Goal: Information Seeking & Learning: Find specific fact

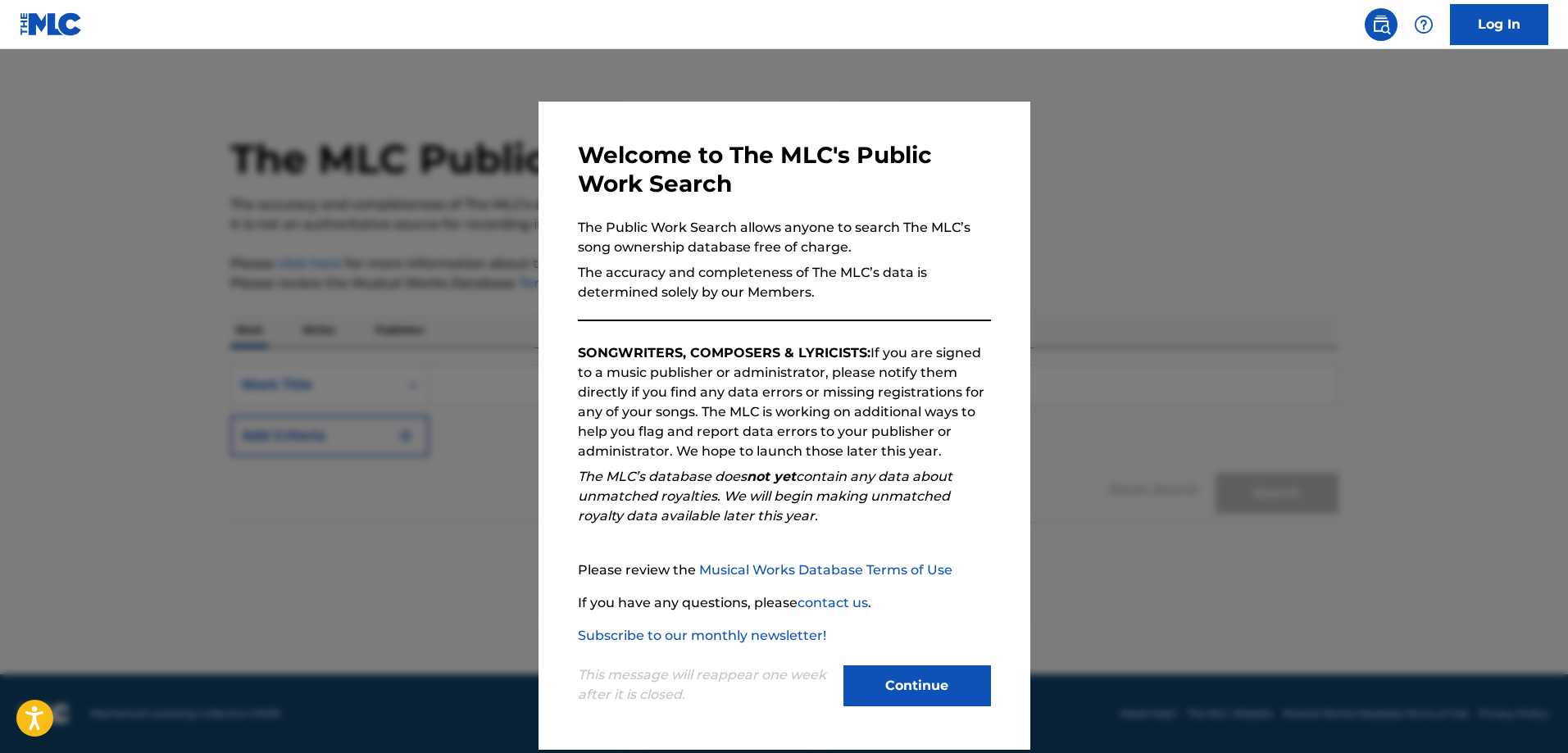
click at [889, 714] on div "Welcome to The MLC's Public Work Search The Public Work Search allows anyone to…" at bounding box center [784, 425] width 492 height 648
click at [892, 695] on button "Continue" at bounding box center [918, 685] width 148 height 41
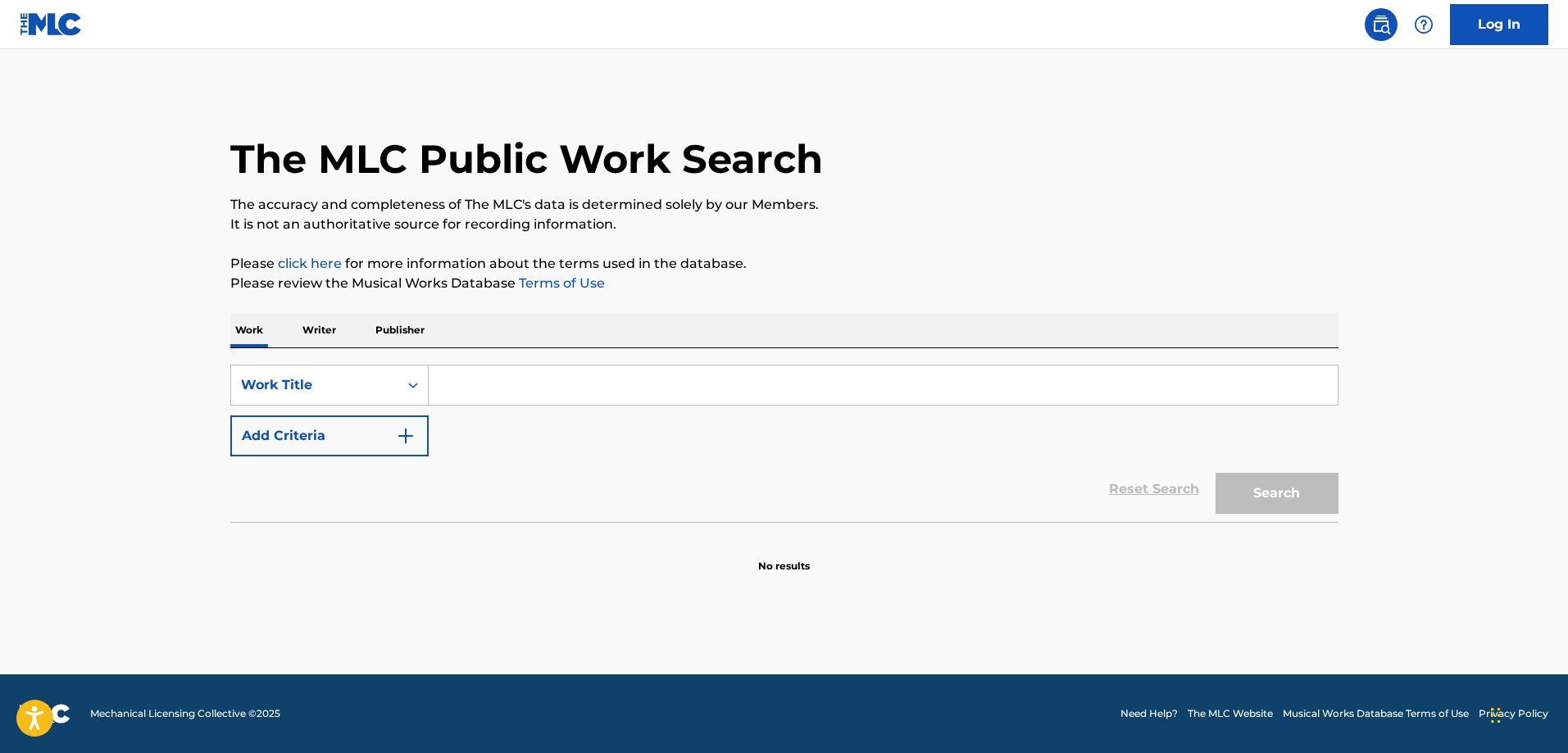
click at [495, 391] on input "Search Form" at bounding box center [882, 384] width 909 height 39
click at [284, 430] on button "Add Criteria" at bounding box center [329, 435] width 198 height 41
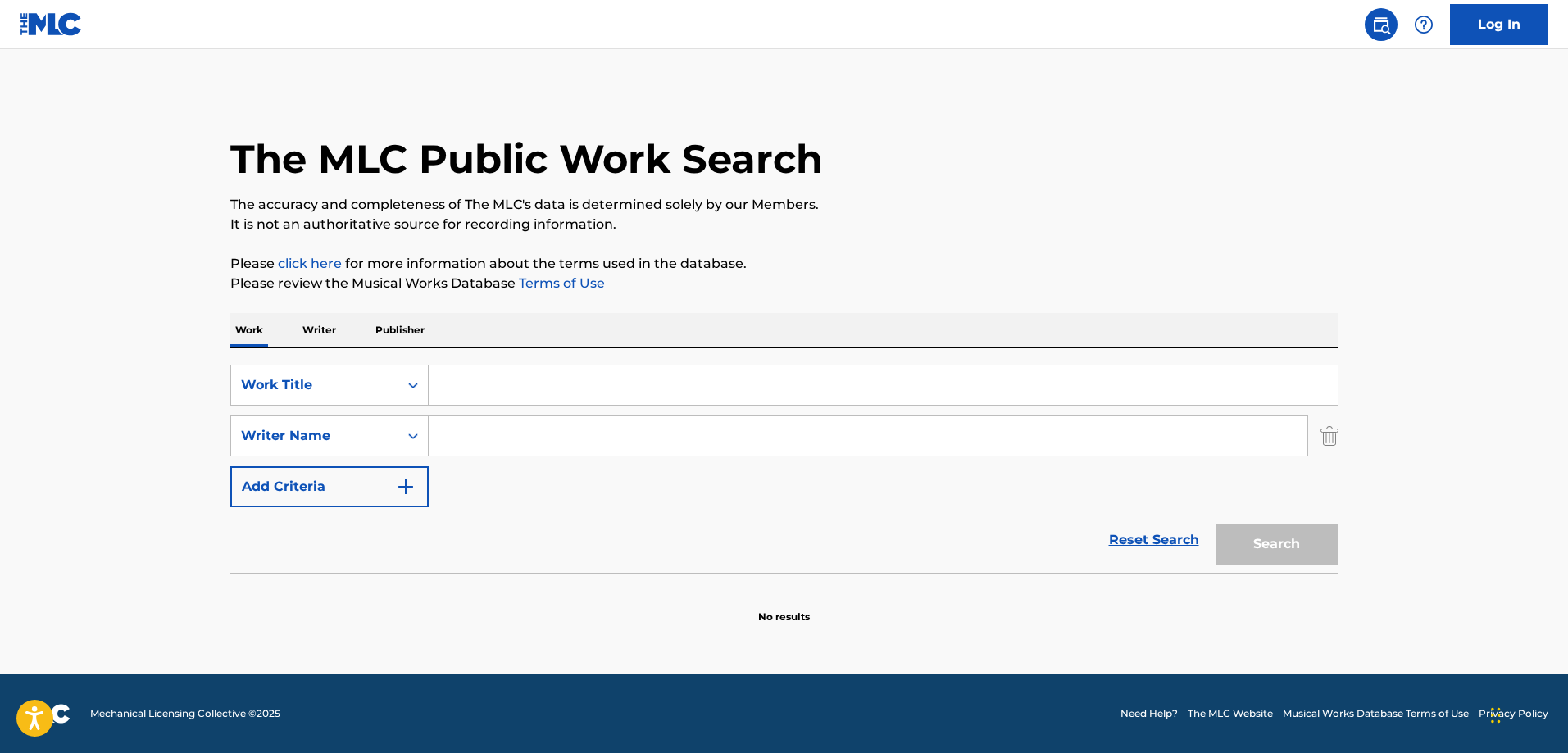
click at [332, 340] on p "Writer" at bounding box center [320, 330] width 44 height 35
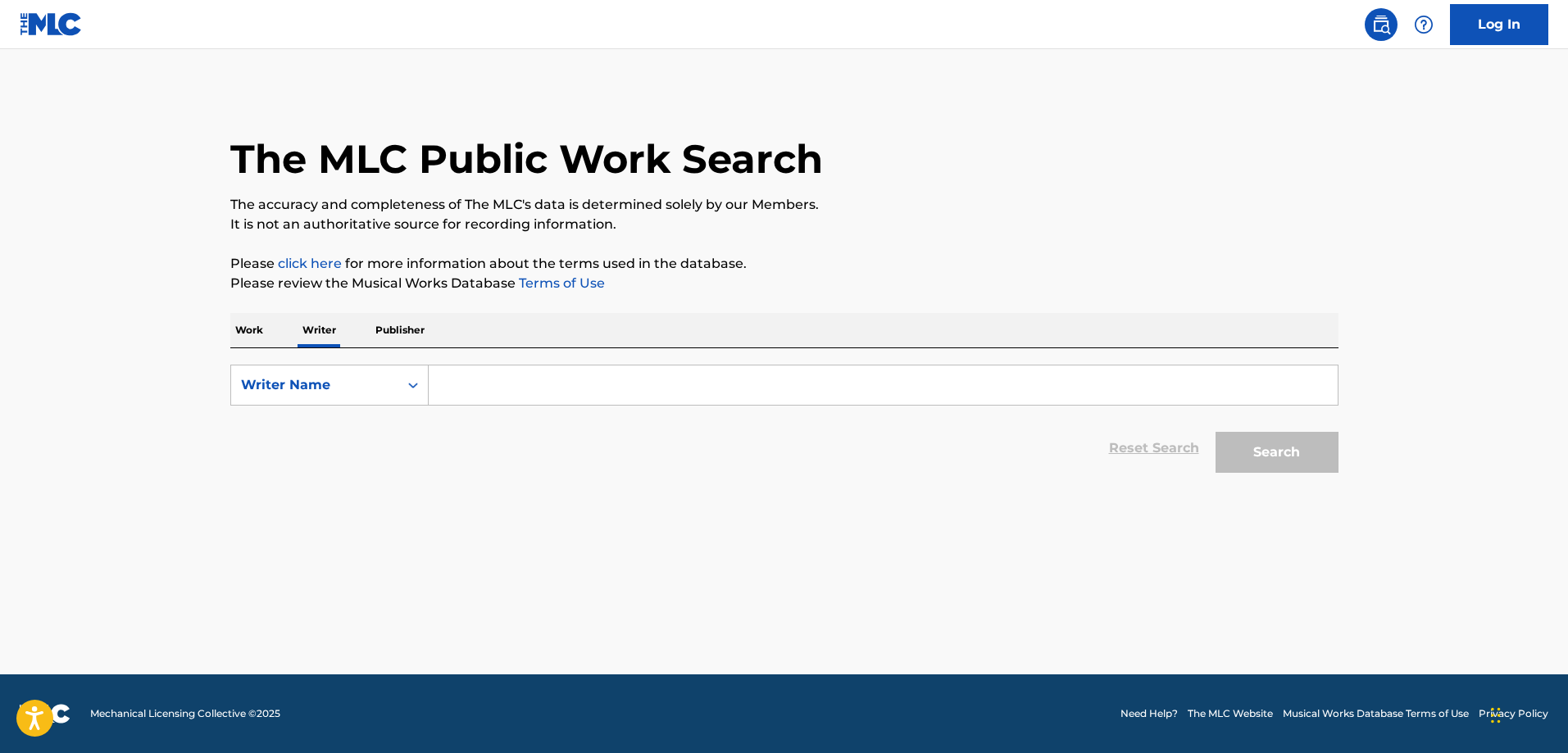
click at [489, 377] on input "Search Form" at bounding box center [882, 384] width 909 height 39
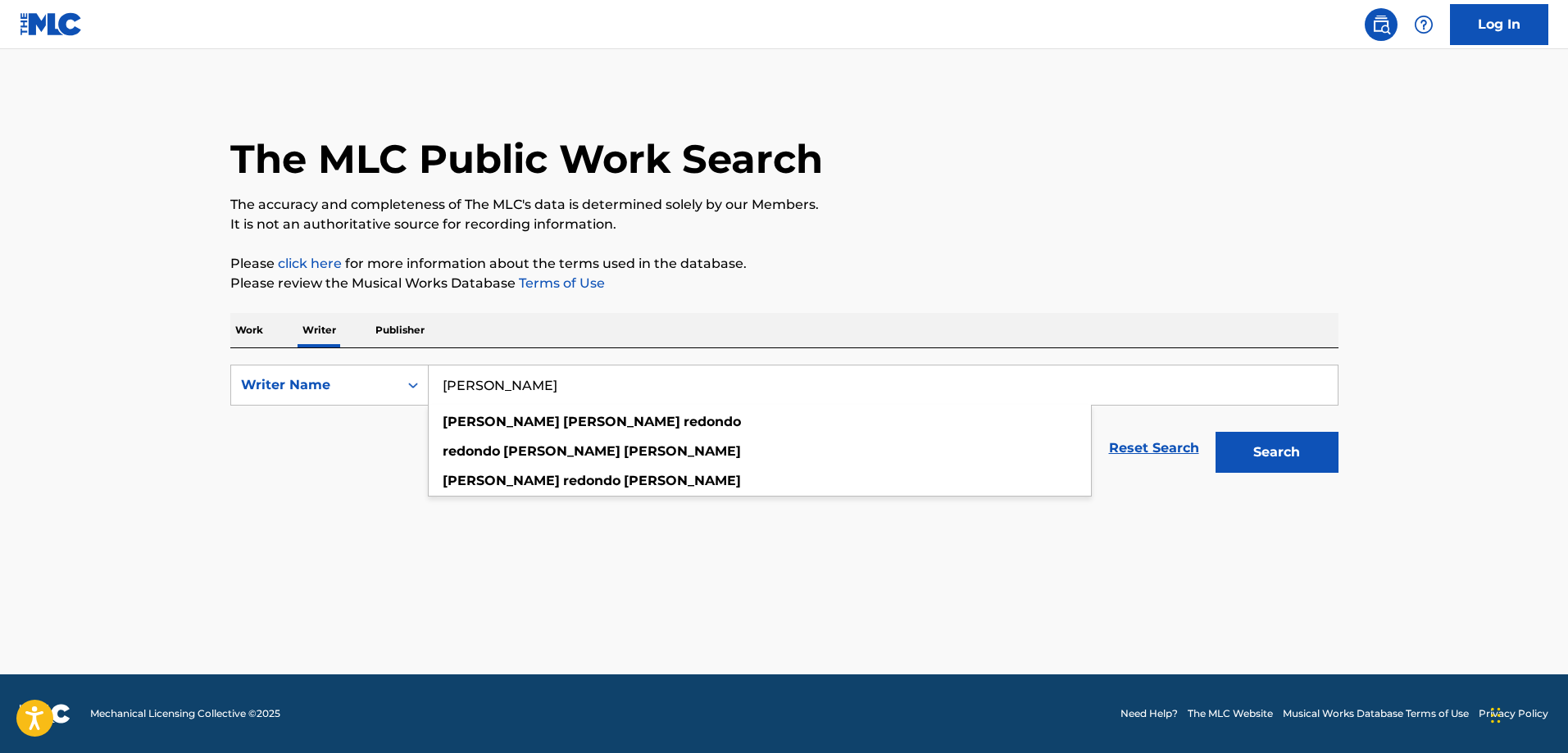
type input "[PERSON_NAME]"
click at [1215, 432] on button "Search" at bounding box center [1277, 452] width 123 height 41
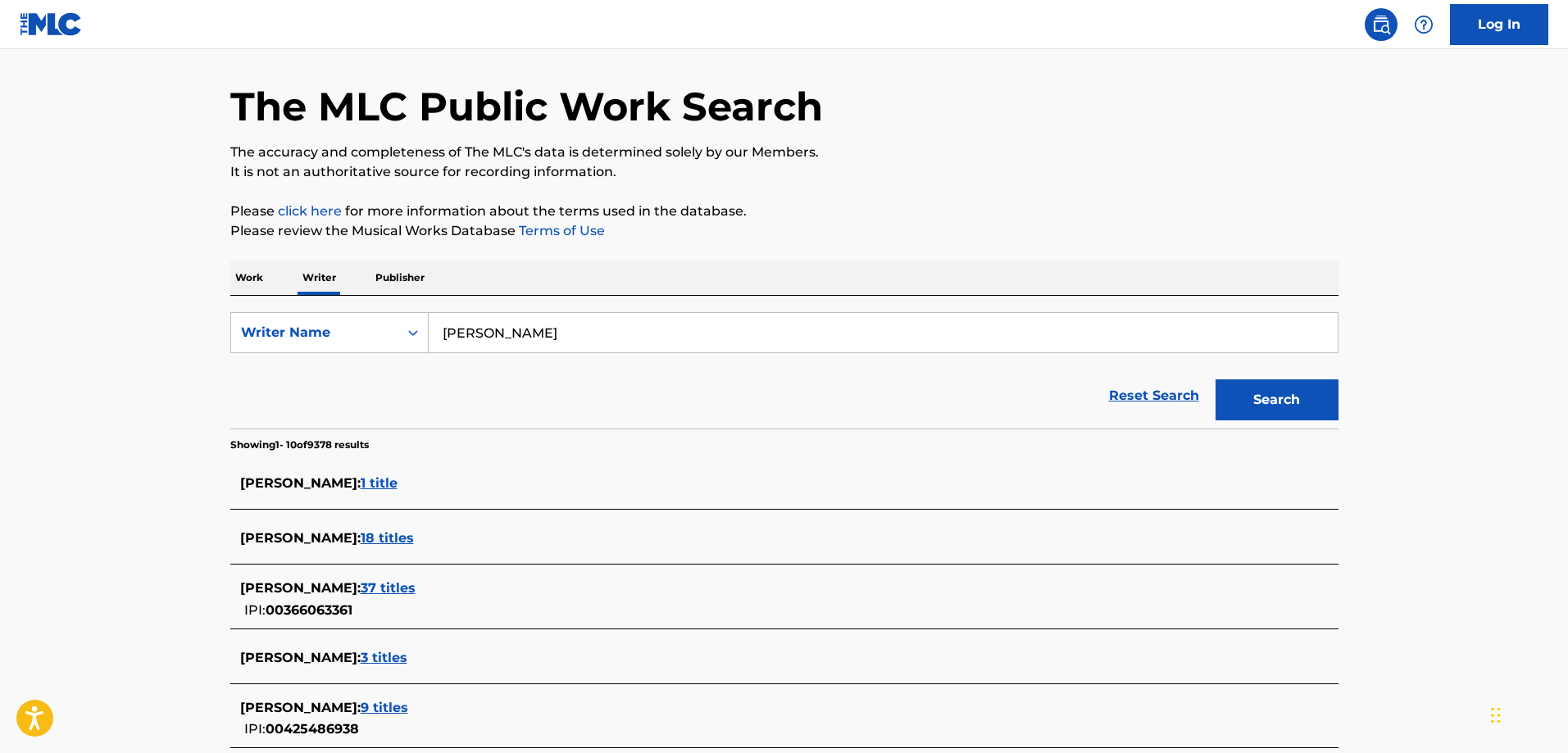
scroll to position [253, 0]
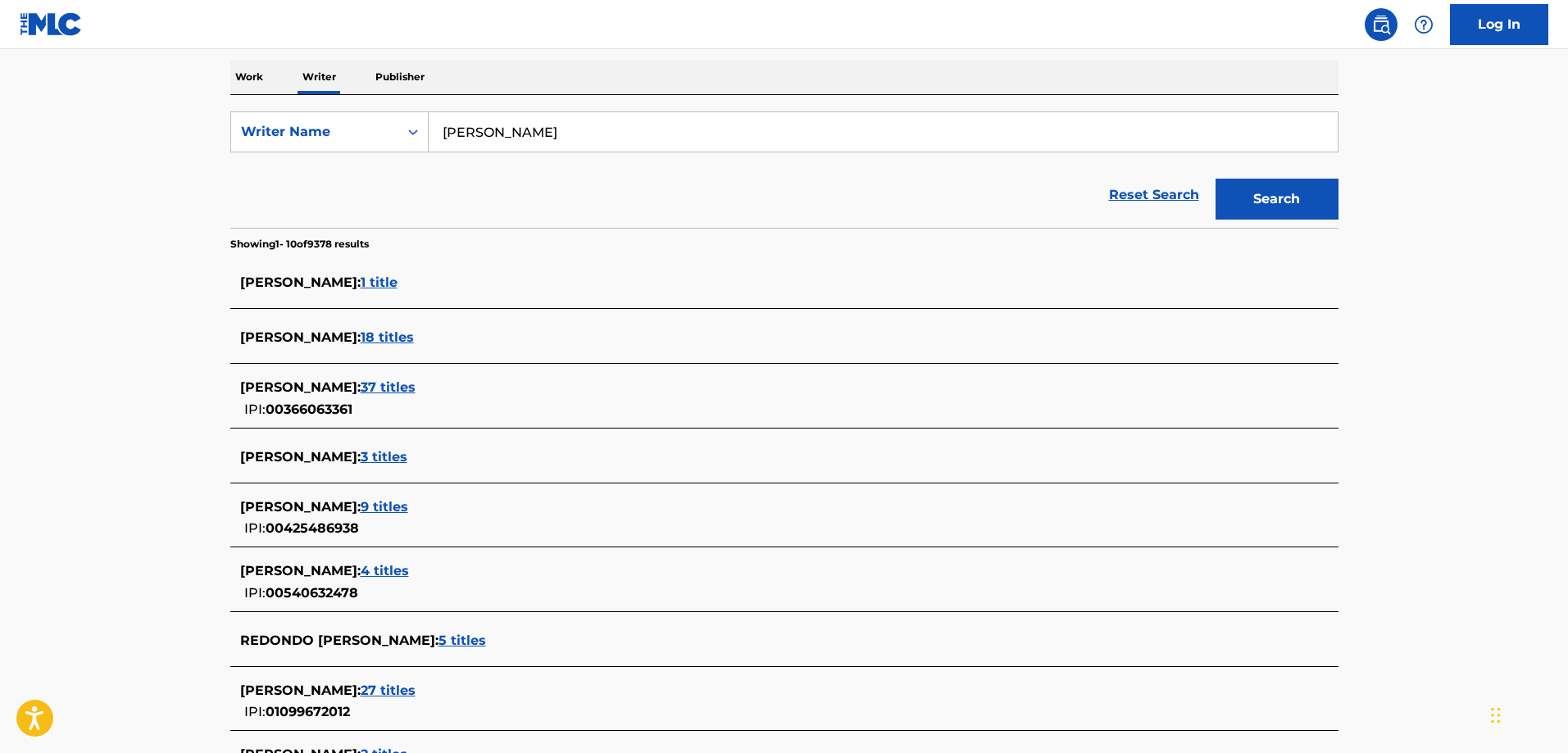
click at [416, 382] on span "37 titles" at bounding box center [388, 387] width 55 height 16
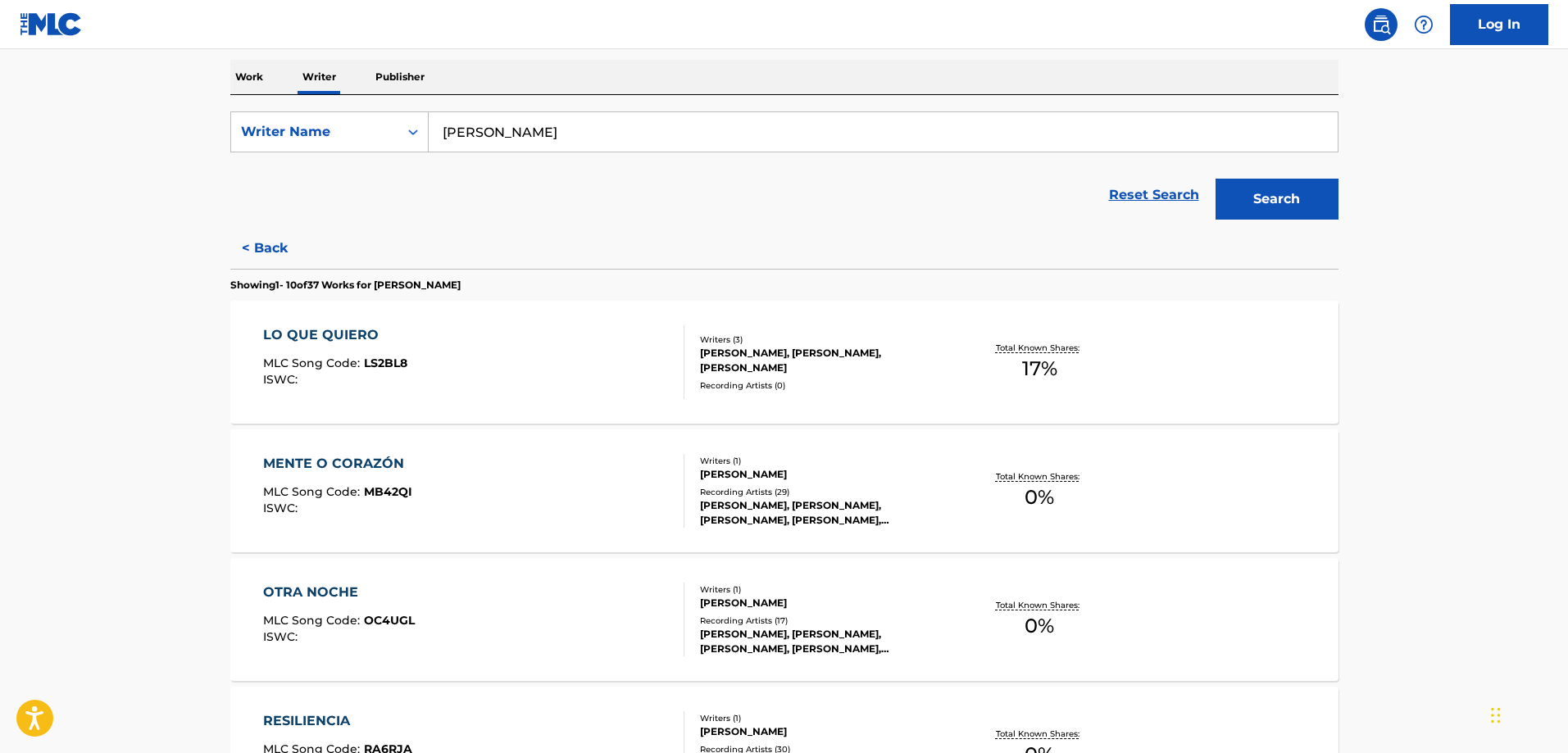
click at [919, 346] on div "ANDRES ELVIRA LASHERA, RAFAEL ESPINO REDONDO, CRISTINA MONEDERO FLORES" at bounding box center [824, 361] width 247 height 29
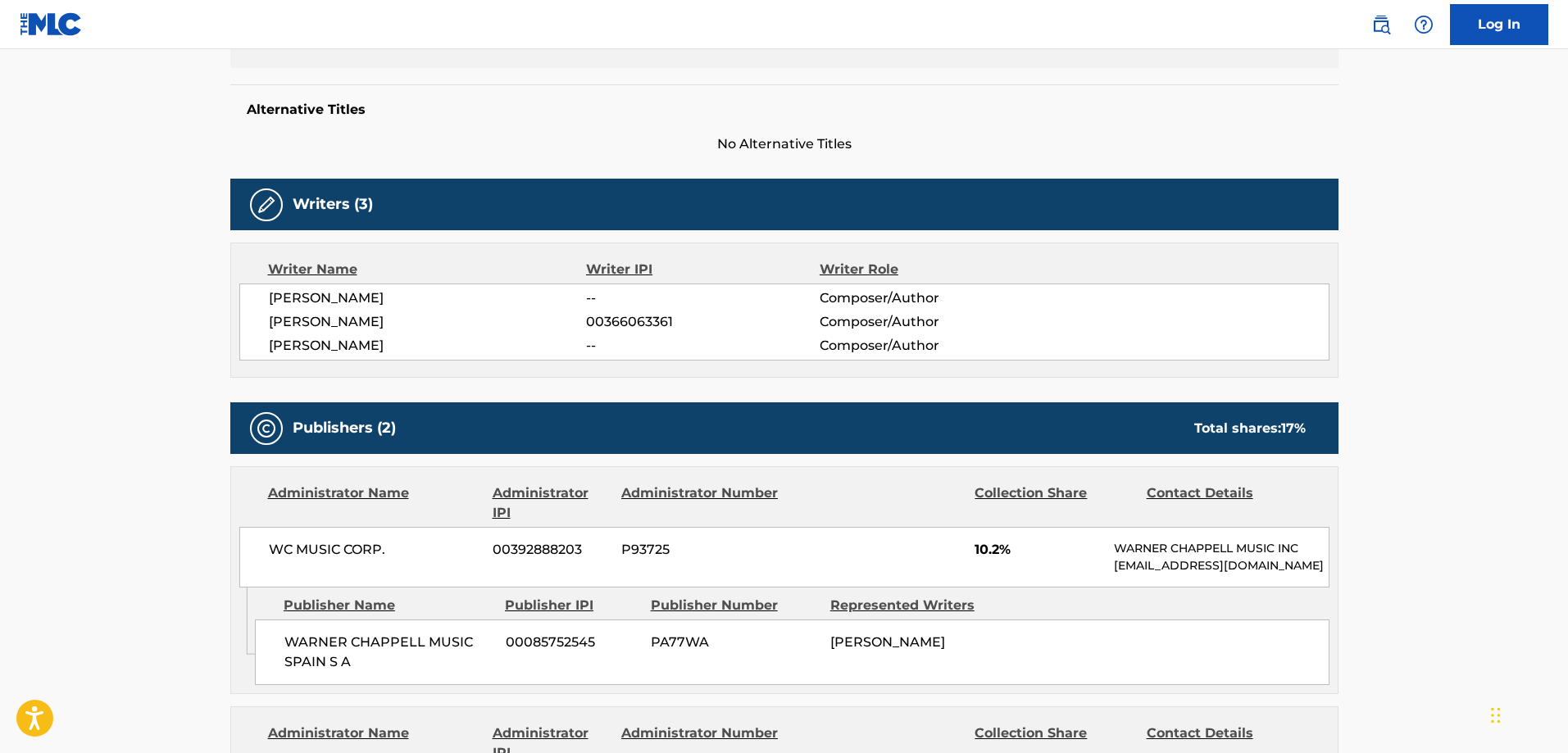
scroll to position [350, 0]
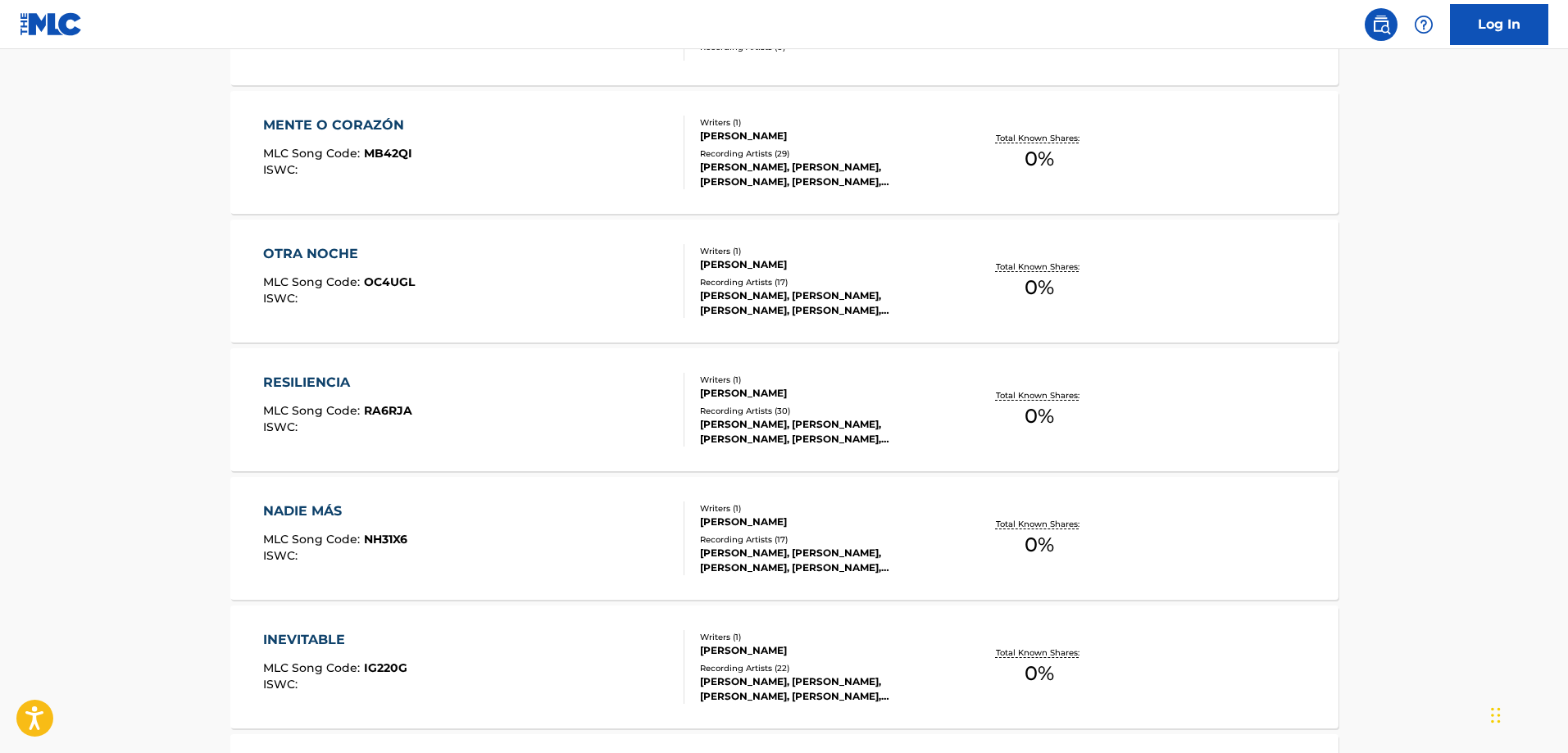
scroll to position [566, 0]
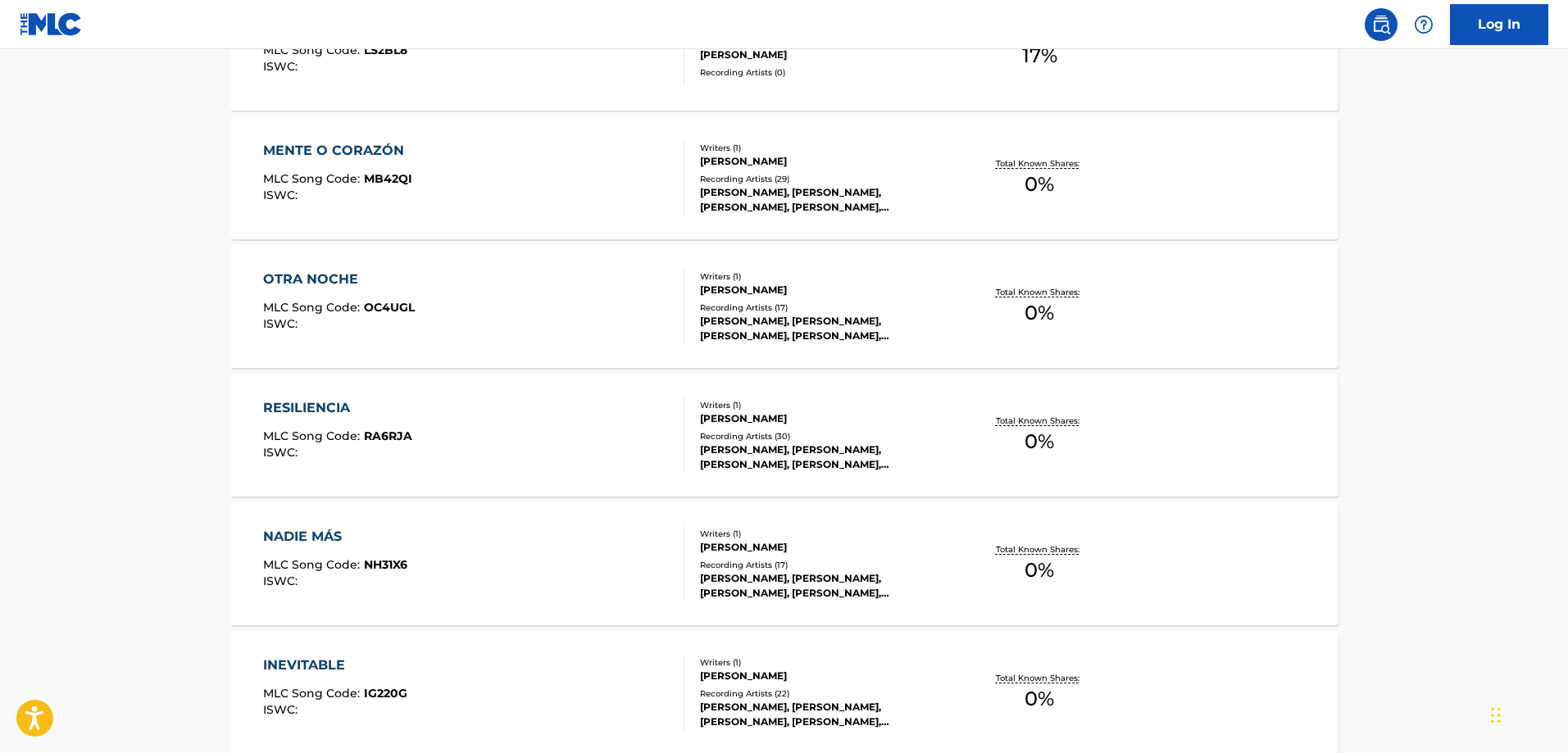
click at [1047, 182] on span "0 %" at bounding box center [1039, 184] width 29 height 29
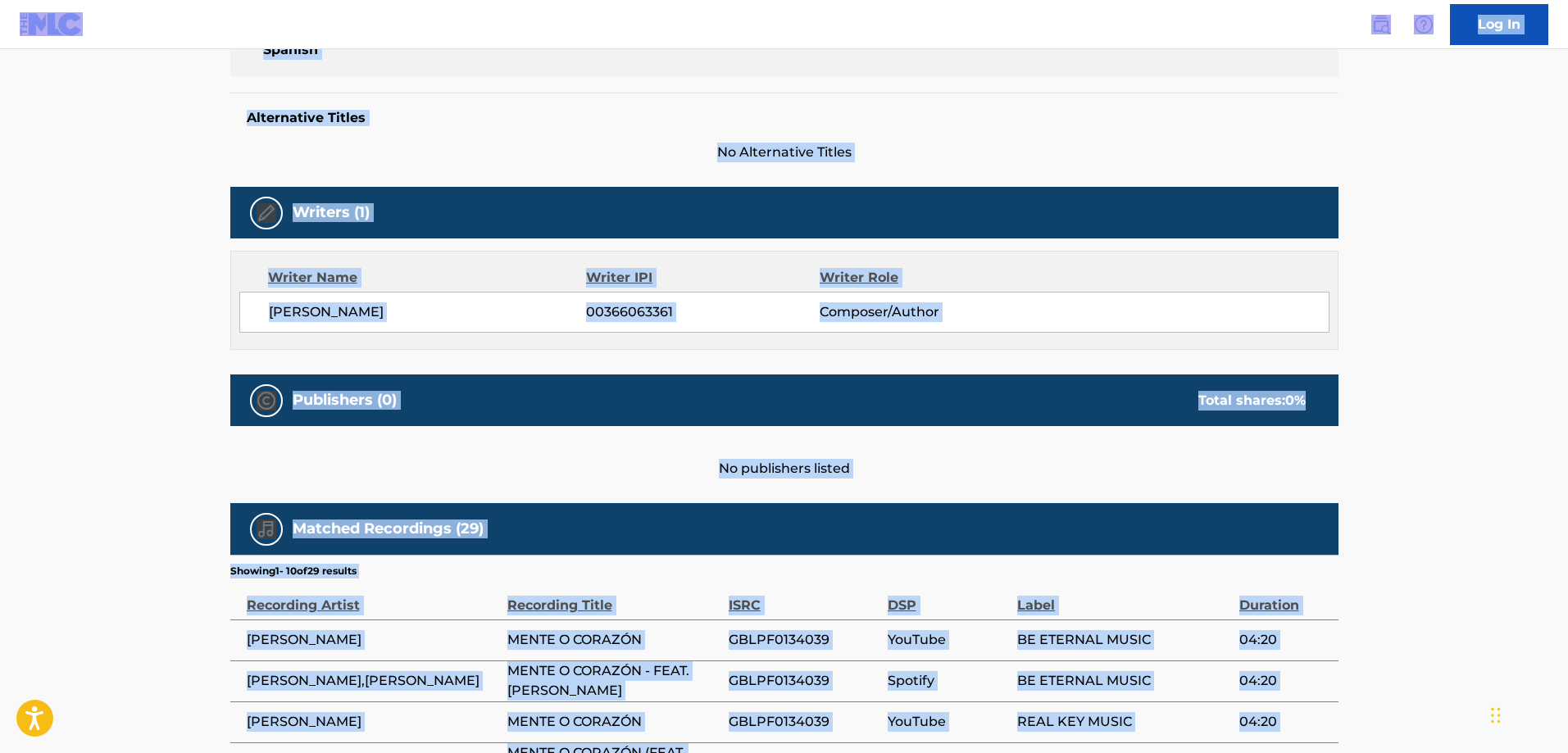
scroll to position [335, 0]
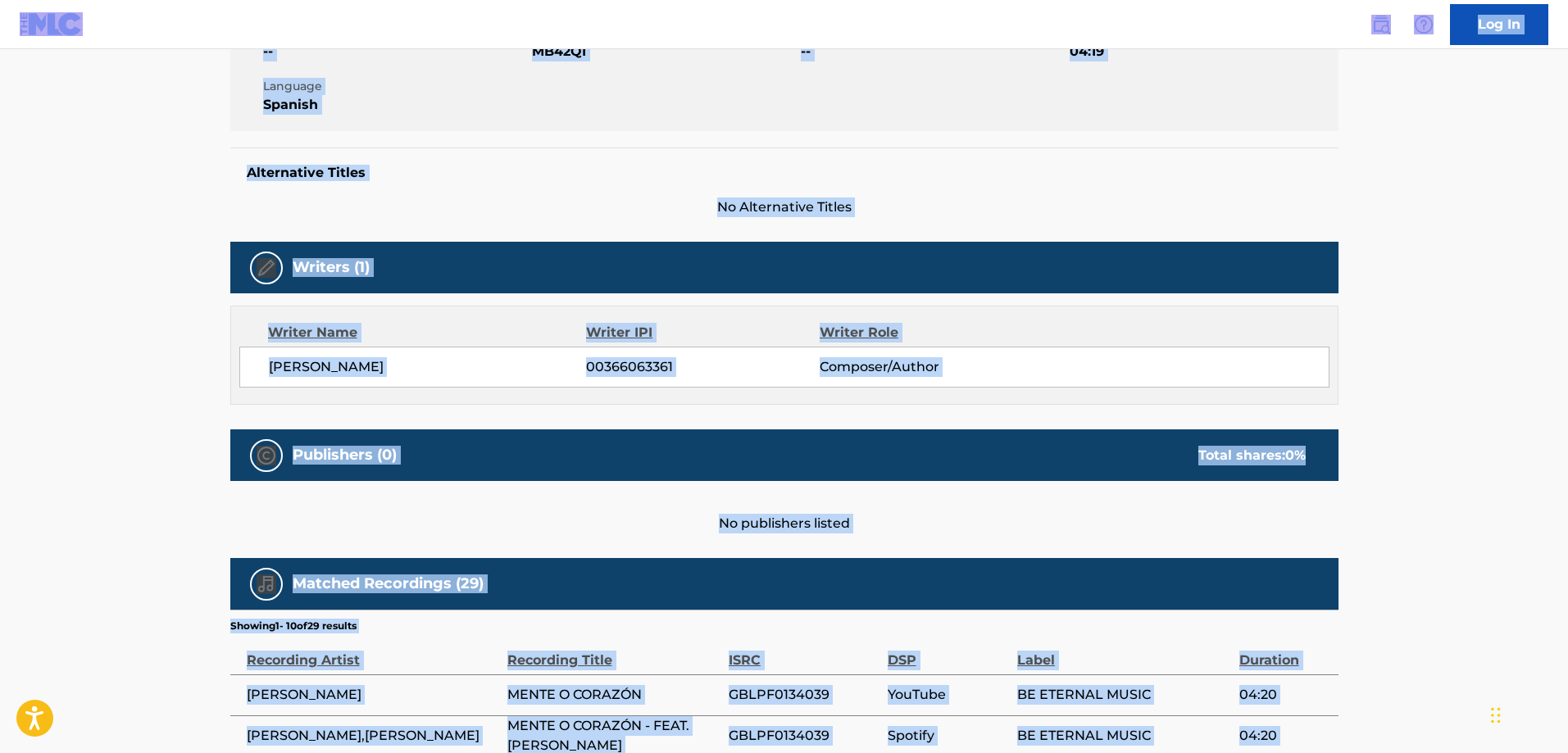
drag, startPoint x: 705, startPoint y: 359, endPoint x: 549, endPoint y: 351, distance: 156.2
click at [549, 351] on div "[PERSON_NAME] 00366063361 Composer/Author" at bounding box center [784, 367] width 1090 height 41
click at [696, 345] on div "Writer Name Writer IPI Writer Role RAFAEL ESPINO REDONDO 00366063361 Composer/A…" at bounding box center [784, 355] width 1108 height 99
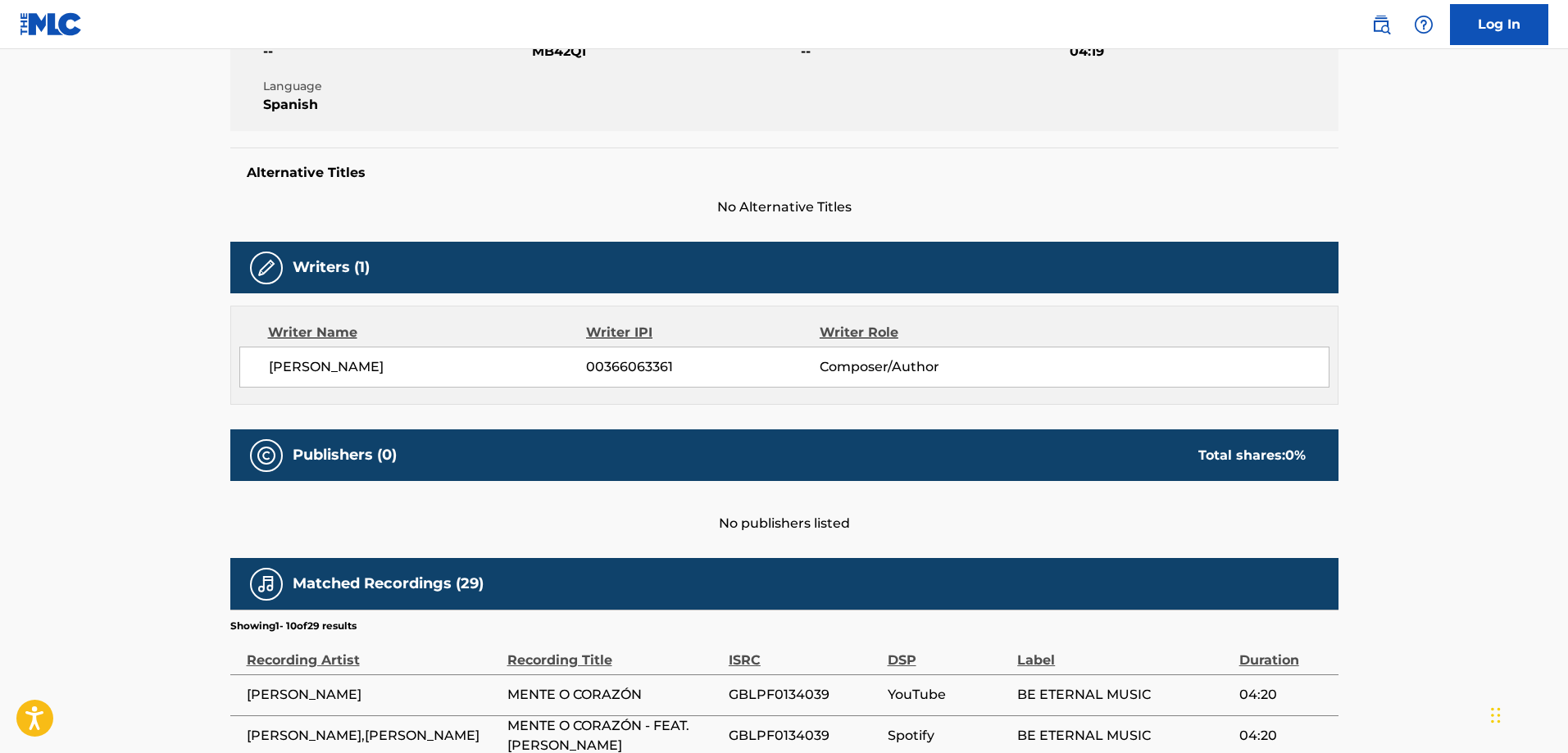
click at [697, 381] on div "[PERSON_NAME] 00366063361 Composer/Author" at bounding box center [784, 367] width 1090 height 41
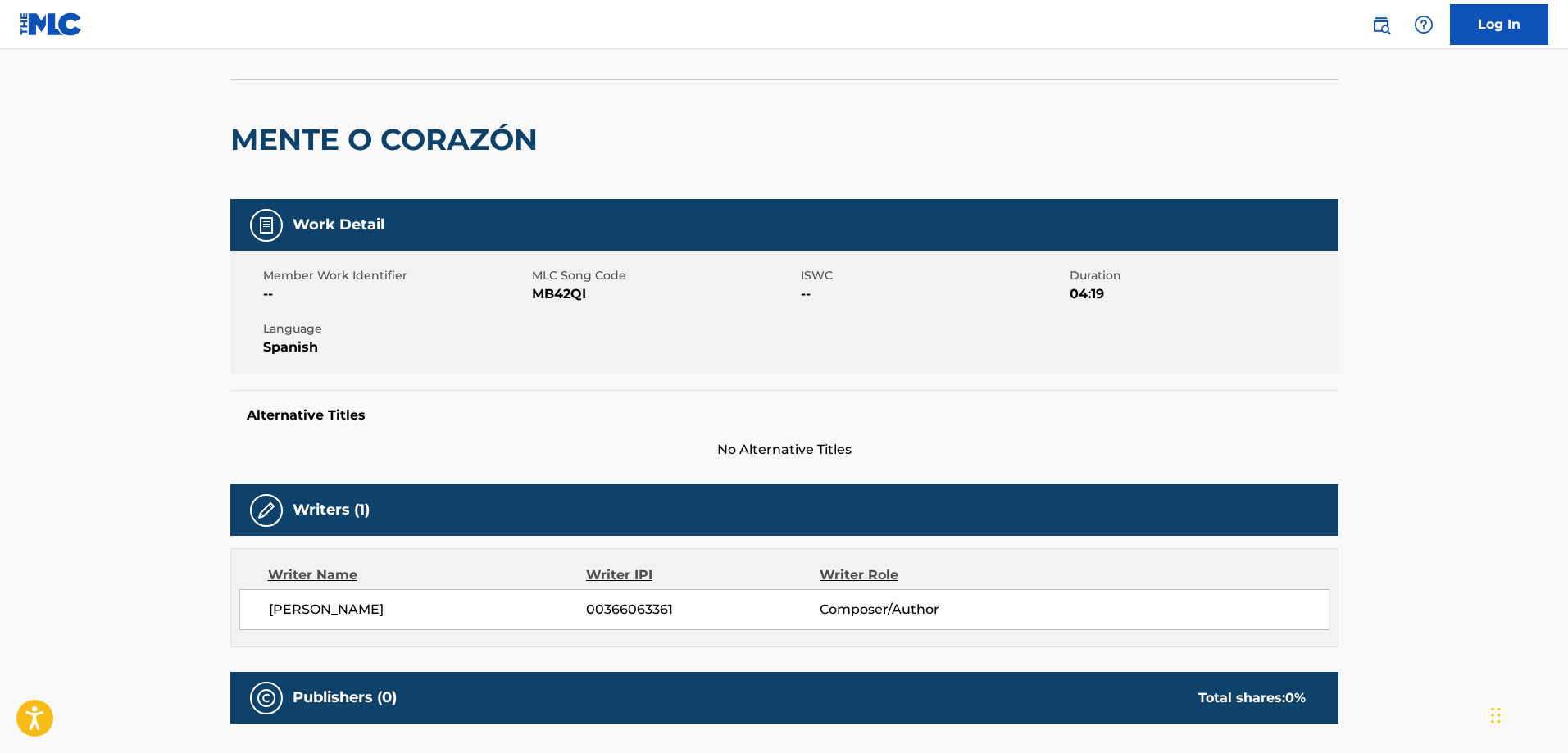
scroll to position [1, 0]
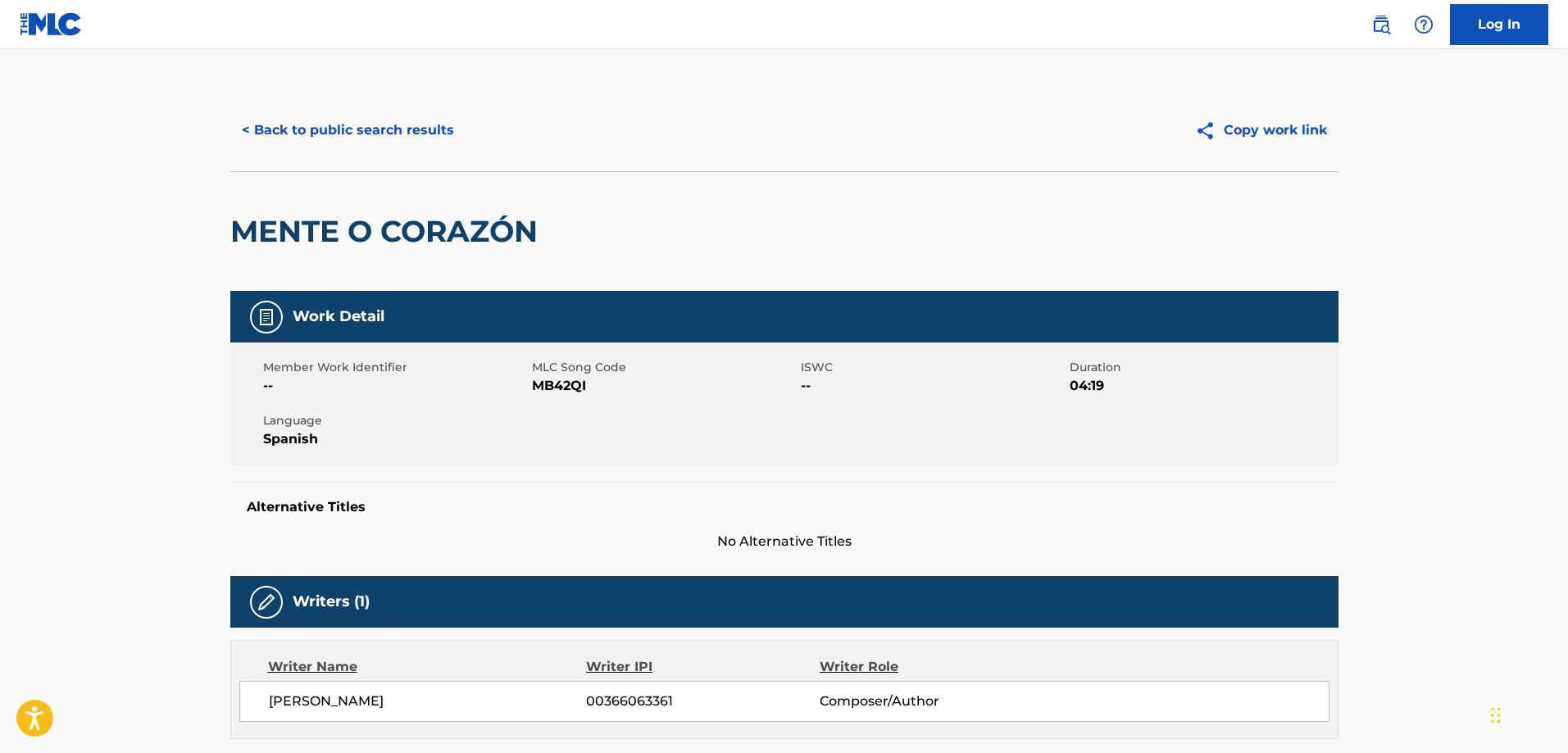
click at [271, 132] on button "< Back to public search results" at bounding box center [348, 130] width 236 height 41
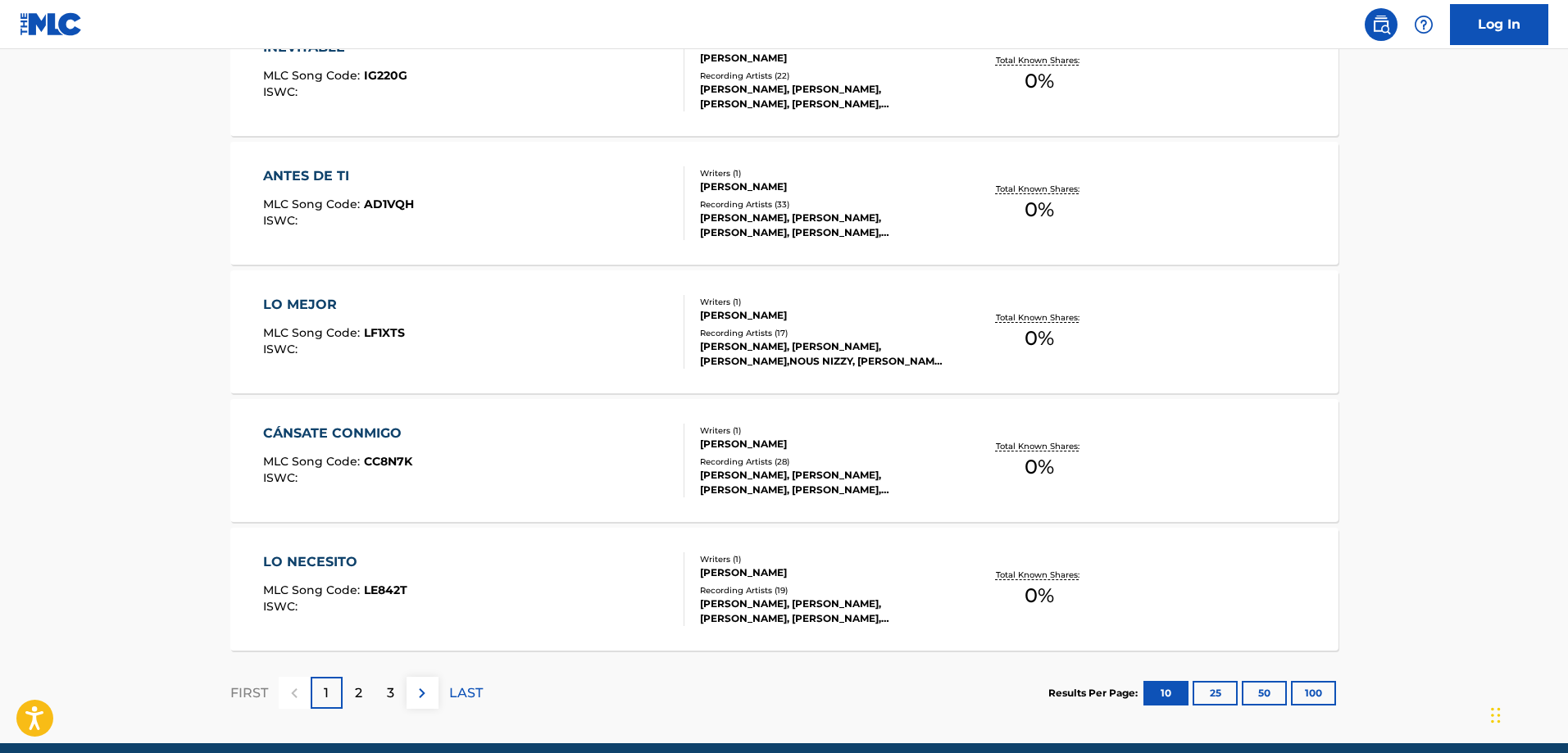
scroll to position [1252, 0]
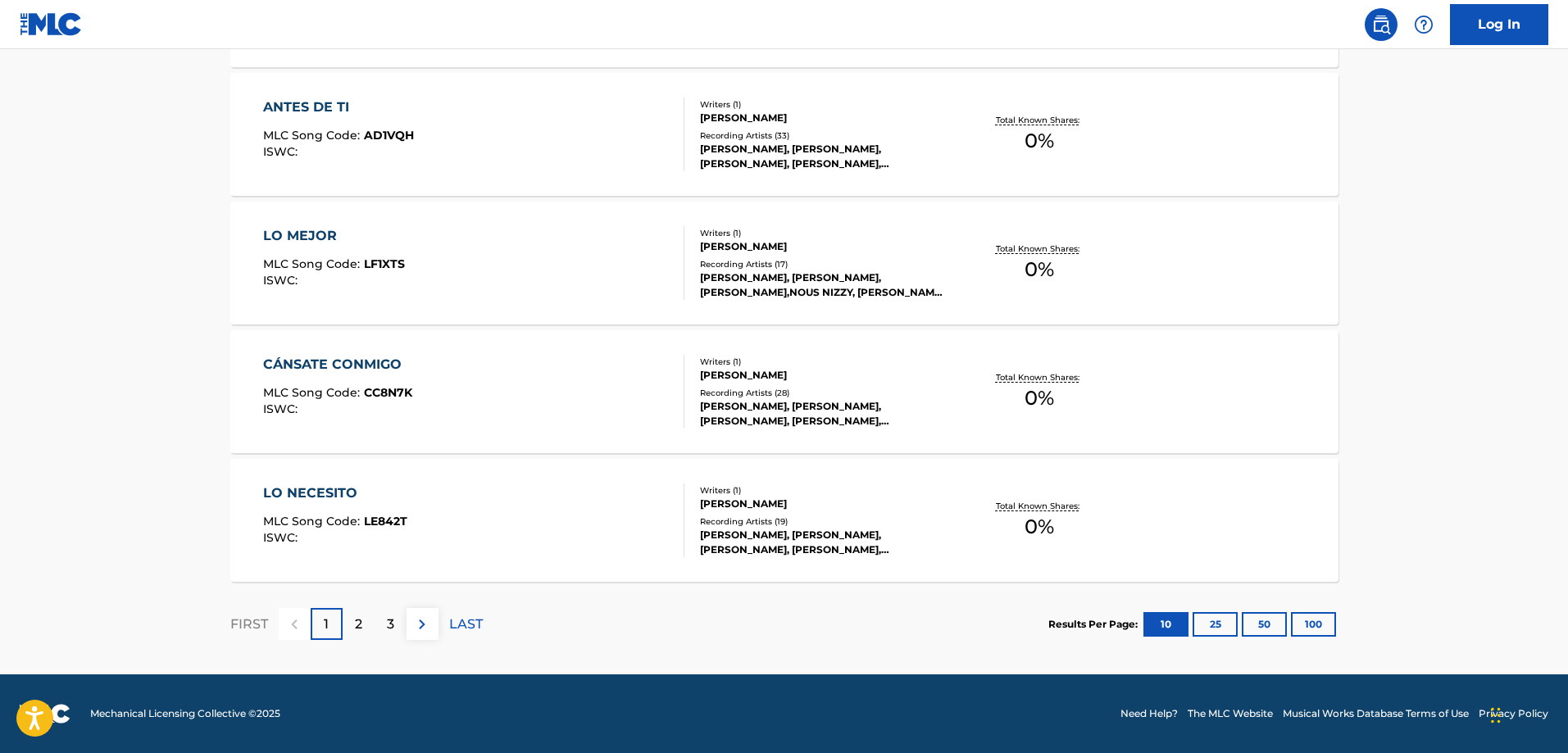
click at [1216, 643] on div "Results Per Page: 10 25 50 100" at bounding box center [1194, 624] width 290 height 77
click at [1216, 622] on button "25" at bounding box center [1215, 623] width 45 height 25
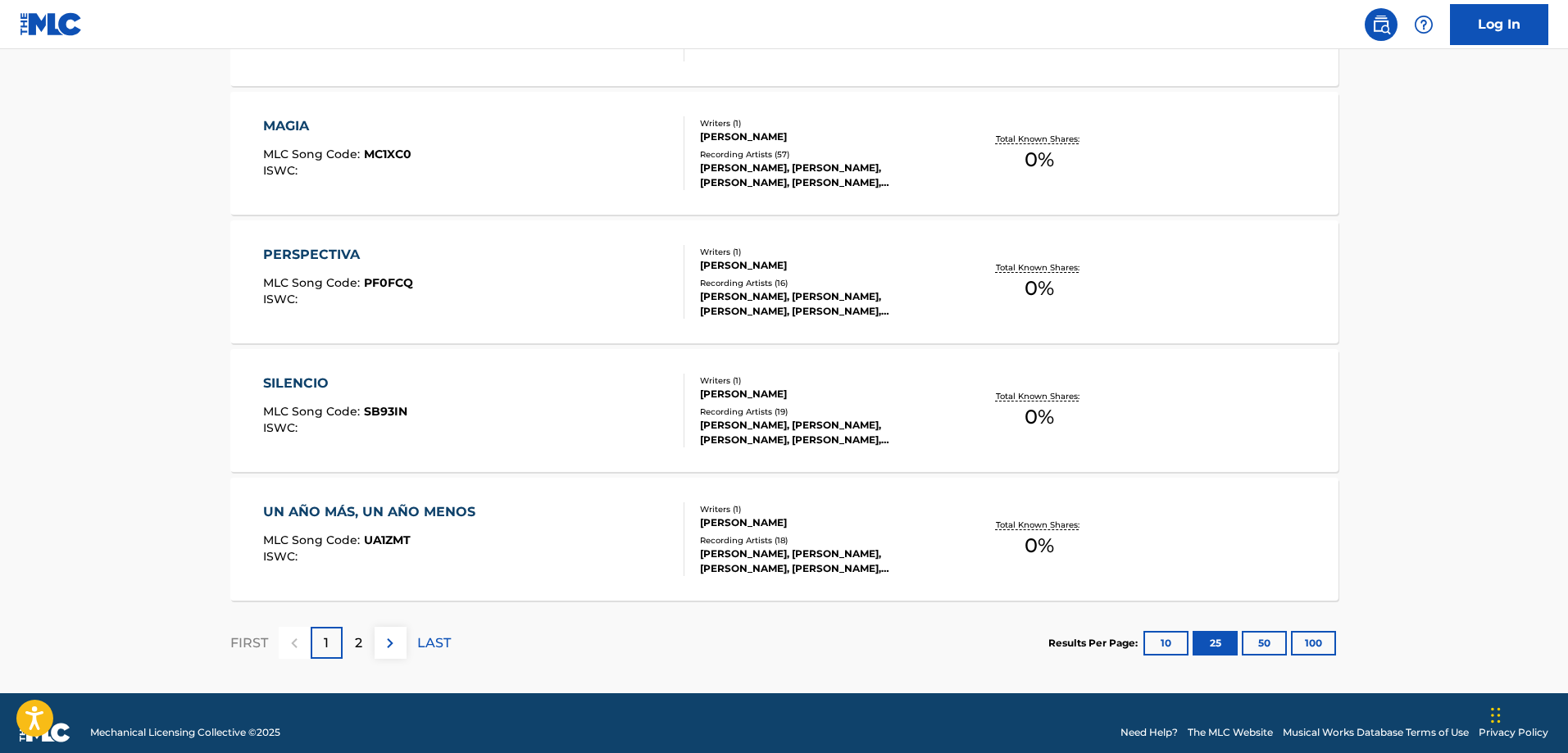
scroll to position [3182, 0]
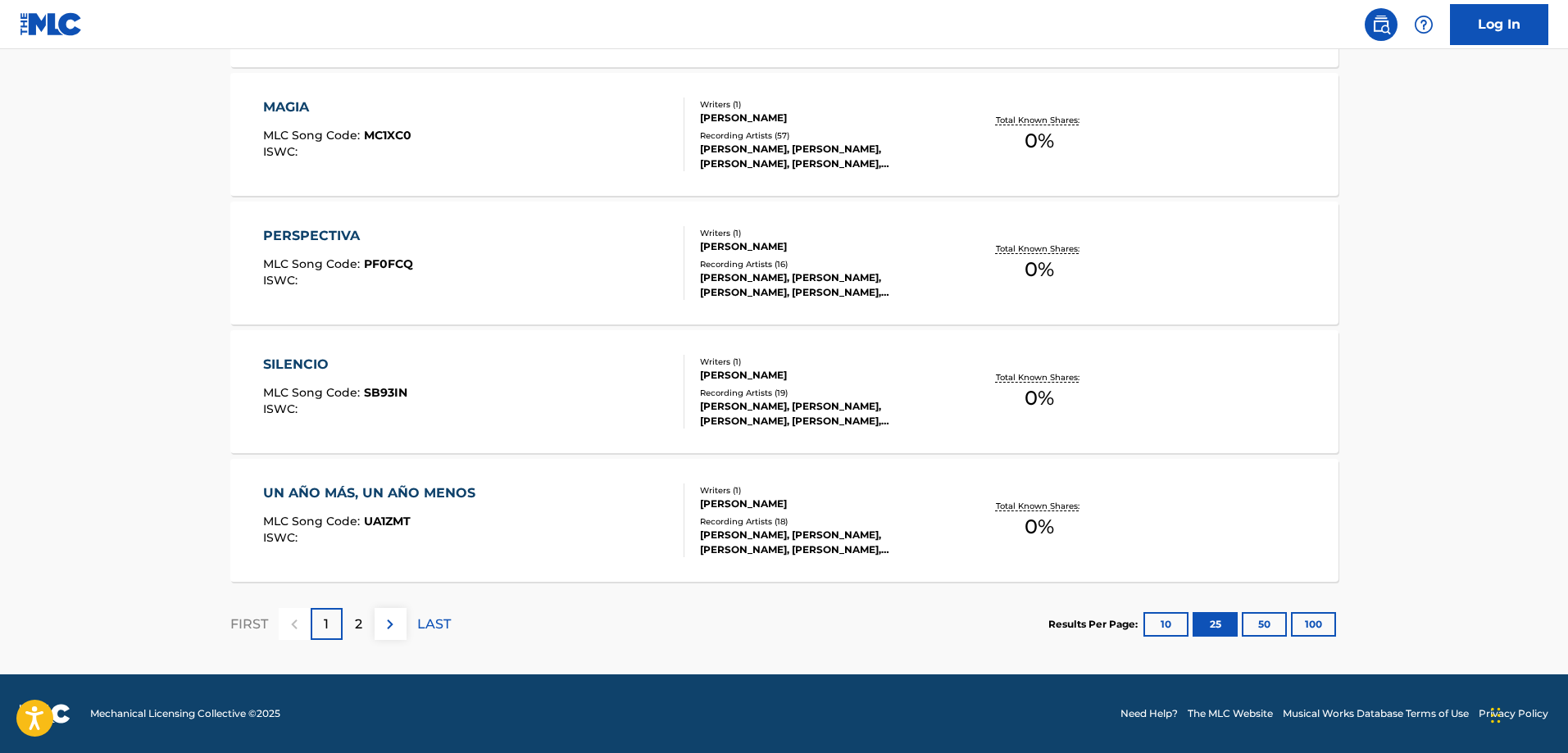
click at [1270, 630] on button "50" at bounding box center [1264, 623] width 45 height 25
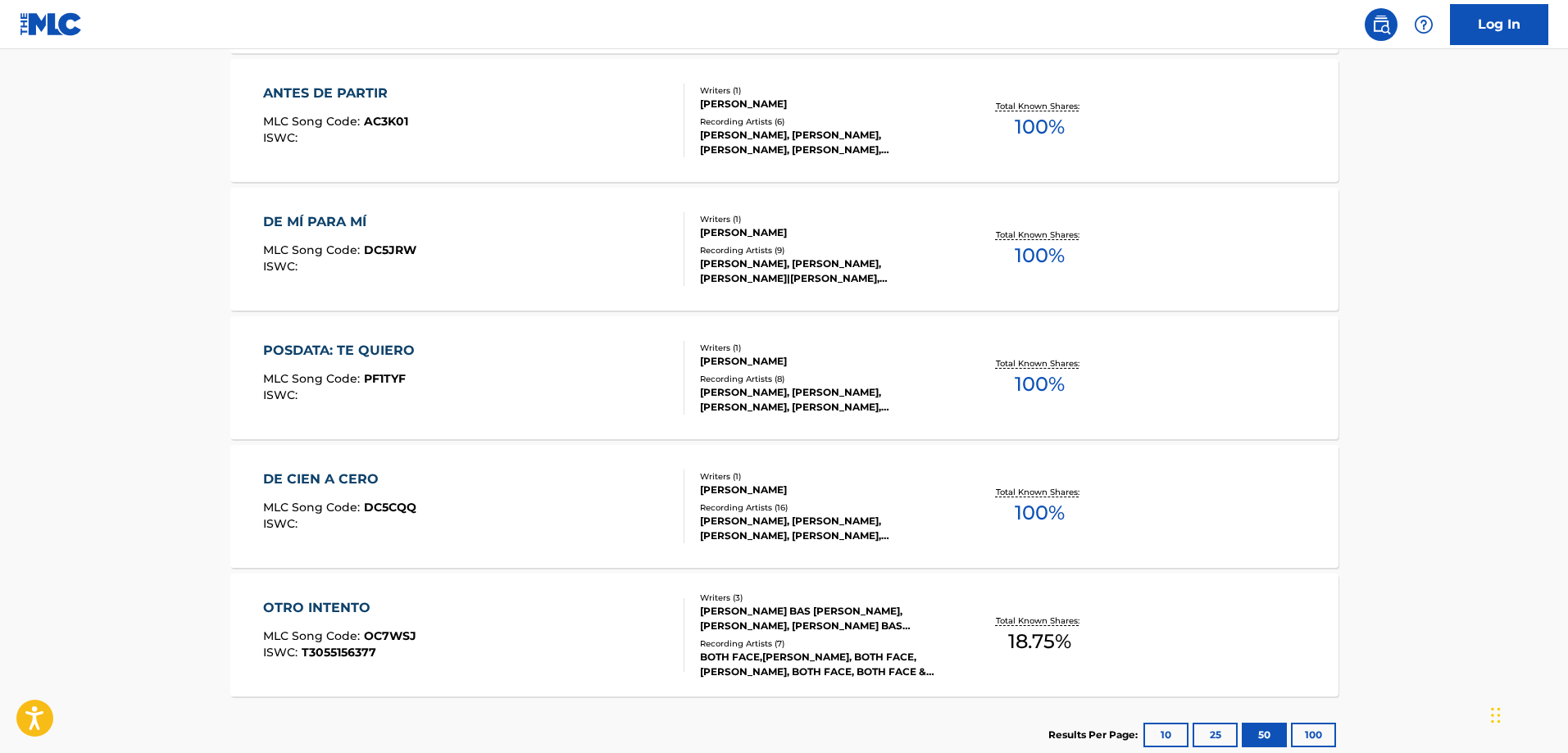
scroll to position [4609, 0]
click at [934, 496] on div "[PERSON_NAME]" at bounding box center [824, 491] width 247 height 15
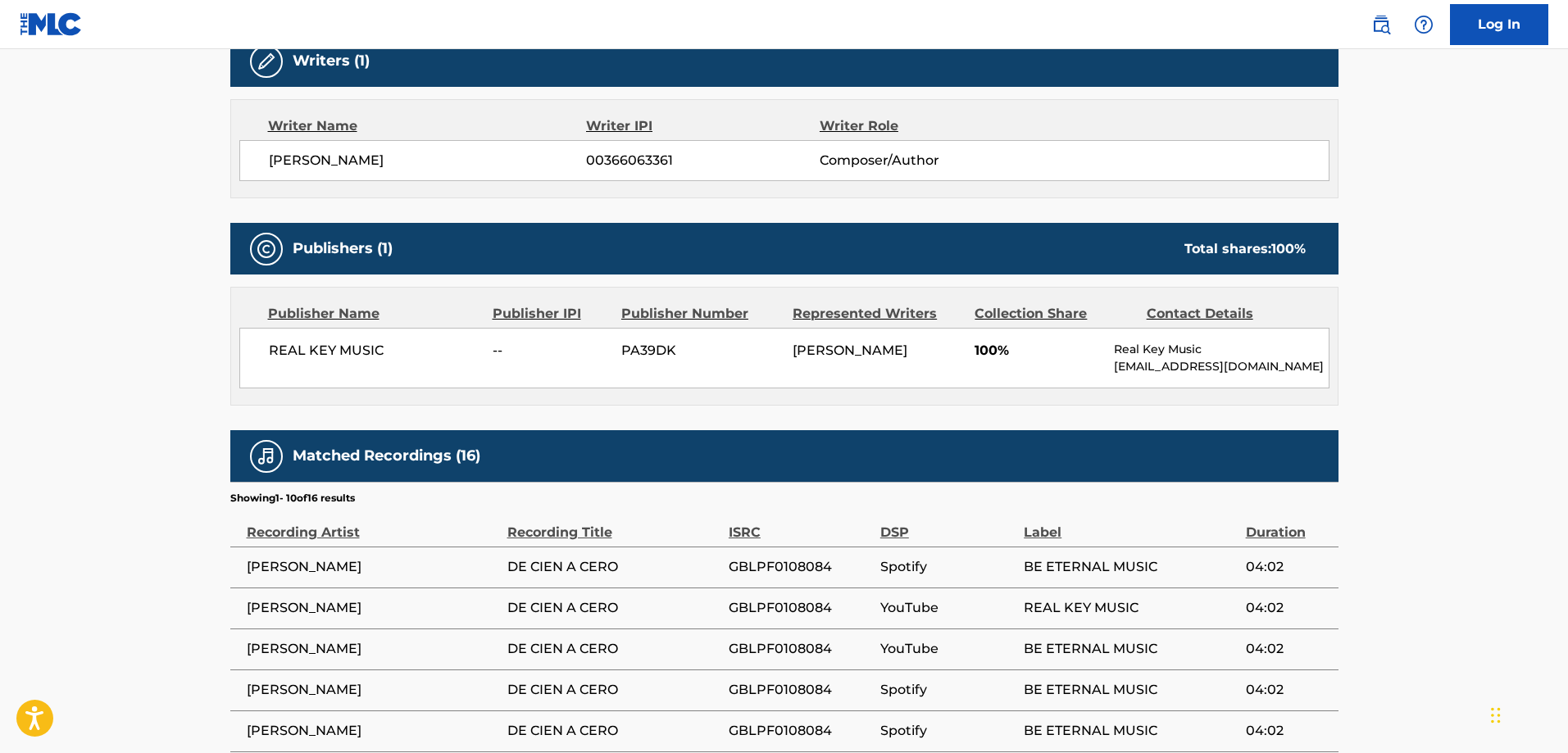
scroll to position [553, 0]
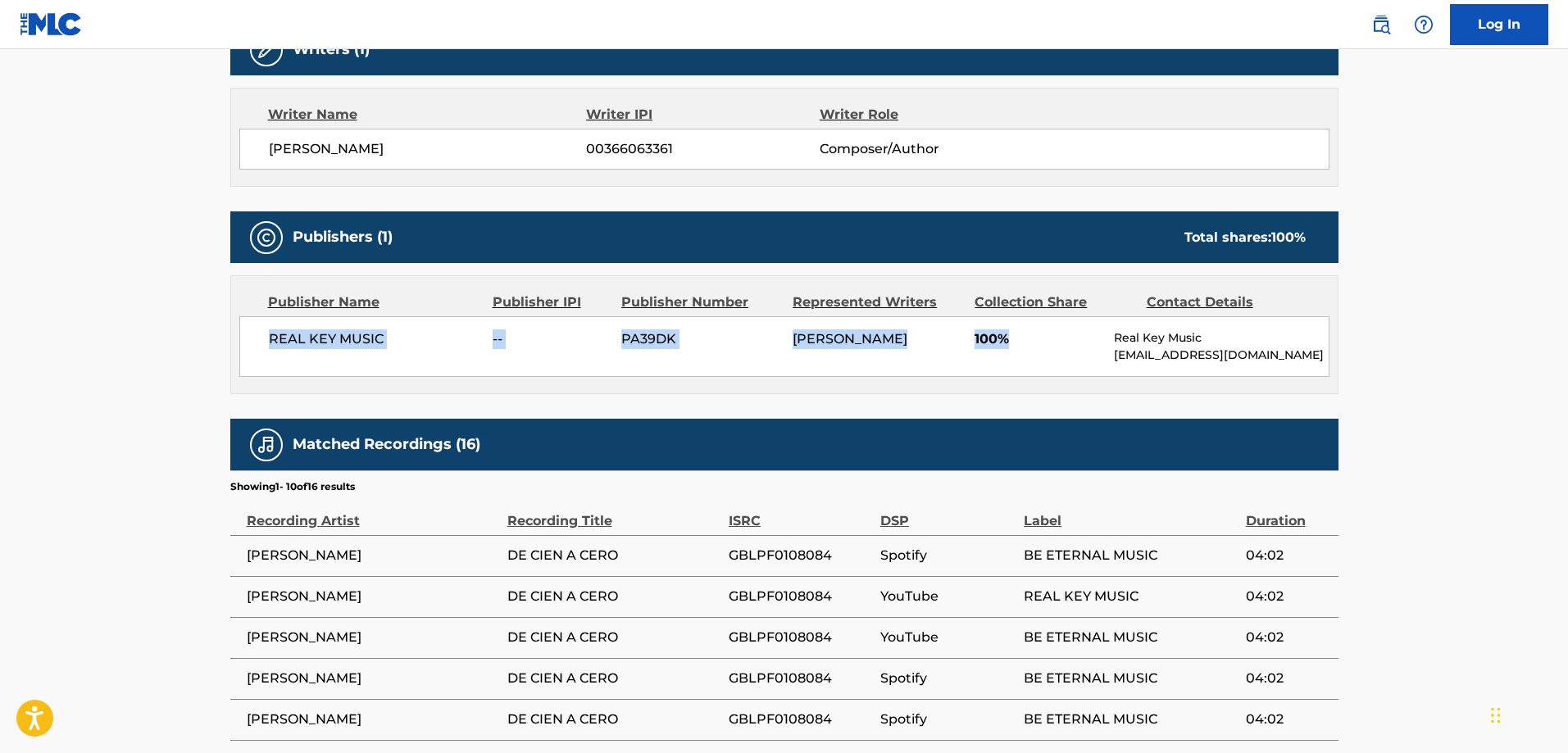
drag, startPoint x: 1033, startPoint y: 351, endPoint x: 217, endPoint y: 331, distance: 816.2
click at [217, 331] on div "< Back to public search results Copy work link DE CIEN A CERO Work Detail Membe…" at bounding box center [784, 270] width 1148 height 1467
click at [163, 327] on main "< Back to public search results Copy work link DE CIEN A CERO Work Detail Membe…" at bounding box center [784, 263] width 1568 height 1533
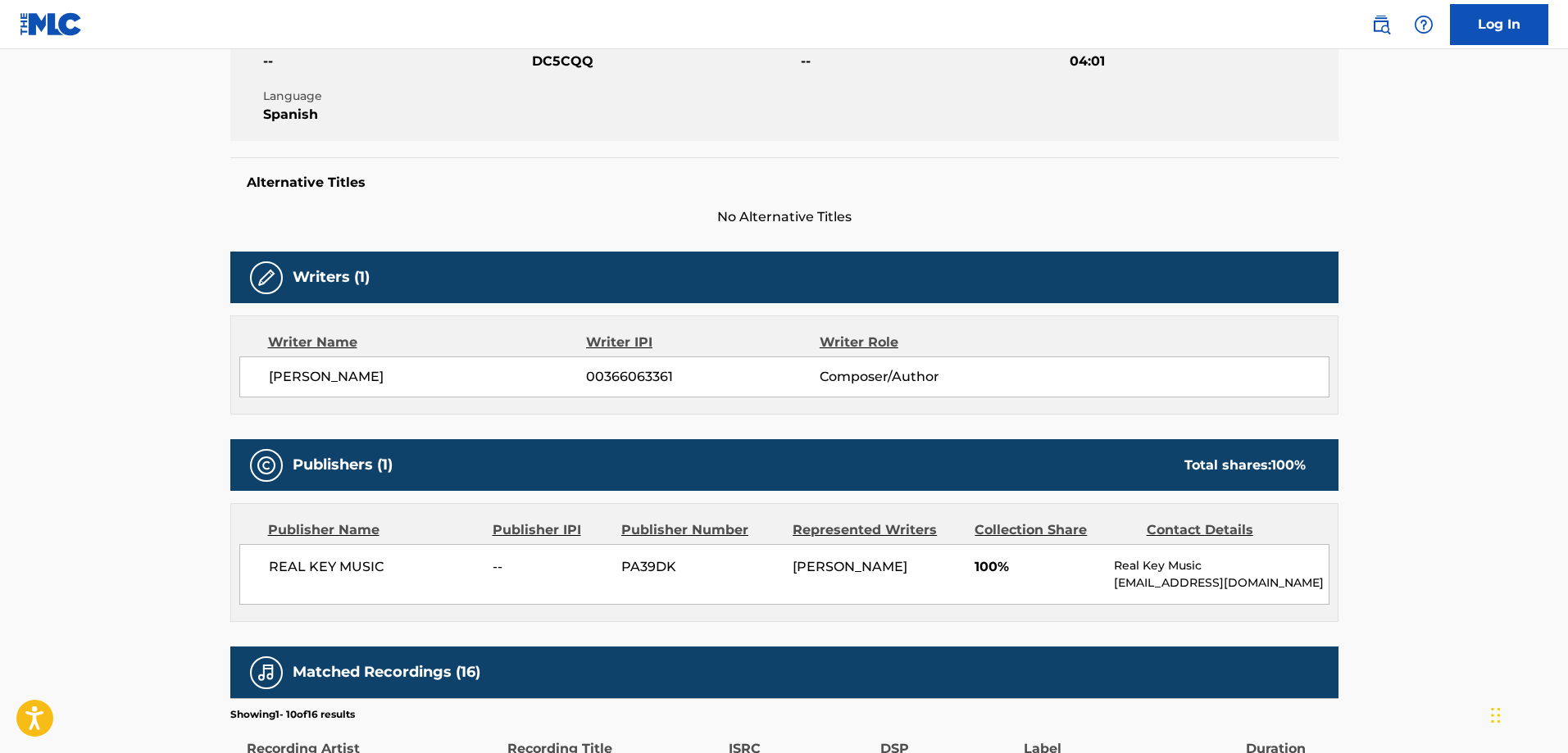
scroll to position [354, 0]
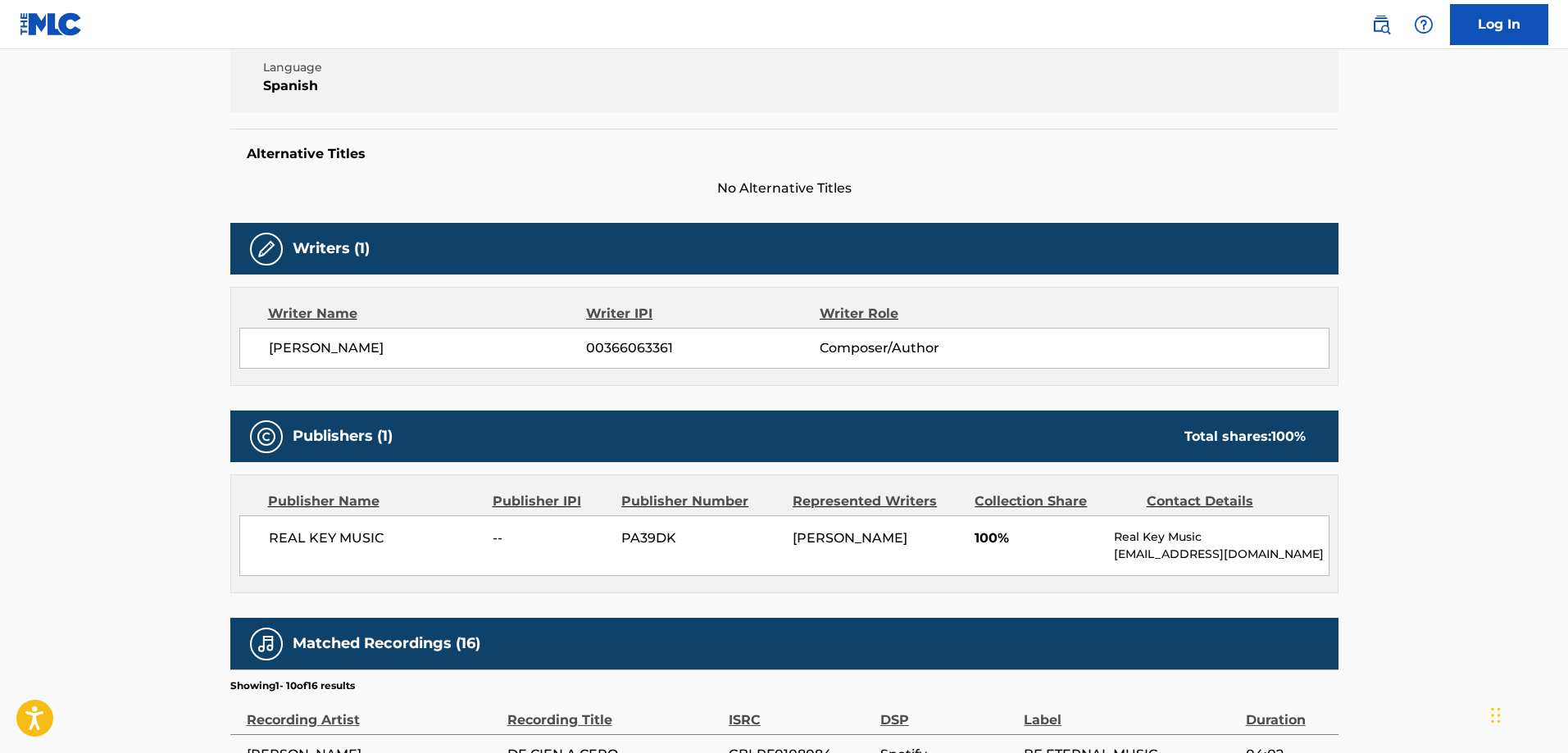
drag, startPoint x: 686, startPoint y: 347, endPoint x: 543, endPoint y: 350, distance: 143.0
click at [547, 350] on div "[PERSON_NAME] 00366063361 Composer/Author" at bounding box center [798, 349] width 1060 height 20
click at [634, 371] on div "Writer Name Writer IPI Writer Role RAFAEL ESPINO REDONDO 00366063361 Composer/A…" at bounding box center [784, 336] width 1108 height 99
drag, startPoint x: 598, startPoint y: 352, endPoint x: 680, endPoint y: 345, distance: 82.3
click at [680, 345] on span "00366063361" at bounding box center [702, 349] width 233 height 20
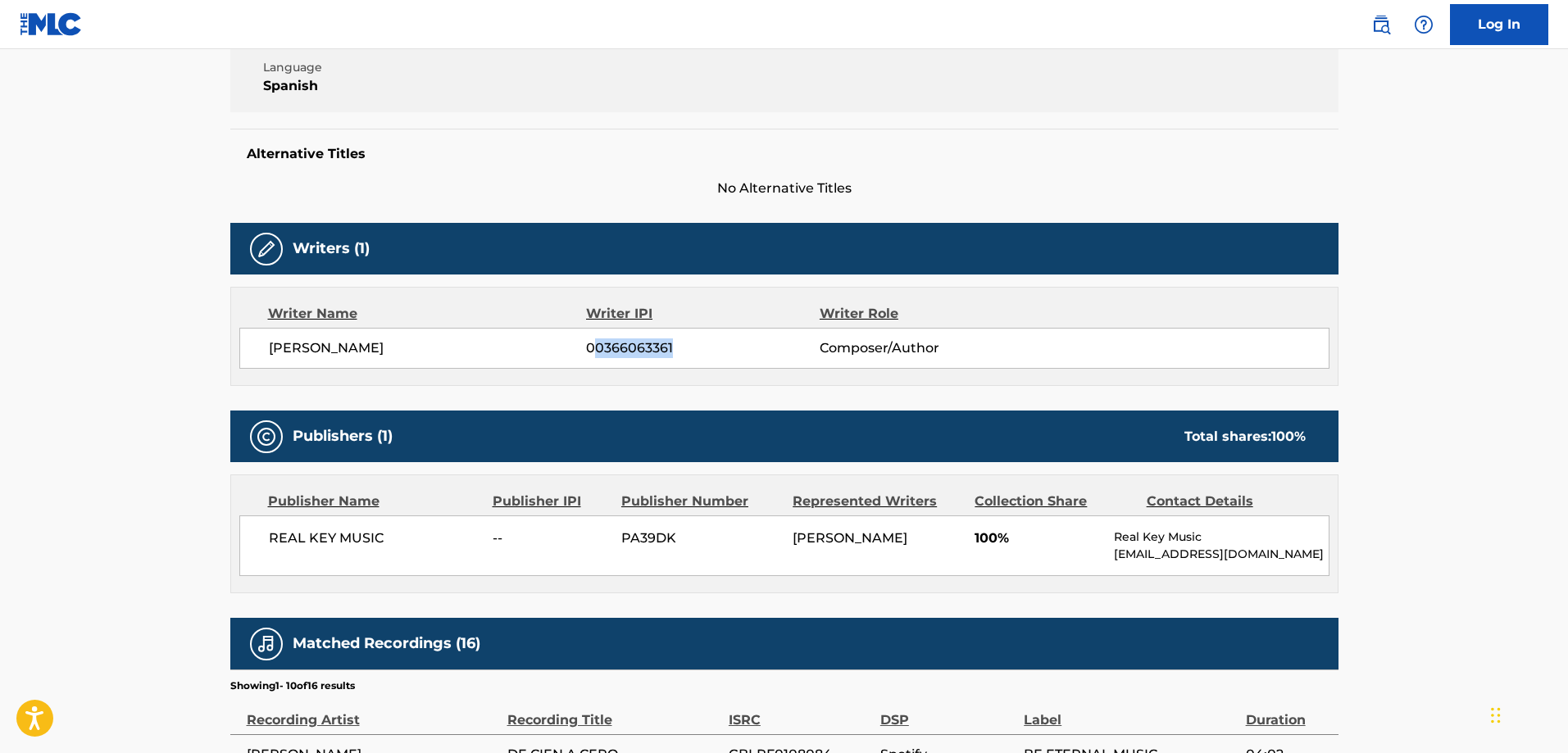
click at [680, 345] on span "00366063361" at bounding box center [702, 349] width 233 height 20
drag, startPoint x: 582, startPoint y: 354, endPoint x: 711, endPoint y: 339, distance: 129.9
click at [711, 339] on div "[PERSON_NAME] 00366063361 Composer/Author" at bounding box center [798, 349] width 1060 height 20
click at [711, 339] on span "00366063361" at bounding box center [702, 349] width 233 height 20
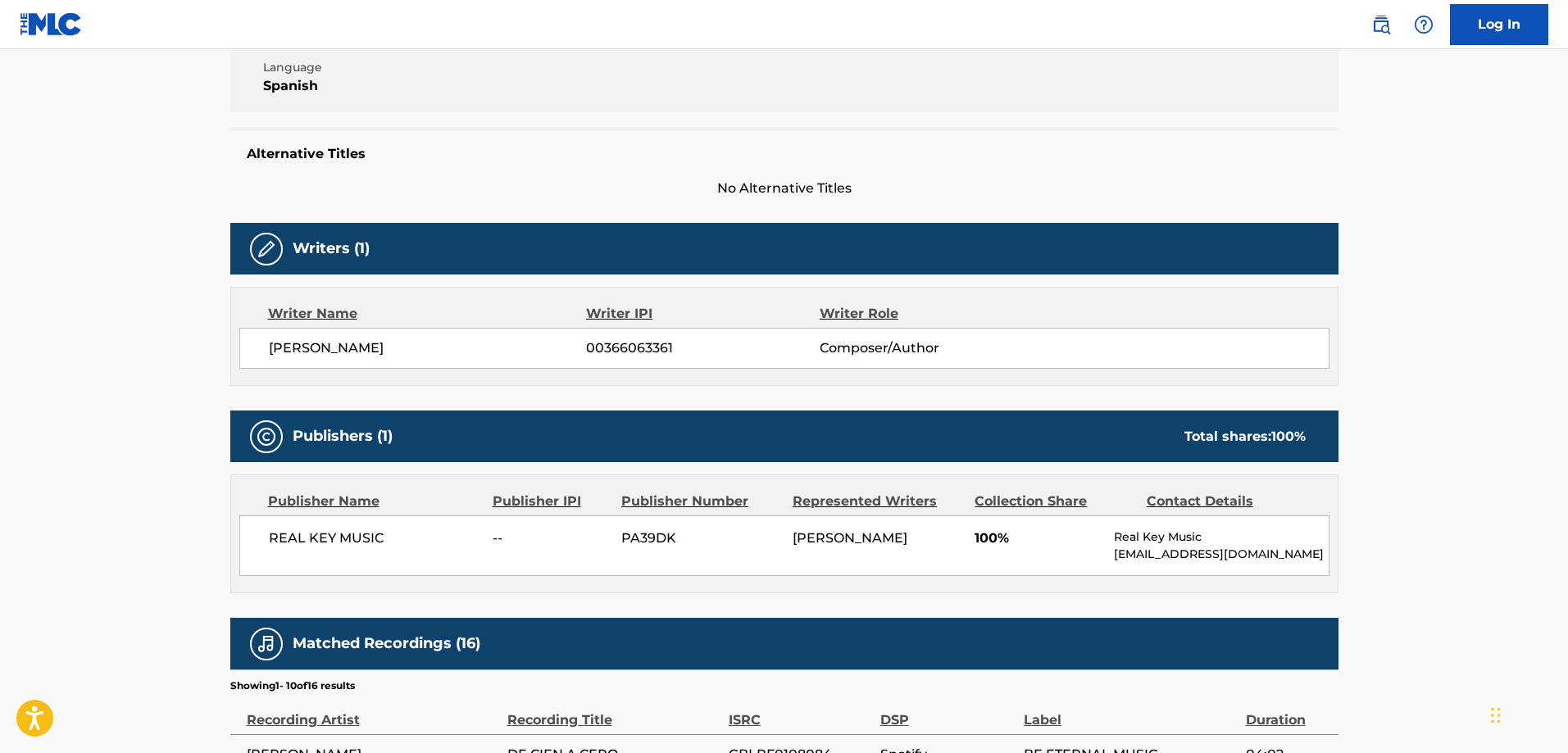
click at [628, 352] on span "00366063361" at bounding box center [702, 349] width 233 height 20
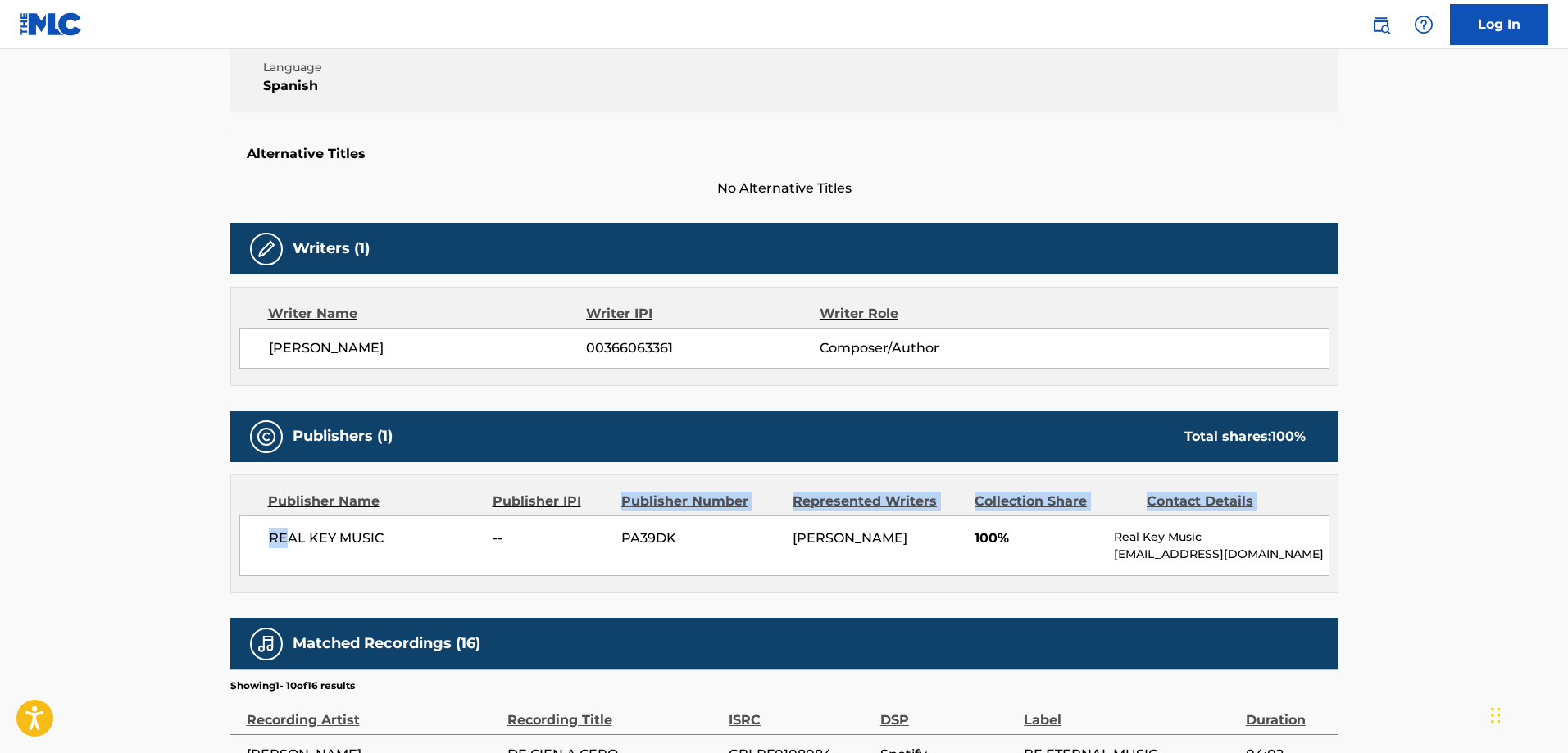
drag, startPoint x: 285, startPoint y: 549, endPoint x: 603, endPoint y: 501, distance: 321.6
click at [603, 501] on div "Publisher Name Publisher IPI Publisher Number Represented Writers Collection Sh…" at bounding box center [784, 534] width 1107 height 117
click at [603, 501] on div "Publisher IPI" at bounding box center [550, 502] width 116 height 20
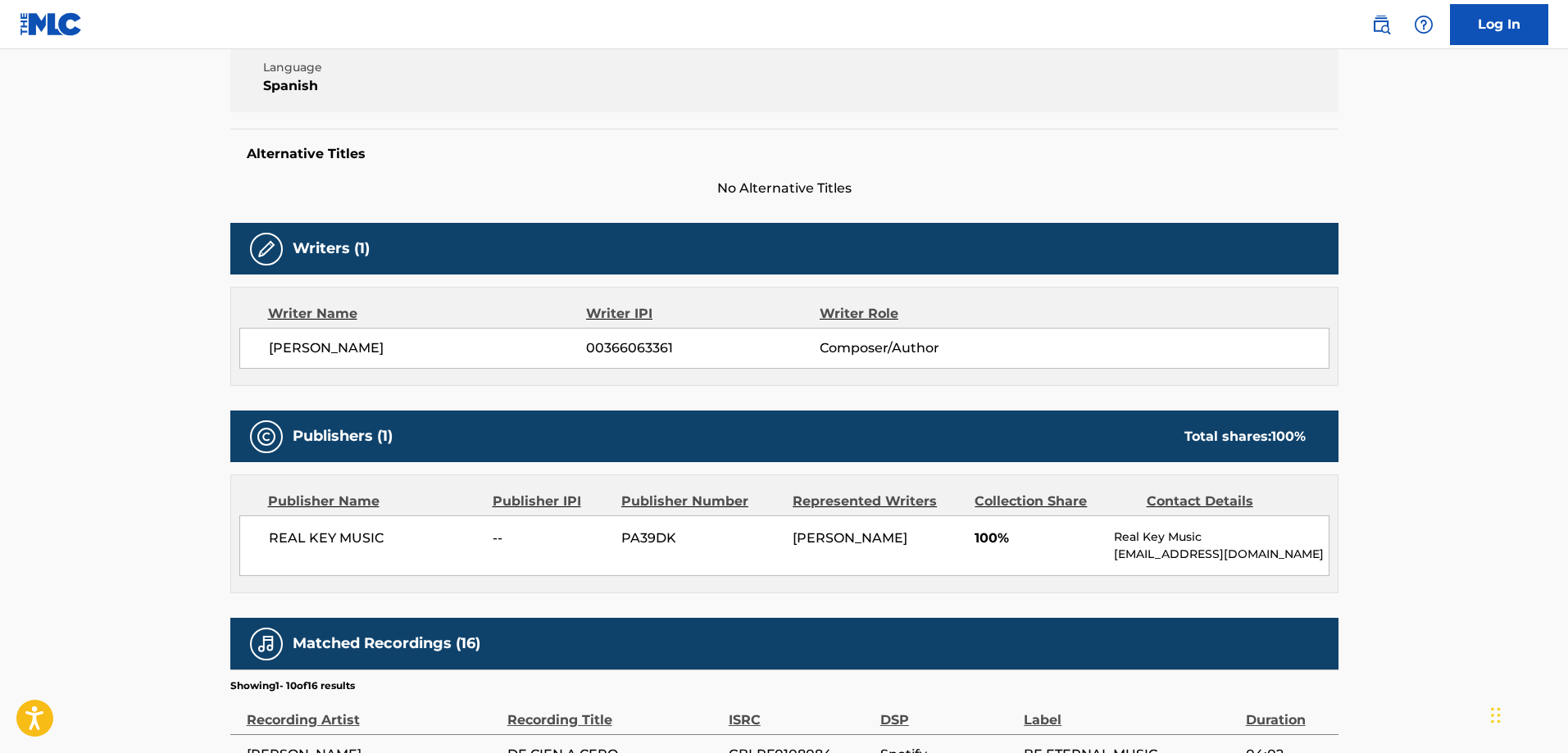
click at [1019, 523] on div "REAL KEY MUSIC -- PA39DK RAFAEL ESPINO REDONDO 100% Real Key Music info@realkey…" at bounding box center [784, 546] width 1090 height 60
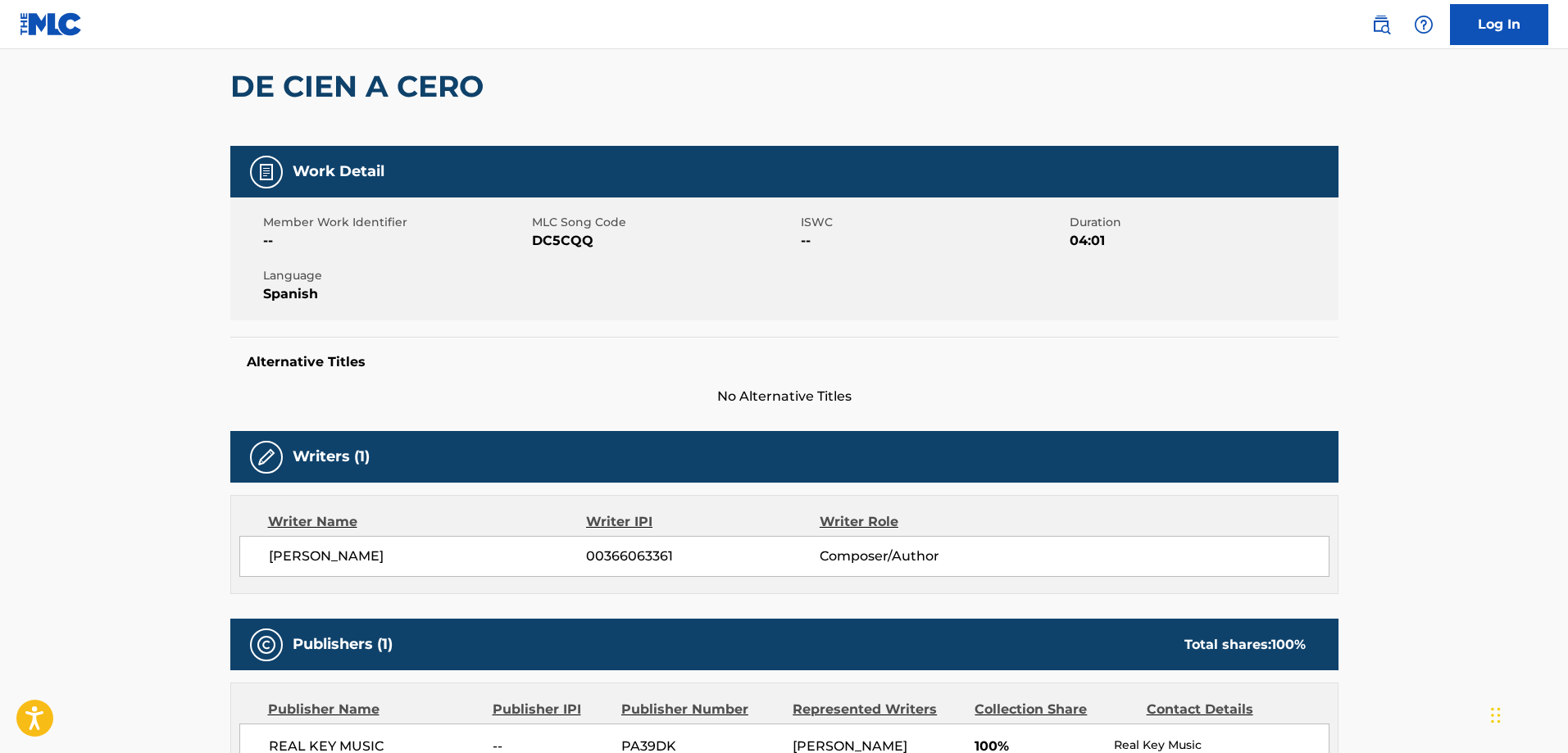
scroll to position [0, 0]
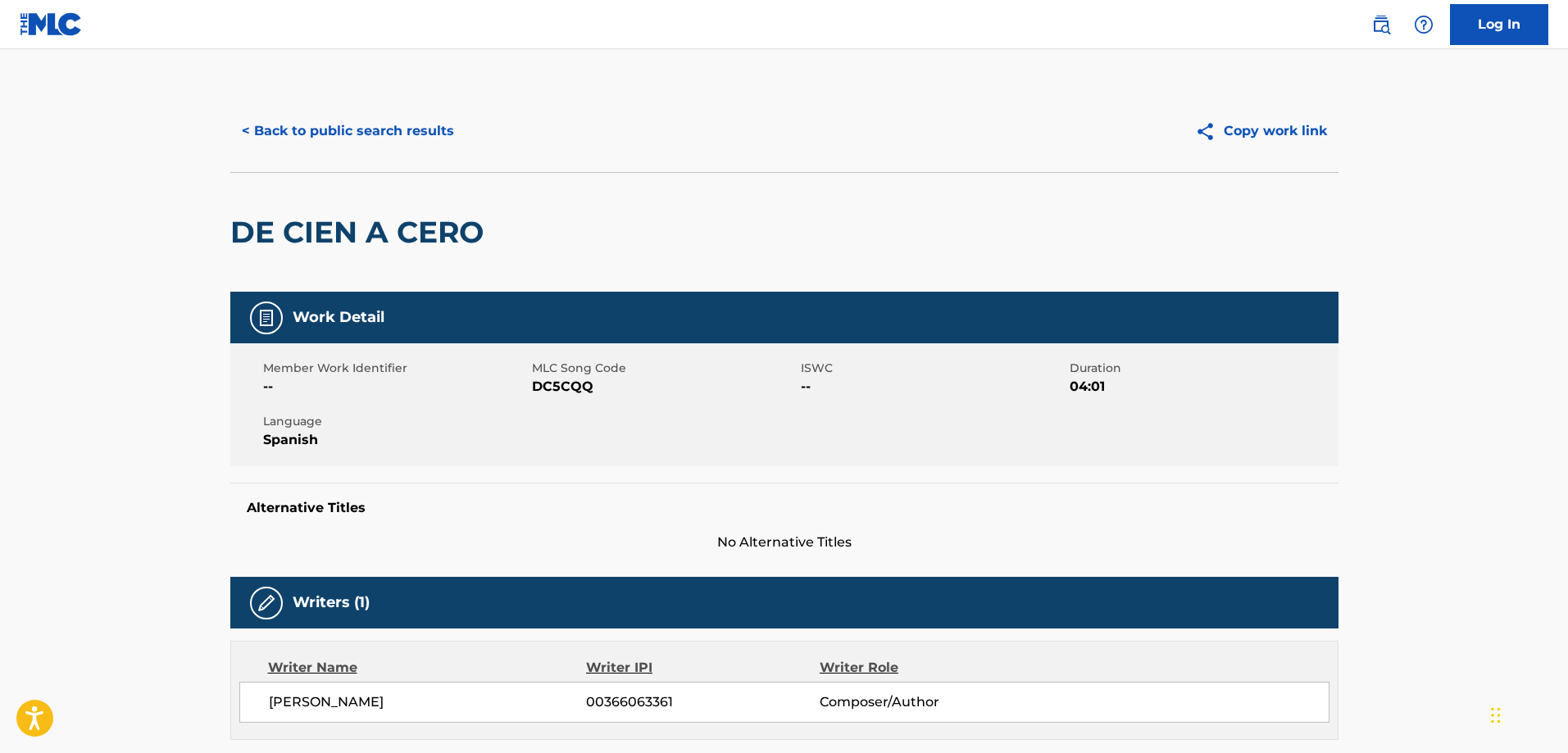
click at [320, 118] on button "< Back to public search results" at bounding box center [348, 131] width 236 height 41
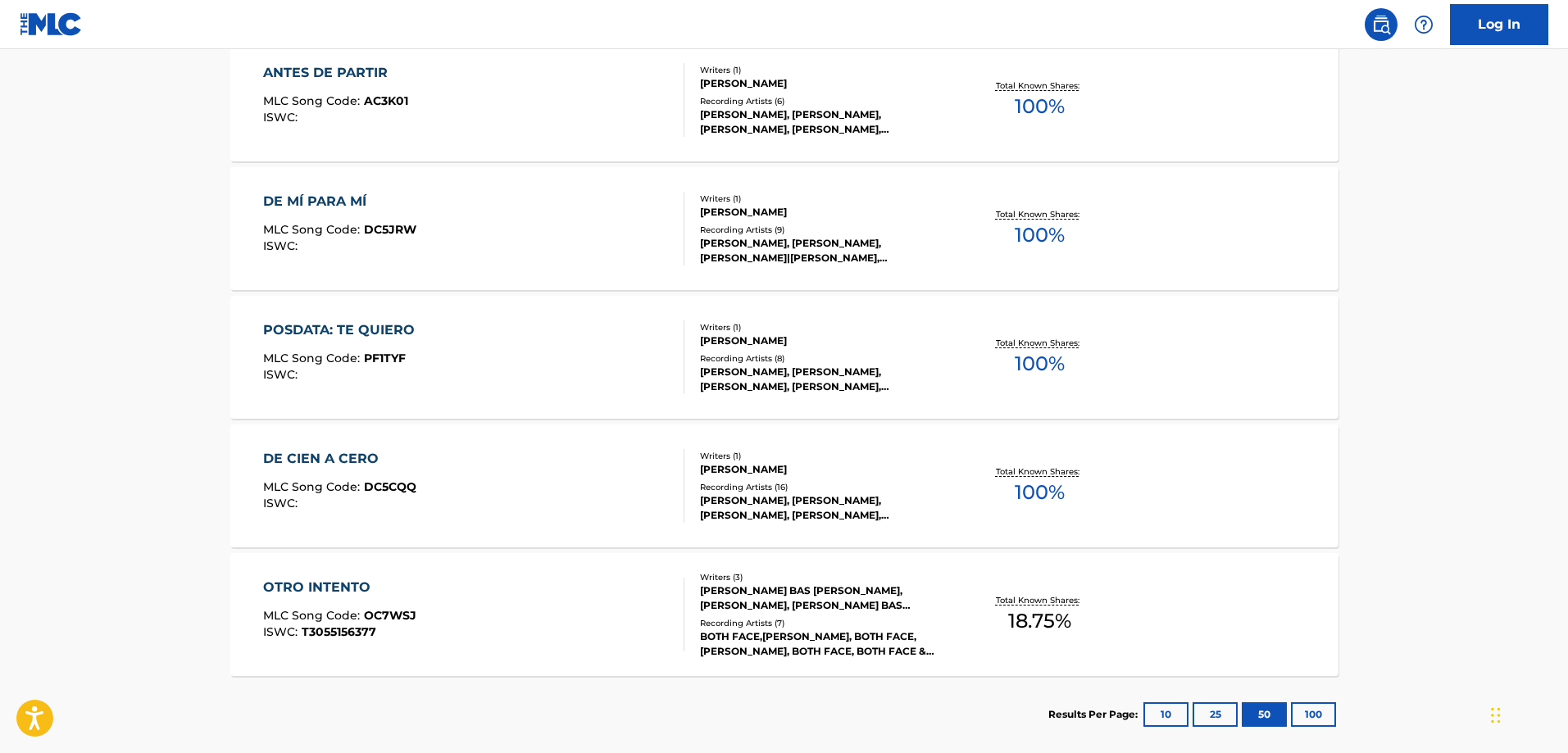
scroll to position [4718, 0]
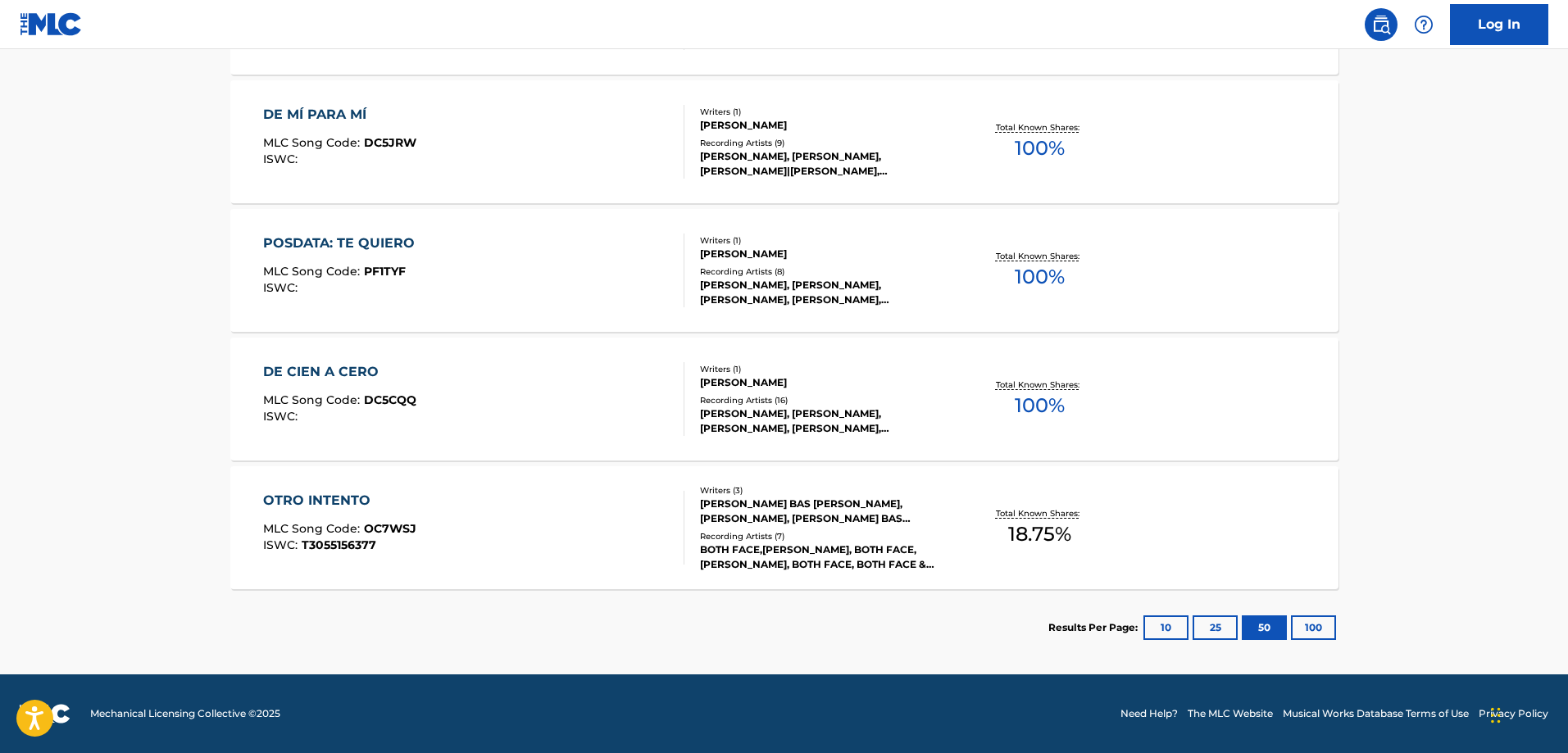
click at [628, 138] on div "DE MÍ PARA MÍ MLC Song Code : DC5JRW ISWC :" at bounding box center [473, 141] width 421 height 74
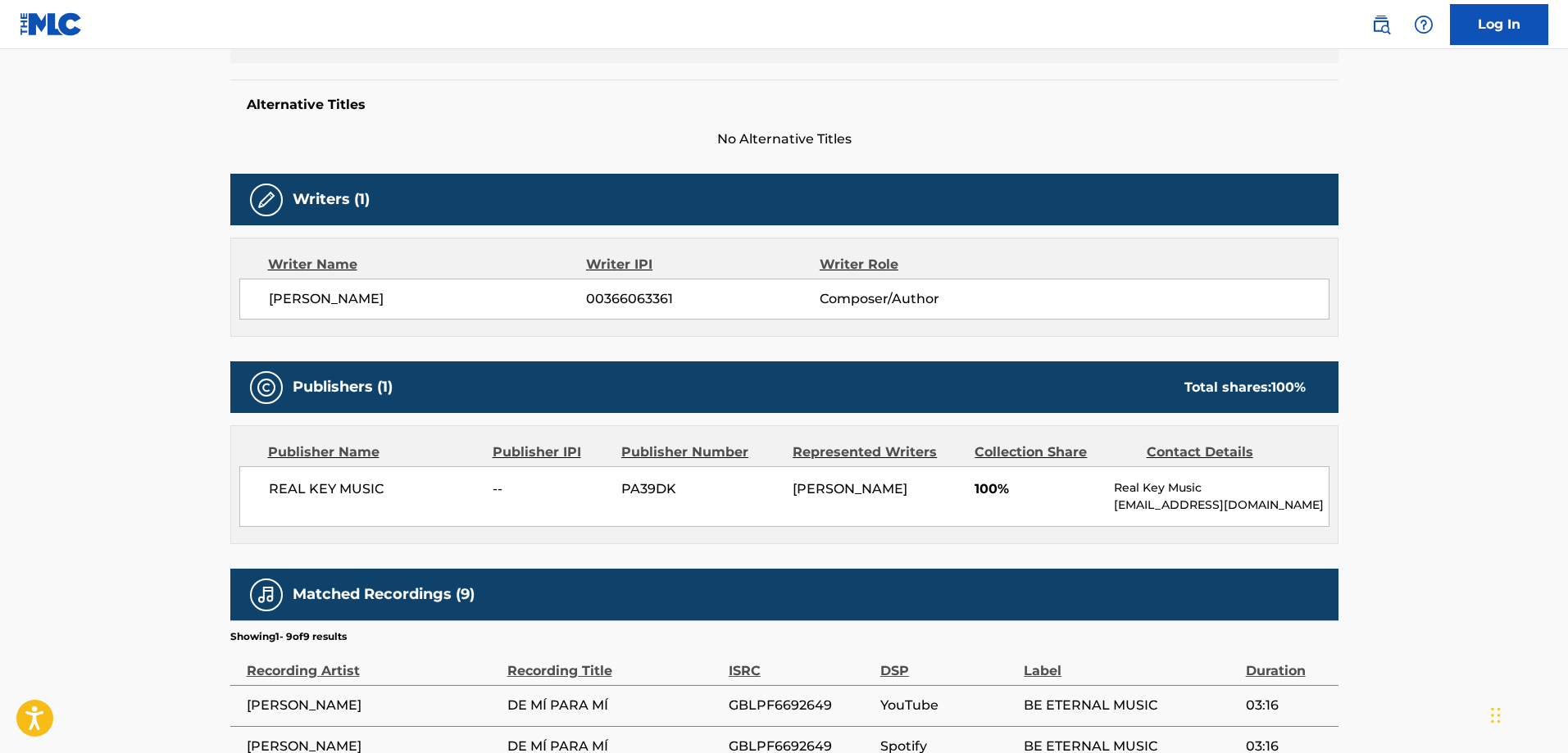
scroll to position [405, 0]
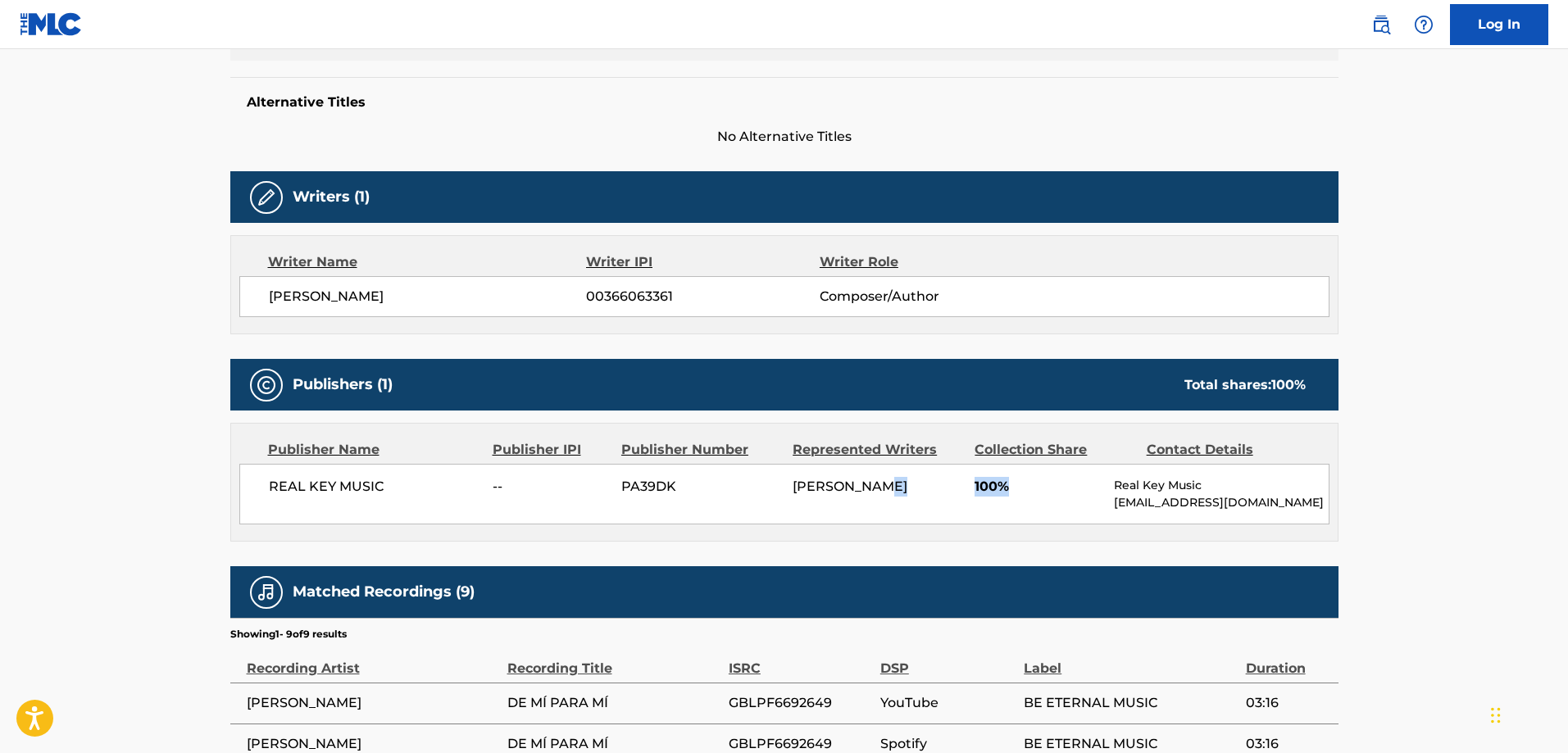
drag, startPoint x: 1044, startPoint y: 486, endPoint x: 881, endPoint y: 481, distance: 163.1
click at [881, 481] on div "REAL KEY MUSIC -- PA39DK RAFAEL ESPINO REDONDO 100% Real Key Music info@realkey…" at bounding box center [784, 494] width 1090 height 60
click at [1142, 537] on div "Publisher Name Publisher IPI Publisher Number Represented Writers Collection Sh…" at bounding box center [784, 482] width 1107 height 117
drag, startPoint x: 675, startPoint y: 283, endPoint x: 513, endPoint y: 316, distance: 165.3
click at [513, 316] on div "[PERSON_NAME] 00366063361 Composer/Author" at bounding box center [784, 296] width 1090 height 41
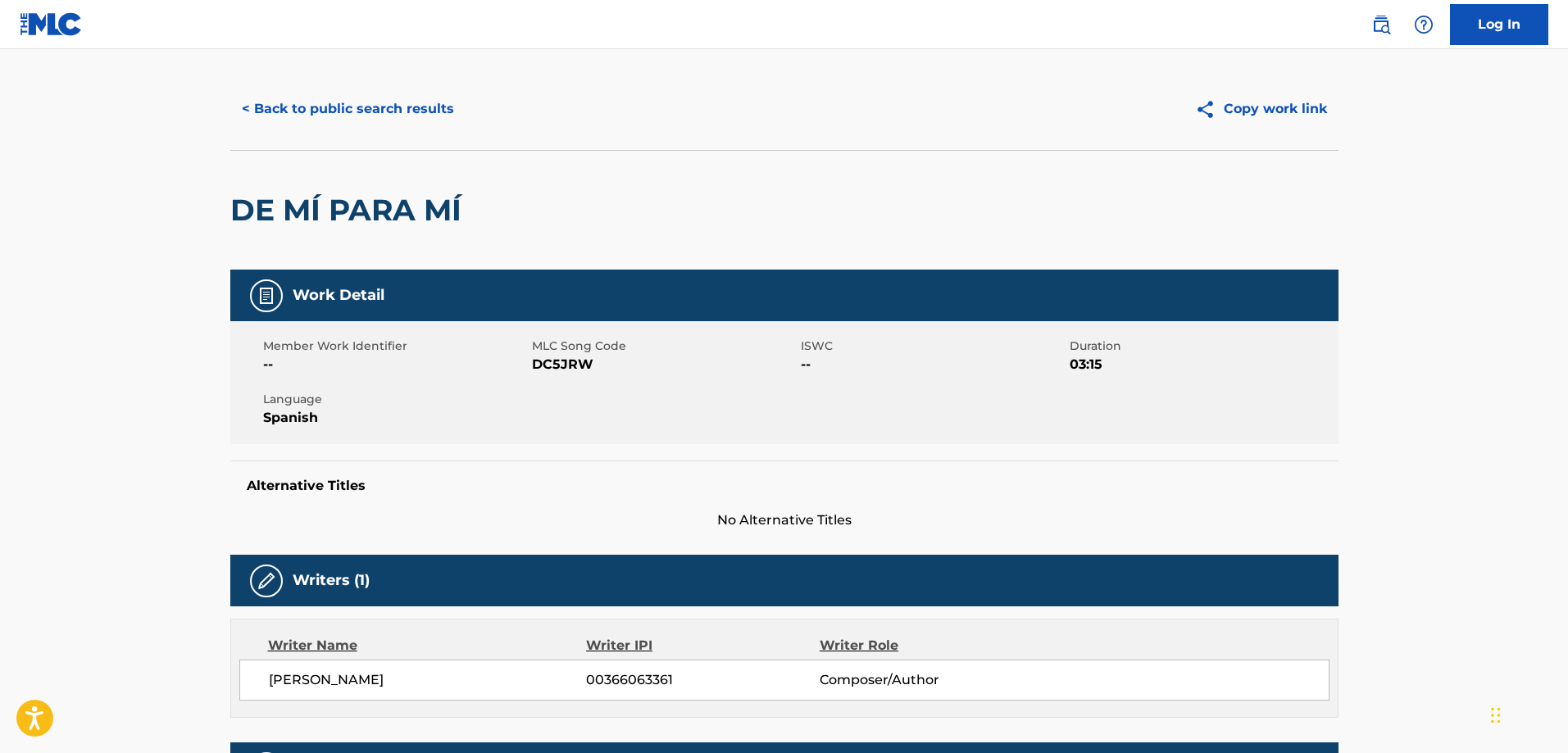
scroll to position [0, 0]
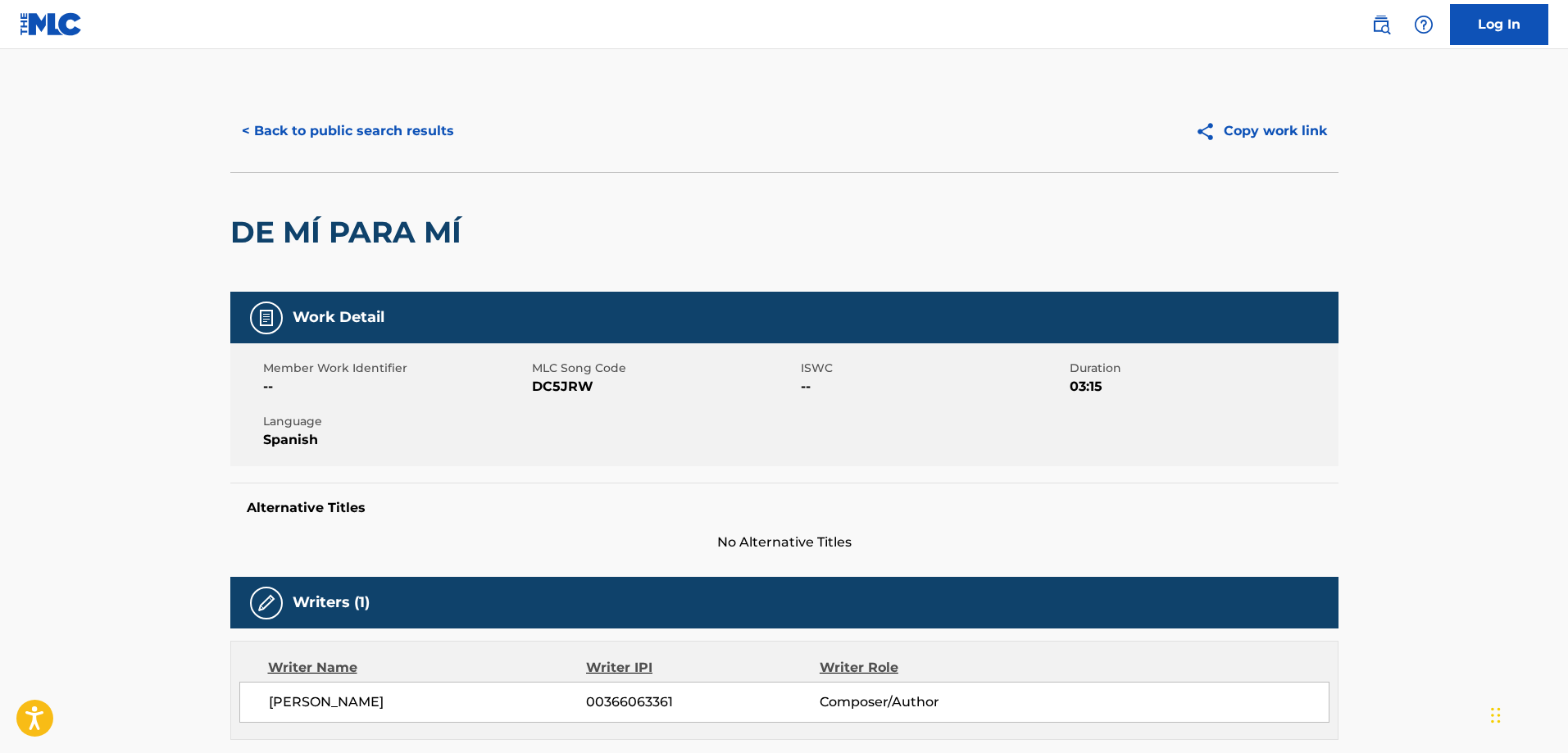
click at [296, 140] on button "< Back to public search results" at bounding box center [348, 131] width 236 height 41
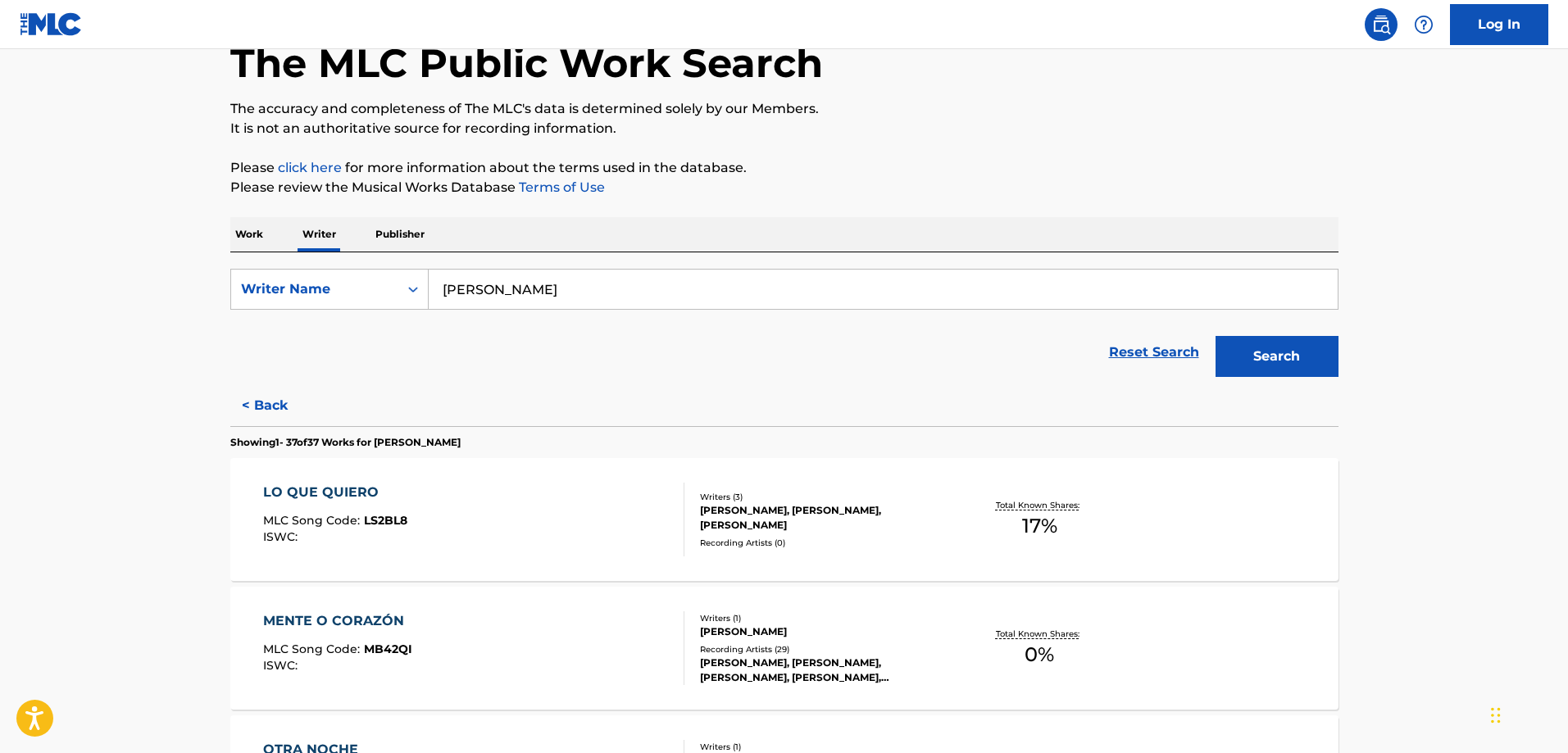
scroll to position [111, 0]
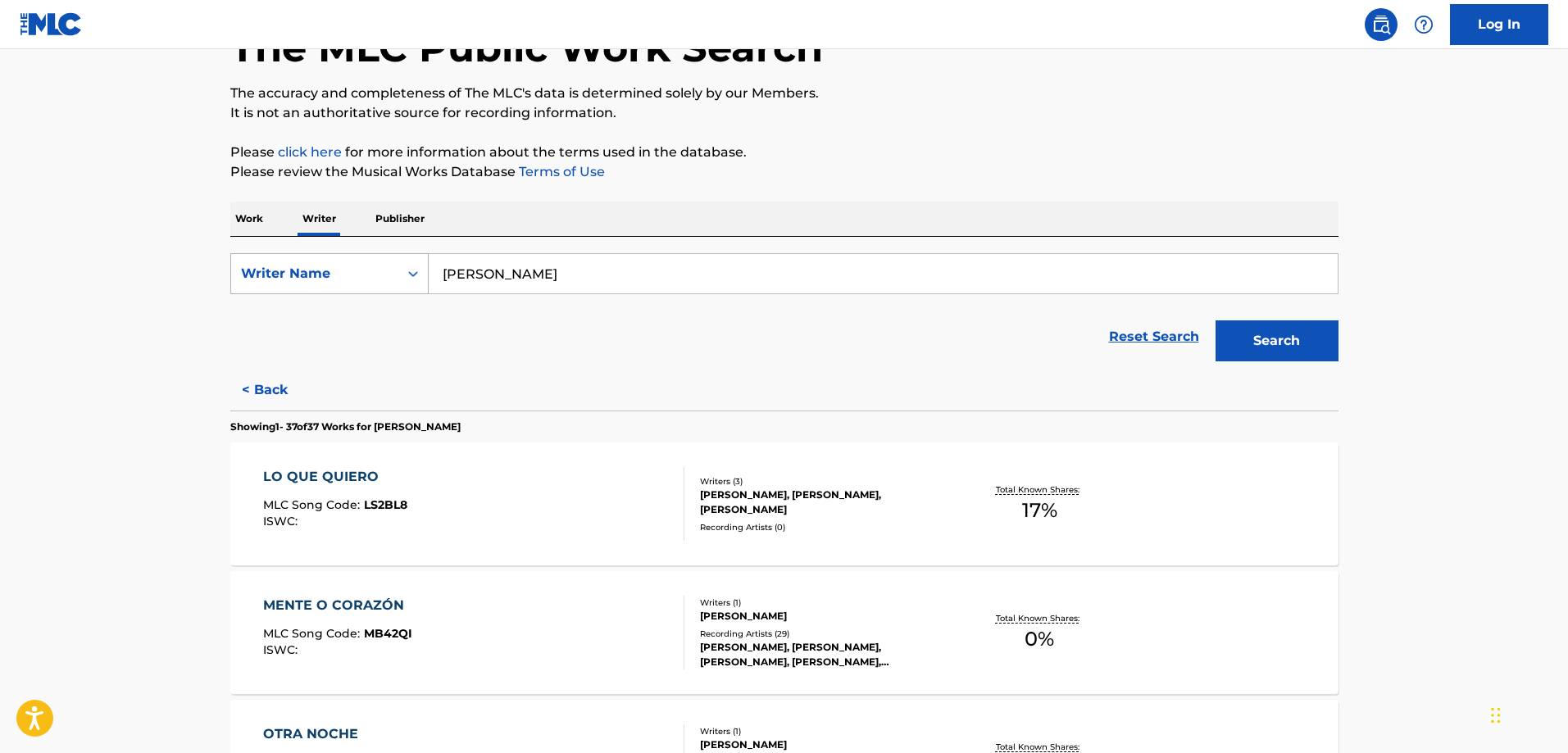
click at [395, 284] on div "Writer Name" at bounding box center [314, 274] width 167 height 31
click at [633, 364] on div "Reset Search Search" at bounding box center [784, 337] width 1108 height 66
click at [401, 292] on div "Search Form" at bounding box center [413, 273] width 29 height 39
click at [907, 351] on div "Reset Search Search" at bounding box center [784, 337] width 1108 height 66
click at [1315, 350] on button "Search" at bounding box center [1277, 340] width 123 height 41
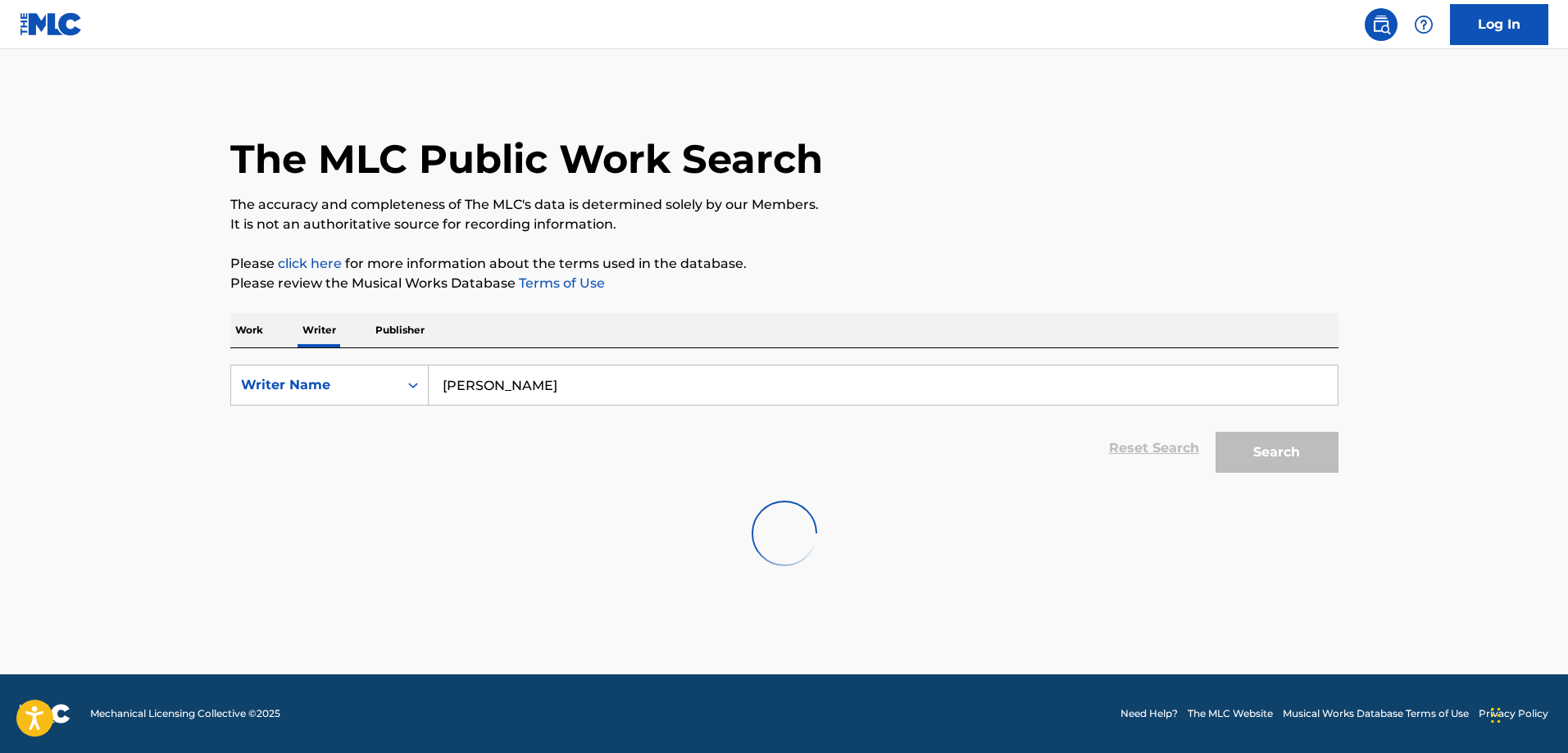
scroll to position [0, 0]
click at [1315, 350] on div "SearchWithCriteriabaf25d26-66bd-4007-bcb7-90acbd2a1c40 Writer Name RAFAEL ESPIN…" at bounding box center [784, 413] width 1108 height 132
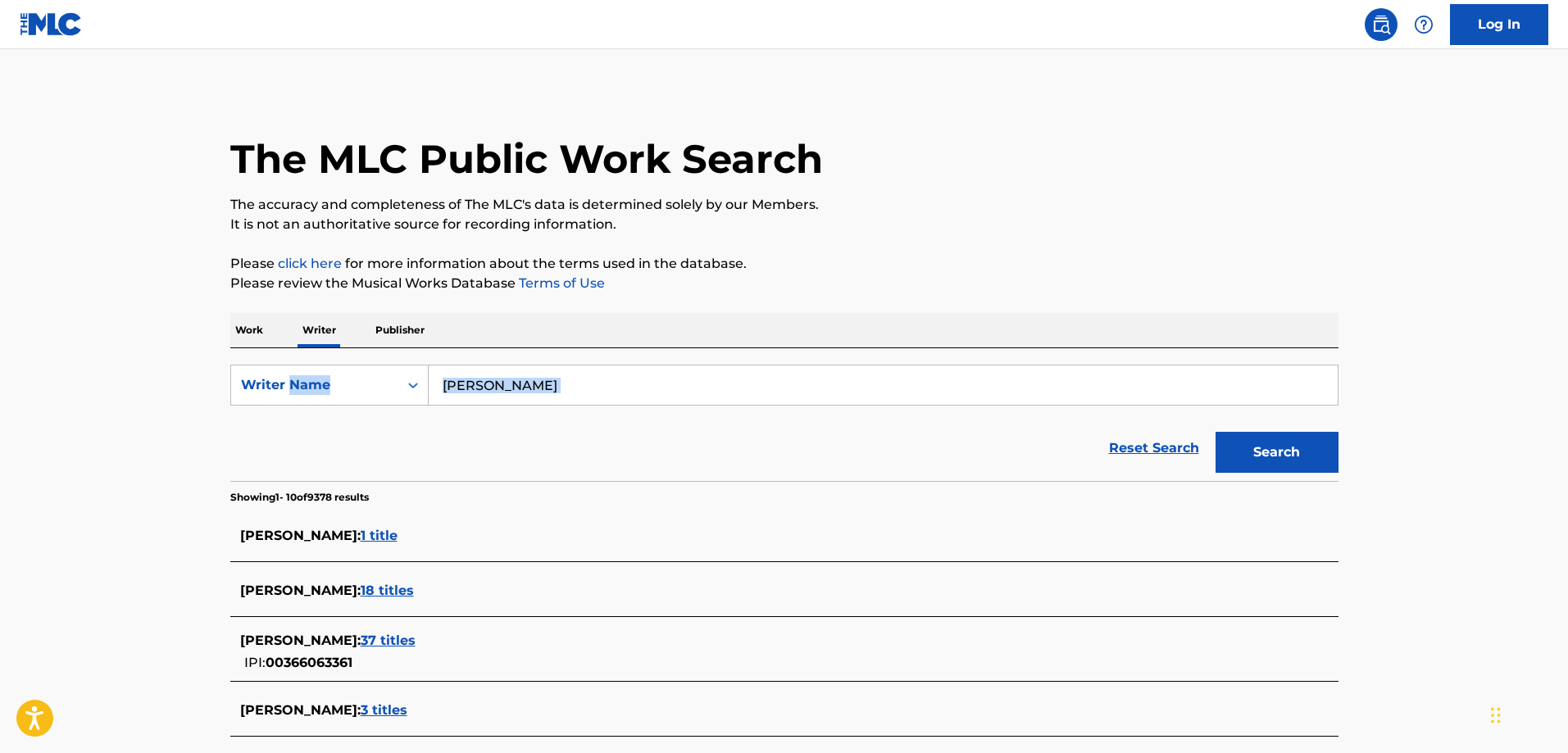
click at [794, 453] on div "Reset Search Search" at bounding box center [784, 448] width 1108 height 66
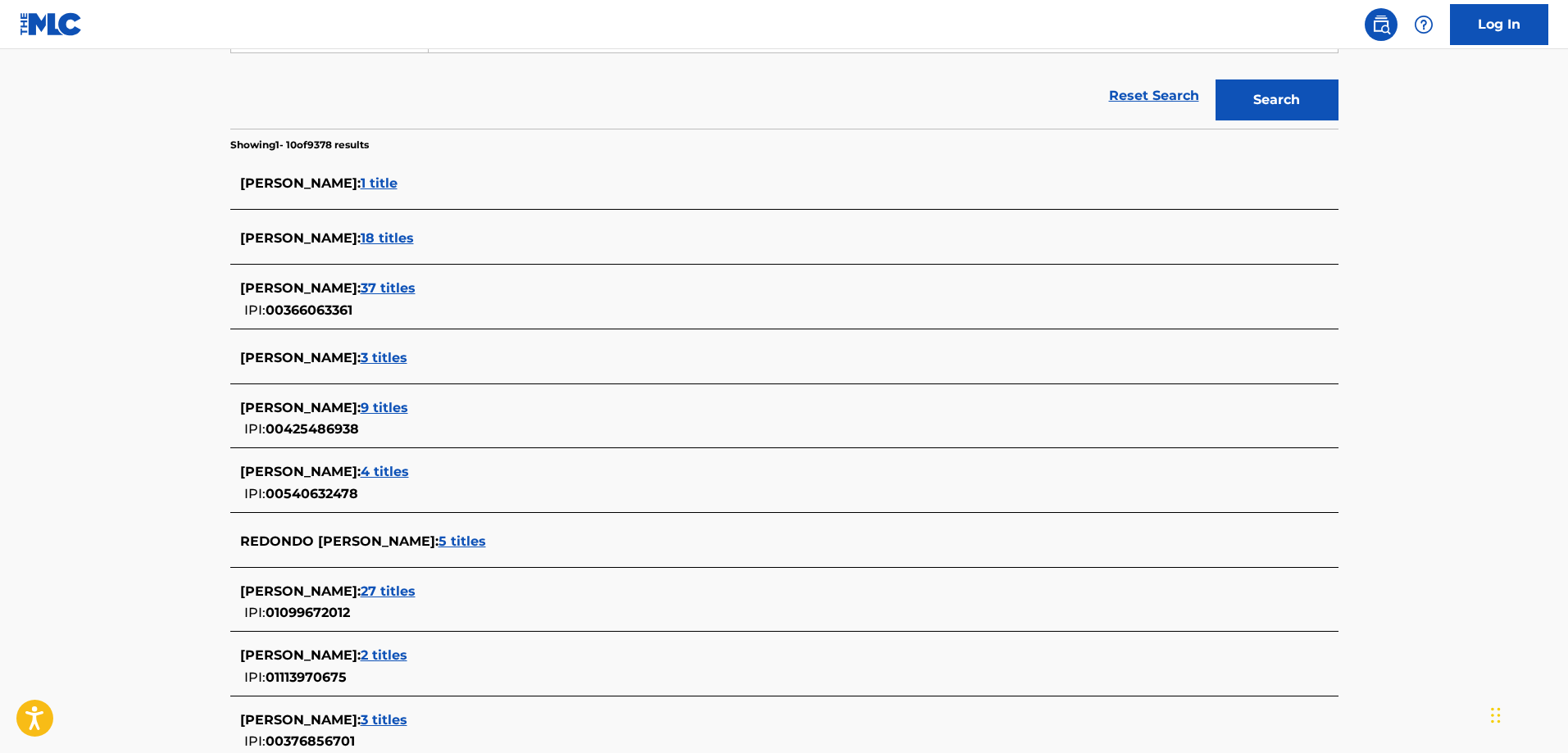
scroll to position [353, 0]
click at [439, 546] on span "5 titles" at bounding box center [462, 539] width 47 height 16
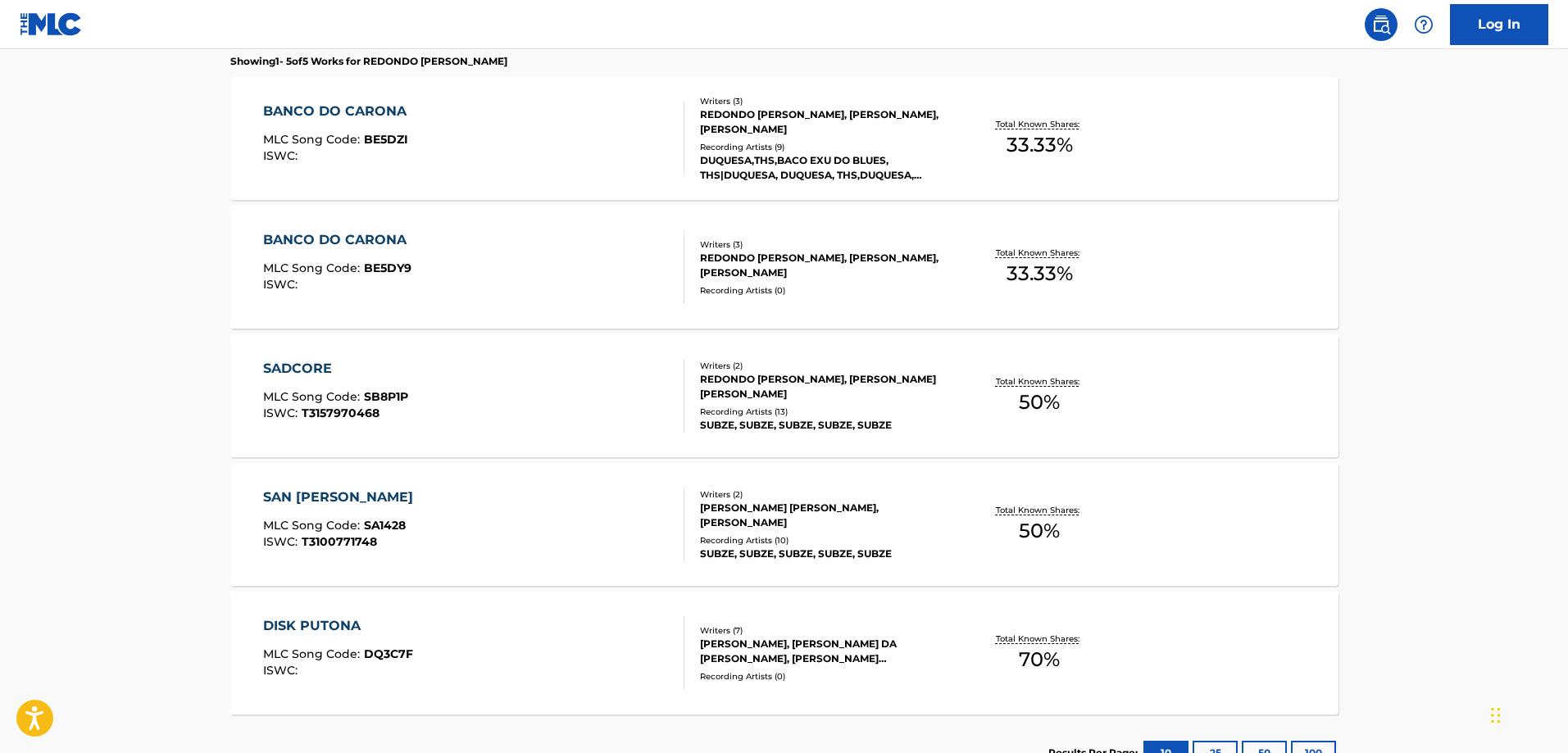
scroll to position [469, 0]
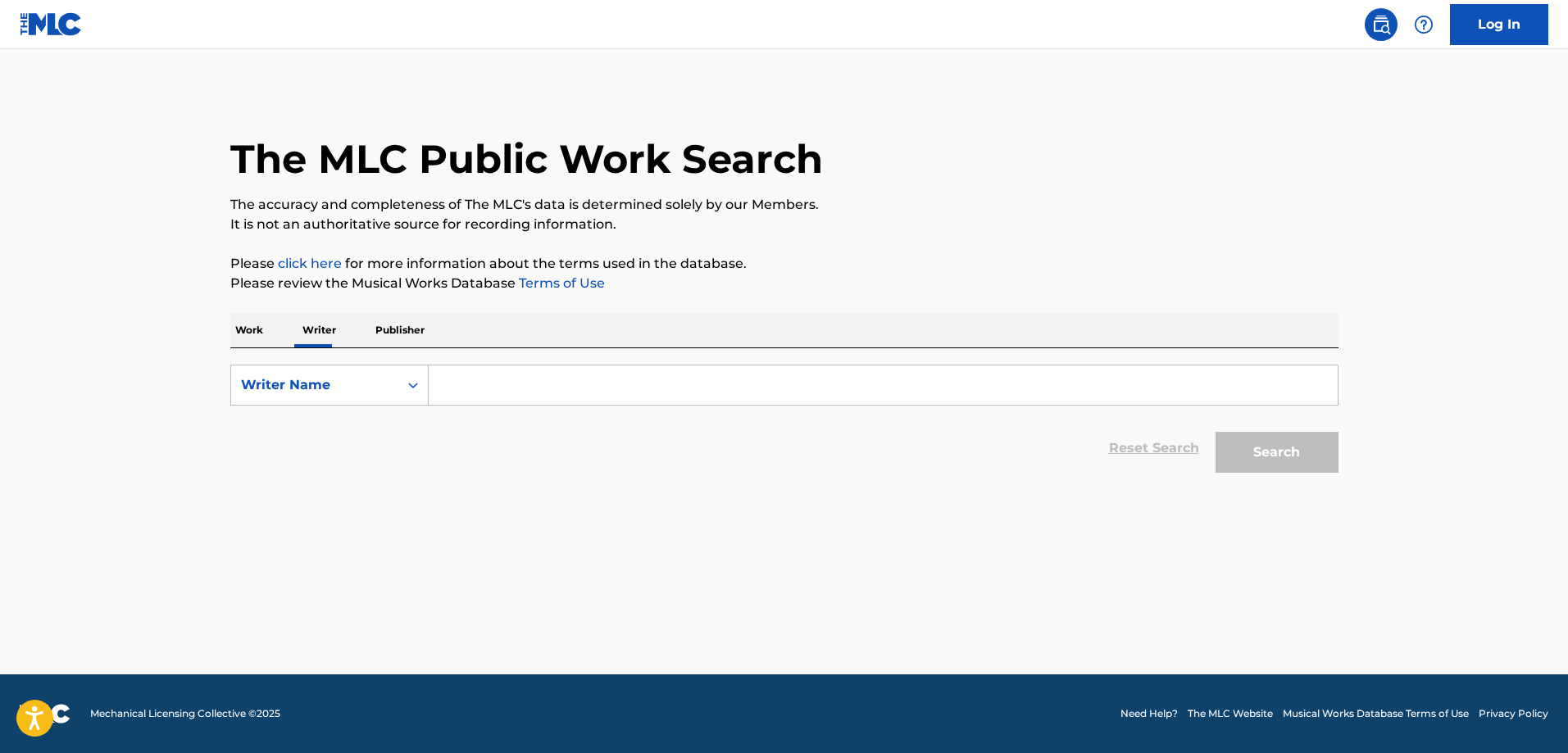
click at [483, 368] on input "Search Form" at bounding box center [882, 384] width 909 height 39
type input "r"
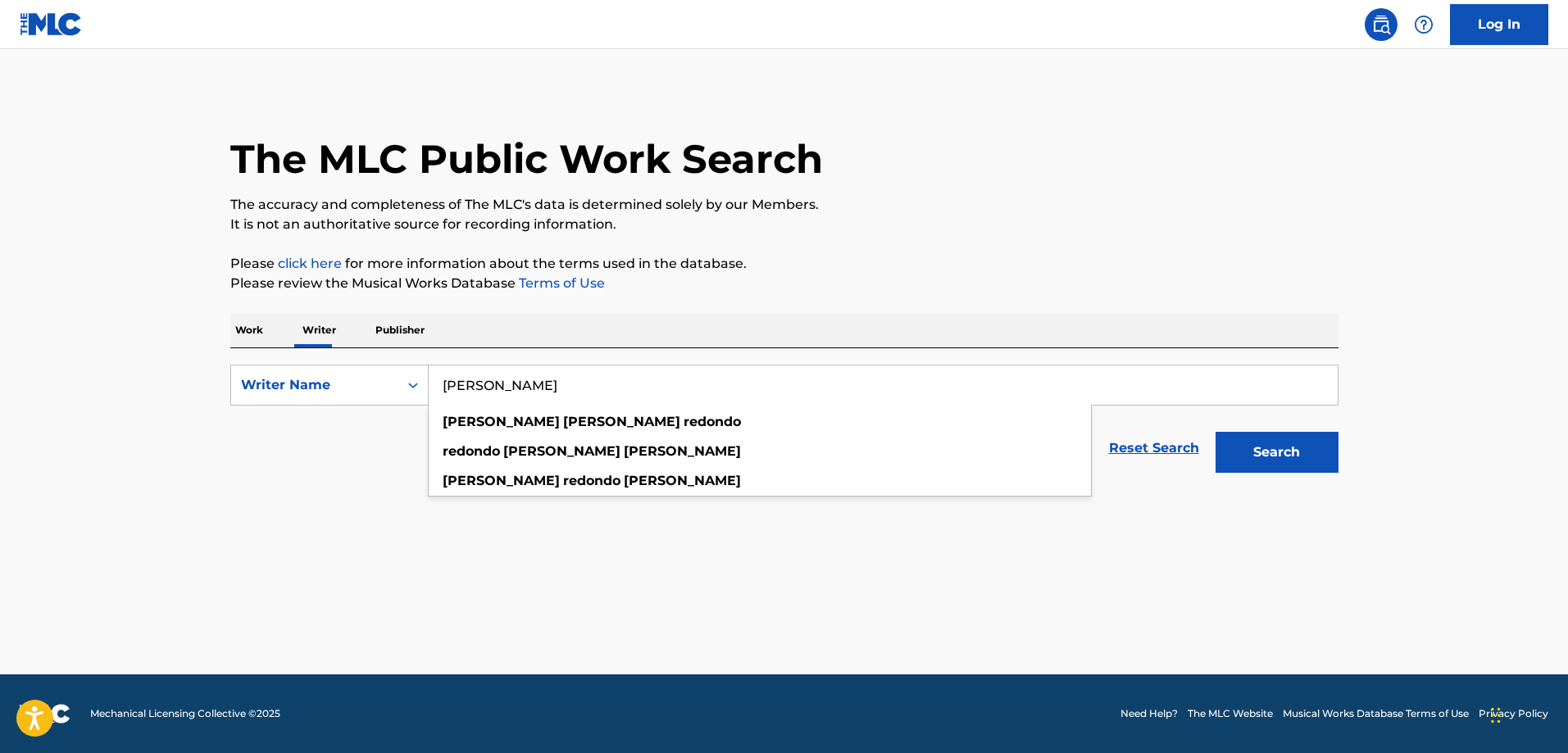
type input "[PERSON_NAME]"
click at [1215, 432] on button "Search" at bounding box center [1277, 452] width 123 height 41
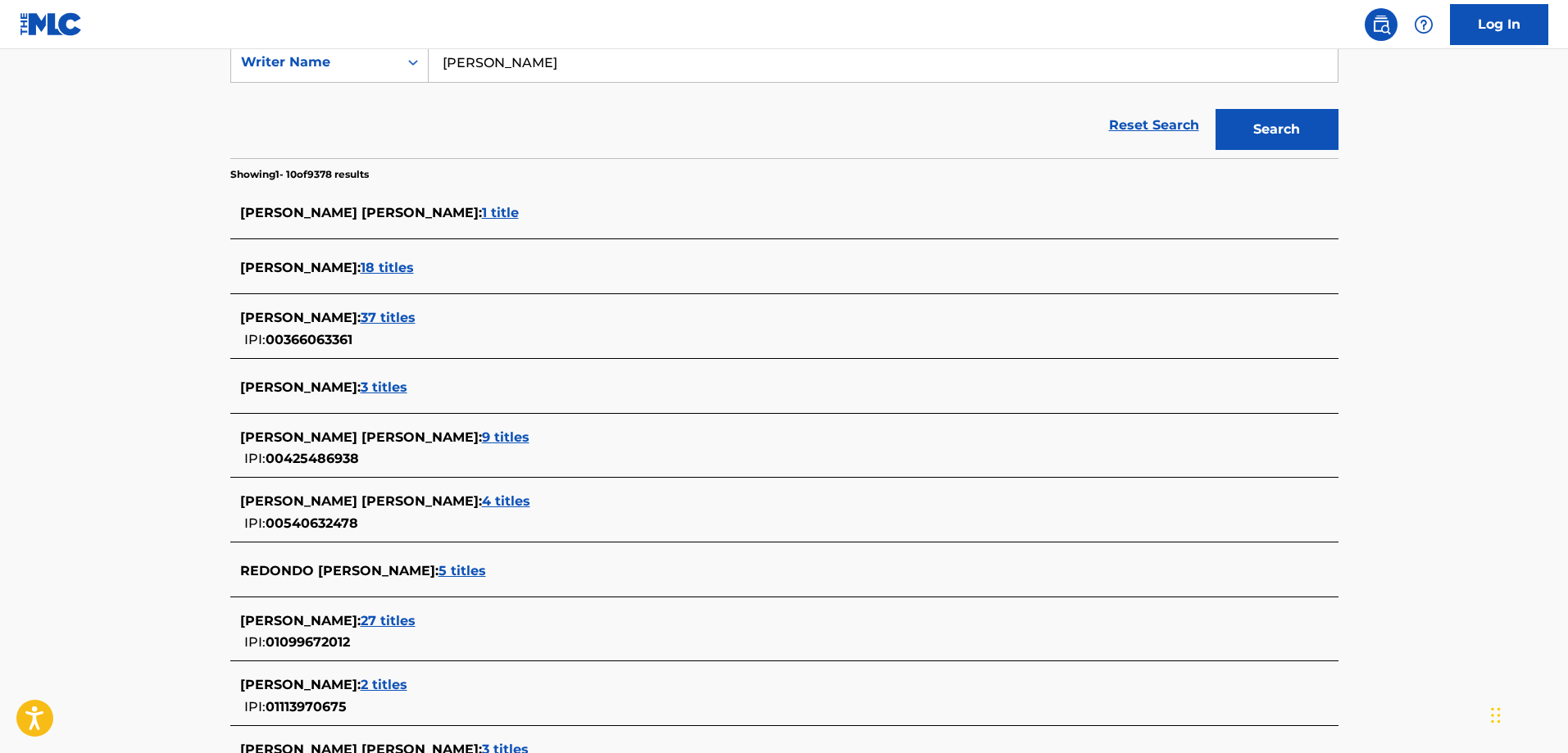
scroll to position [341, 0]
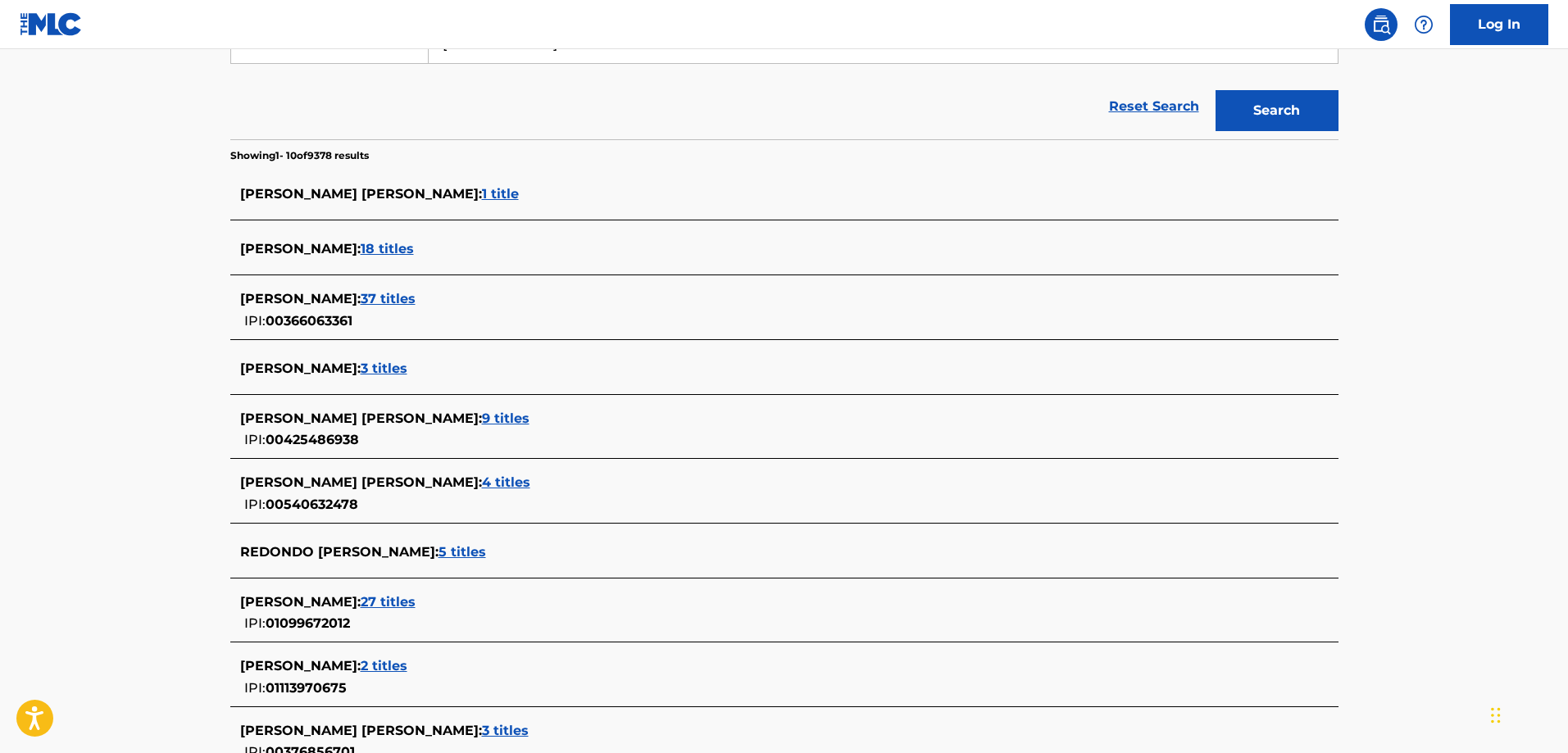
click at [416, 601] on span "27 titles" at bounding box center [388, 601] width 55 height 16
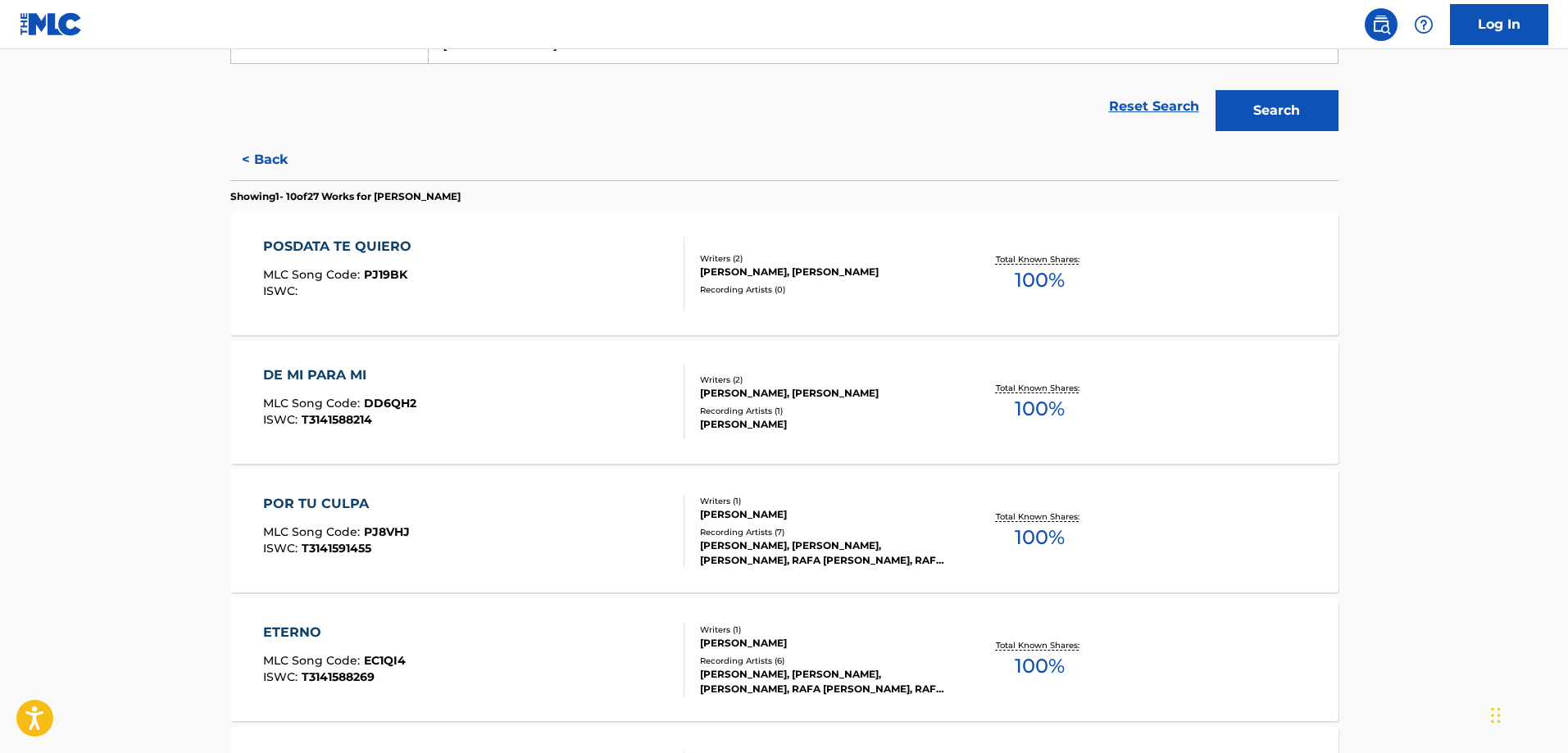
click at [556, 396] on div "DE MI PARA MI MLC Song Code : DD6QH2 ISWC : T3141588214" at bounding box center [473, 402] width 421 height 74
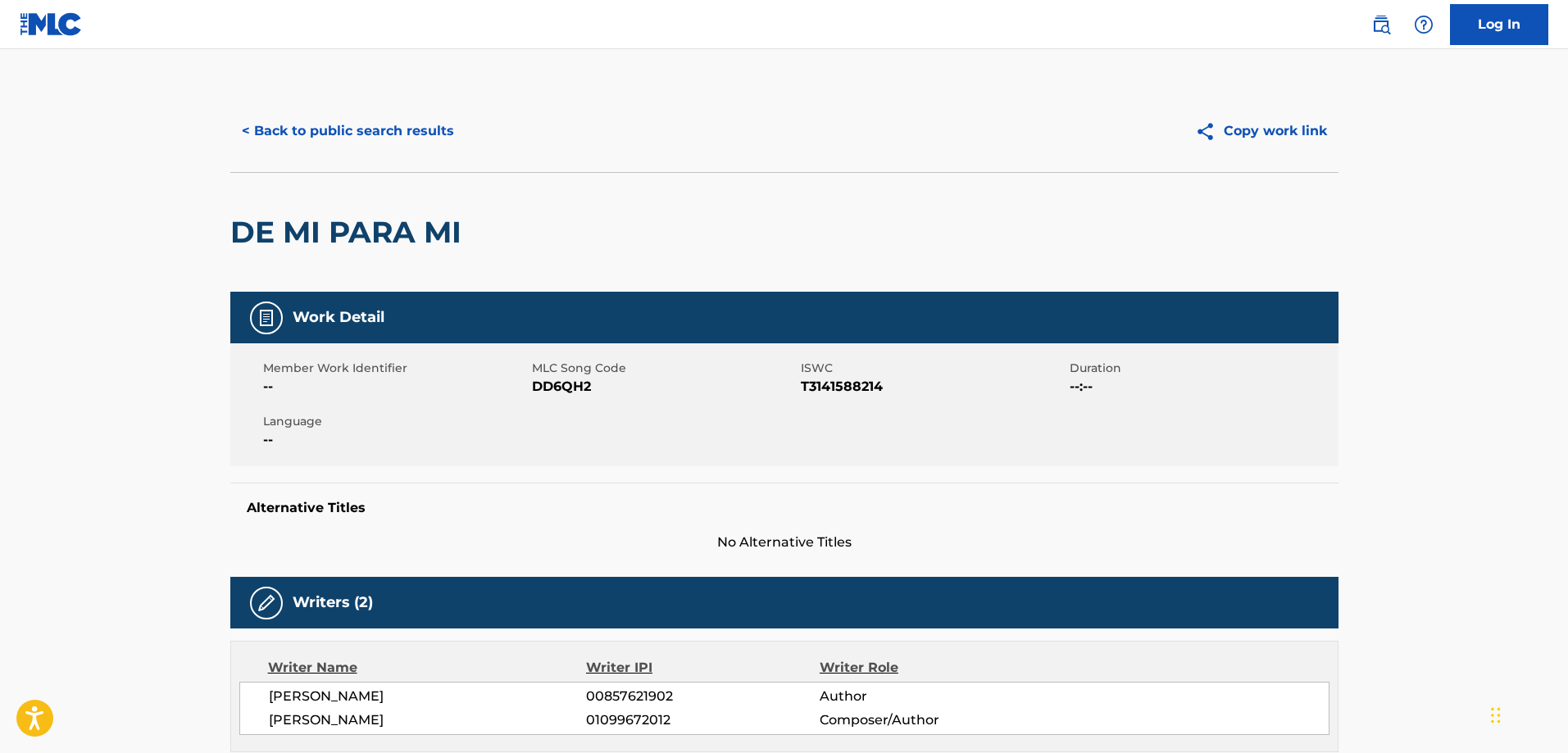
drag, startPoint x: 678, startPoint y: 716, endPoint x: 574, endPoint y: 723, distance: 104.2
click at [574, 723] on div "[PERSON_NAME] 01099672012 Composer/Author" at bounding box center [798, 720] width 1060 height 20
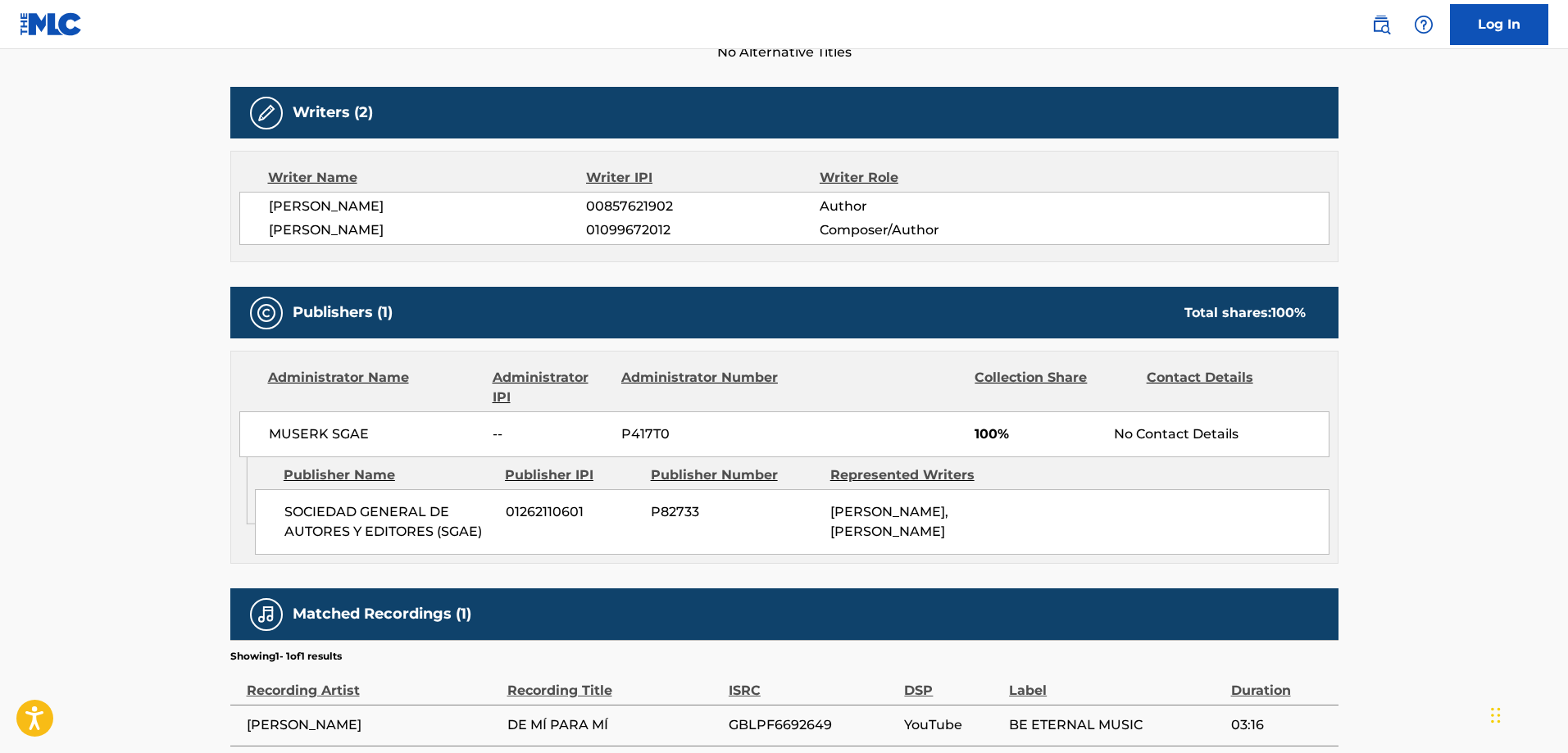
scroll to position [523, 0]
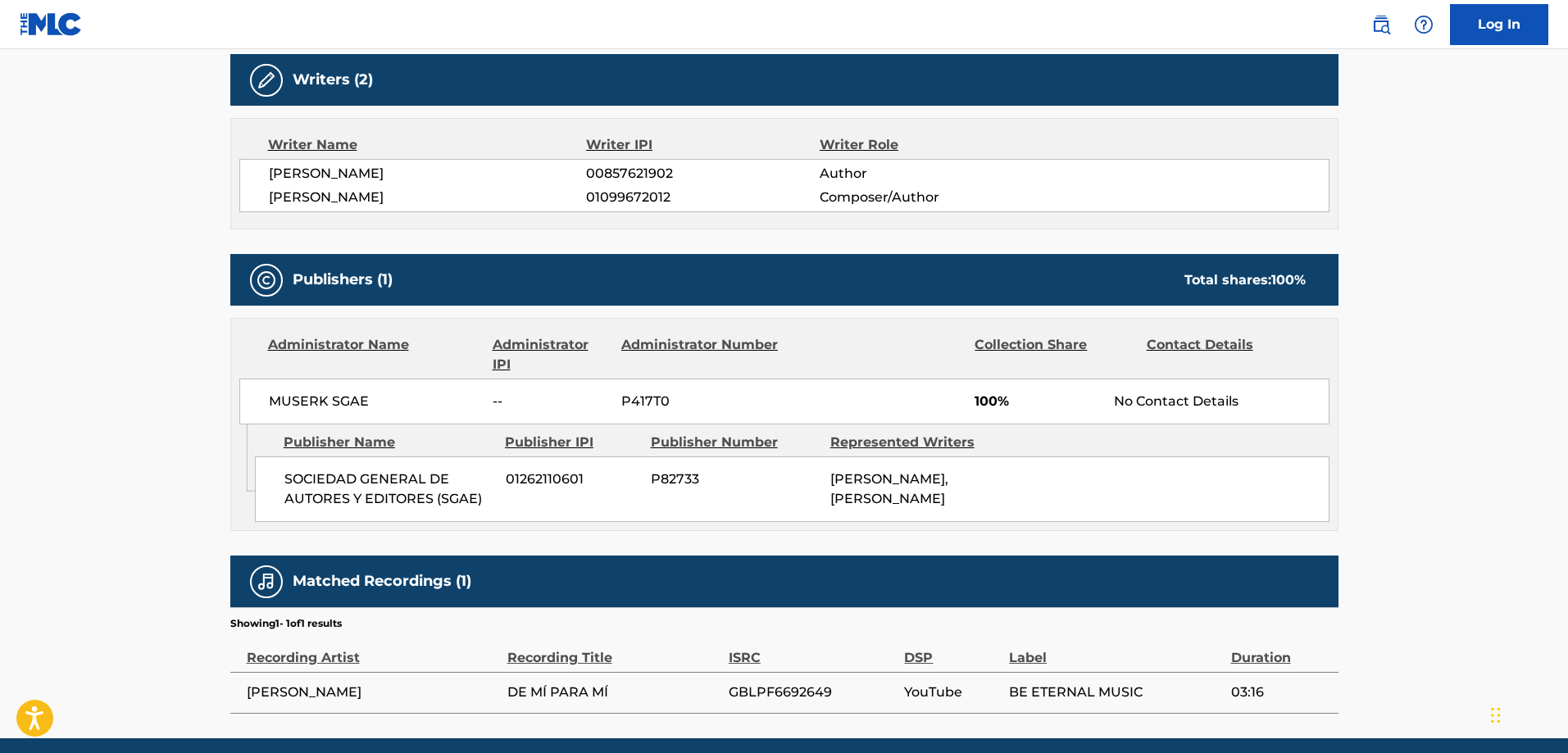
click at [511, 521] on div "SOCIEDAD GENERAL DE AUTORES Y EDITORES (SGAE) 01262110601 P82733 [PERSON_NAME],…" at bounding box center [792, 489] width 1075 height 66
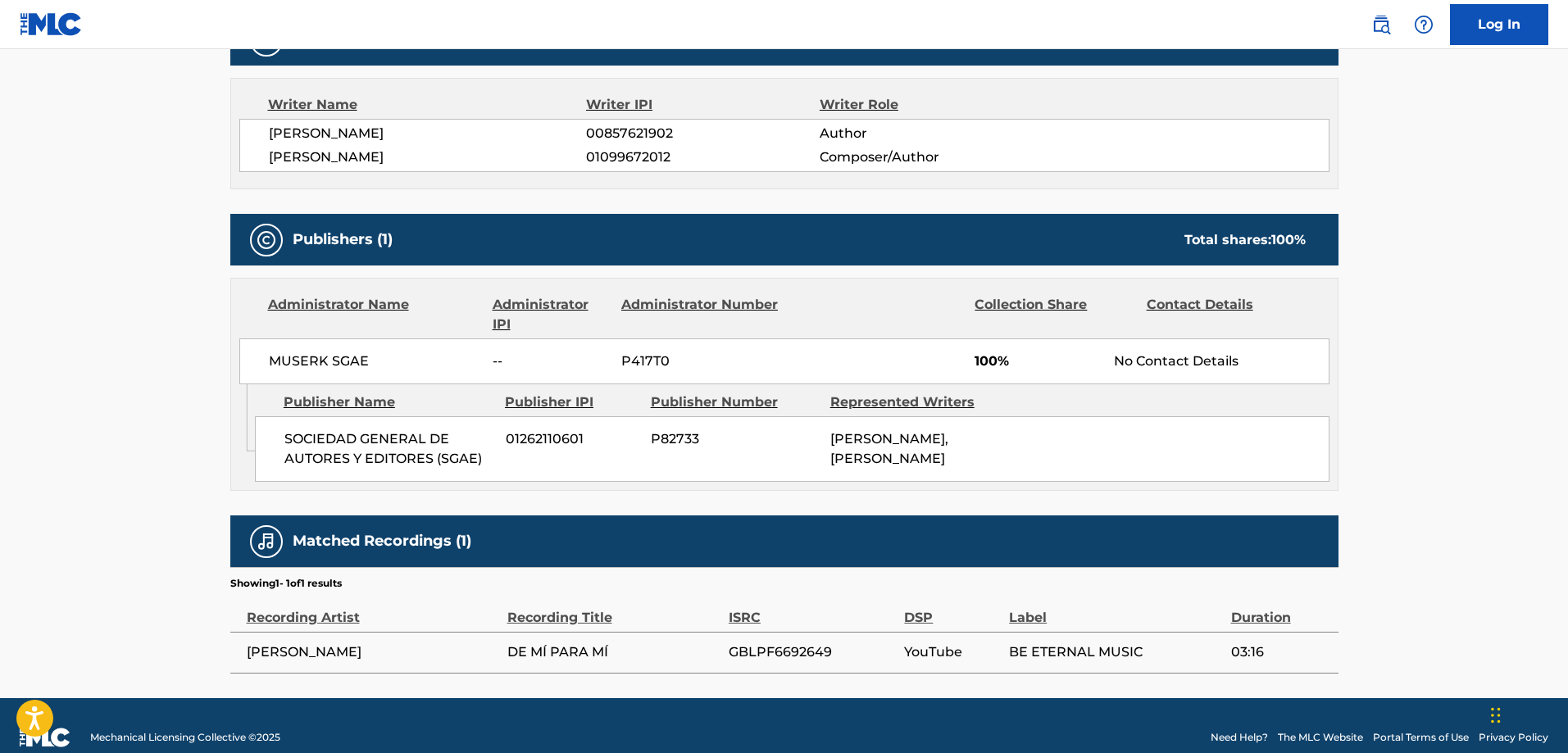
scroll to position [606, 0]
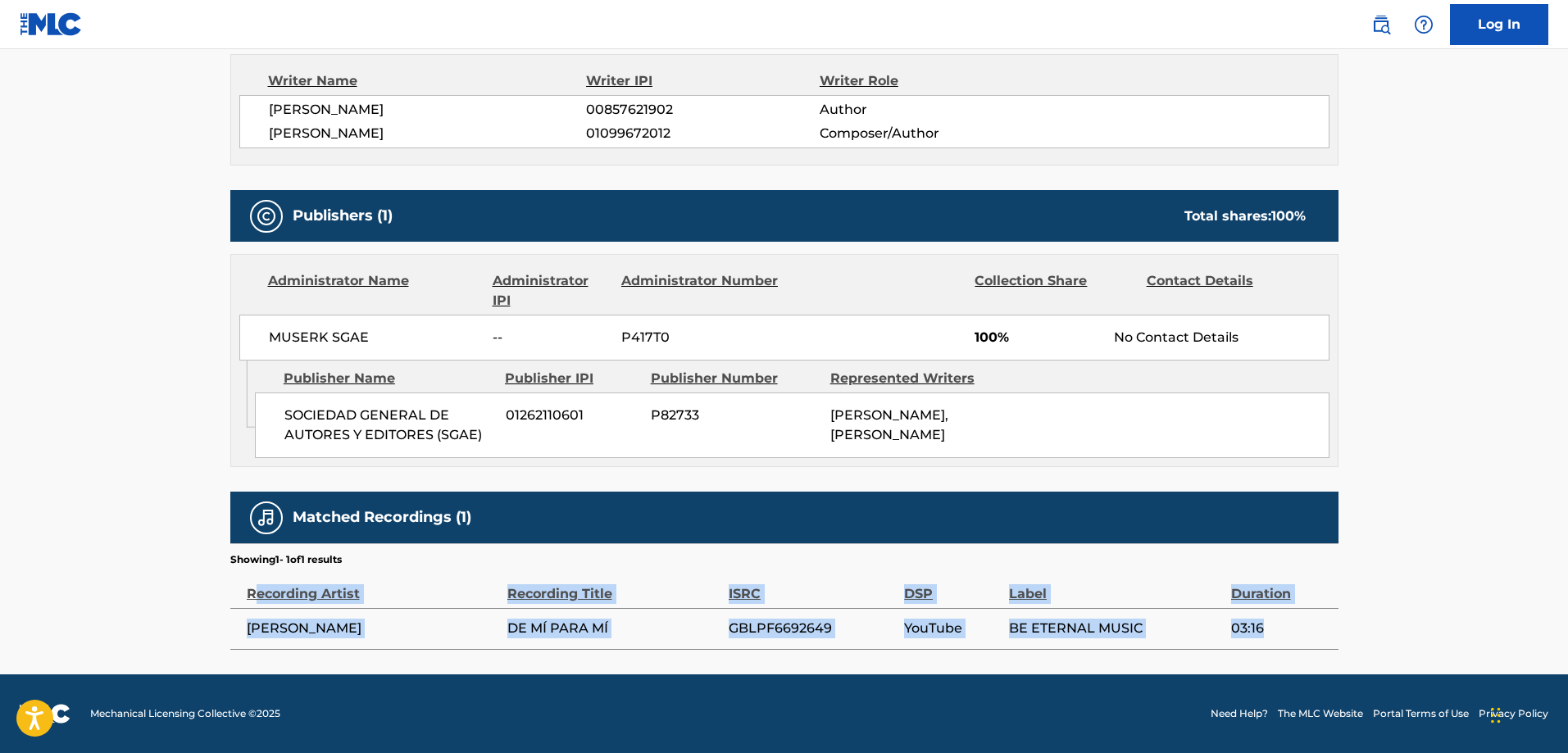
drag, startPoint x: 1280, startPoint y: 623, endPoint x: 257, endPoint y: 579, distance: 1023.9
click at [257, 579] on table "Recording Artist Recording Title ISRC DSP Label Duration RAFA [PERSON_NAME] DE …" at bounding box center [784, 608] width 1108 height 83
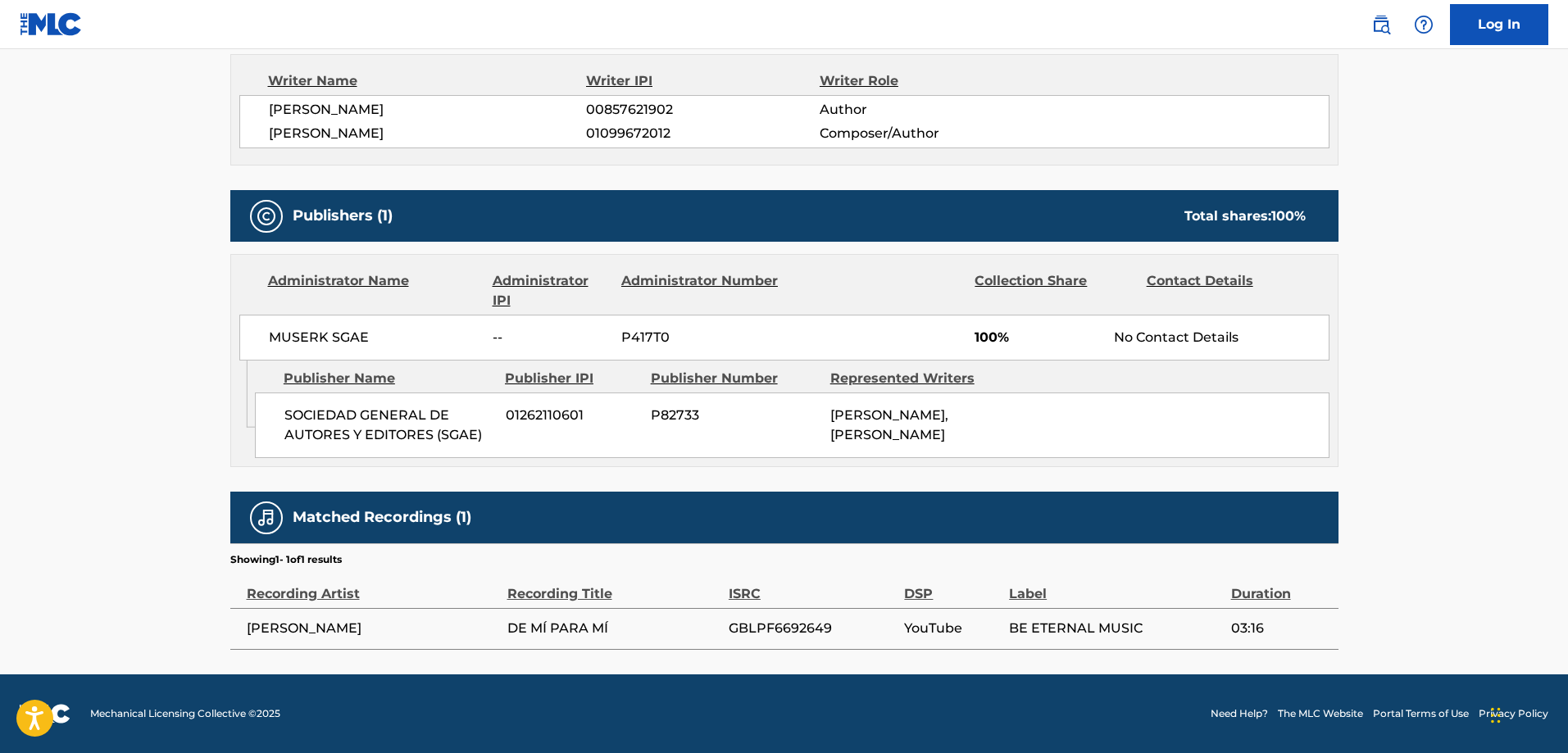
click at [531, 563] on section "Showing 1 - 1 of 1 results" at bounding box center [784, 555] width 1108 height 24
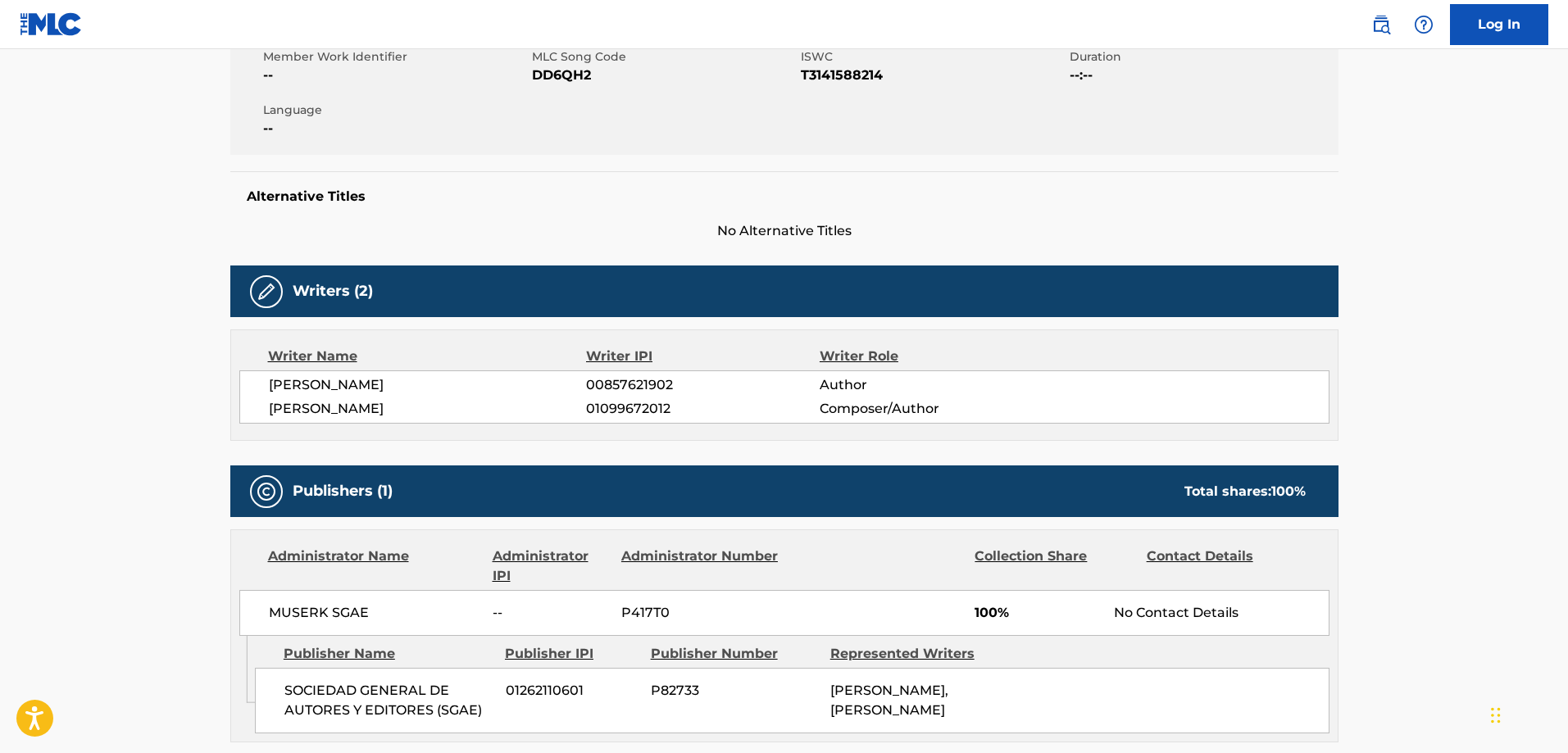
scroll to position [0, 0]
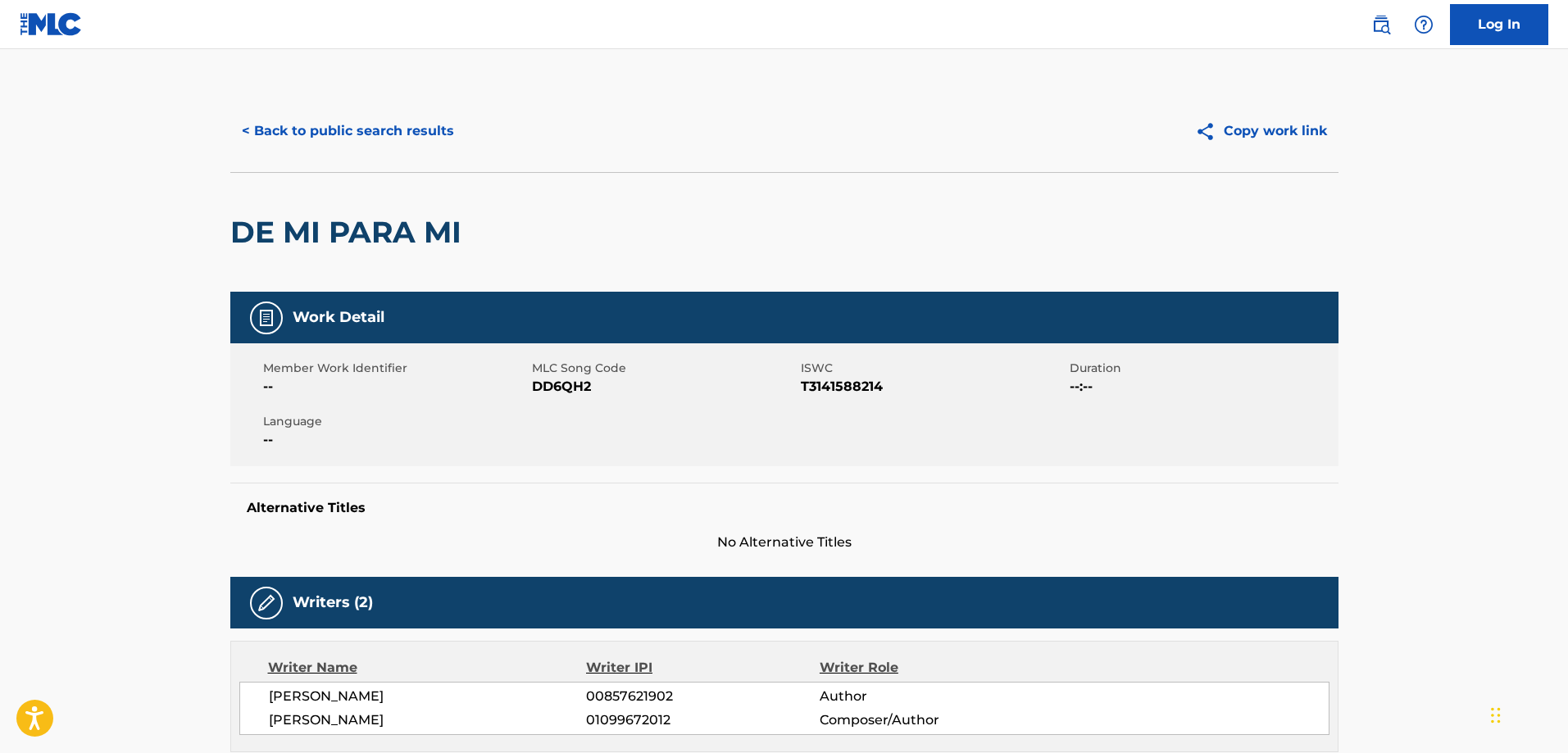
click at [276, 138] on button "< Back to public search results" at bounding box center [348, 131] width 236 height 41
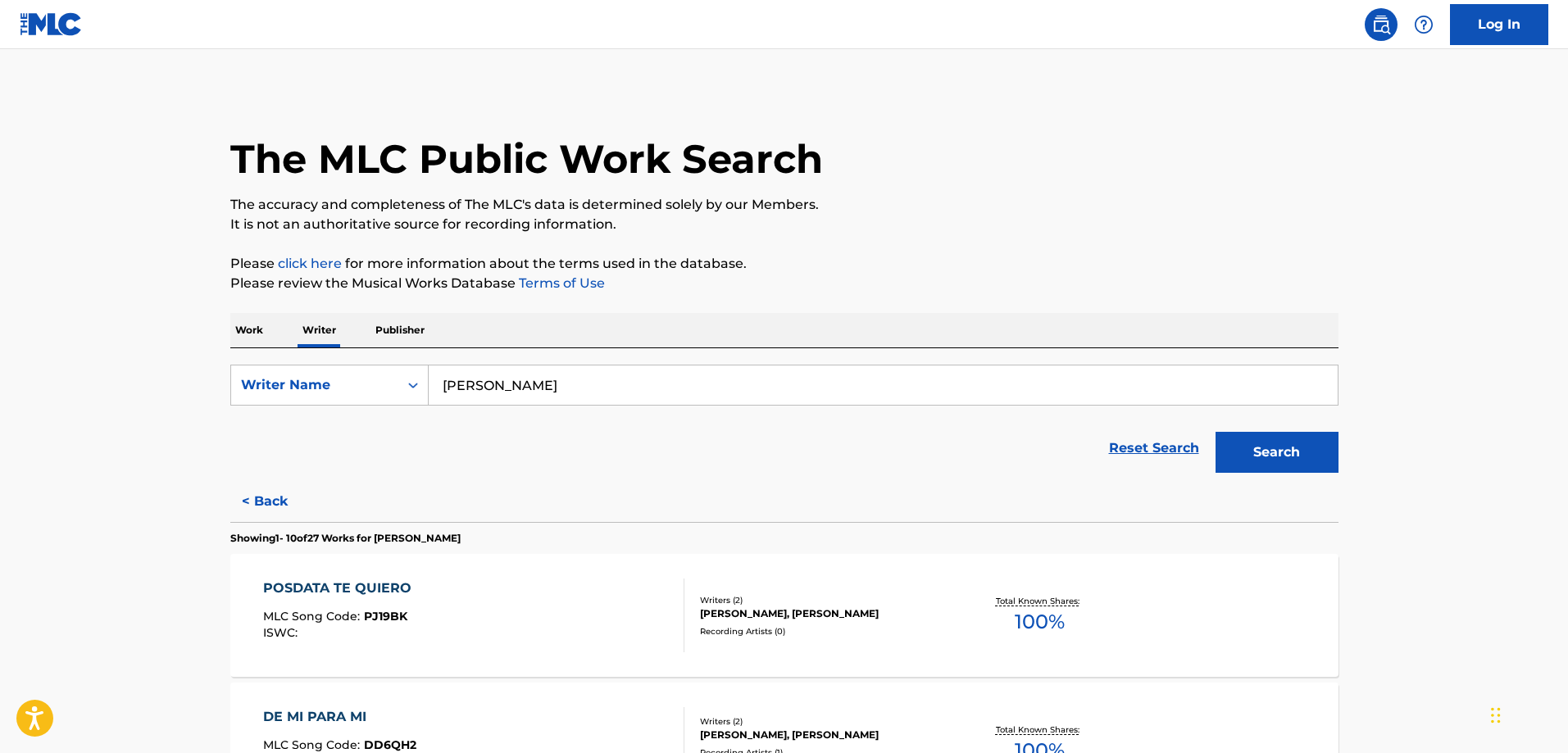
click at [1272, 476] on div "Search" at bounding box center [1273, 448] width 132 height 66
click at [1273, 460] on button "Search" at bounding box center [1277, 452] width 123 height 41
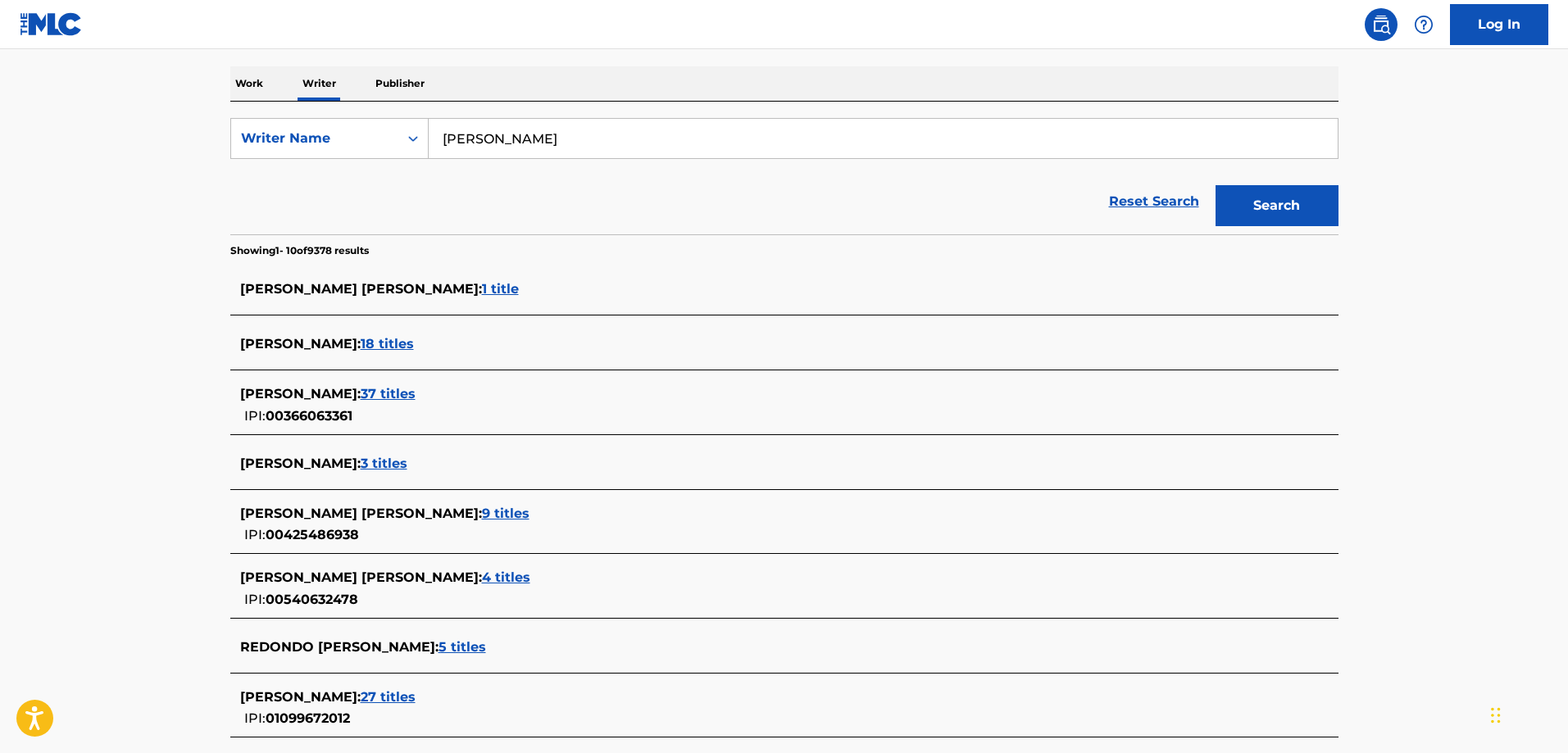
scroll to position [247, 0]
click at [449, 402] on div "[PERSON_NAME] : 37 titles" at bounding box center [763, 393] width 1046 height 20
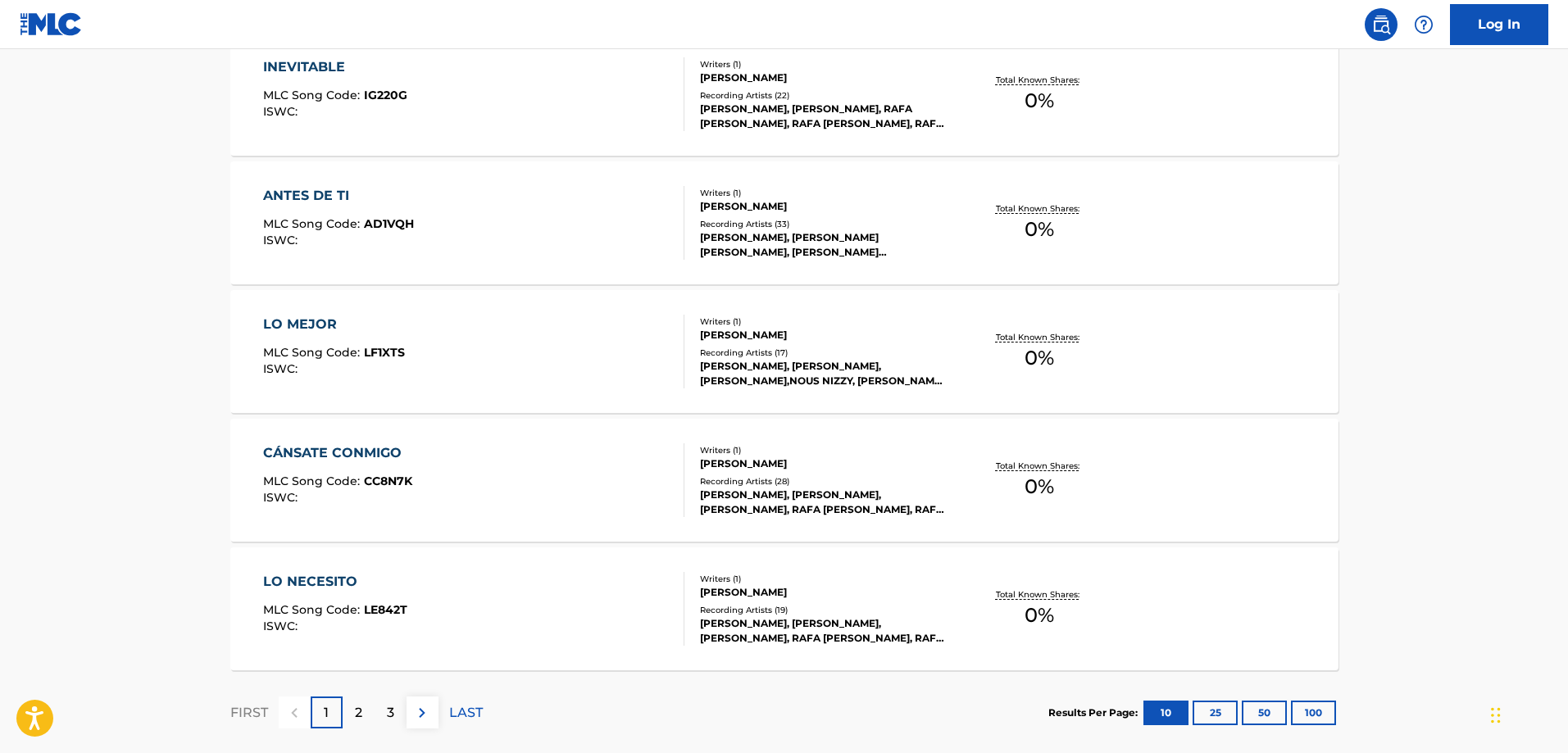
scroll to position [1252, 0]
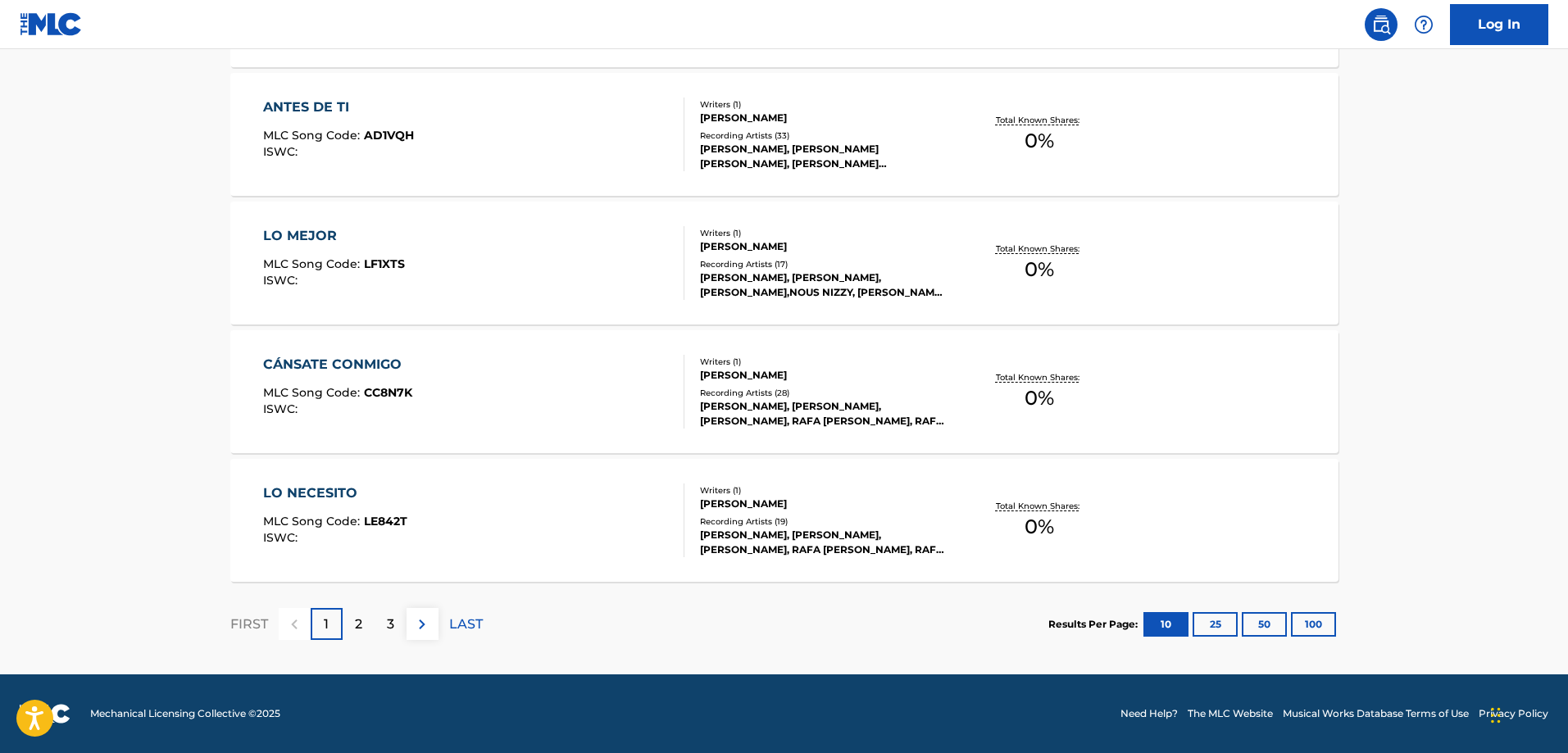
click at [372, 620] on div "2" at bounding box center [358, 623] width 32 height 32
click at [324, 632] on p "1" at bounding box center [326, 624] width 5 height 20
click at [387, 628] on p "3" at bounding box center [391, 624] width 7 height 20
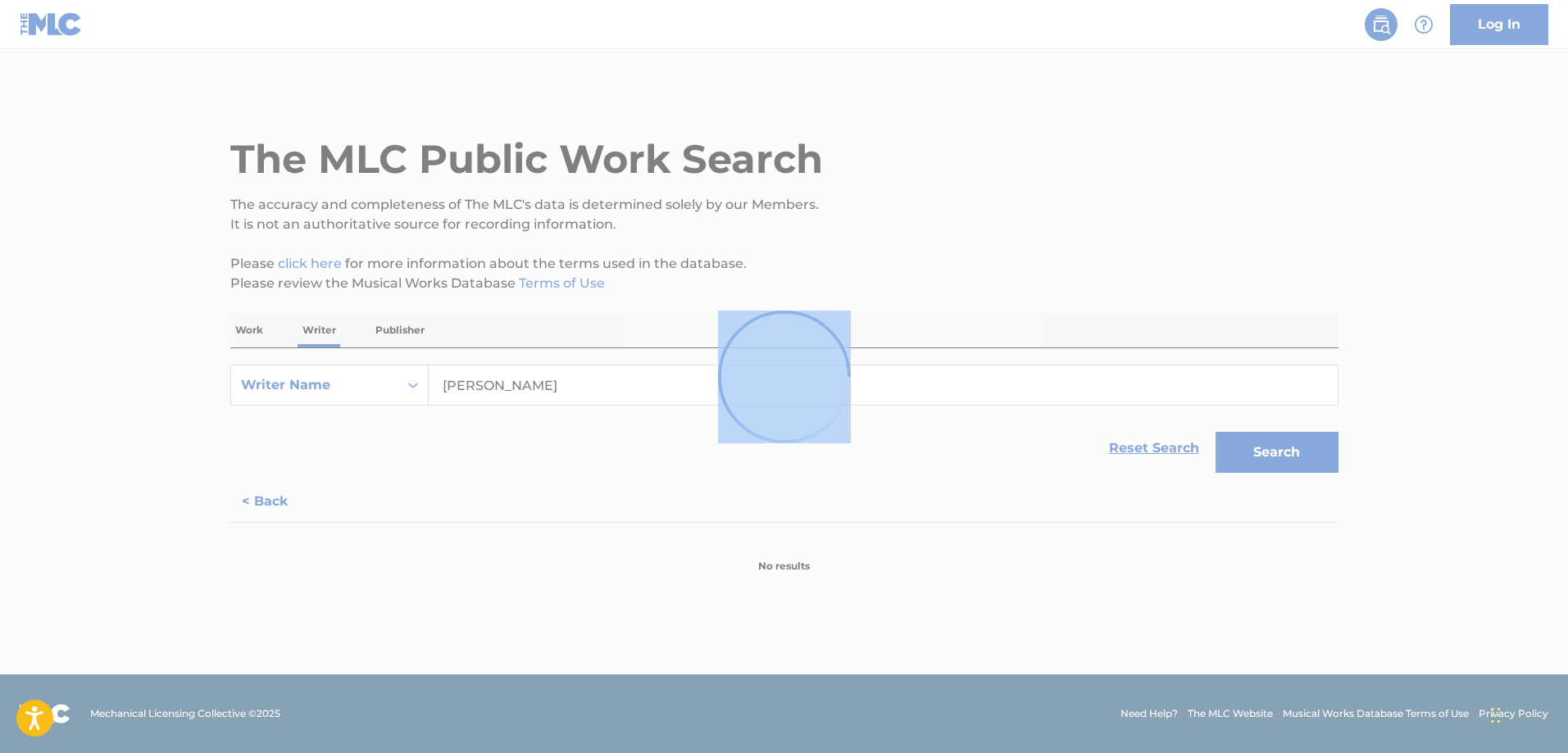
click at [386, 628] on div at bounding box center [784, 376] width 1568 height 753
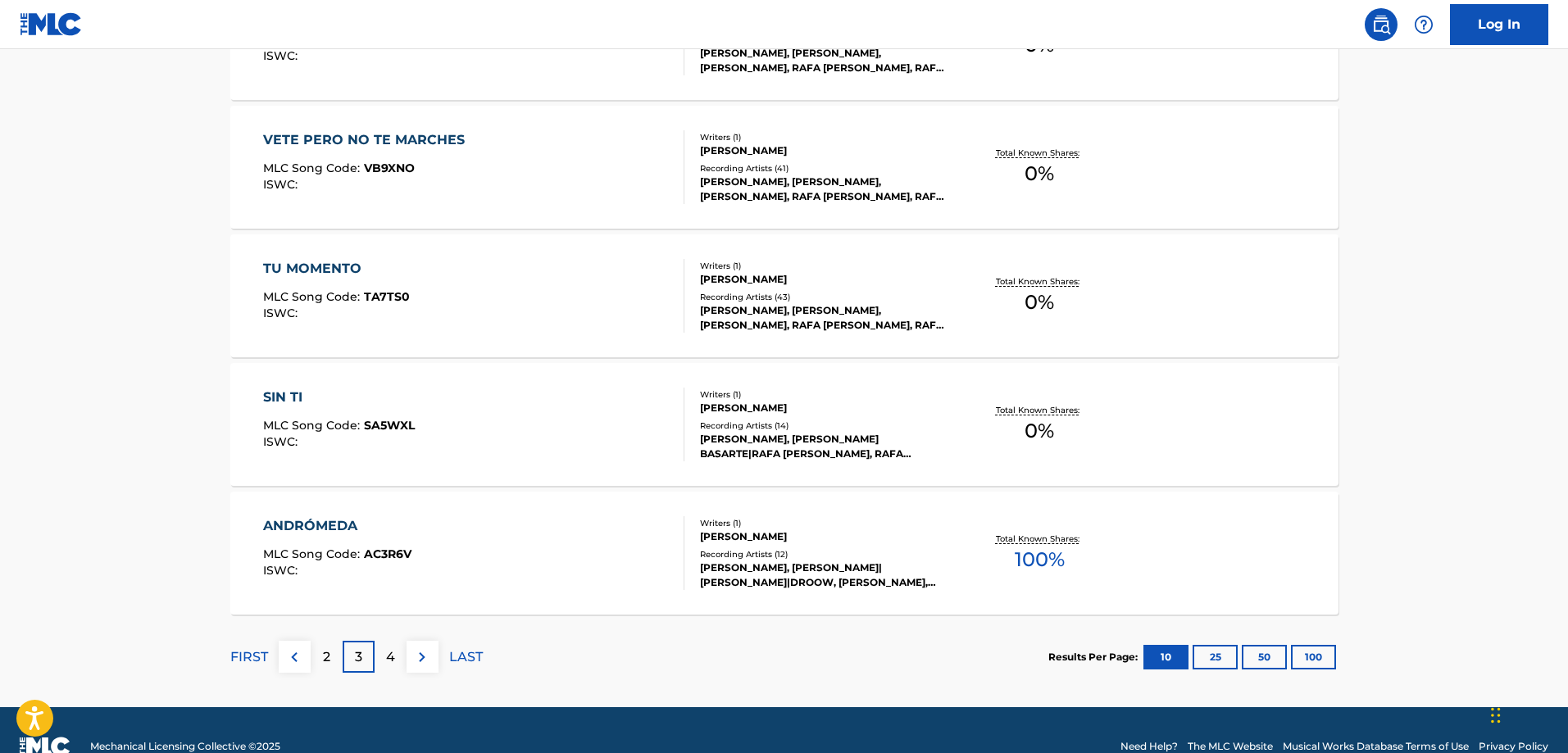
scroll to position [1252, 0]
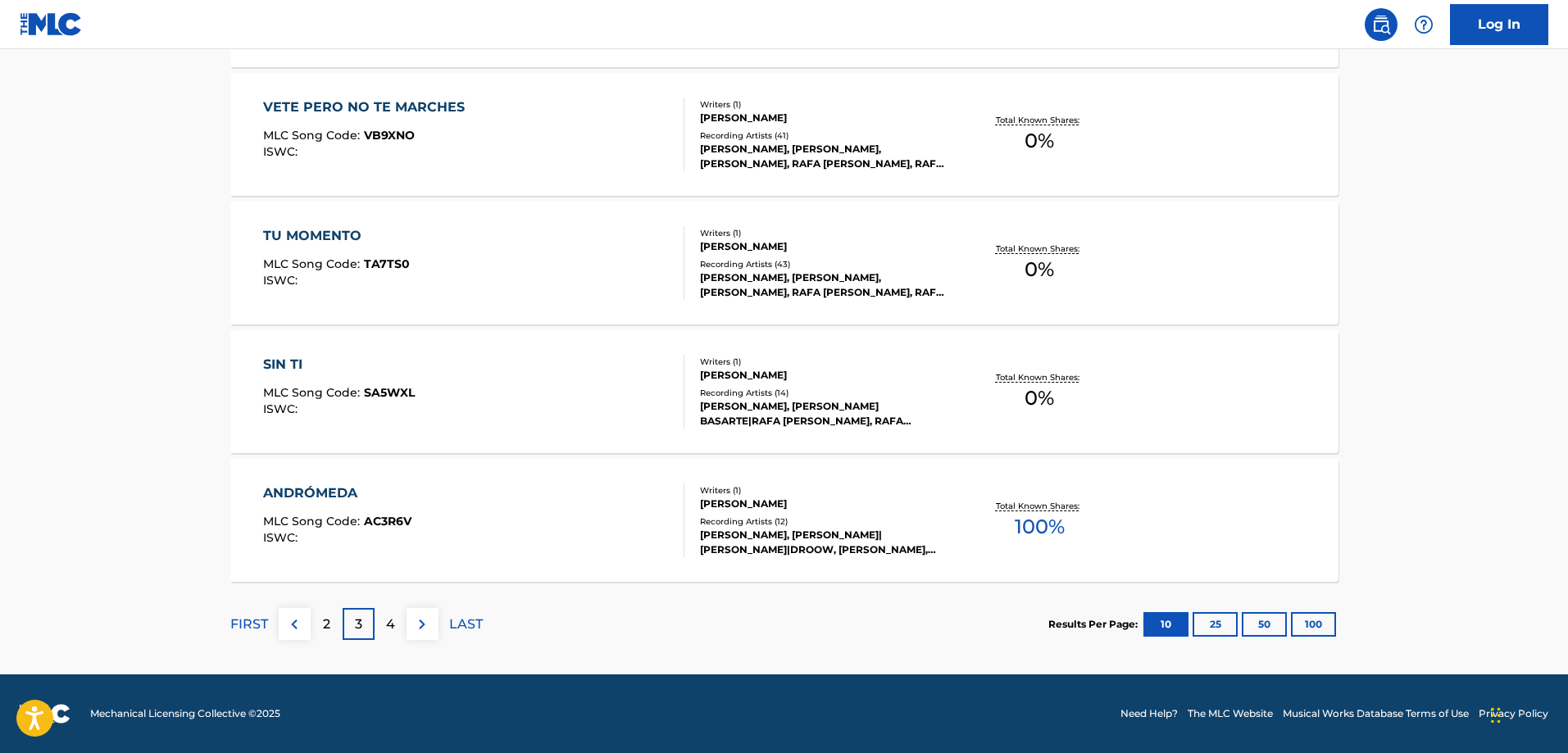
click at [1132, 472] on div "ANDRÓMEDA MLC Song Code : AC3R6V ISWC : Writers ( 1 ) [PERSON_NAME] Recording A…" at bounding box center [784, 520] width 1108 height 123
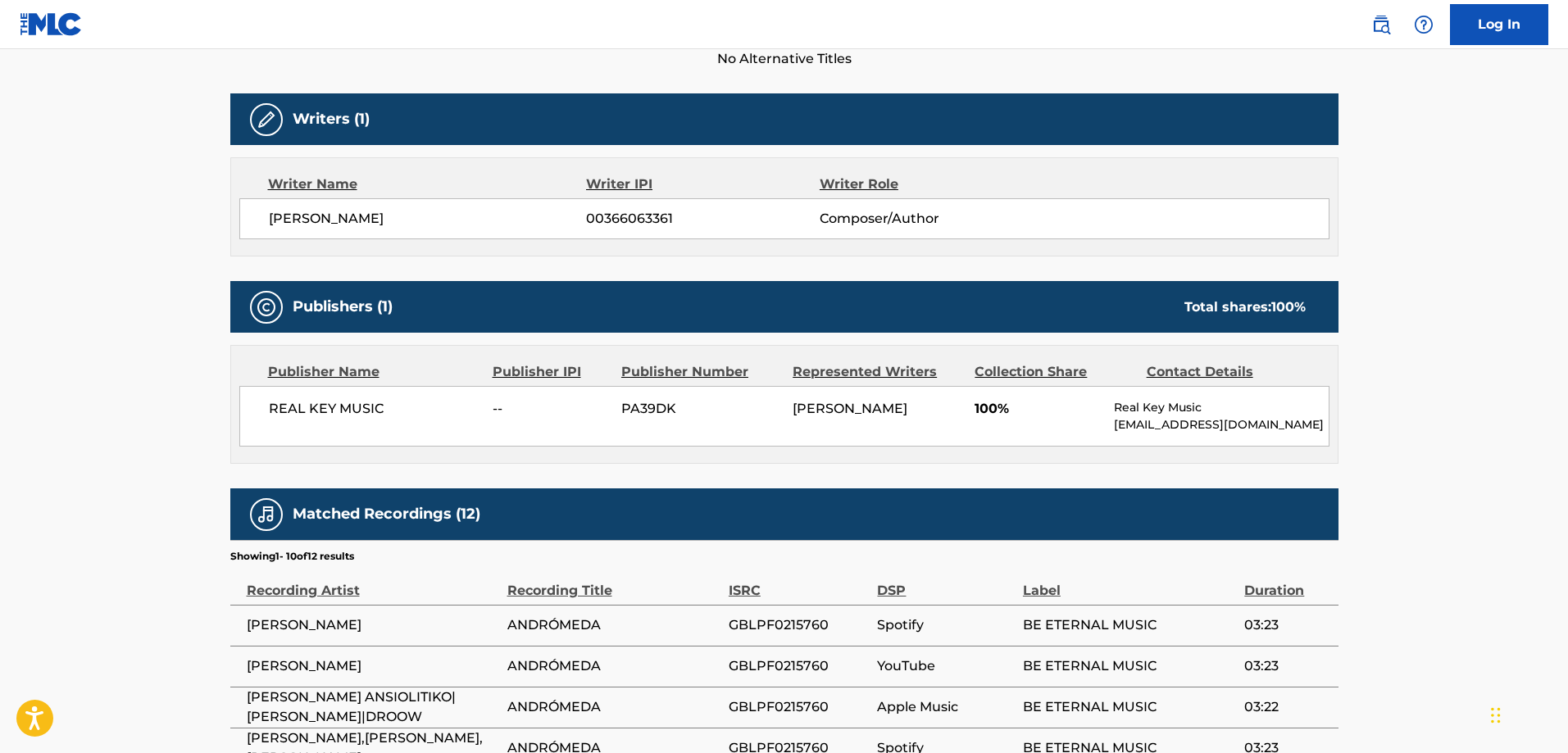
scroll to position [914, 0]
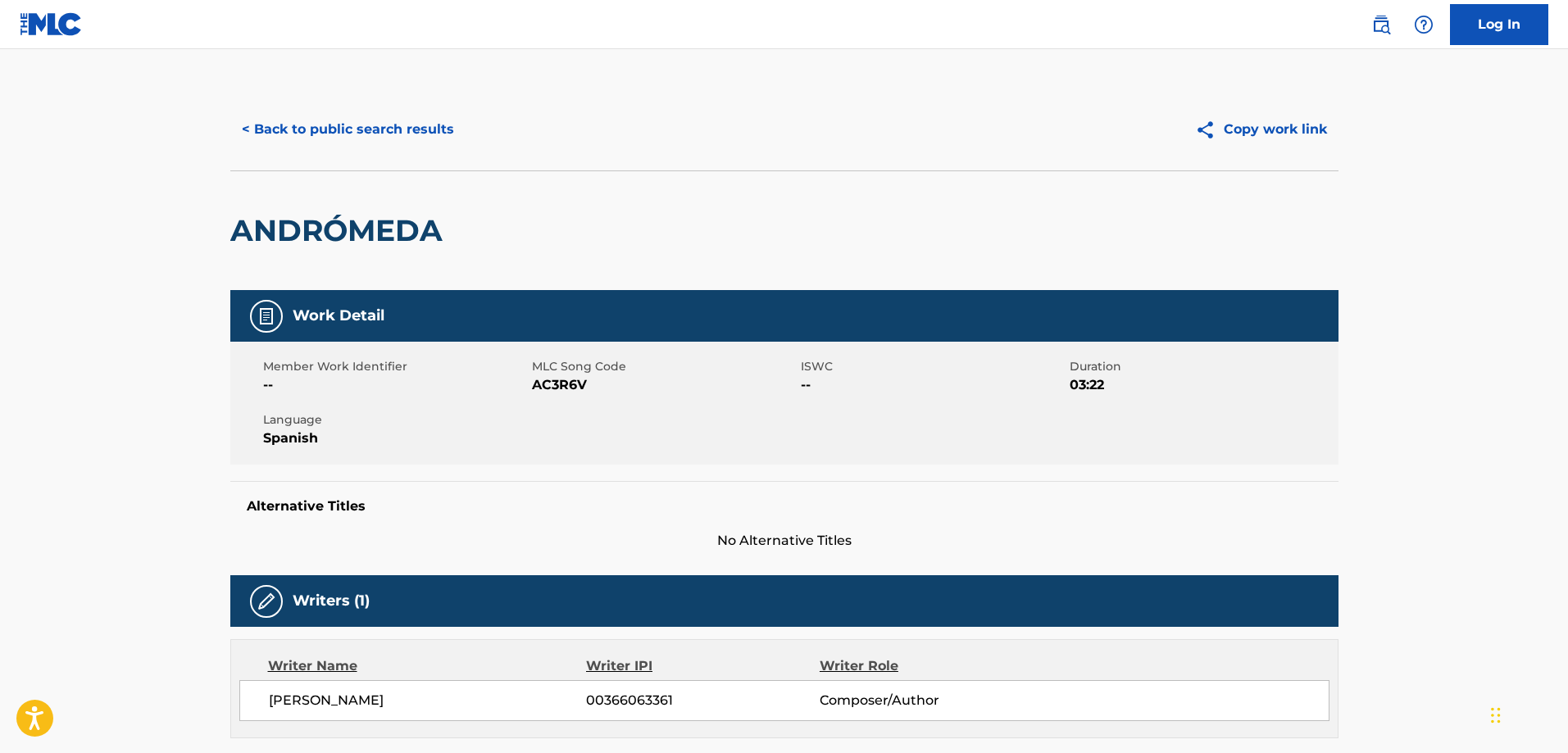
scroll to position [0, 0]
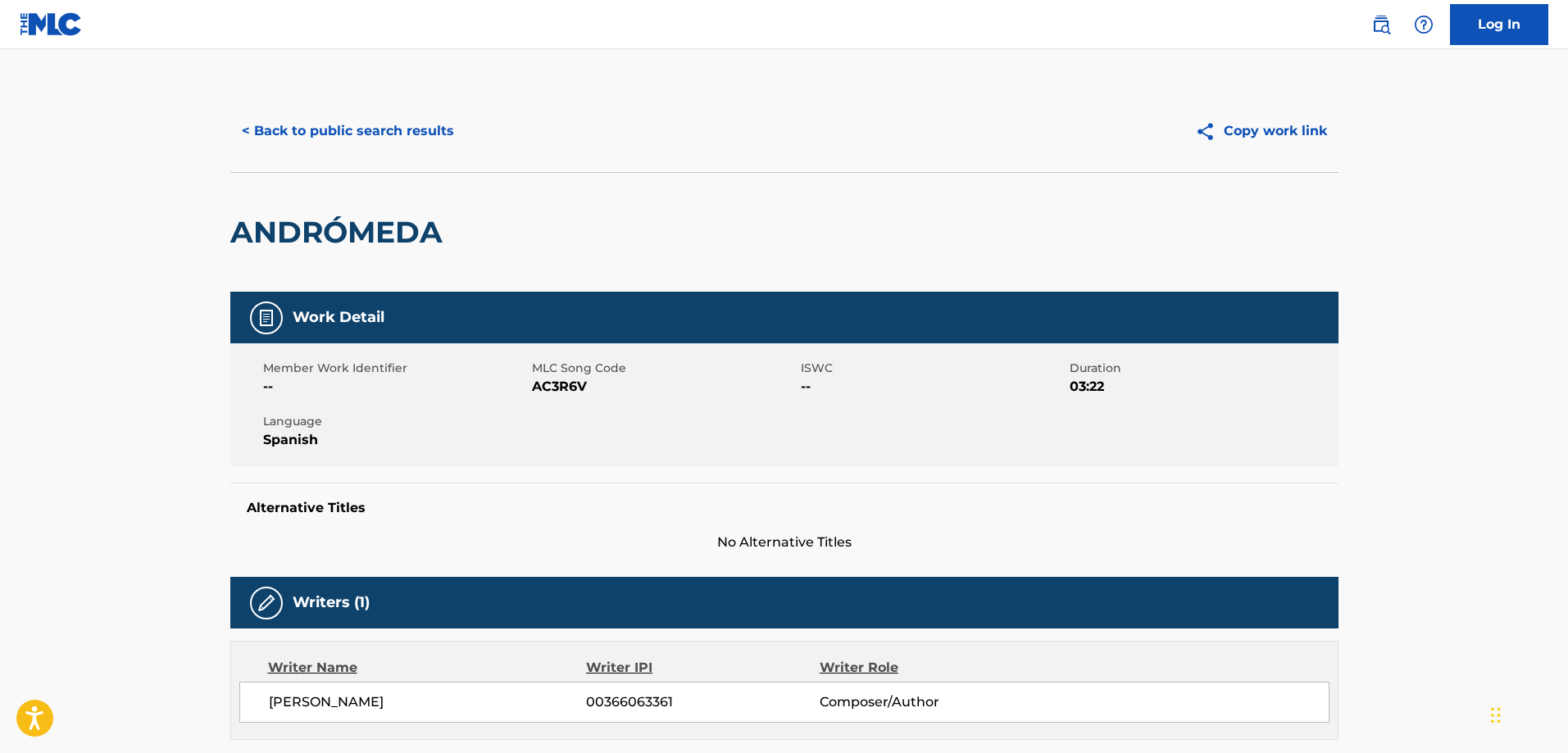
click at [323, 131] on button "< Back to public search results" at bounding box center [348, 131] width 236 height 41
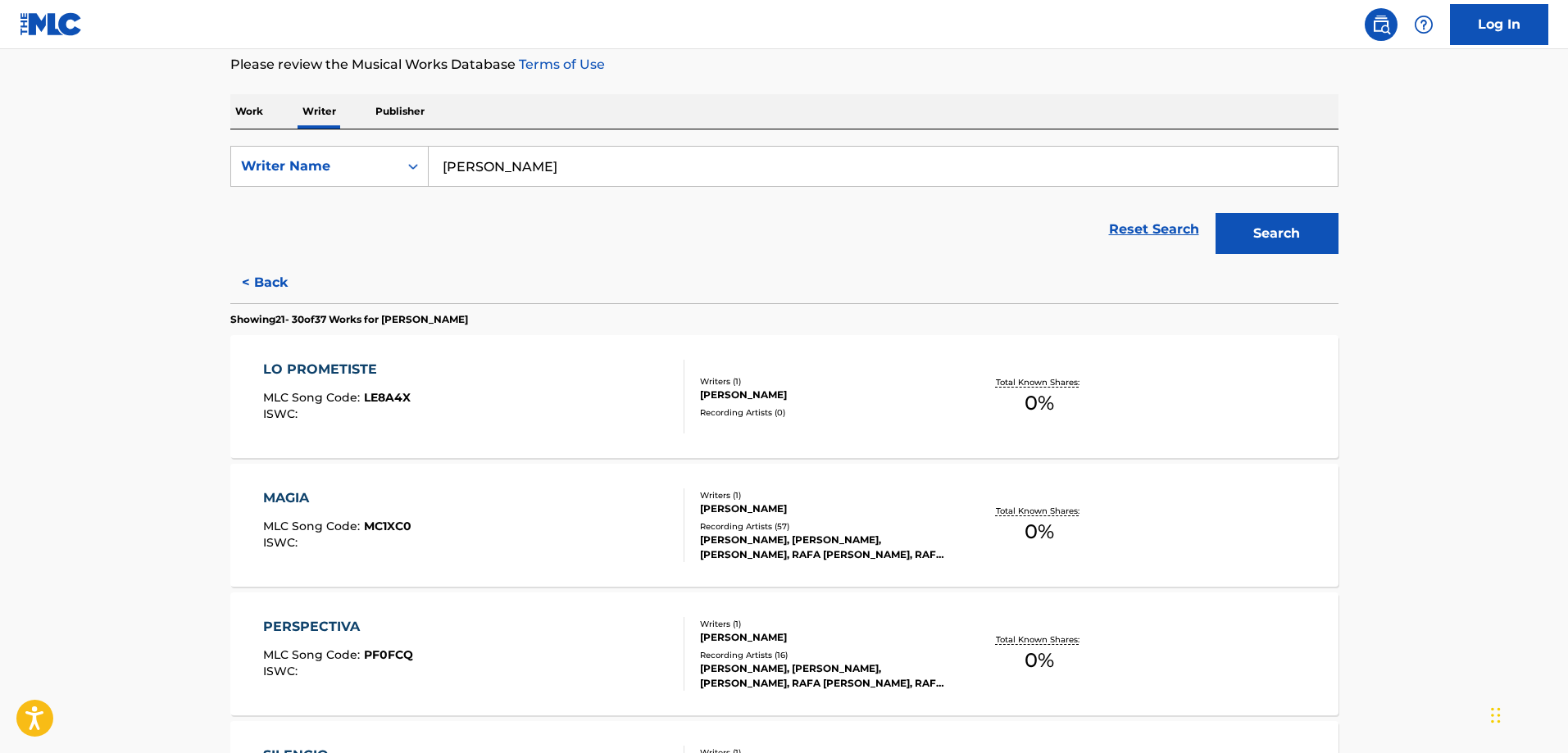
scroll to position [220, 0]
click at [1270, 220] on button "Search" at bounding box center [1277, 232] width 123 height 41
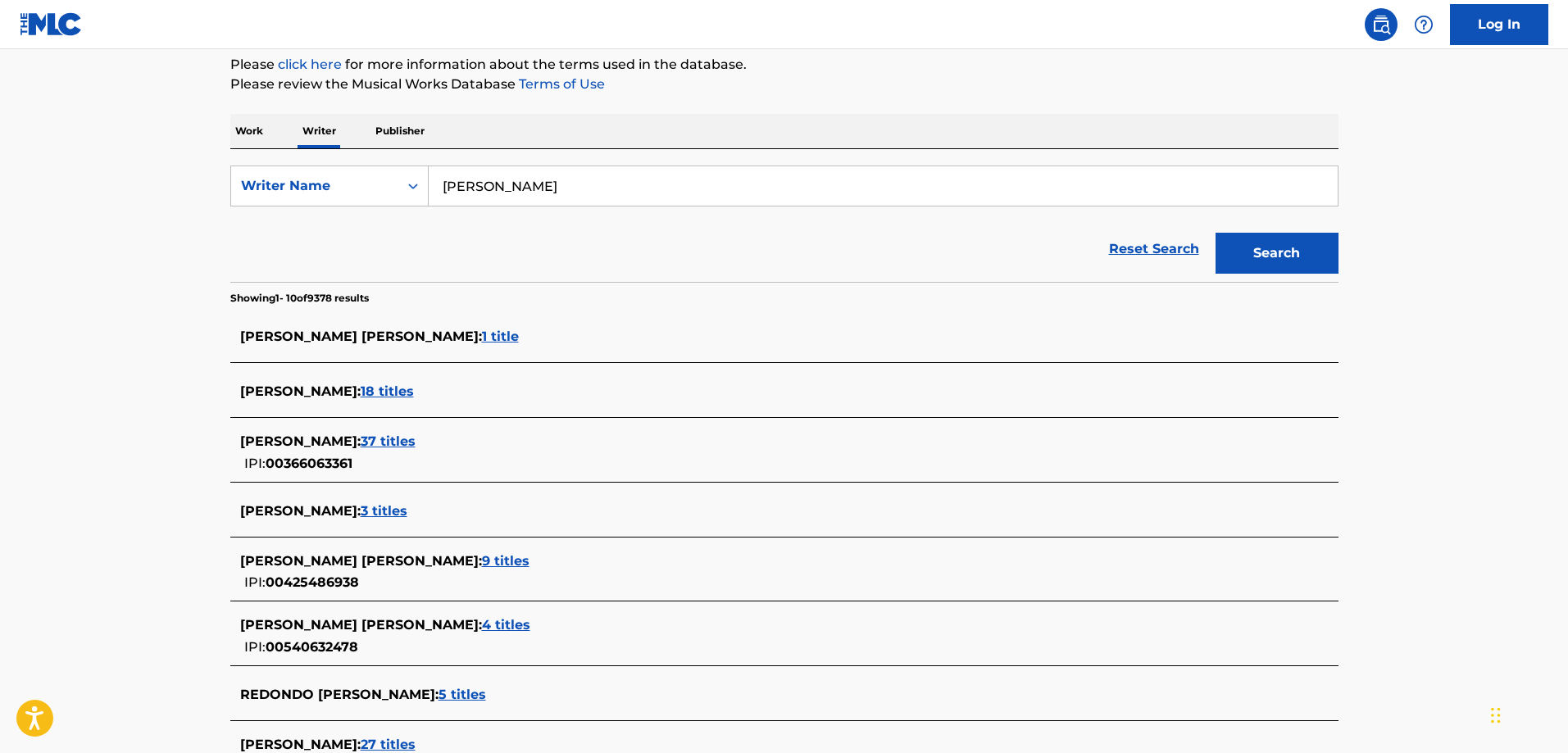
scroll to position [276, 0]
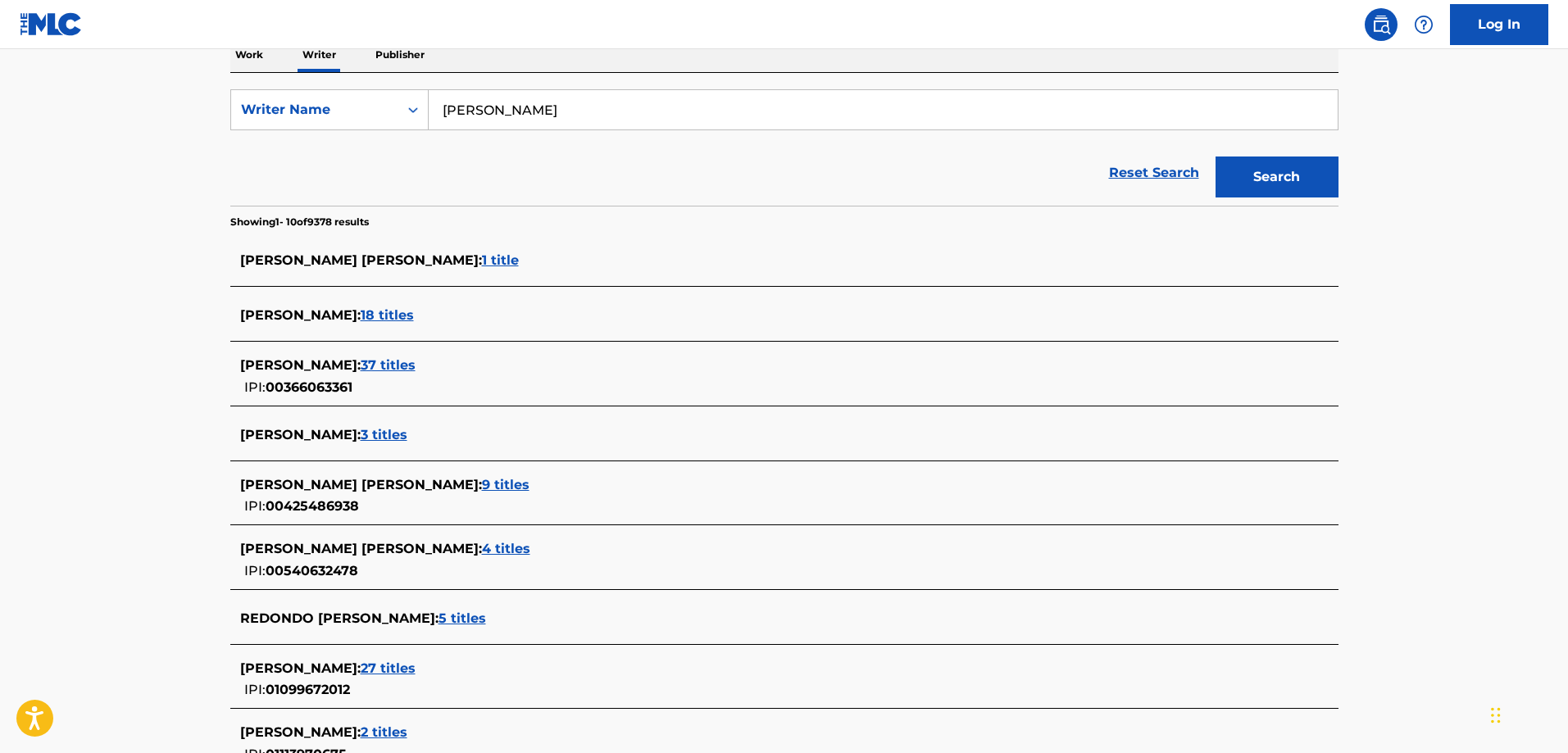
click at [416, 358] on span "37 titles" at bounding box center [388, 364] width 55 height 16
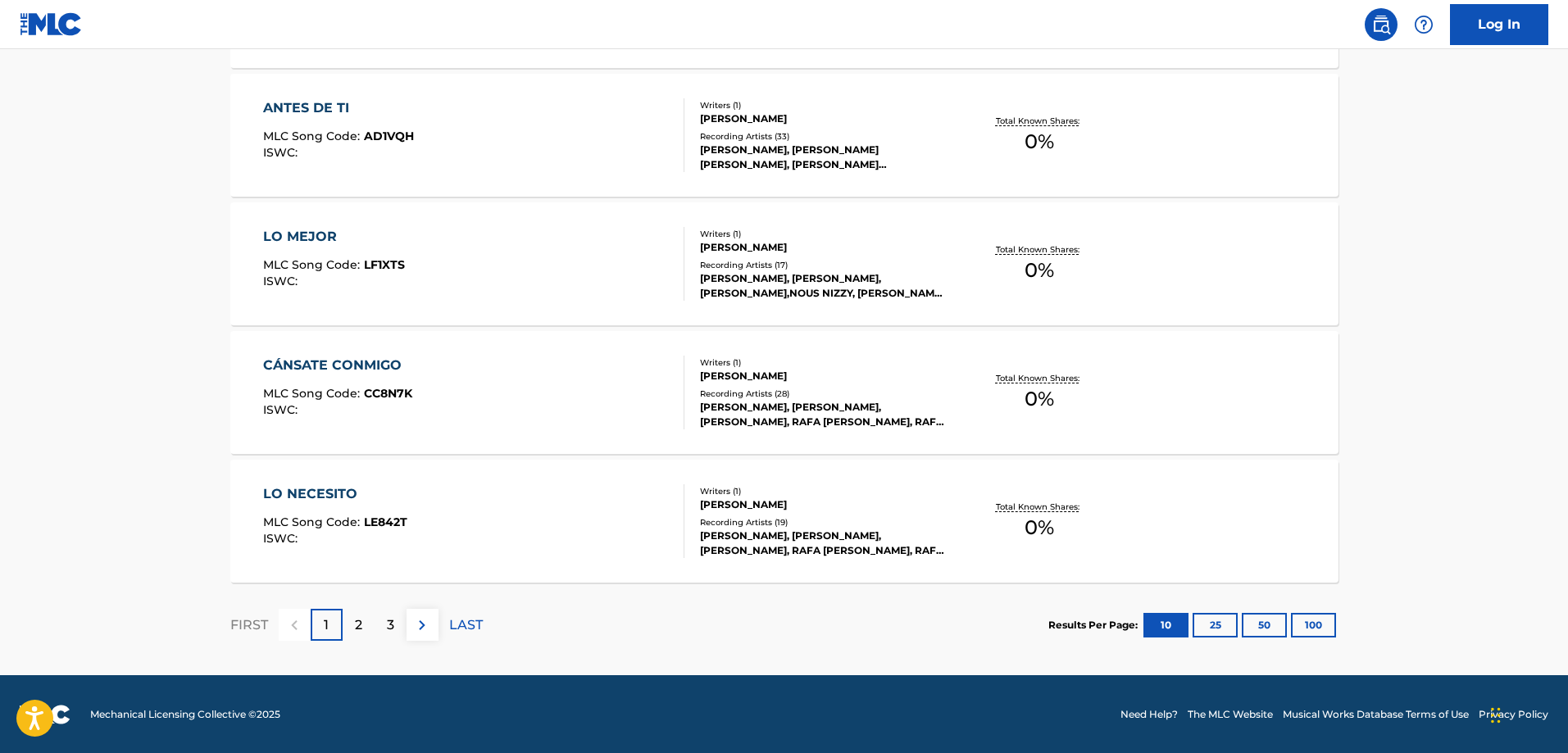
scroll to position [1252, 0]
click at [353, 625] on div "2" at bounding box center [358, 623] width 32 height 32
click at [393, 628] on p "3" at bounding box center [391, 624] width 7 height 20
click at [395, 625] on p "4" at bounding box center [391, 624] width 9 height 20
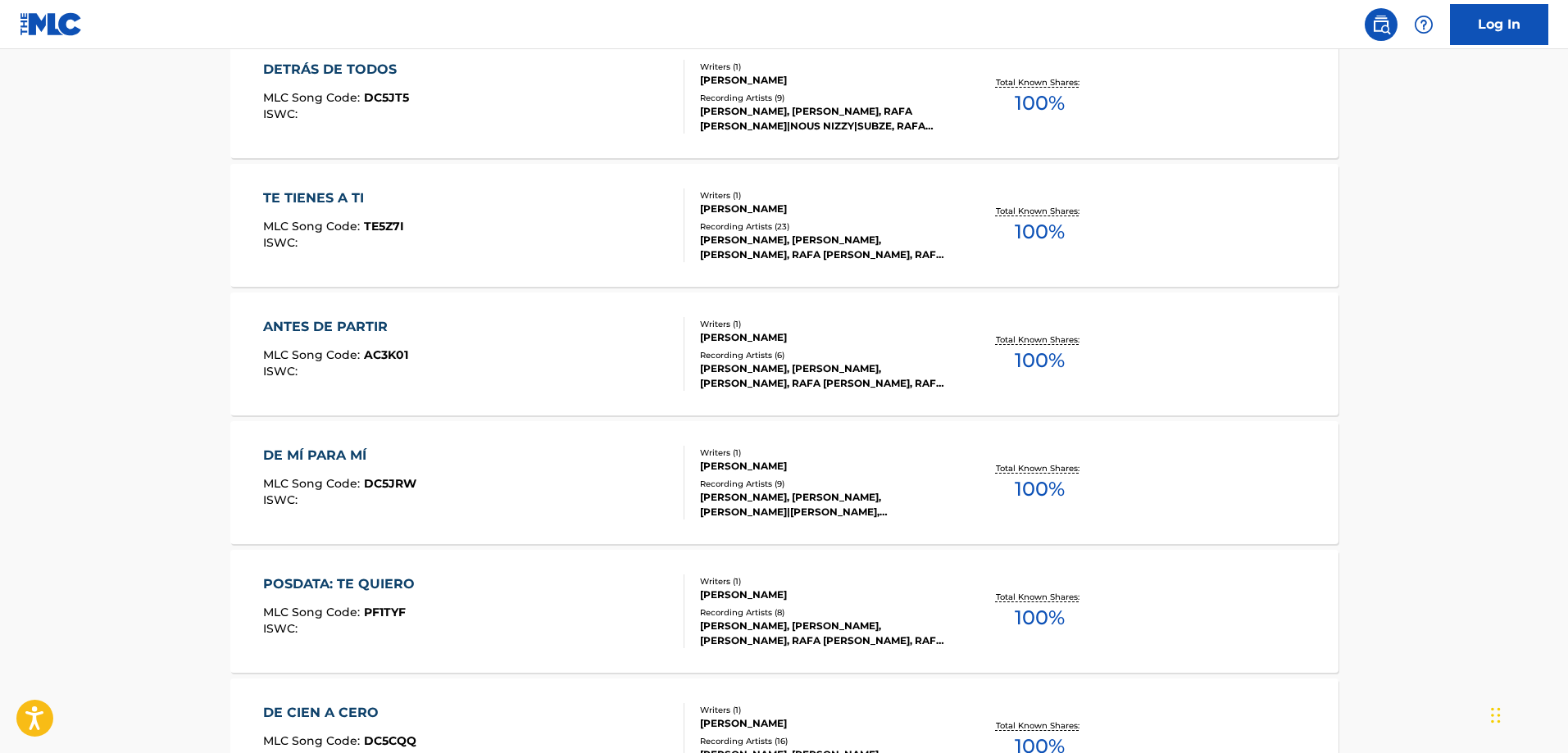
scroll to position [521, 0]
click at [549, 479] on div "DE MÍ PARA MÍ MLC Song Code : DC5JRW ISWC :" at bounding box center [473, 480] width 421 height 74
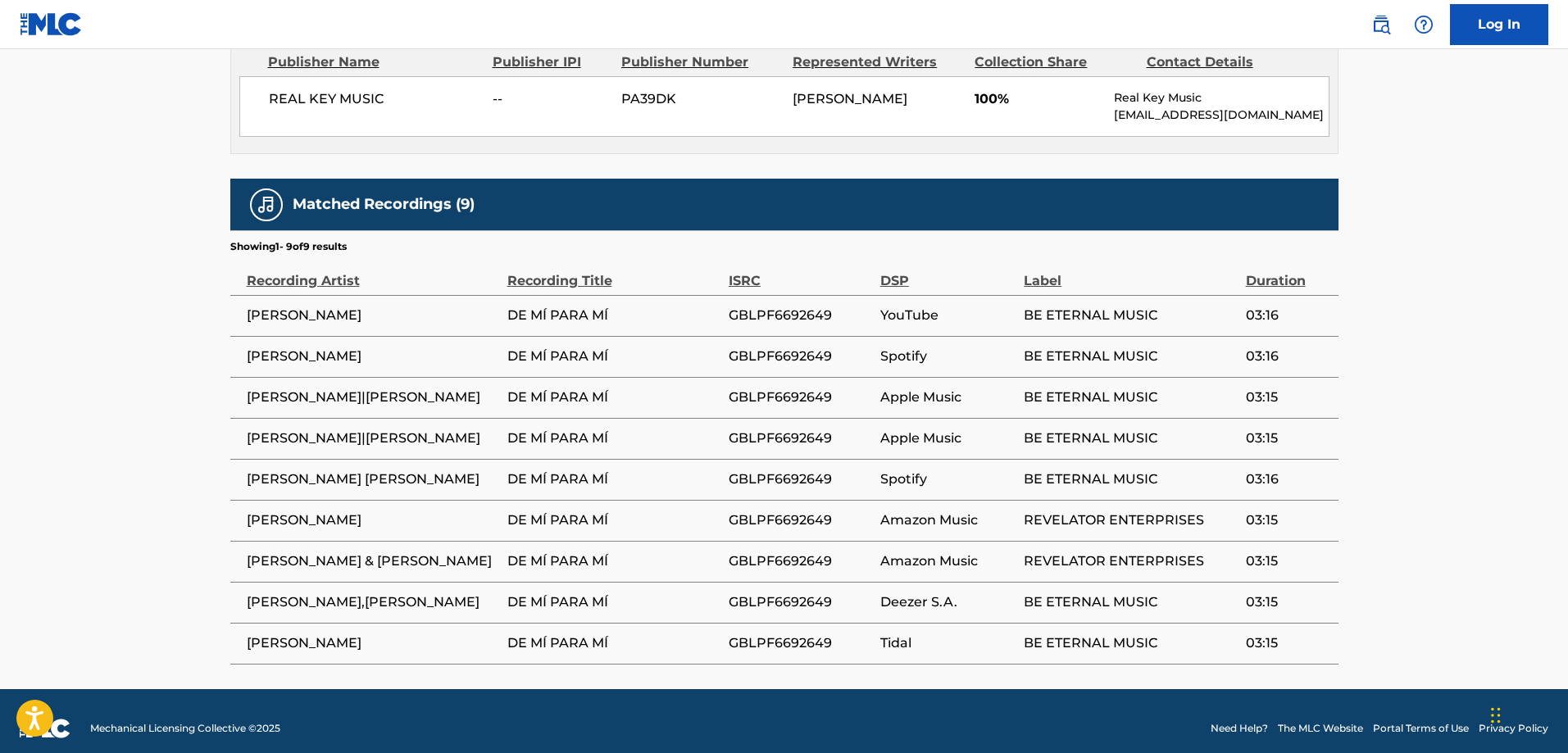
scroll to position [801, 0]
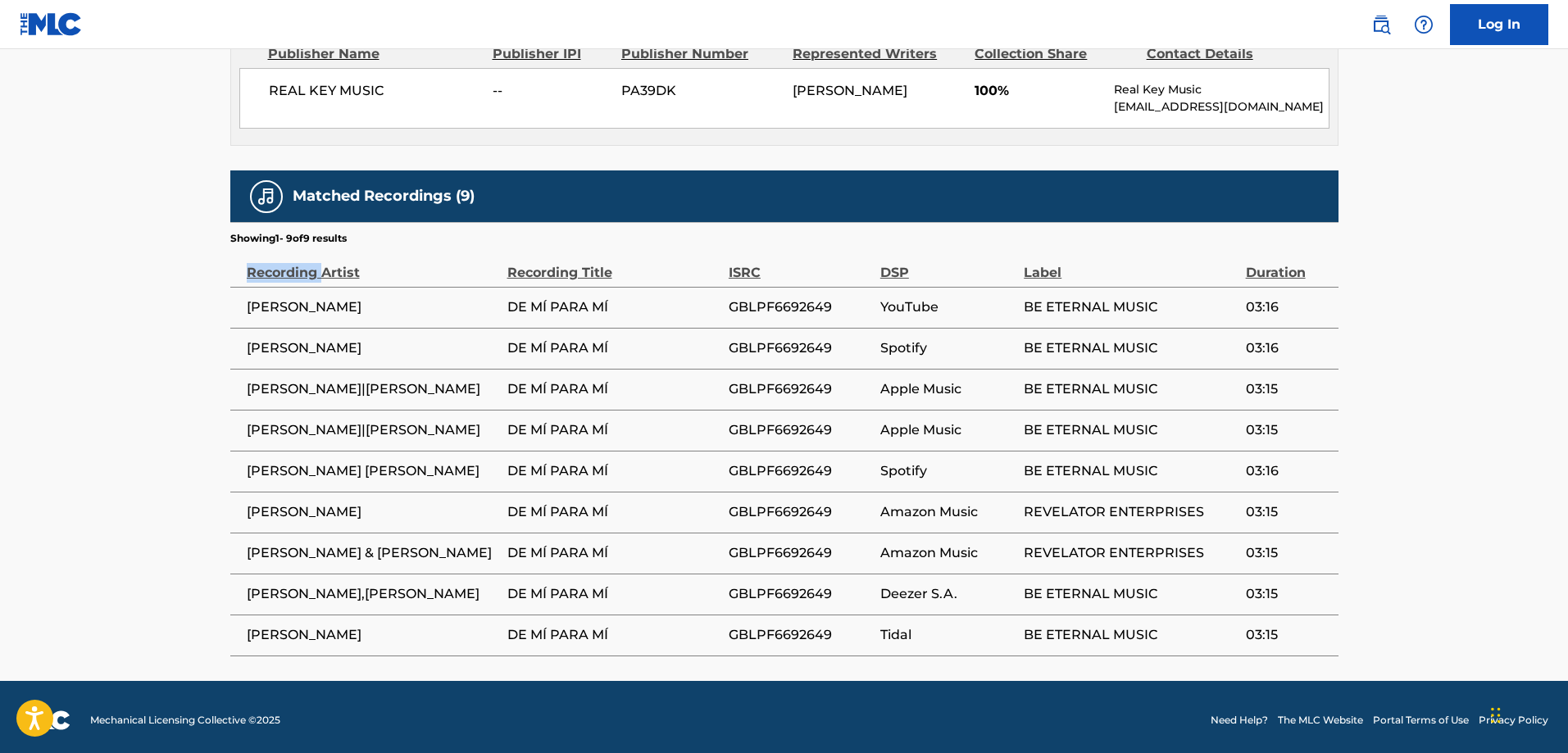
drag, startPoint x: 1349, startPoint y: 604, endPoint x: 323, endPoint y: 260, distance: 1082.1
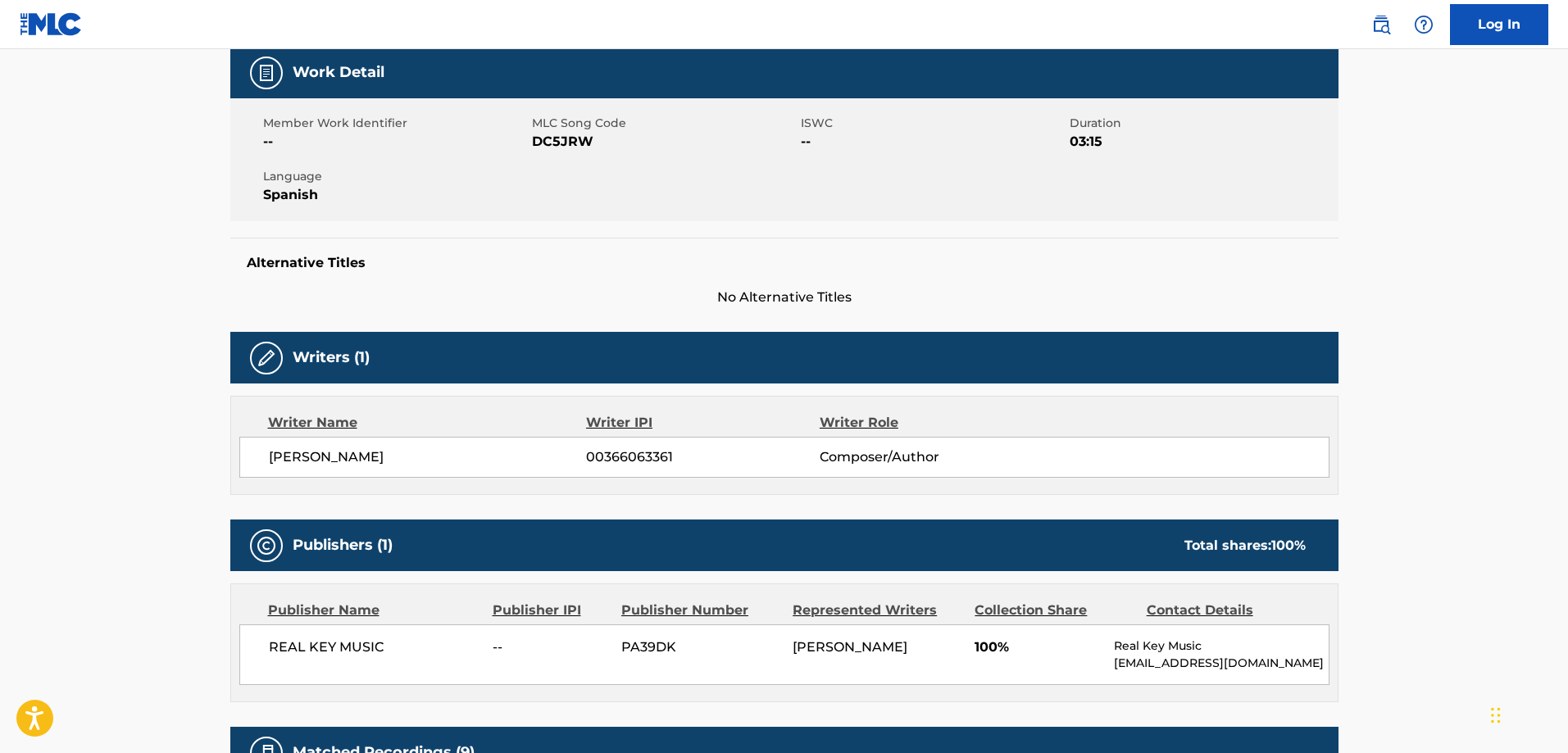
scroll to position [224, 0]
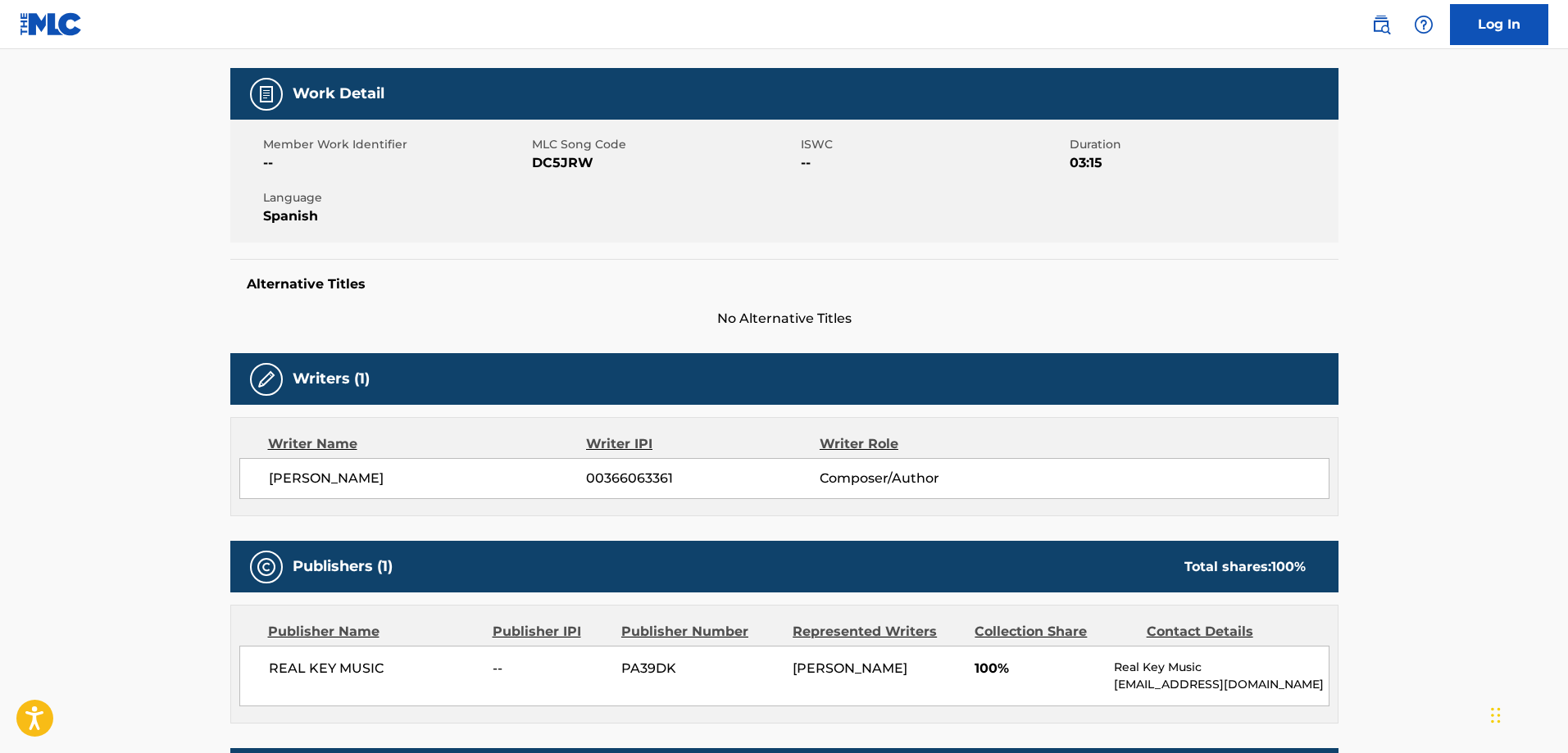
drag, startPoint x: 696, startPoint y: 467, endPoint x: 558, endPoint y: 477, distance: 138.4
click at [558, 477] on div "[PERSON_NAME] 00366063361 Composer/Author" at bounding box center [784, 478] width 1090 height 41
click at [547, 476] on span "[PERSON_NAME]" at bounding box center [427, 478] width 318 height 20
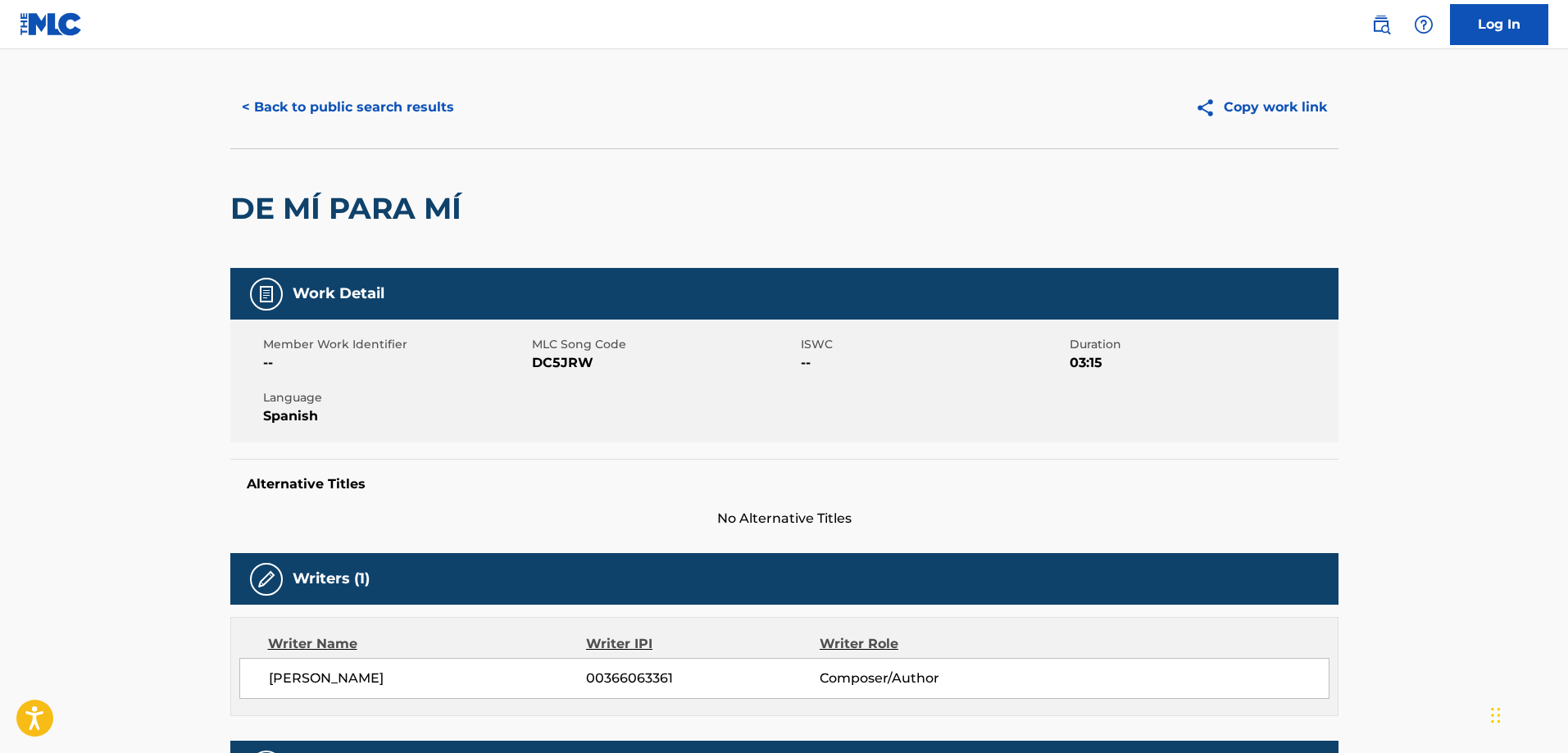
scroll to position [16, 0]
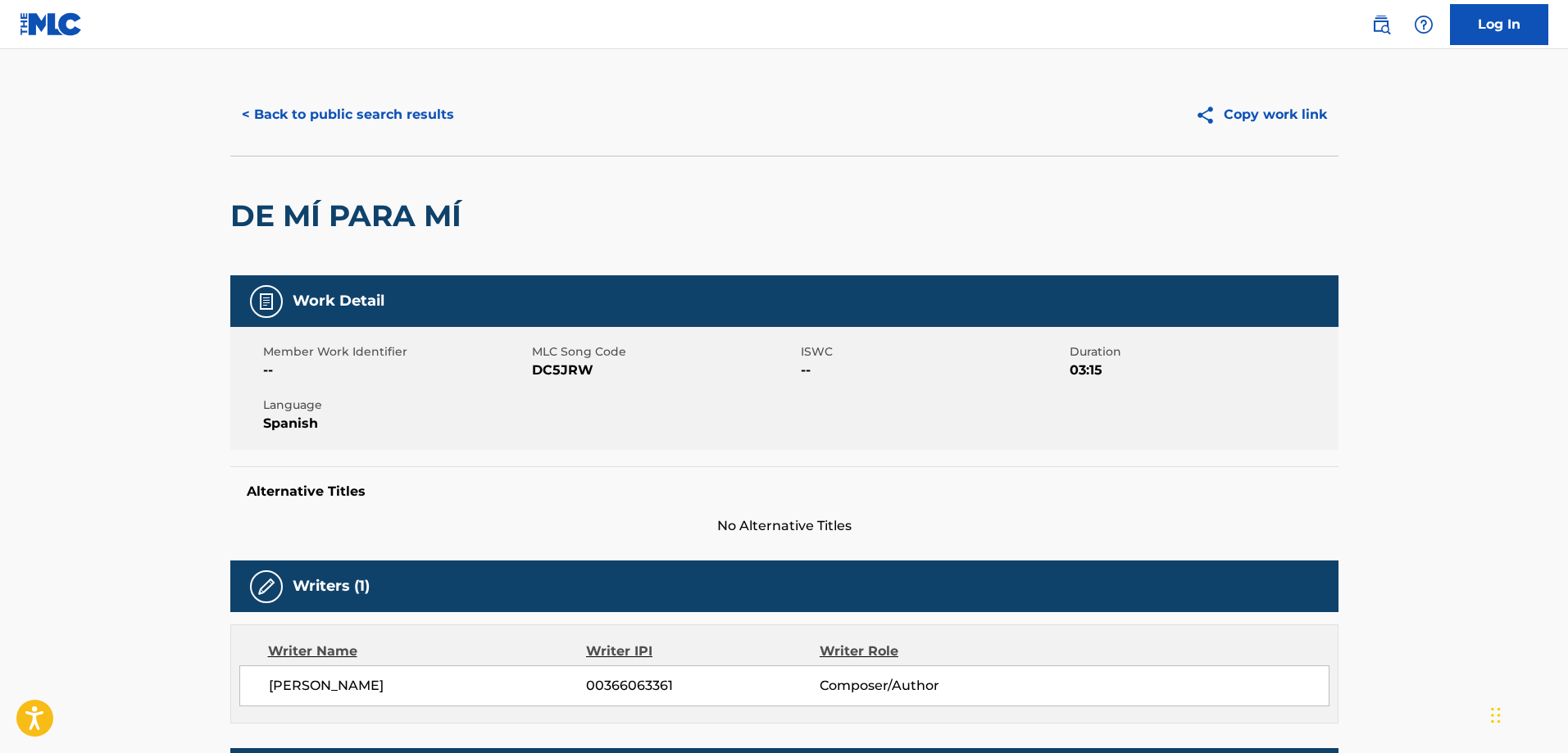
click at [324, 121] on button "< Back to public search results" at bounding box center [348, 114] width 236 height 41
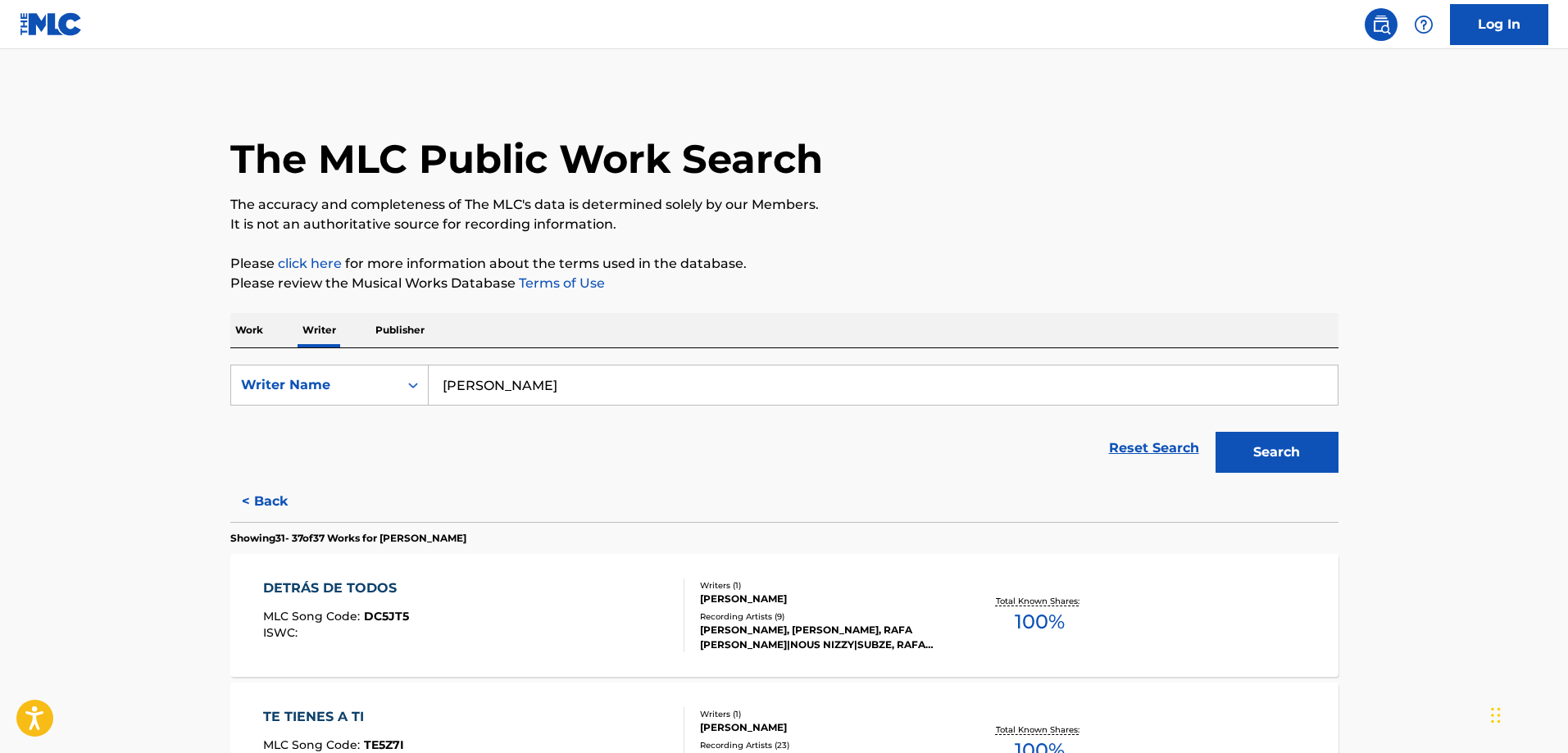
drag, startPoint x: 716, startPoint y: 393, endPoint x: 312, endPoint y: 335, distance: 408.1
type input "L"
type input "[PERSON_NAME]"
click at [1215, 432] on button "Search" at bounding box center [1277, 452] width 123 height 41
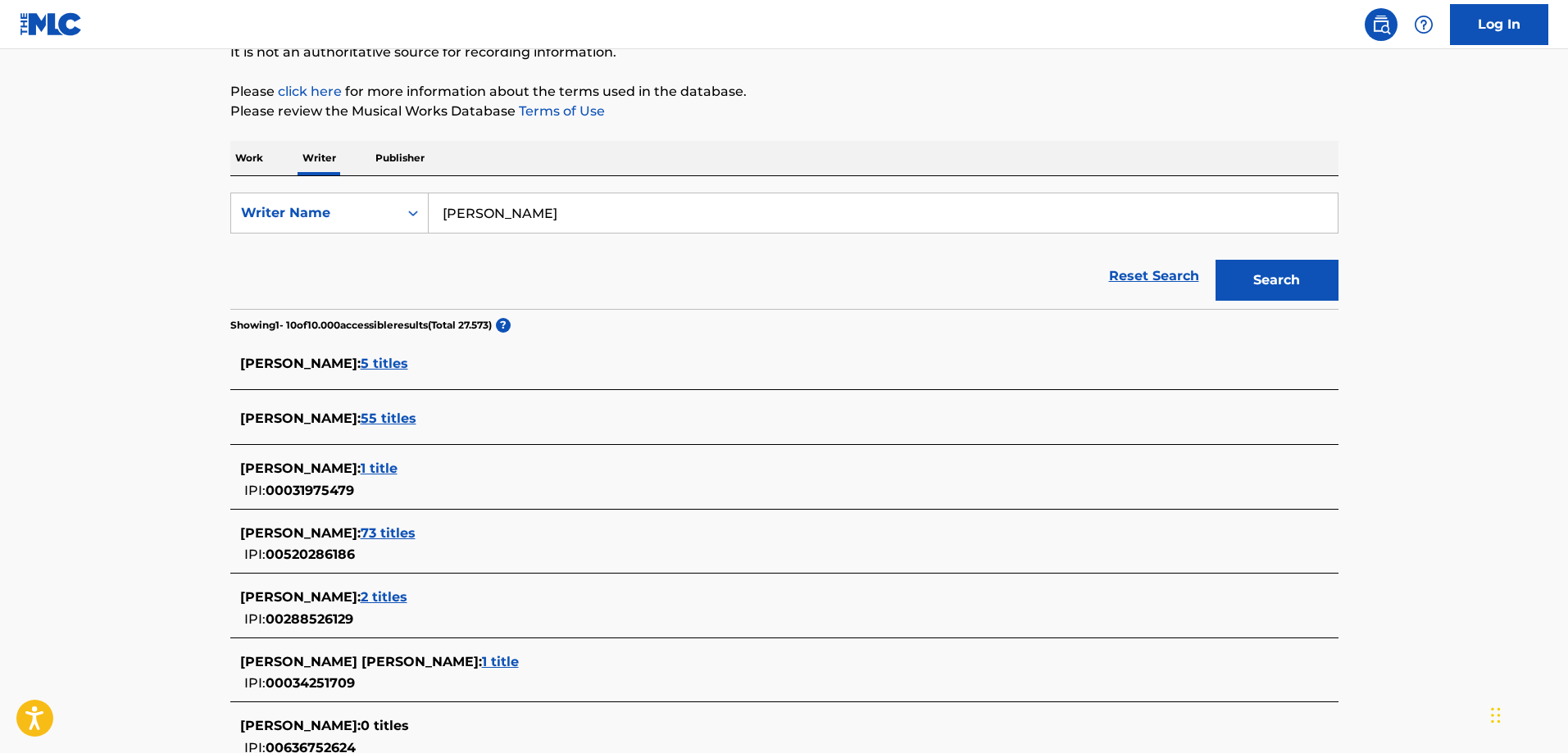
scroll to position [208, 0]
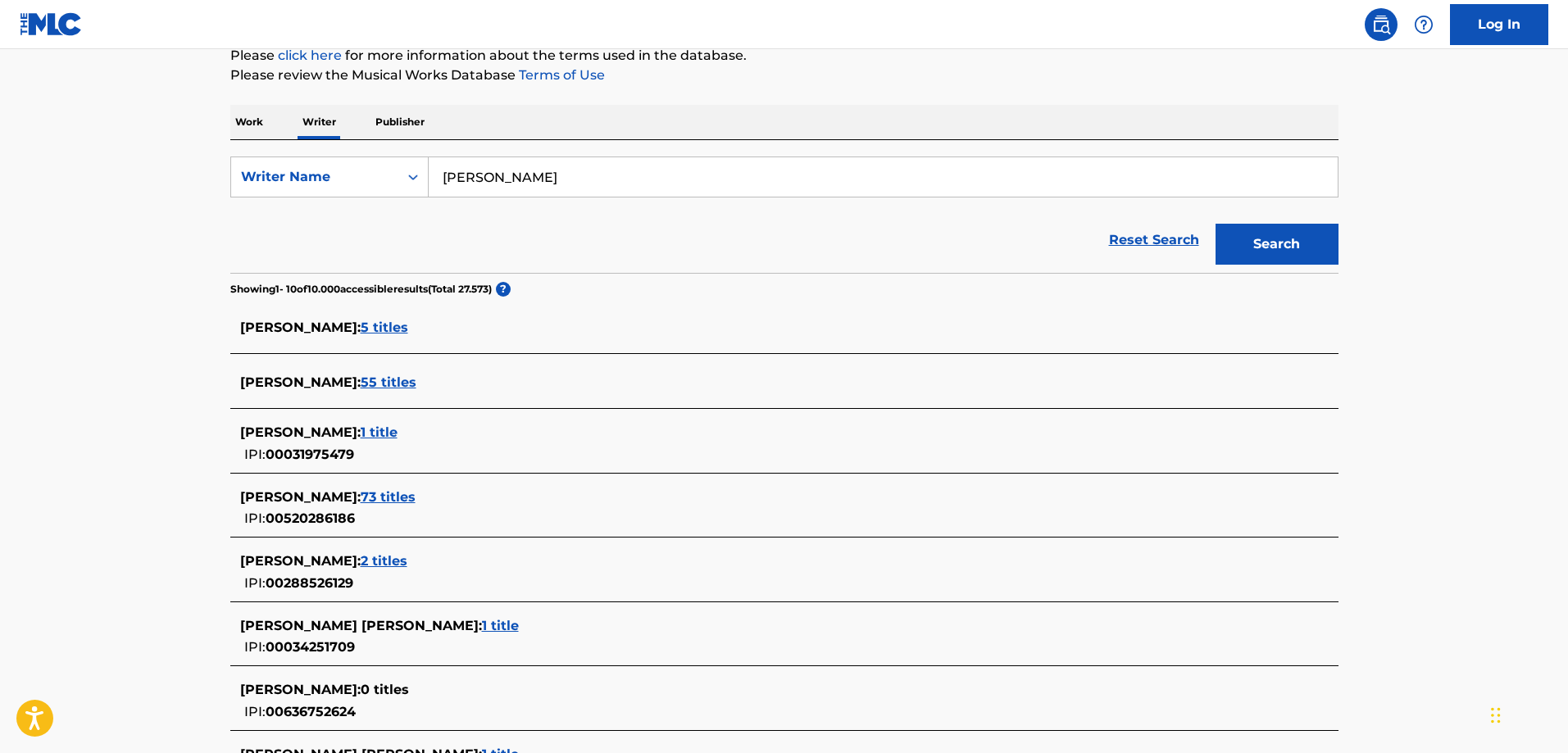
click at [416, 492] on span "73 titles" at bounding box center [388, 497] width 55 height 16
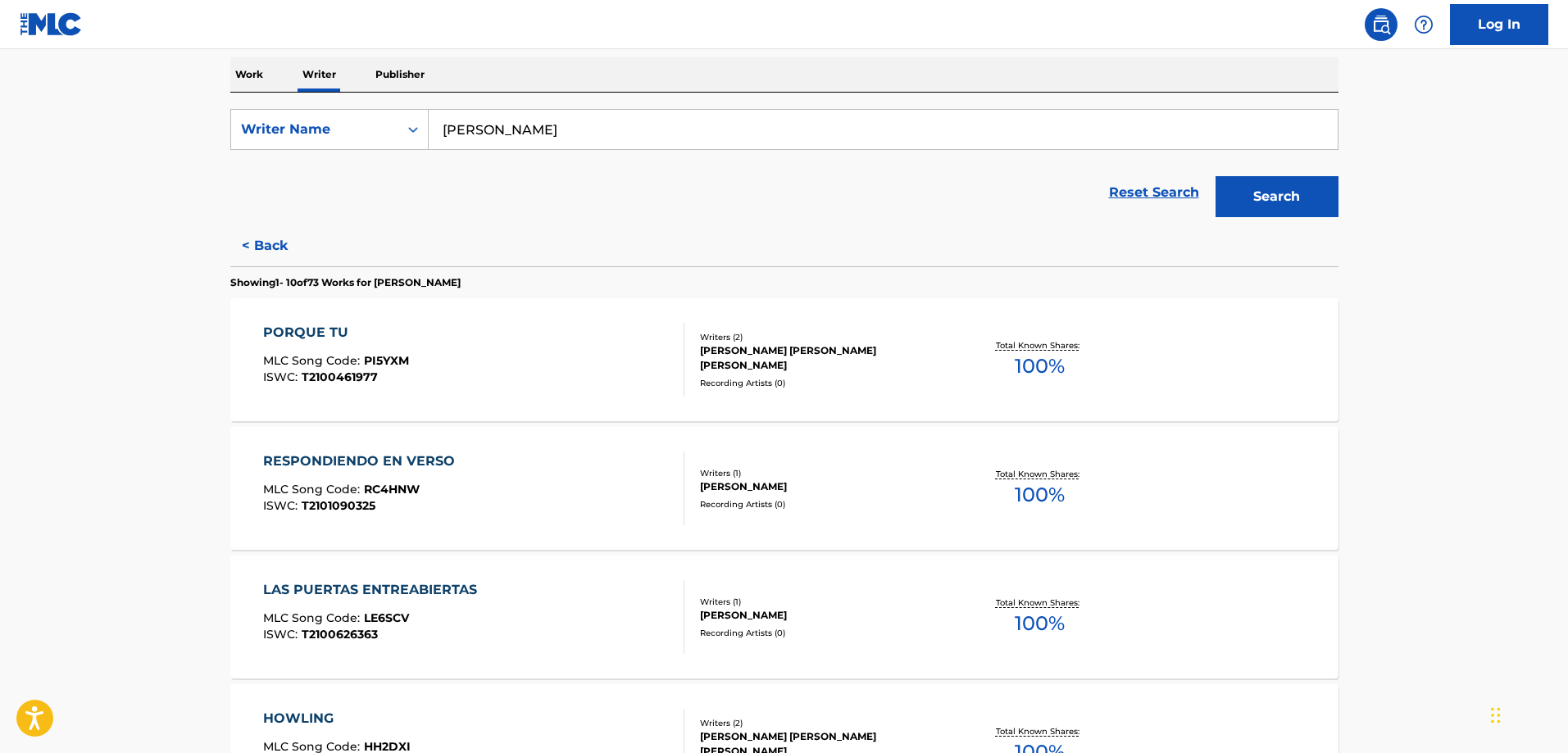
scroll to position [268, 0]
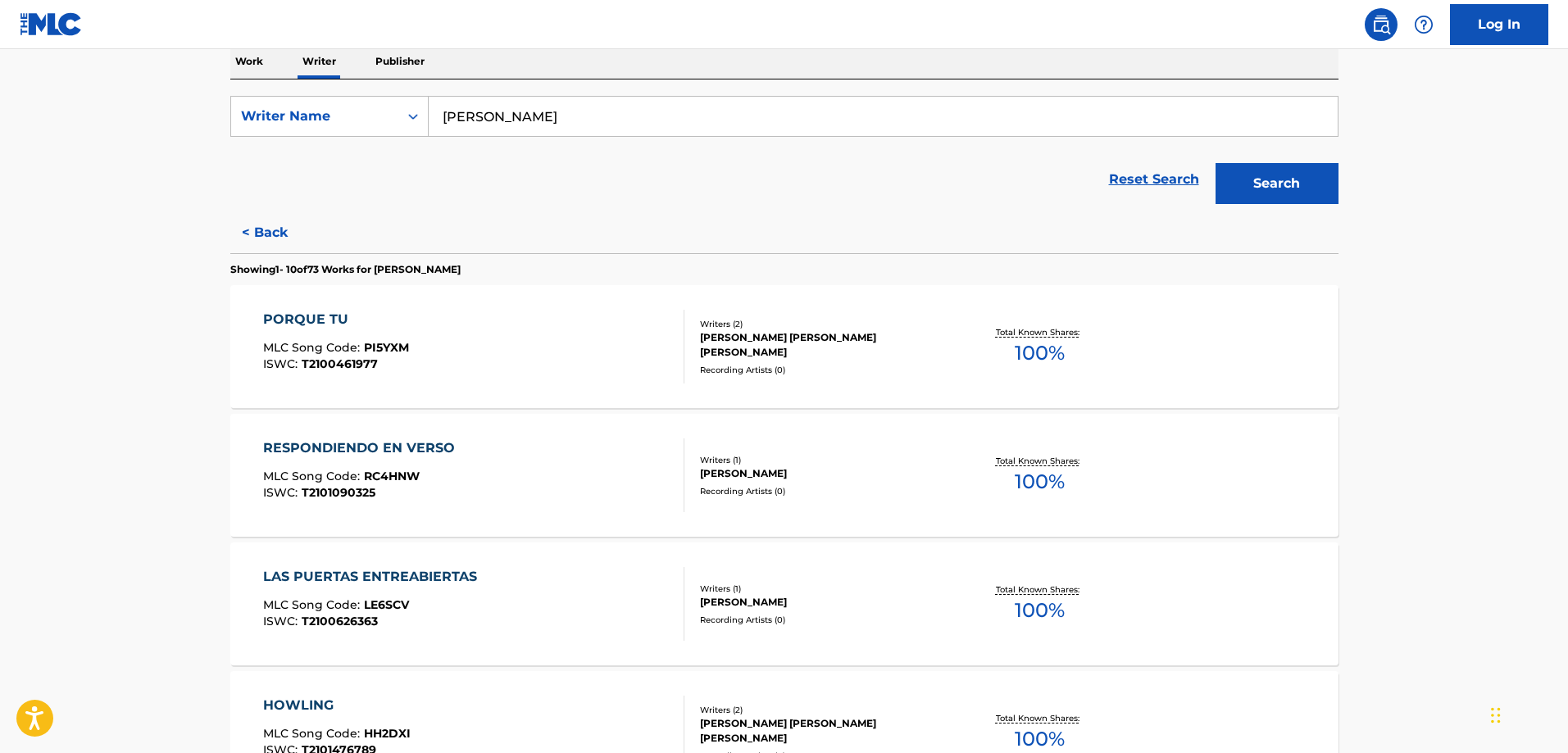
click at [891, 348] on div "[PERSON_NAME] [PERSON_NAME] [PERSON_NAME]" at bounding box center [824, 345] width 247 height 29
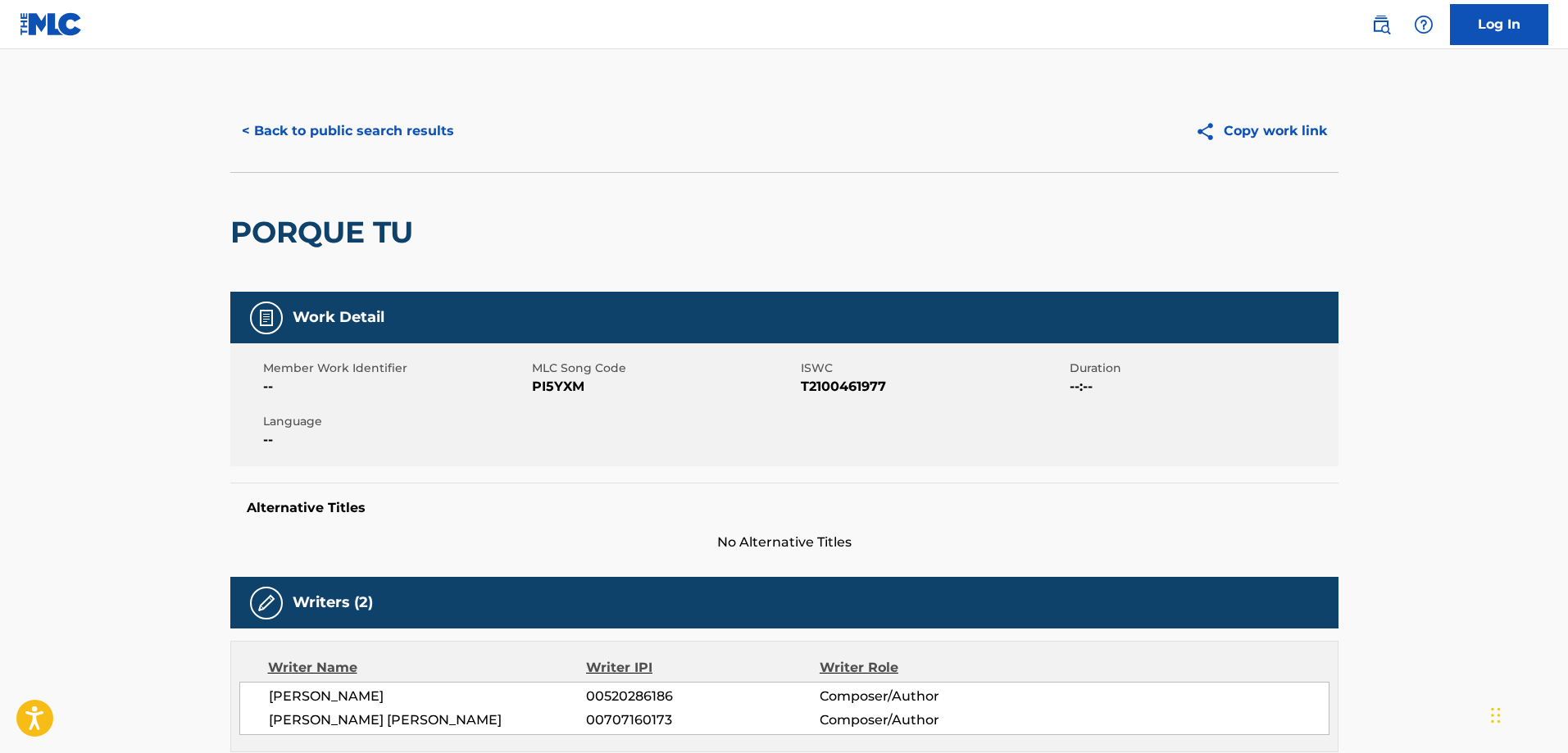
click at [268, 112] on button "< Back to public search results" at bounding box center [348, 131] width 236 height 41
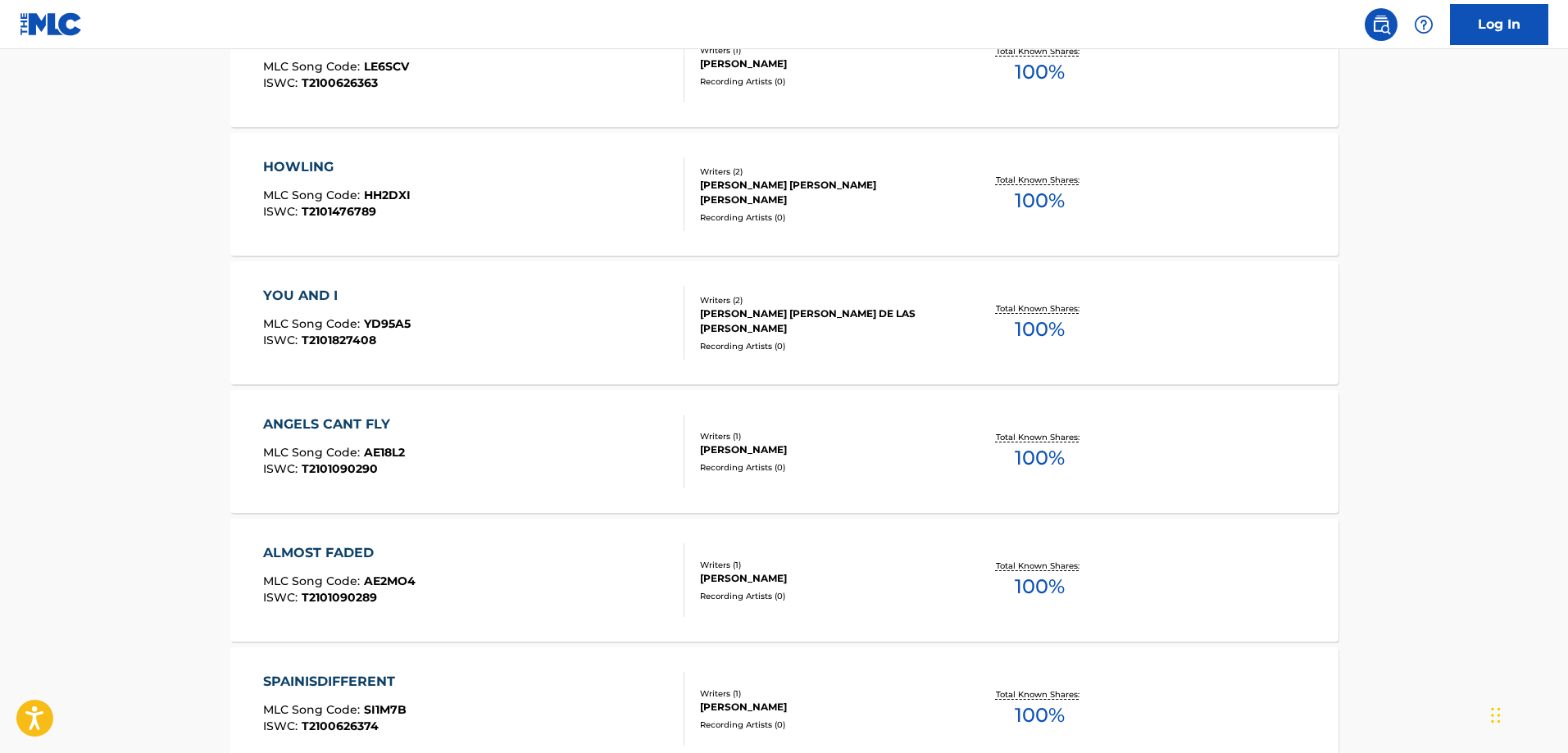
scroll to position [808, 0]
click at [633, 327] on div "YOU AND I MLC Song Code : YD95A5 ISWC : T2101827408" at bounding box center [473, 321] width 421 height 74
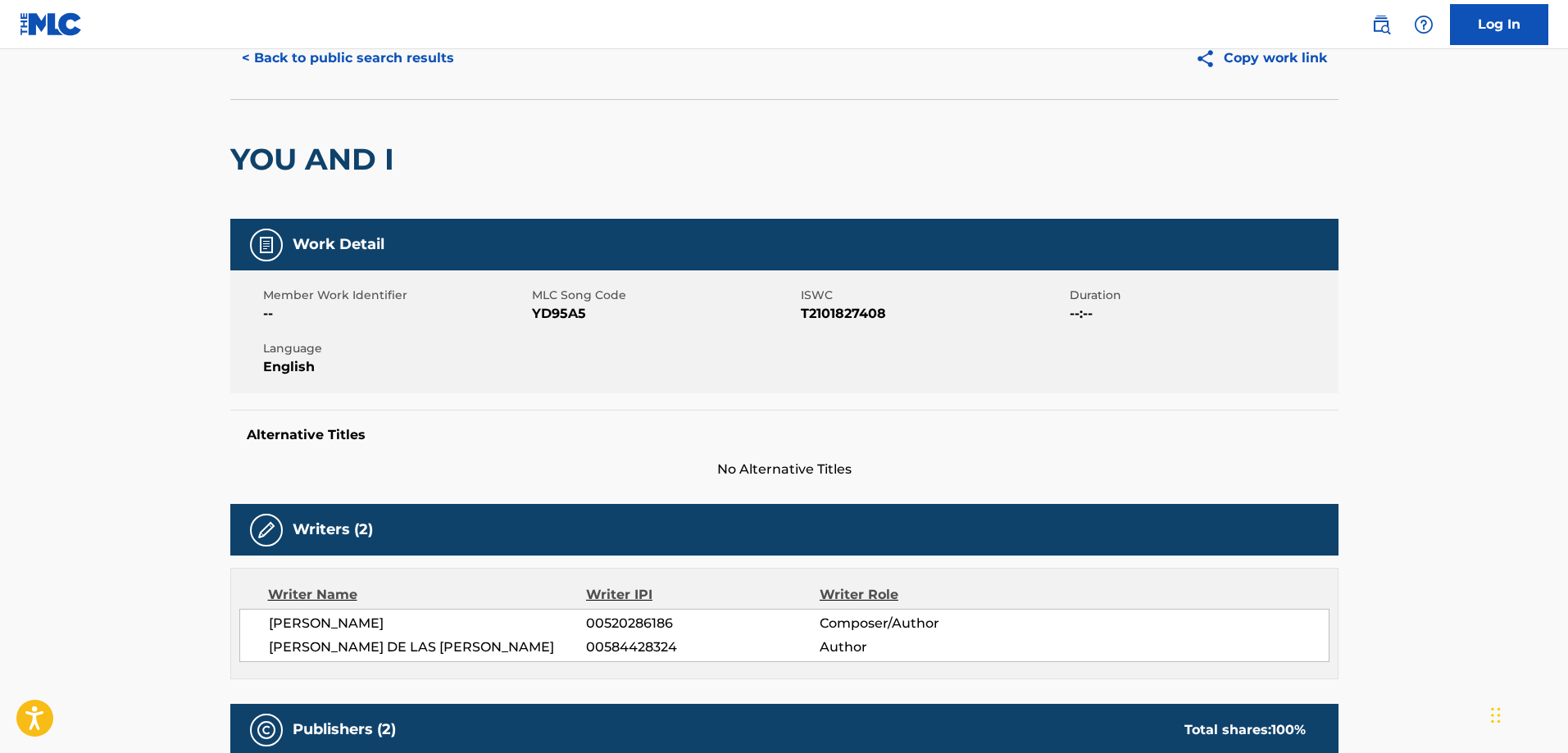
scroll to position [37, 0]
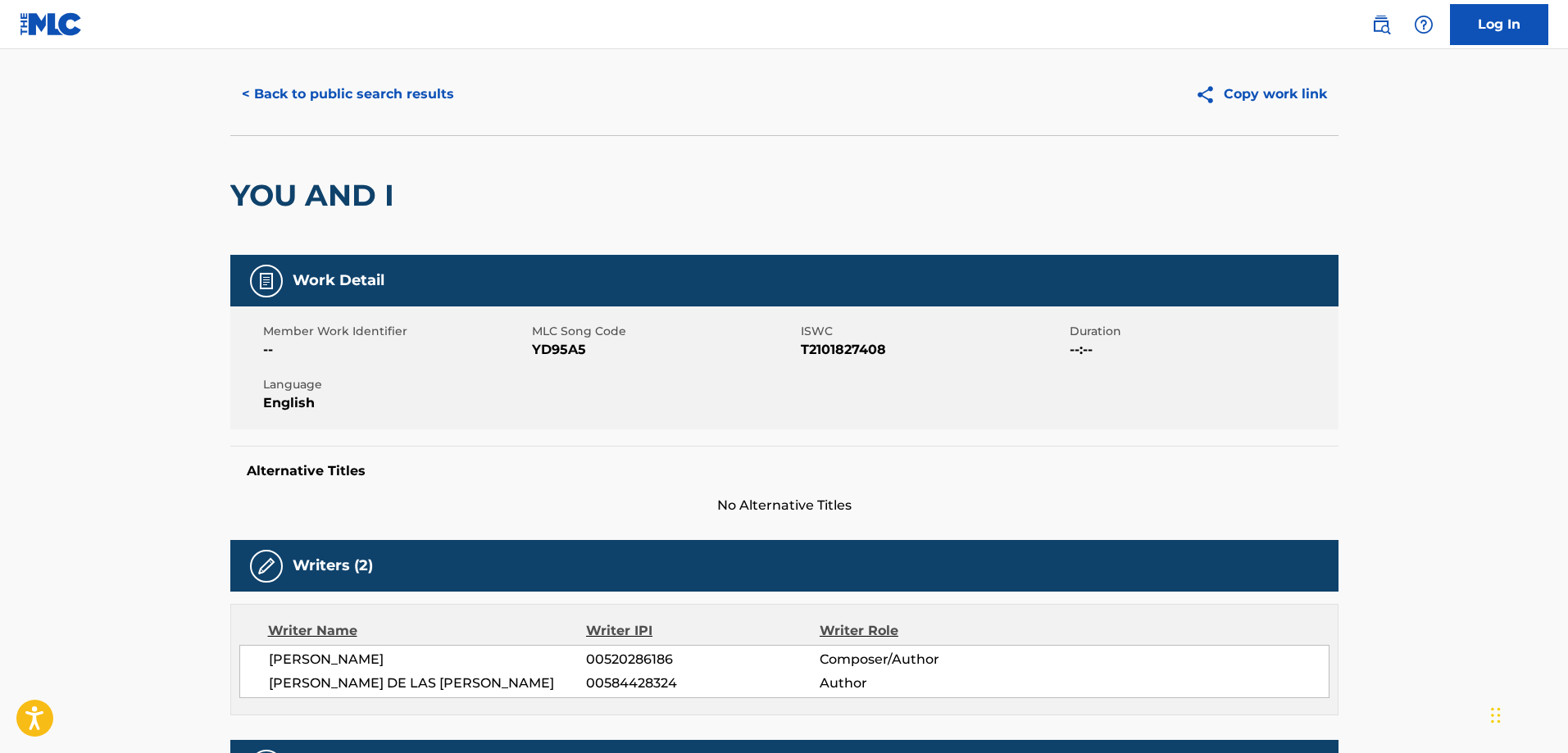
click at [311, 79] on button "< Back to public search results" at bounding box center [348, 94] width 236 height 41
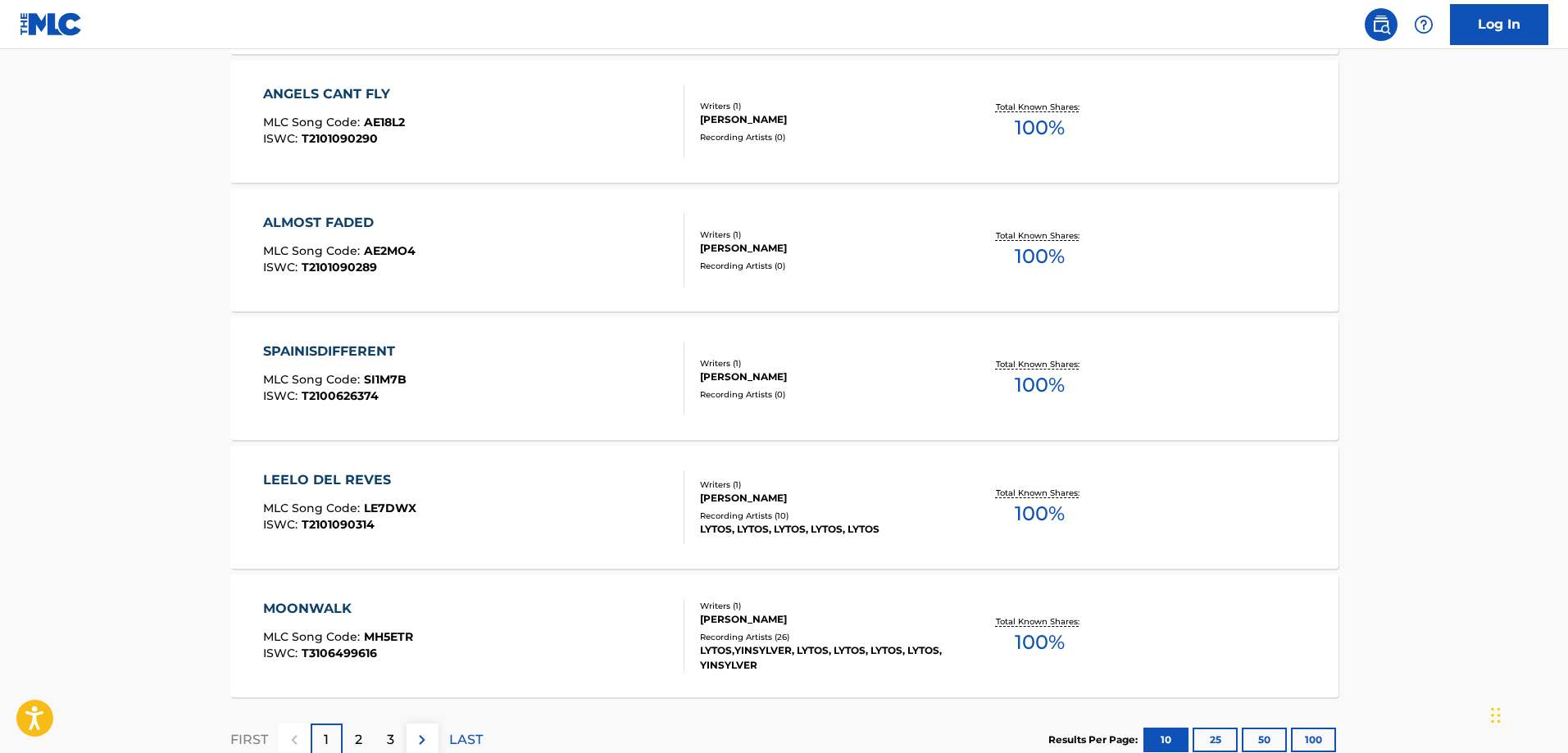
scroll to position [1138, 0]
click at [630, 507] on div "LEELO DEL REVES MLC Song Code : LE7DWX ISWC : T2101090314" at bounding box center [473, 506] width 421 height 74
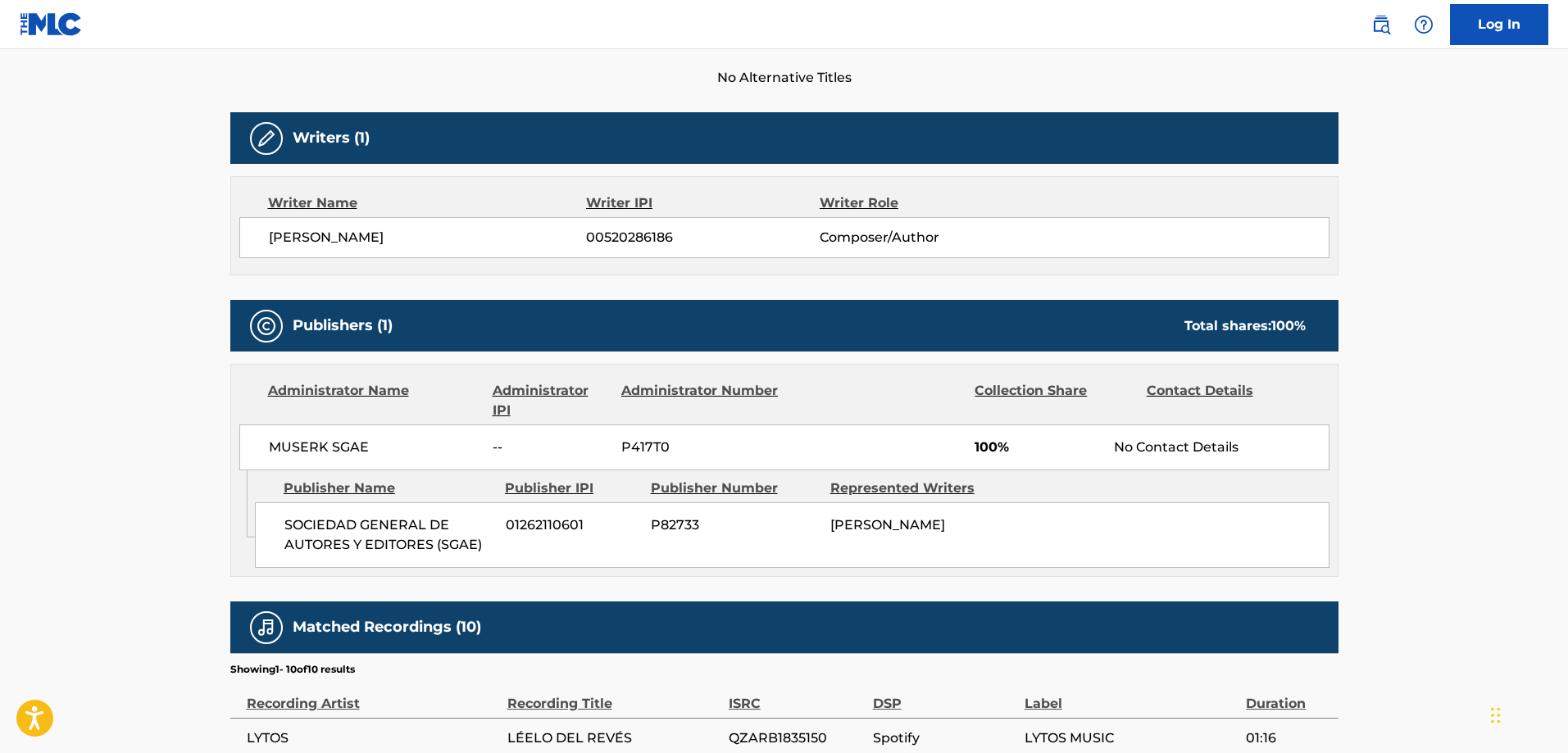
scroll to position [484, 0]
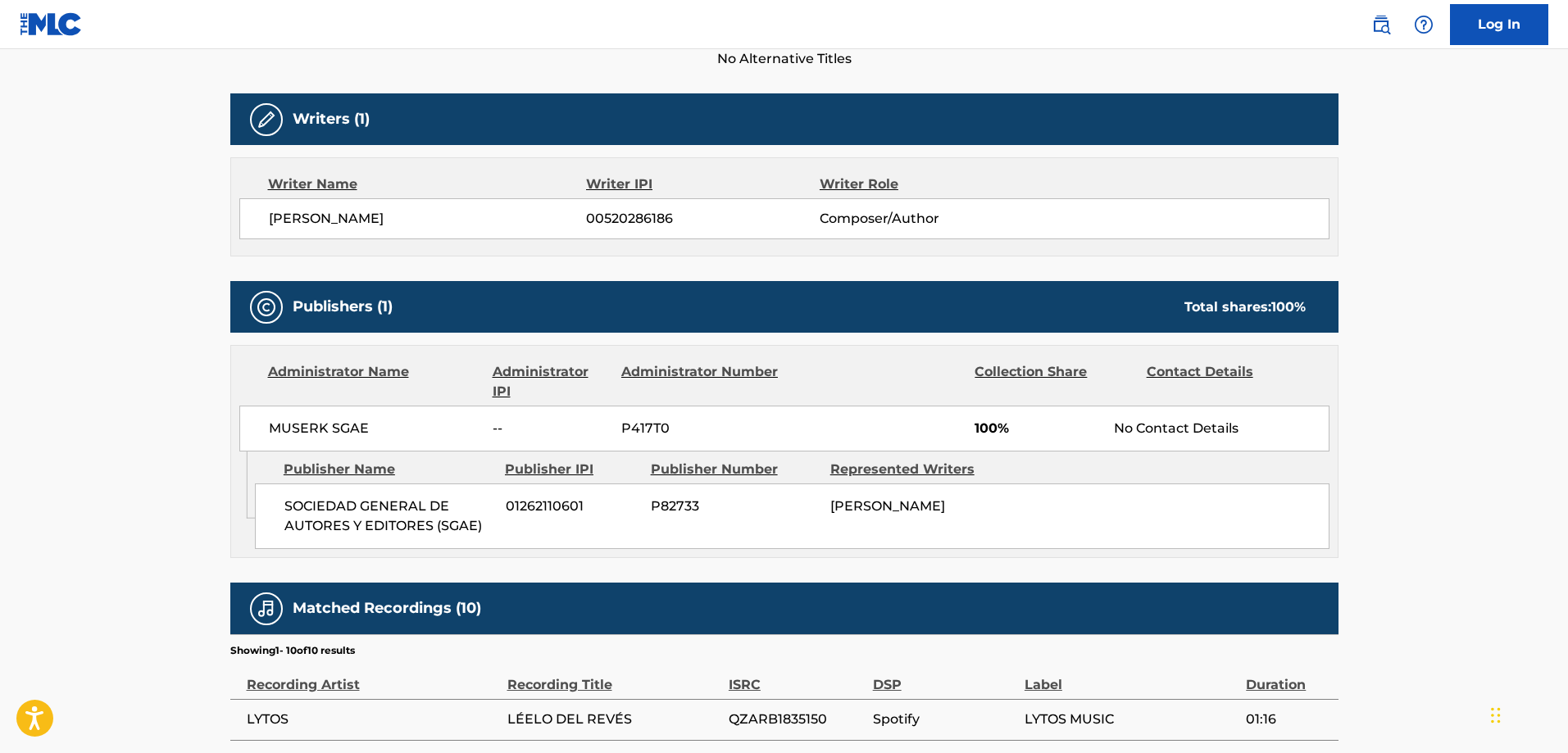
drag, startPoint x: 996, startPoint y: 520, endPoint x: 845, endPoint y: 515, distance: 151.1
click at [845, 515] on div "SOCIEDAD GENERAL DE AUTORES Y EDITORES (SGAE) 01262110601 P82733 [PERSON_NAME]" at bounding box center [792, 517] width 1075 height 66
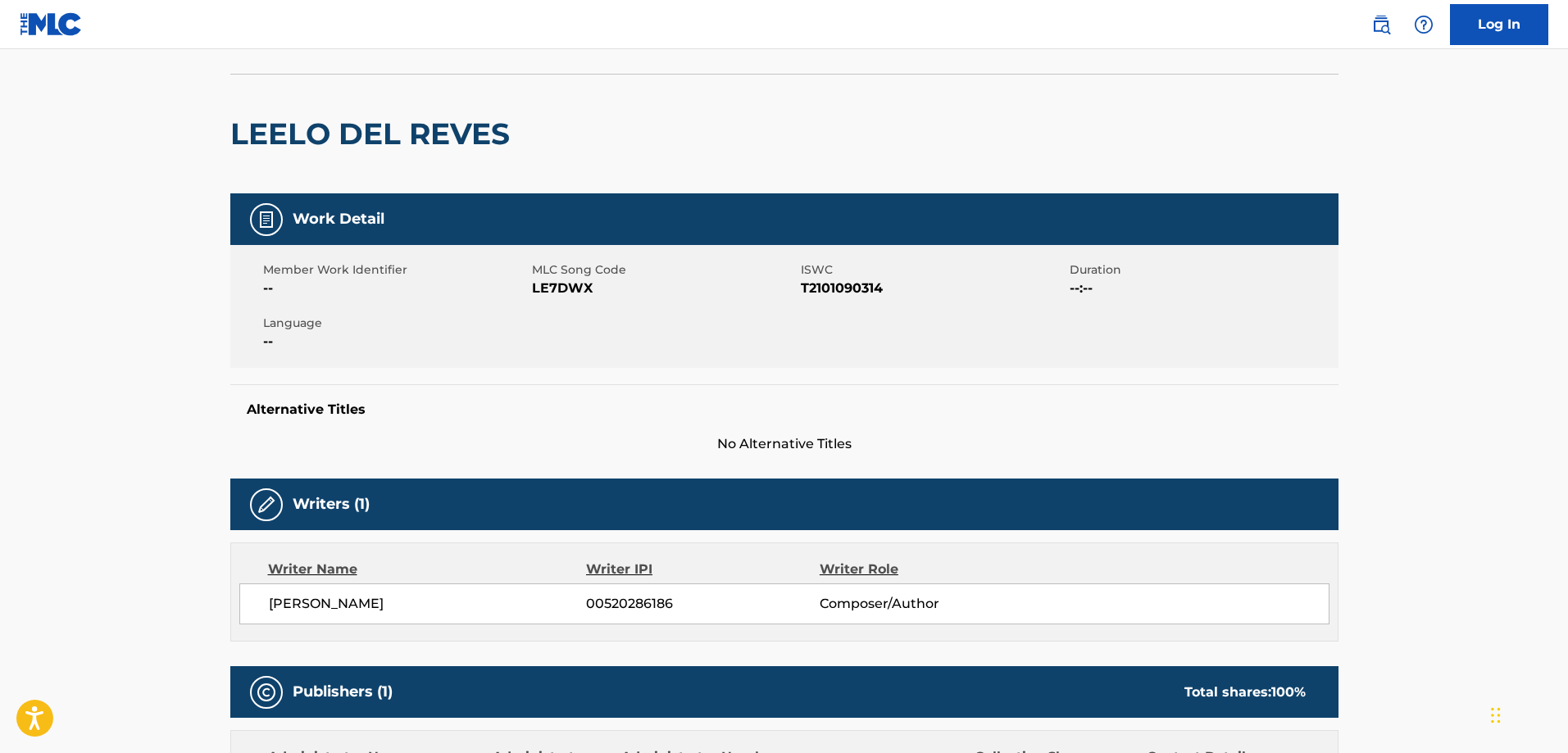
scroll to position [0, 0]
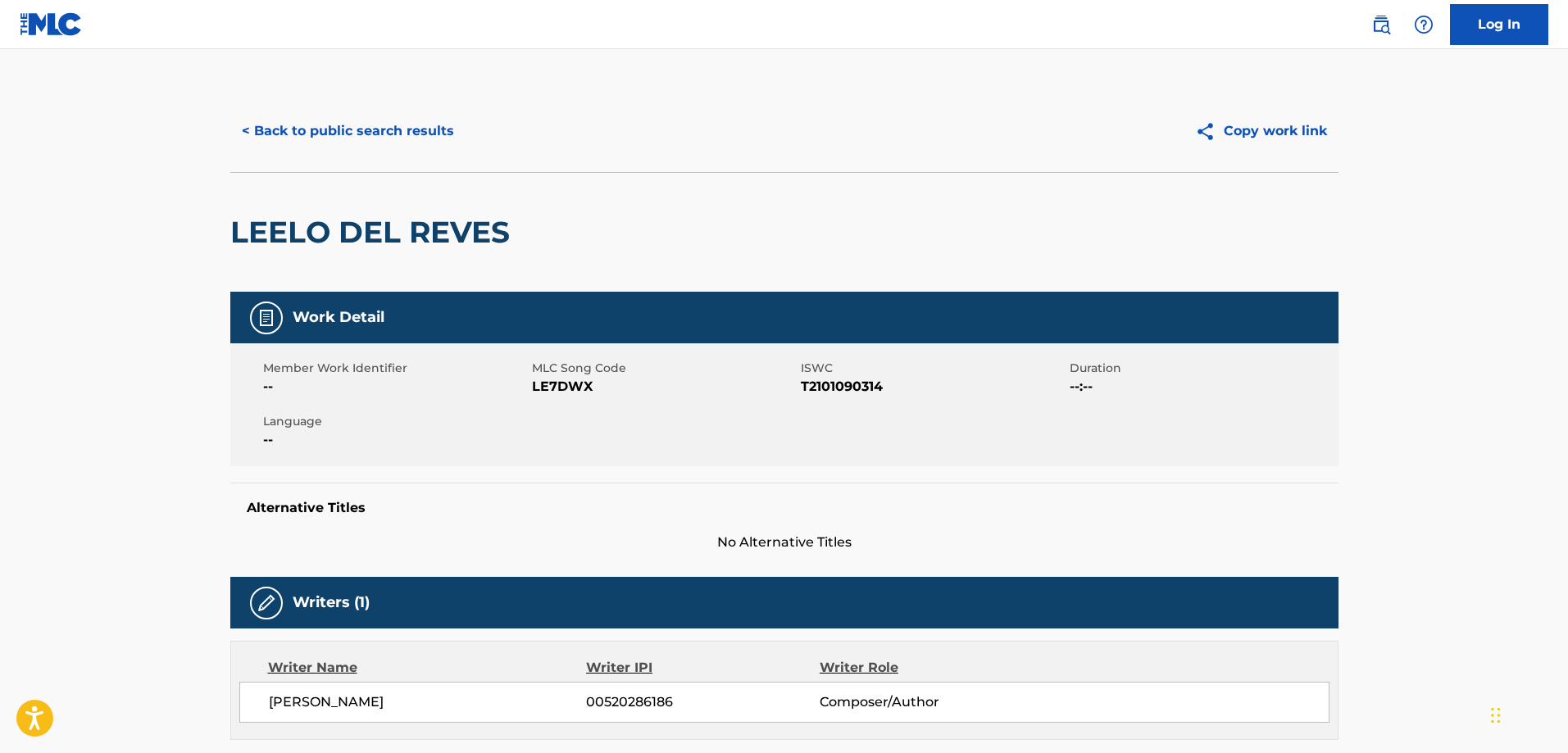
click at [274, 105] on div "< Back to public search results Copy work link" at bounding box center [784, 131] width 1108 height 82
click at [255, 123] on button "< Back to public search results" at bounding box center [348, 131] width 236 height 41
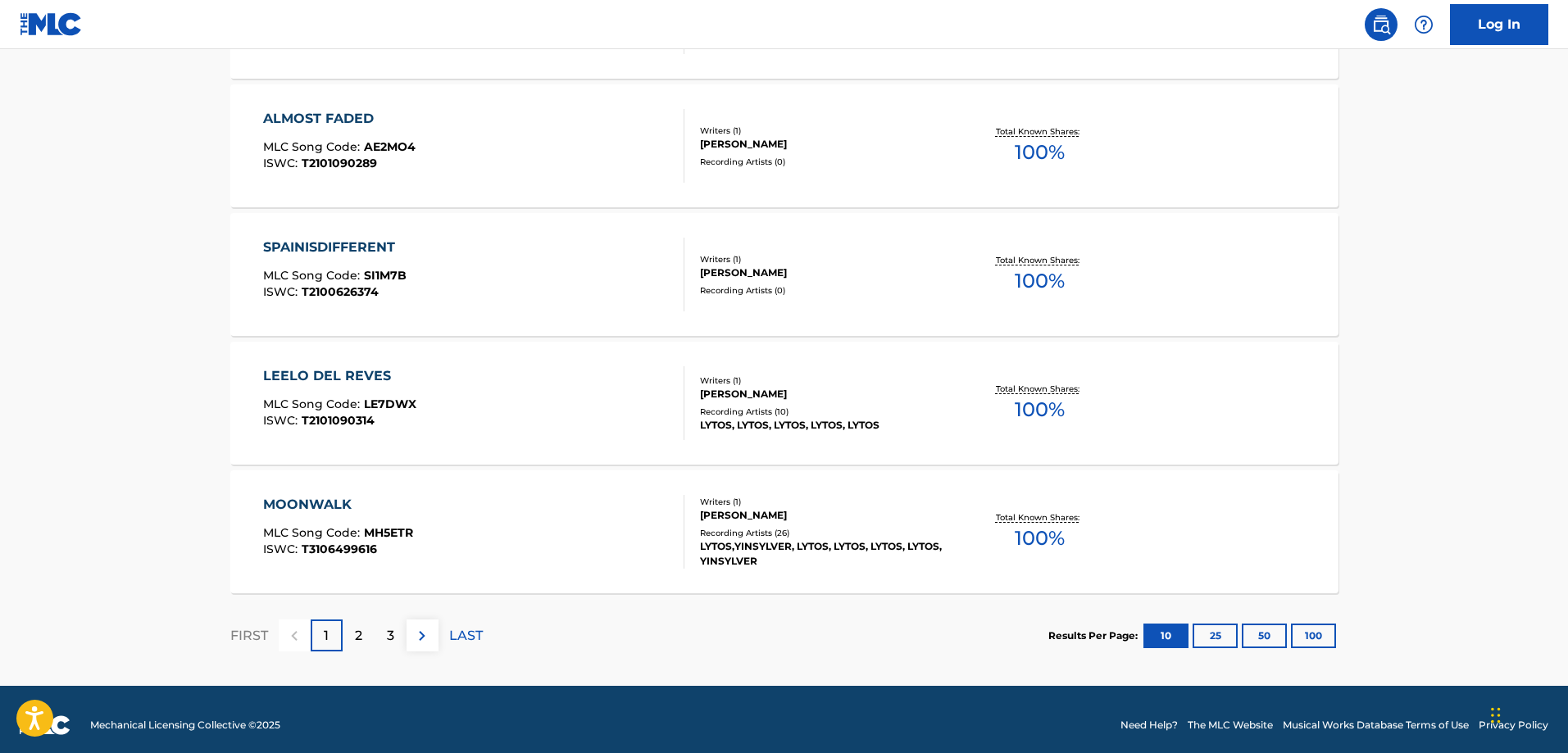
scroll to position [1252, 0]
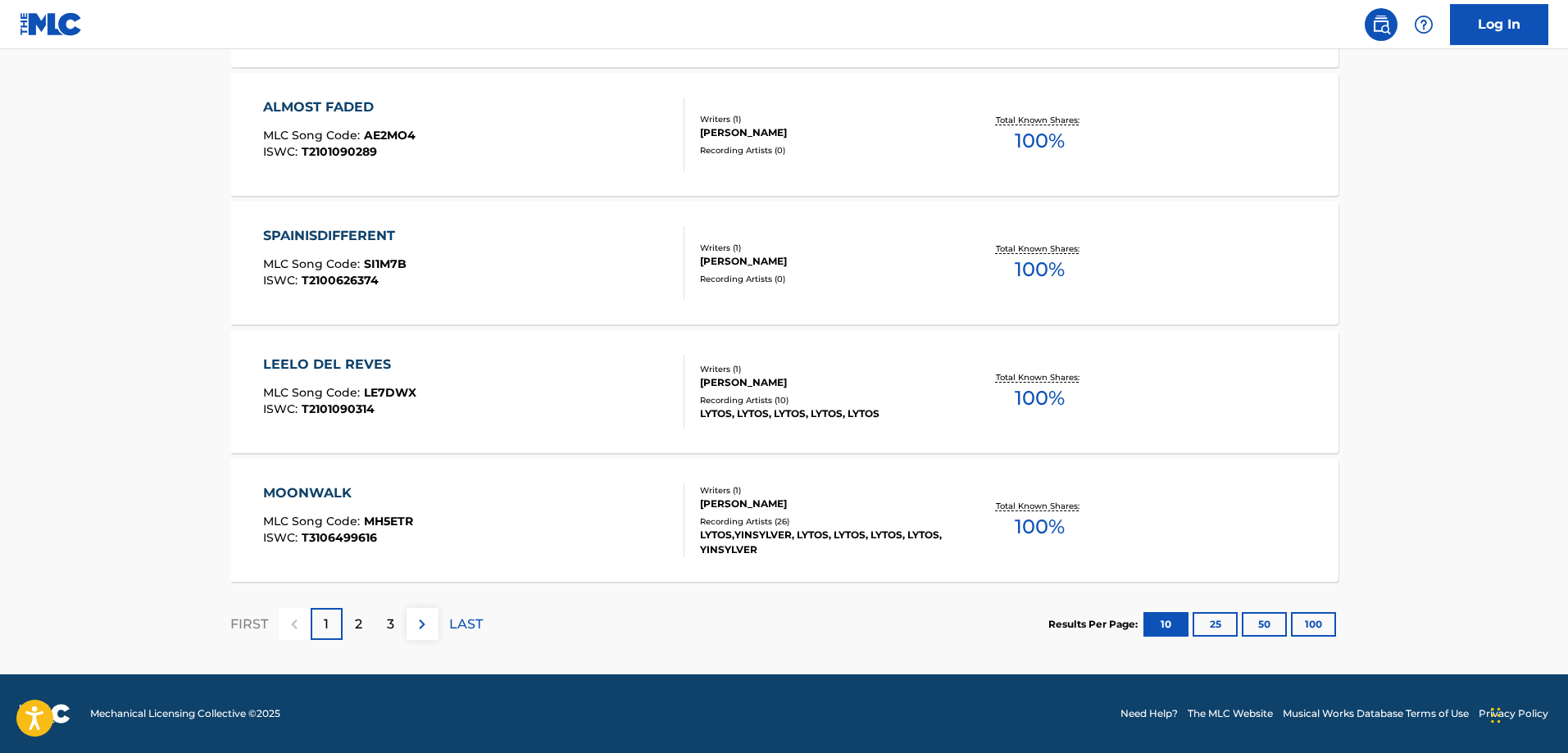
click at [644, 528] on div "MOONWALK MLC Song Code : MH5ETR ISWC : T3106499616" at bounding box center [473, 520] width 421 height 74
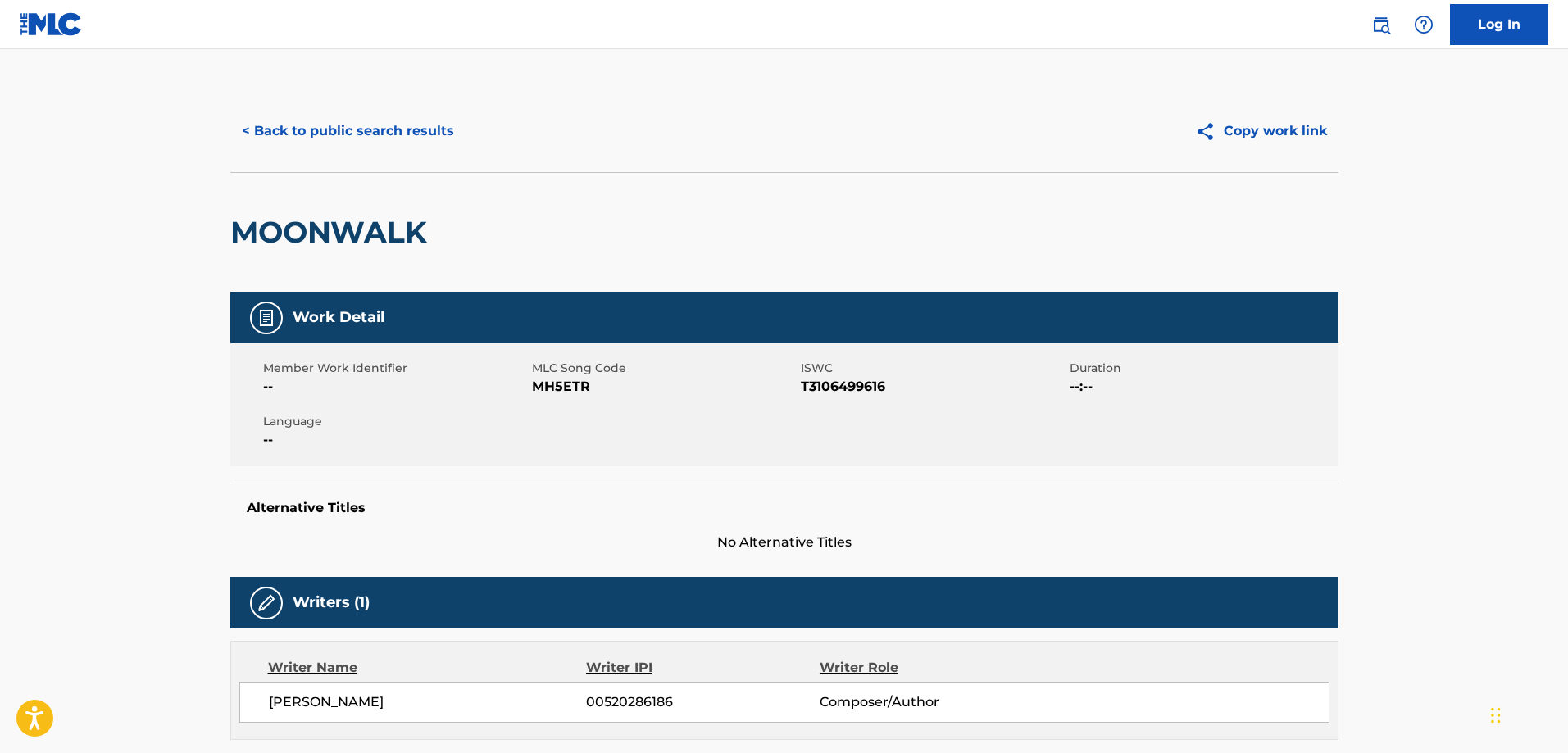
click at [374, 133] on button "< Back to public search results" at bounding box center [348, 131] width 236 height 41
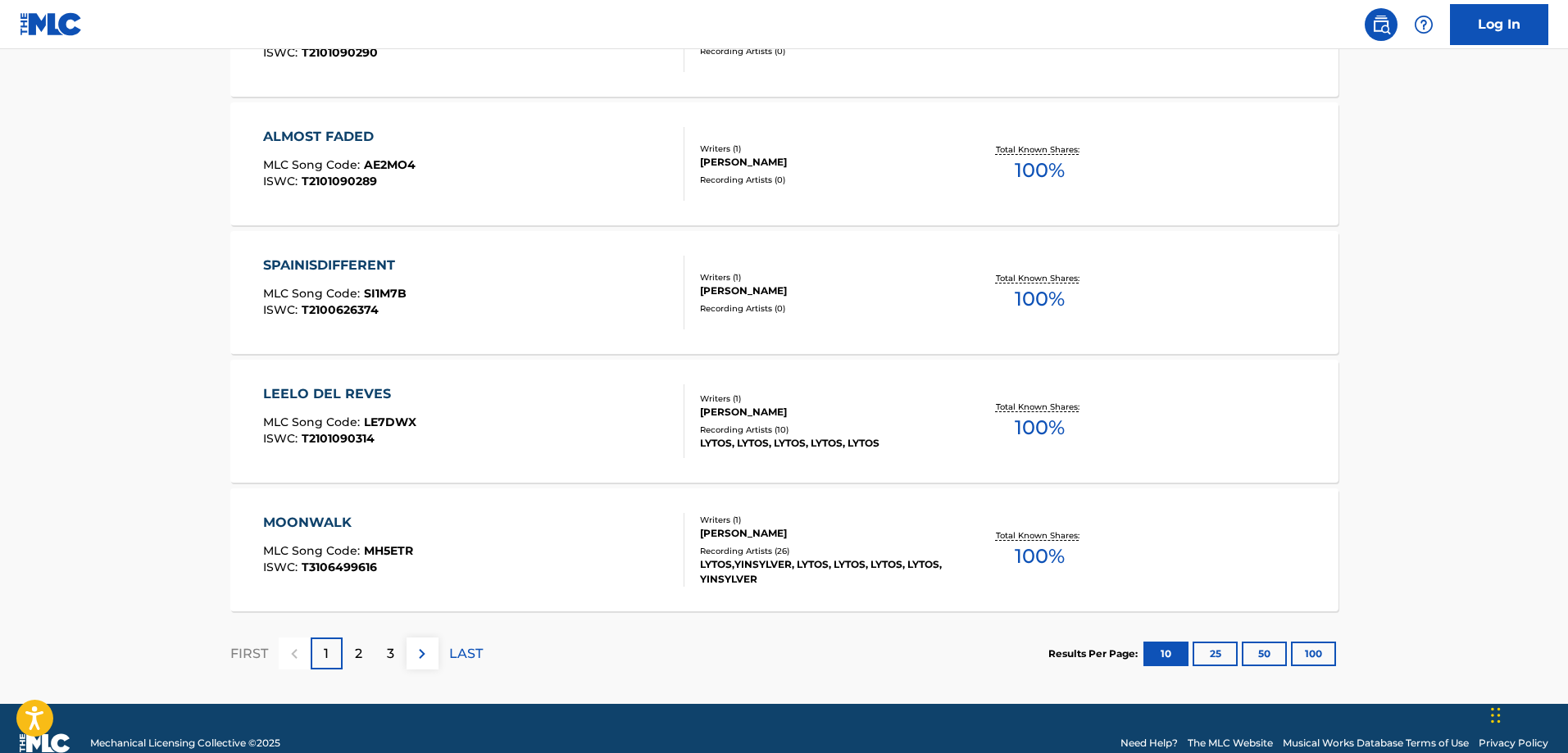
scroll to position [1252, 0]
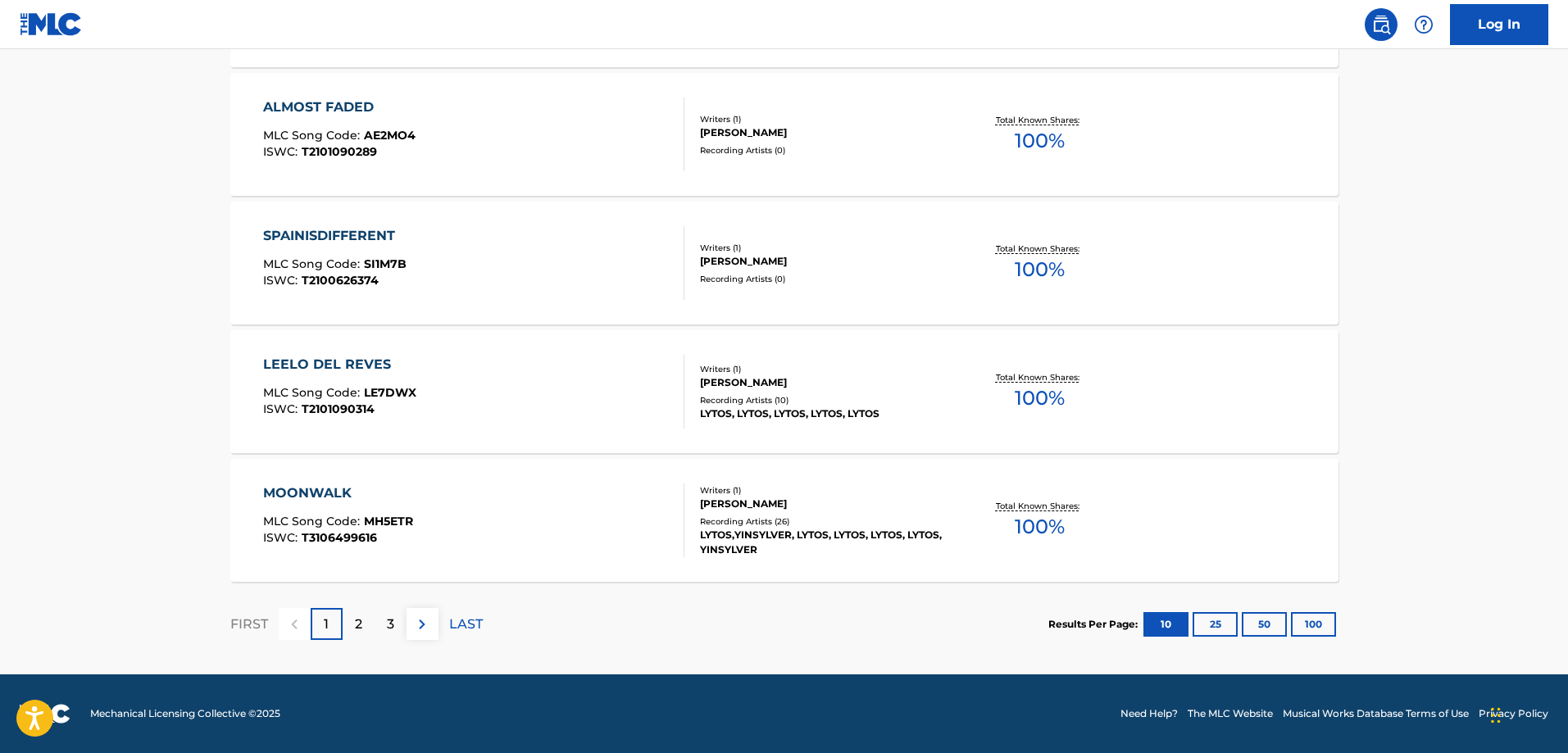
click at [348, 615] on div "2" at bounding box center [358, 623] width 32 height 32
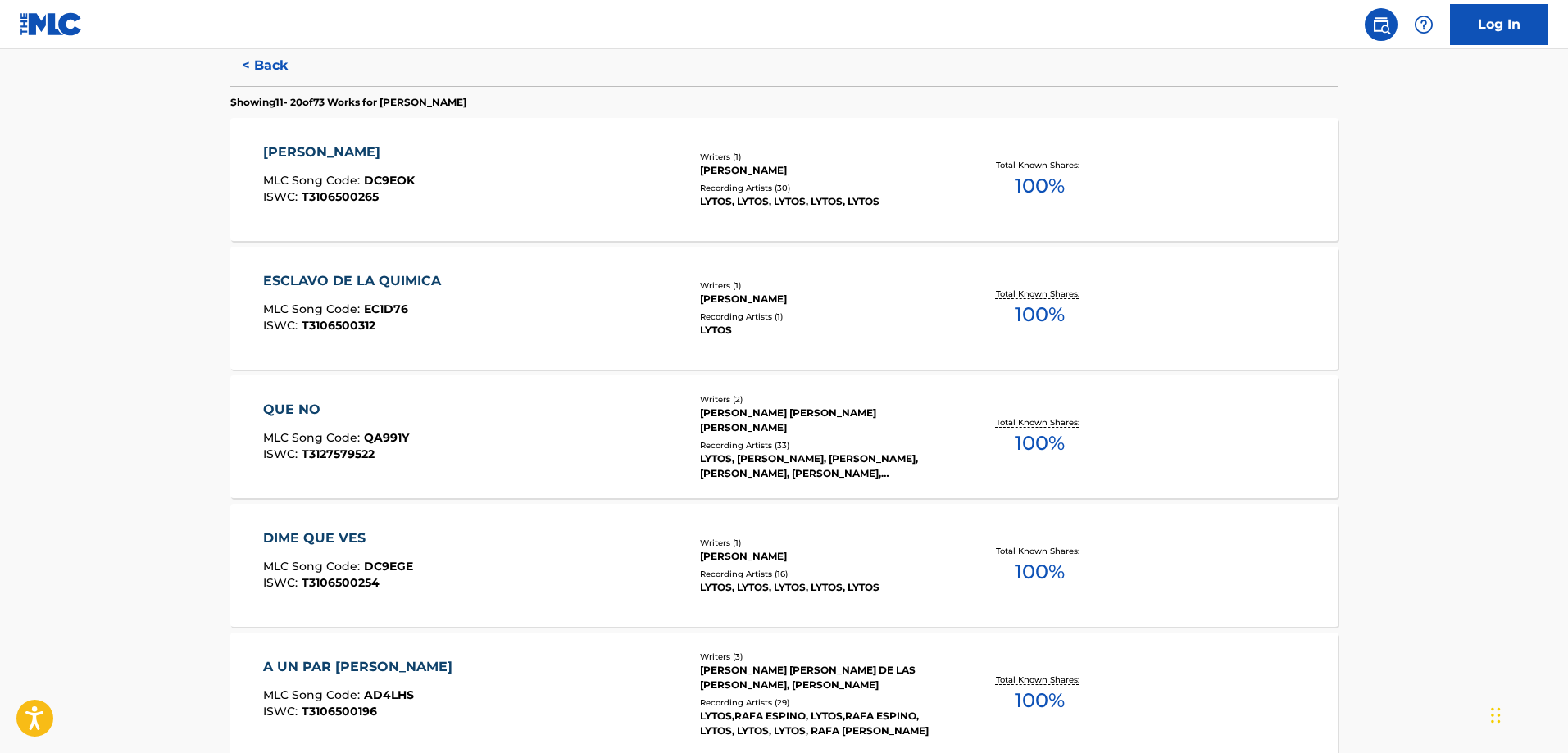
scroll to position [449, 0]
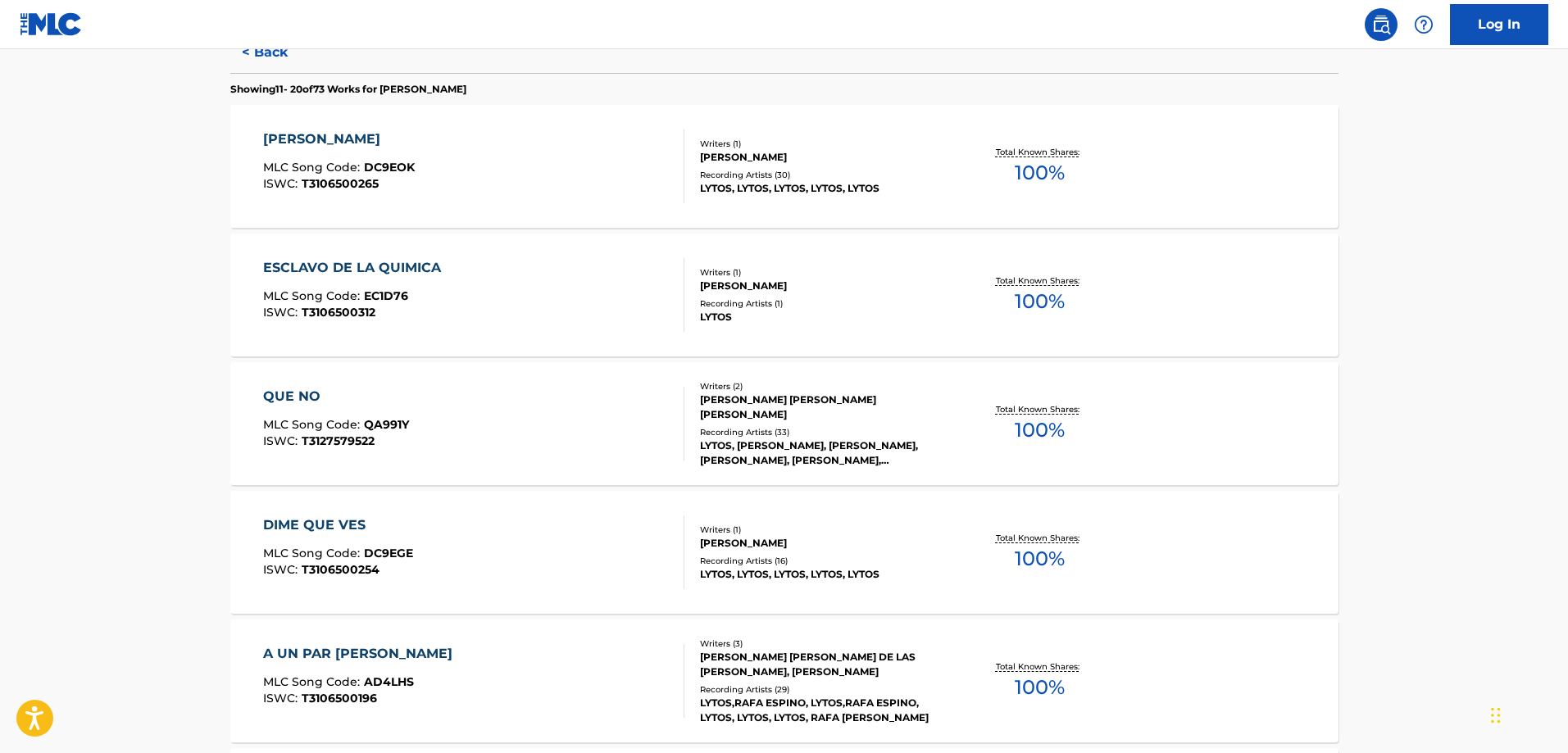
click at [572, 285] on div "ESCLAVO DE LA QUIMICA MLC Song Code : EC1D76 ISWC : T3106500312" at bounding box center [473, 295] width 421 height 74
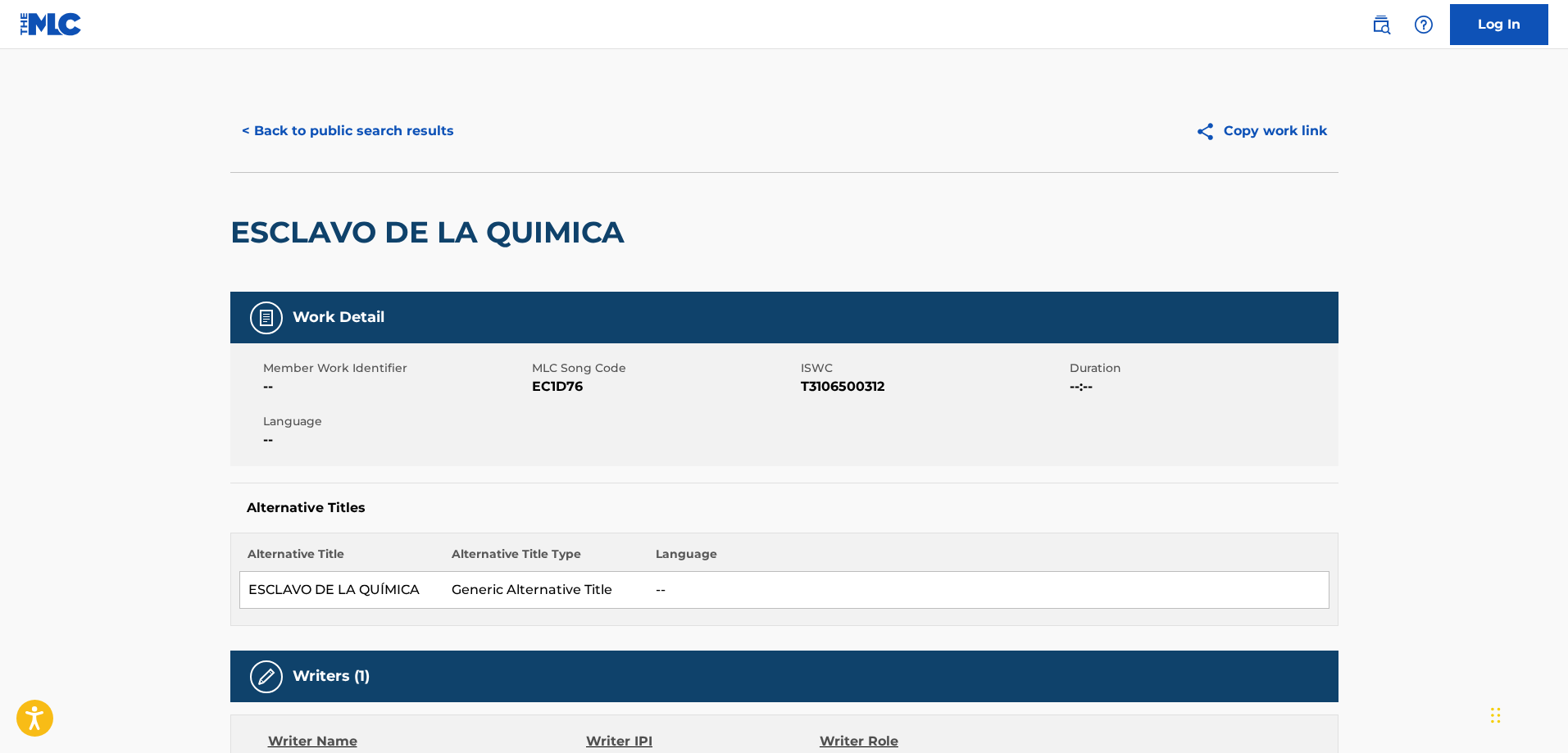
click at [380, 132] on button "< Back to public search results" at bounding box center [348, 131] width 236 height 41
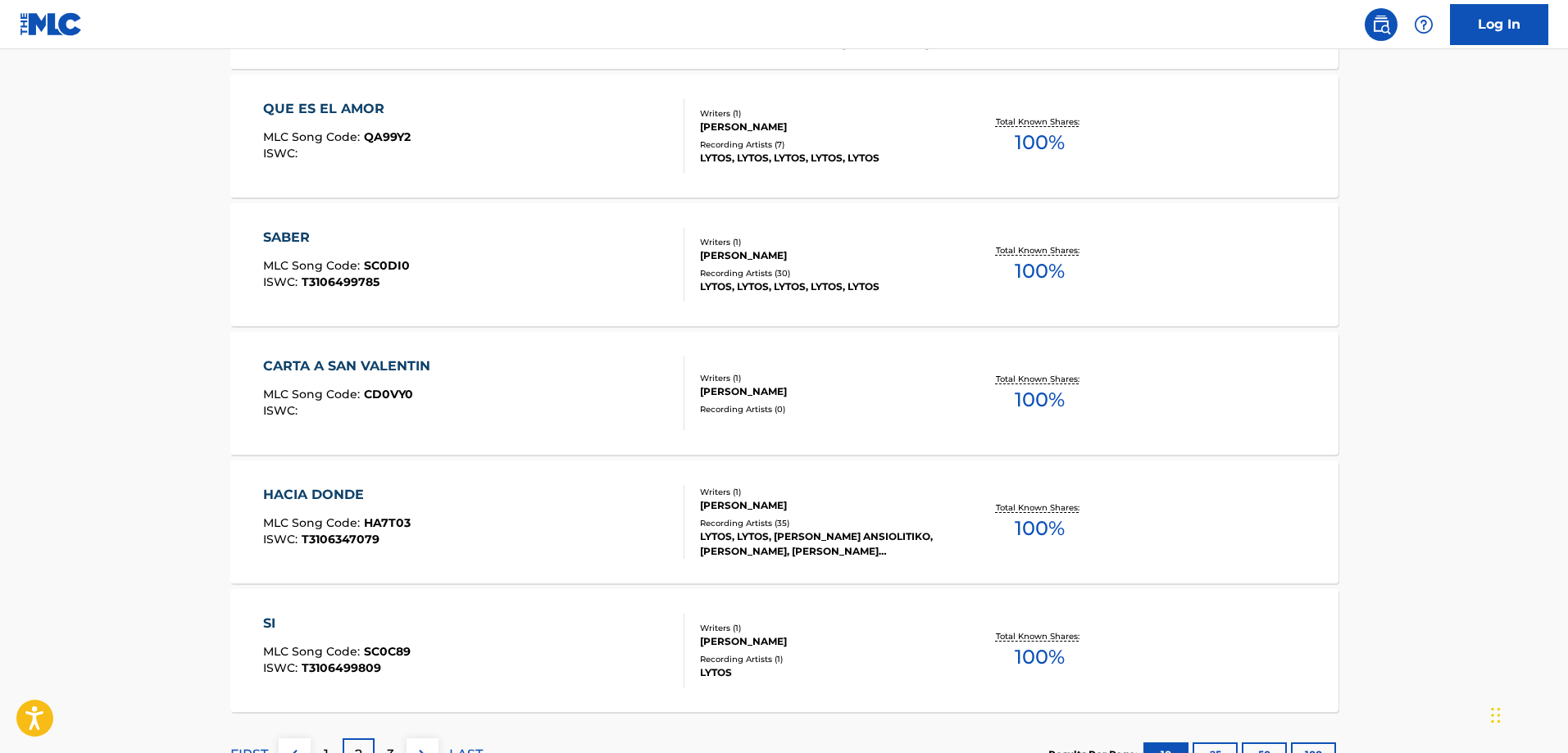
scroll to position [1178, 0]
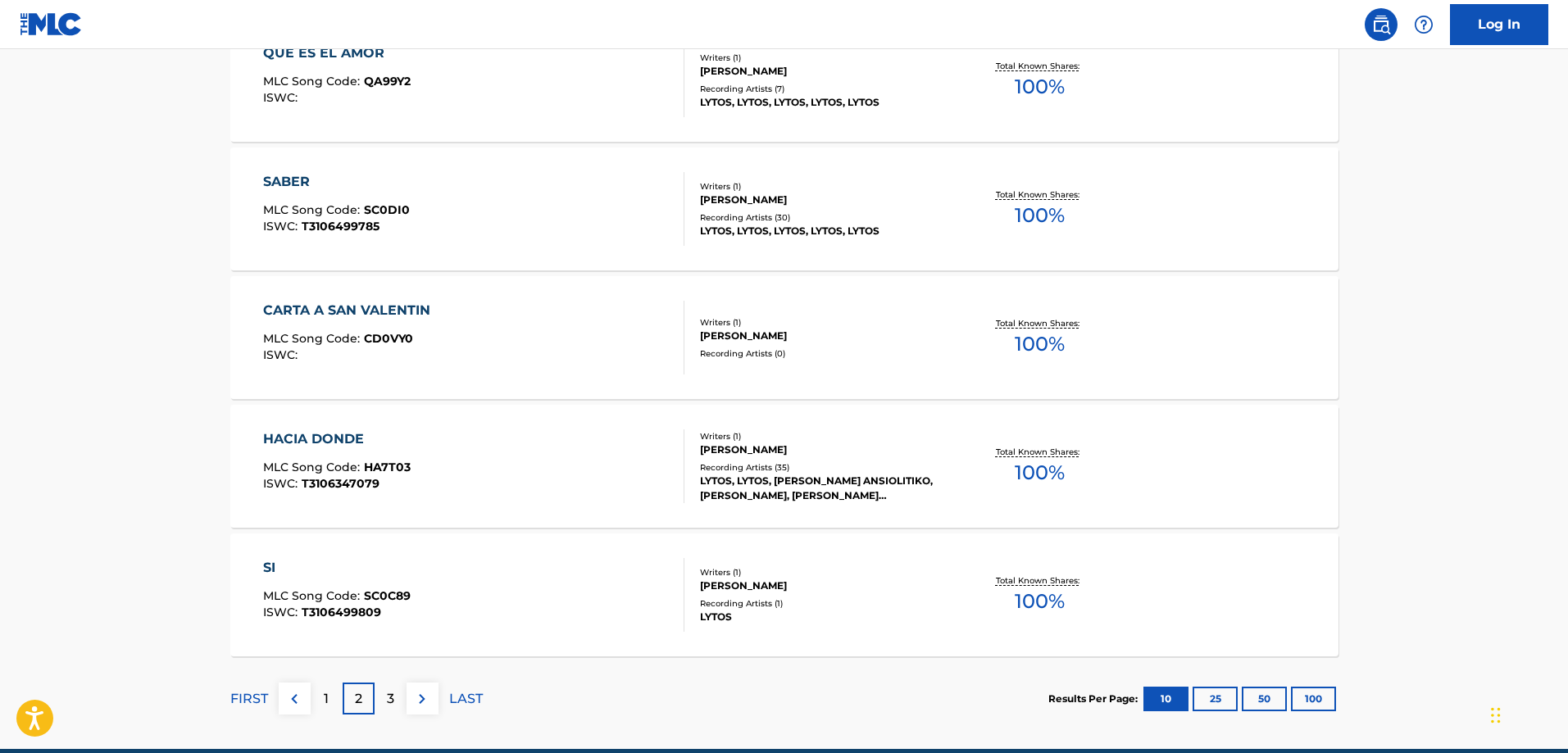
click at [626, 434] on div "HACIA DONDE MLC Song Code : HA7T03 ISWC : T3106347079" at bounding box center [473, 465] width 421 height 74
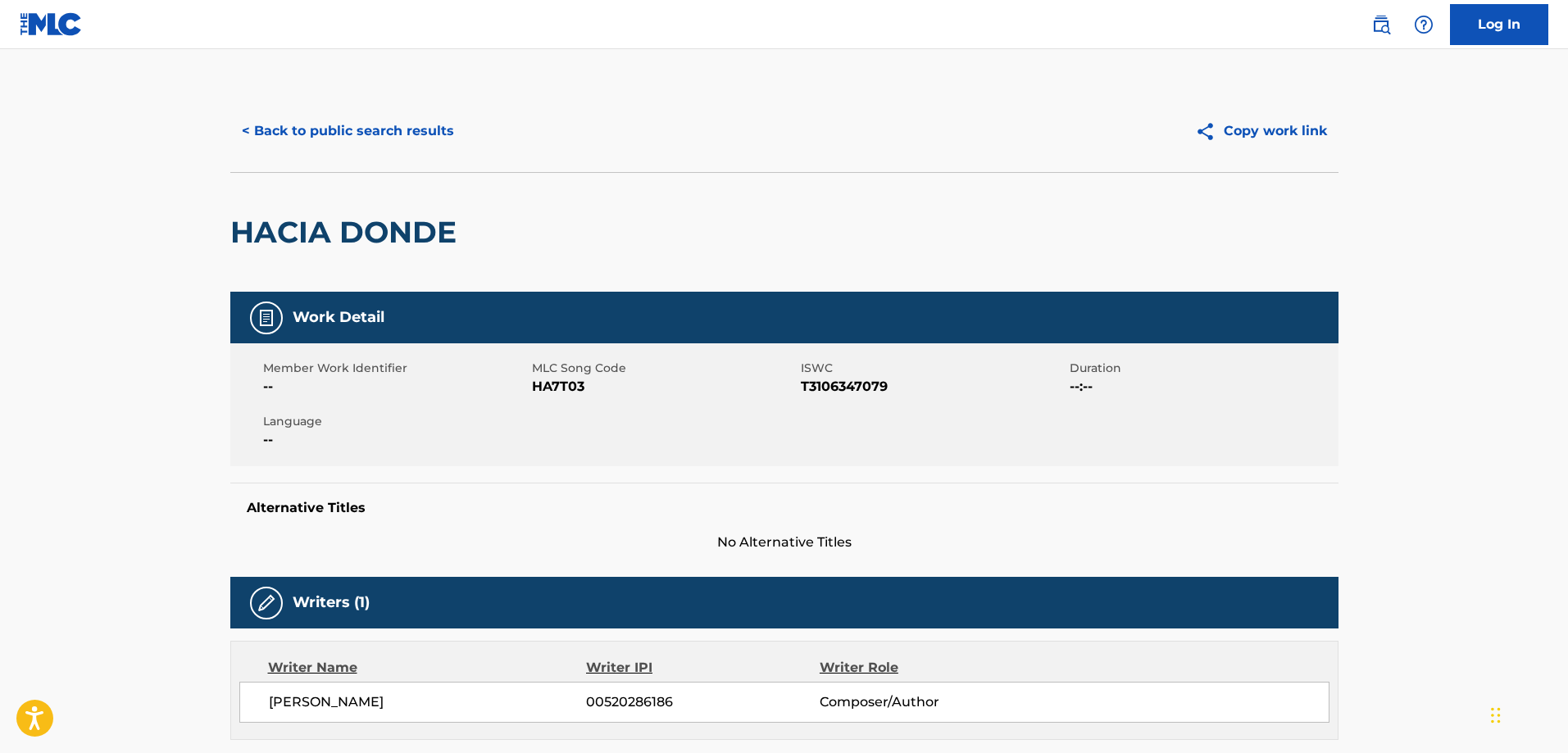
click at [260, 113] on button "< Back to public search results" at bounding box center [348, 131] width 236 height 41
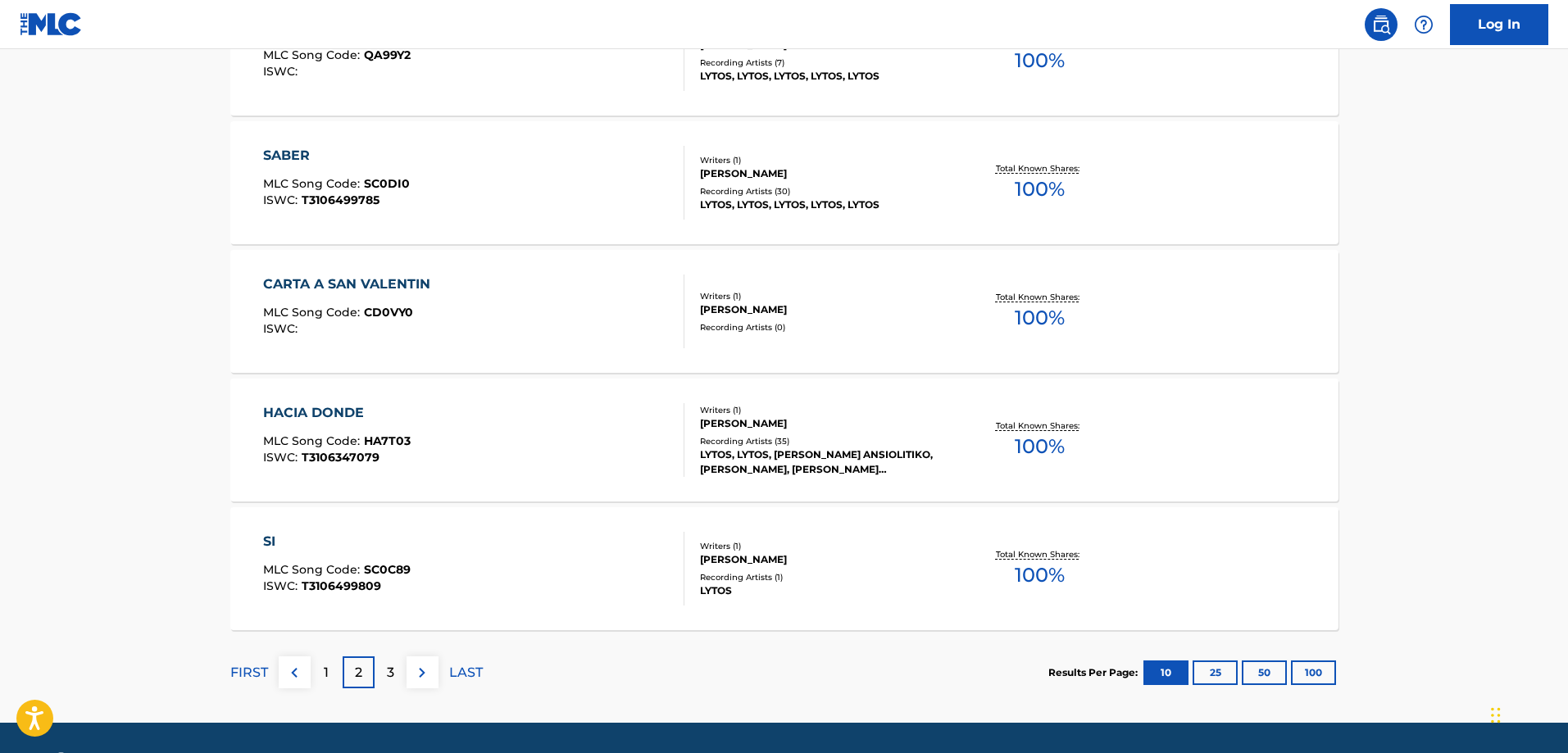
scroll to position [1252, 0]
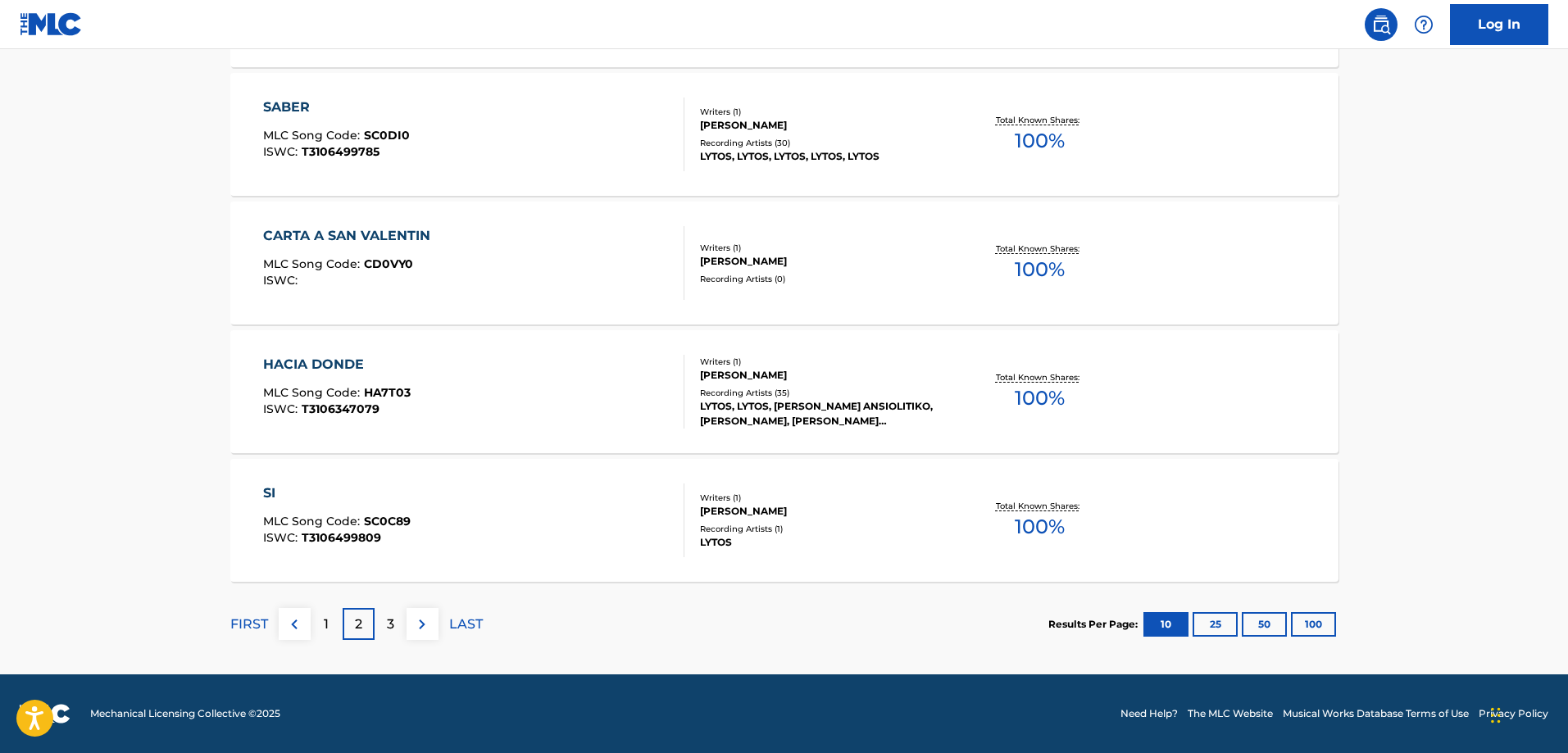
click at [391, 616] on p "3" at bounding box center [391, 624] width 7 height 20
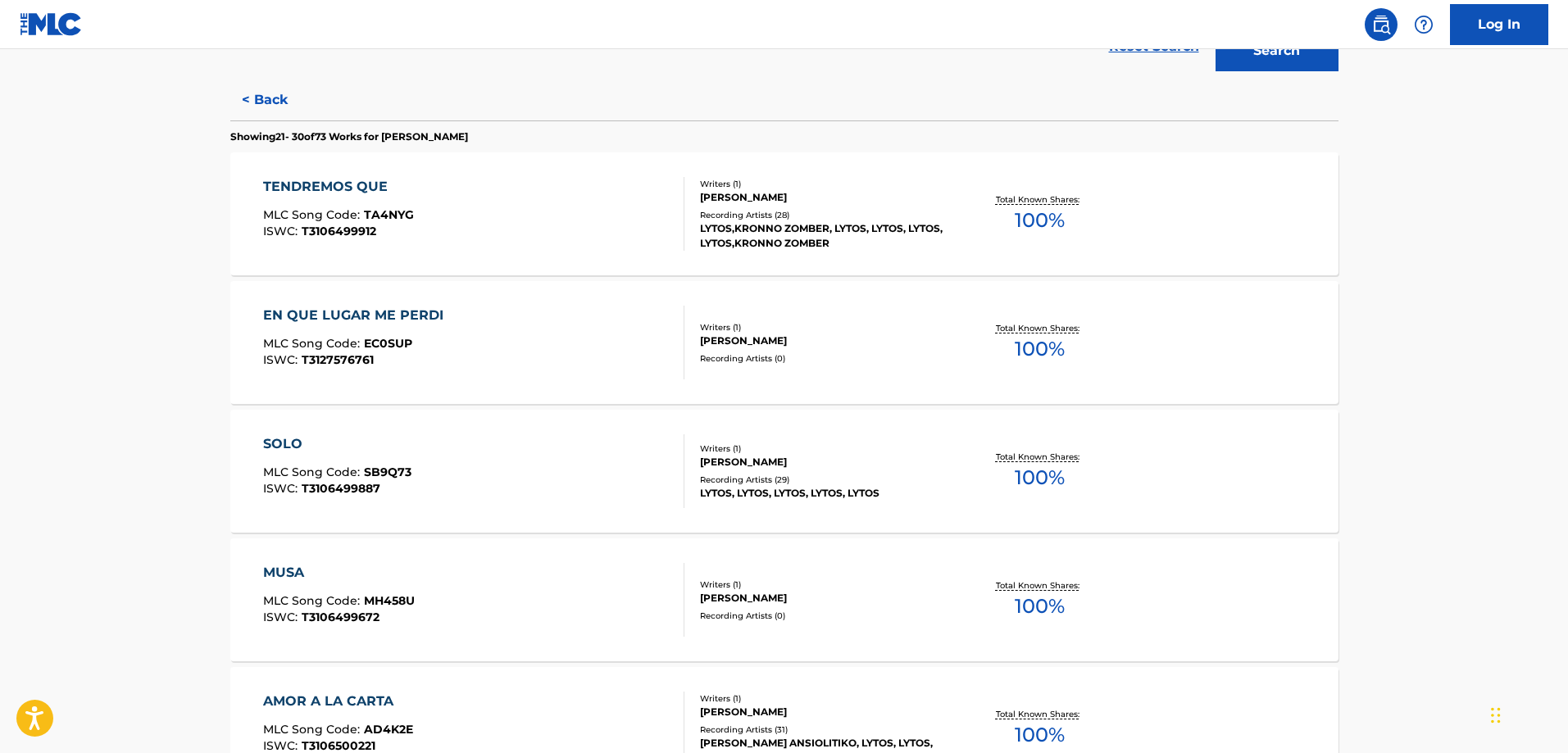
scroll to position [409, 0]
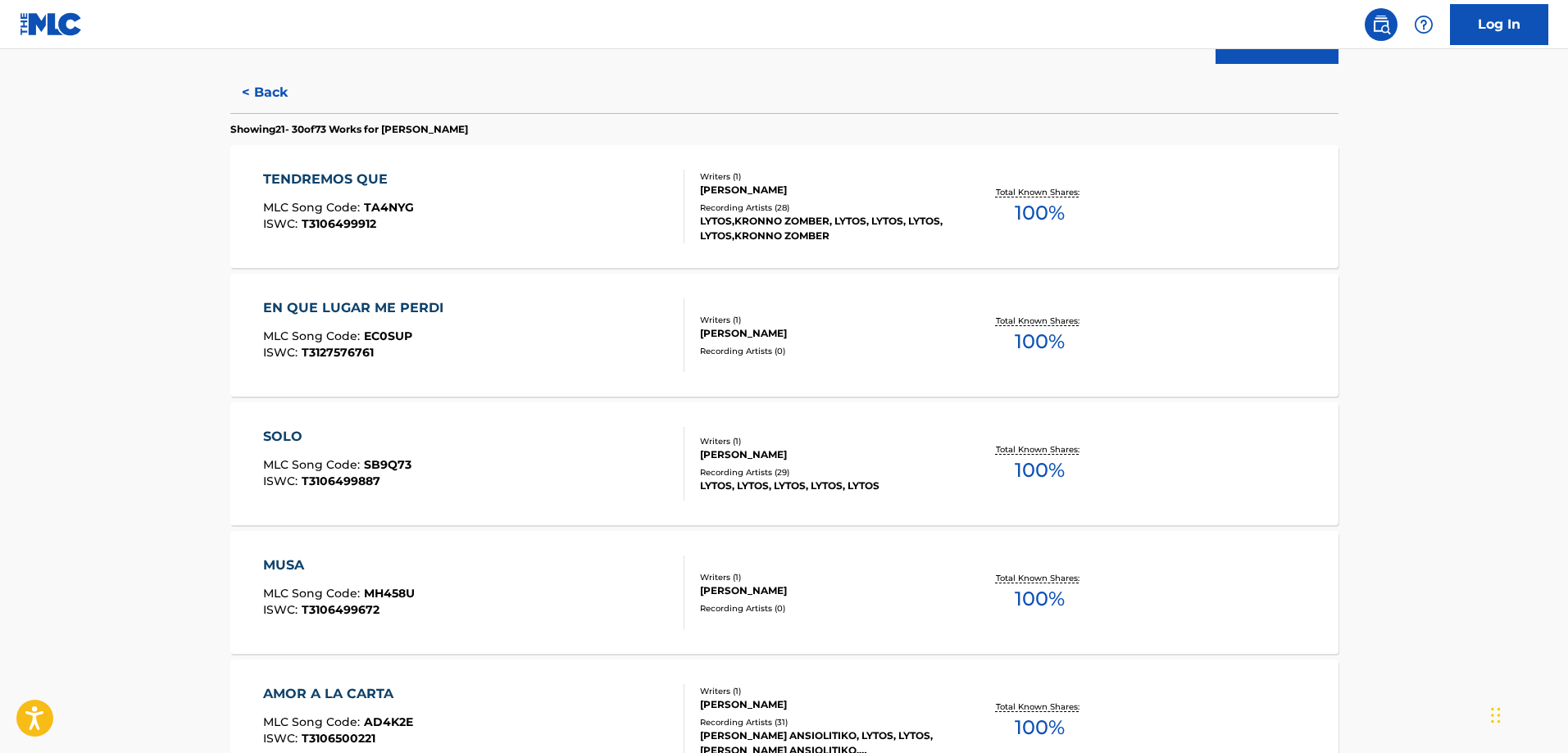
click at [595, 447] on div "SOLO MLC Song Code : SB9Q73 ISWC : T3106499887" at bounding box center [473, 464] width 421 height 74
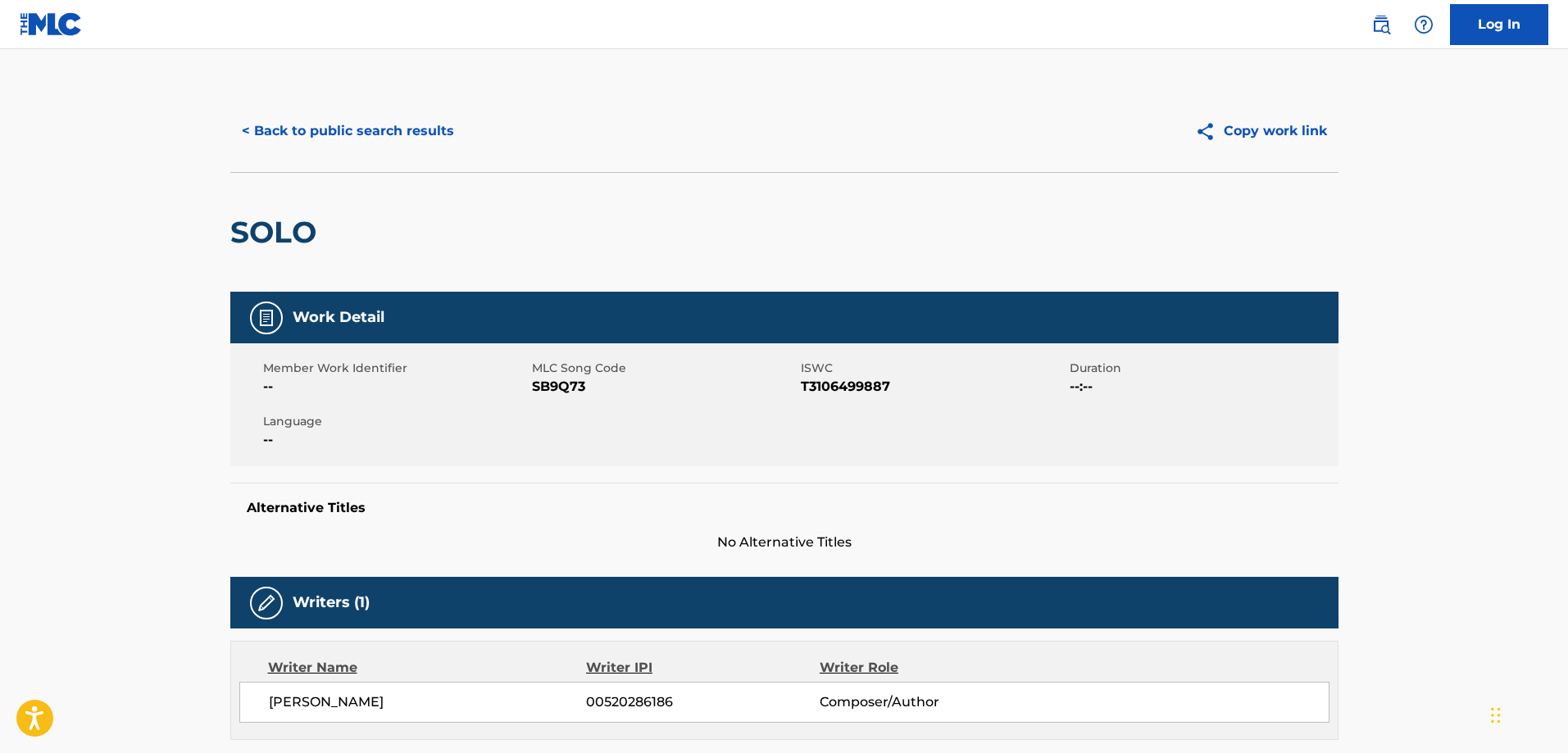
click at [405, 150] on button "< Back to public search results" at bounding box center [348, 131] width 236 height 41
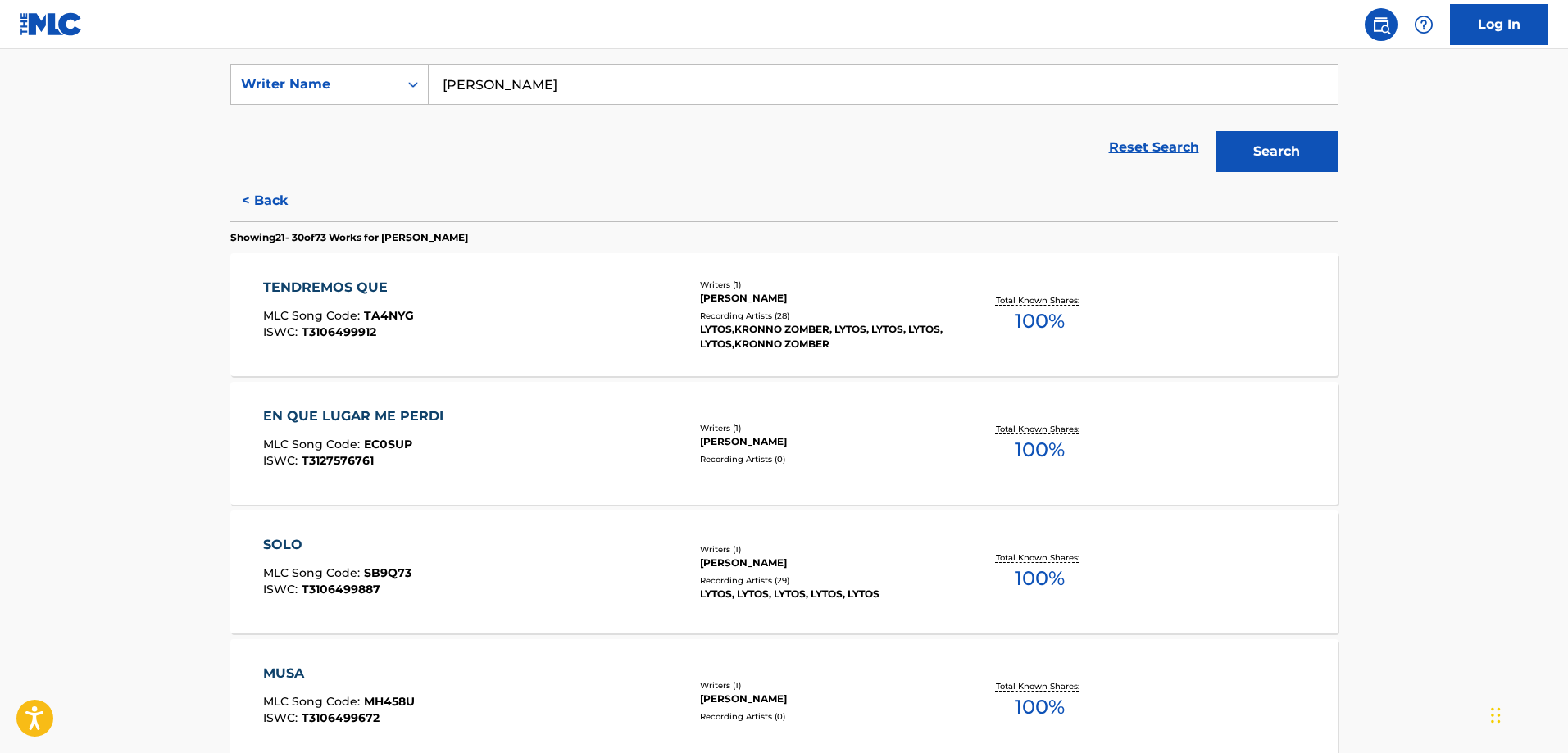
scroll to position [314, 0]
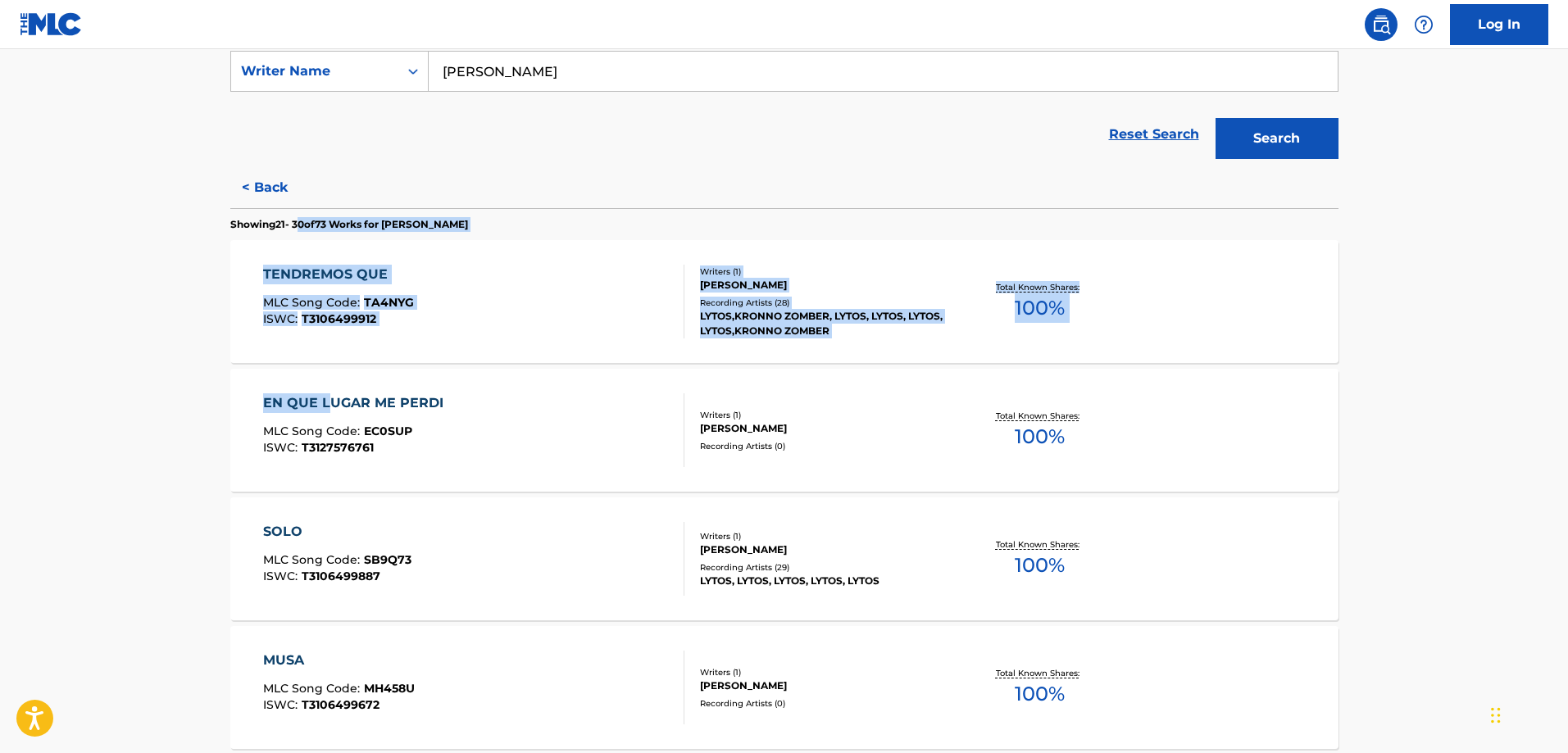
drag, startPoint x: 302, startPoint y: 222, endPoint x: 350, endPoint y: 454, distance: 236.9
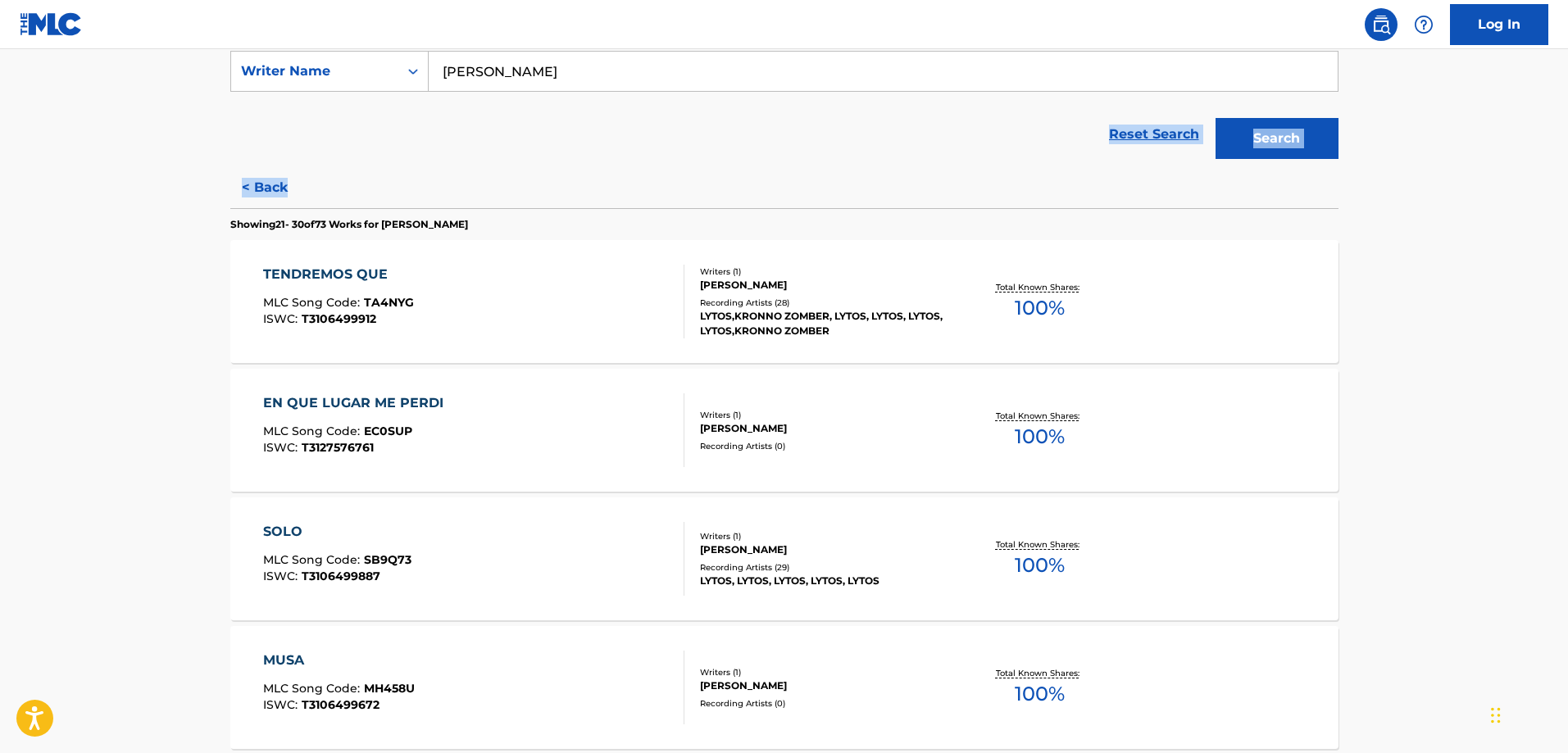
drag, startPoint x: 654, startPoint y: 77, endPoint x: 340, endPoint y: 36, distance: 316.7
click at [340, 36] on div "Log In The MLC Public Work Search The accuracy and completeness of The MLC's da…" at bounding box center [784, 688] width 1568 height 2005
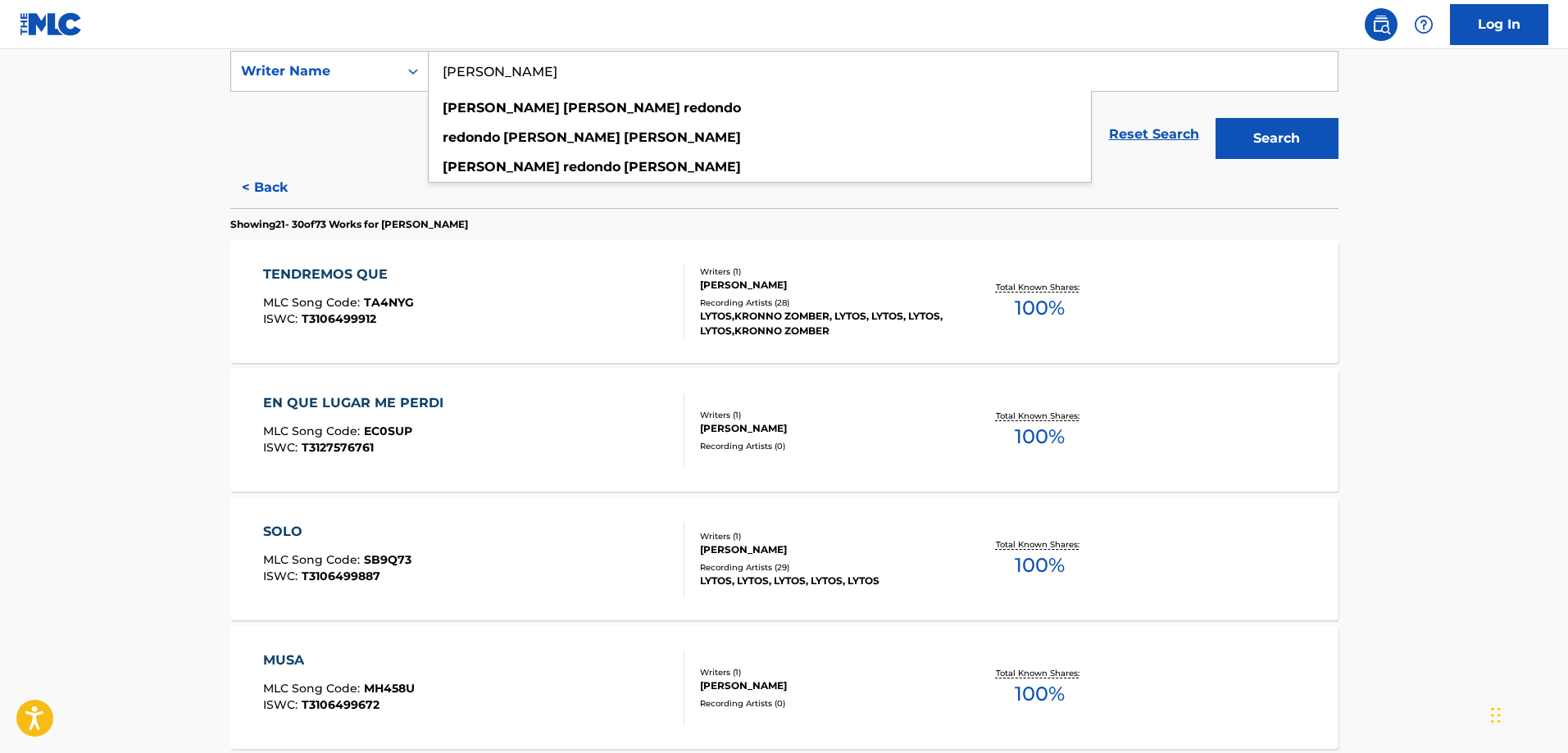
type input "[PERSON_NAME]"
click at [1215, 118] on button "Search" at bounding box center [1277, 138] width 123 height 41
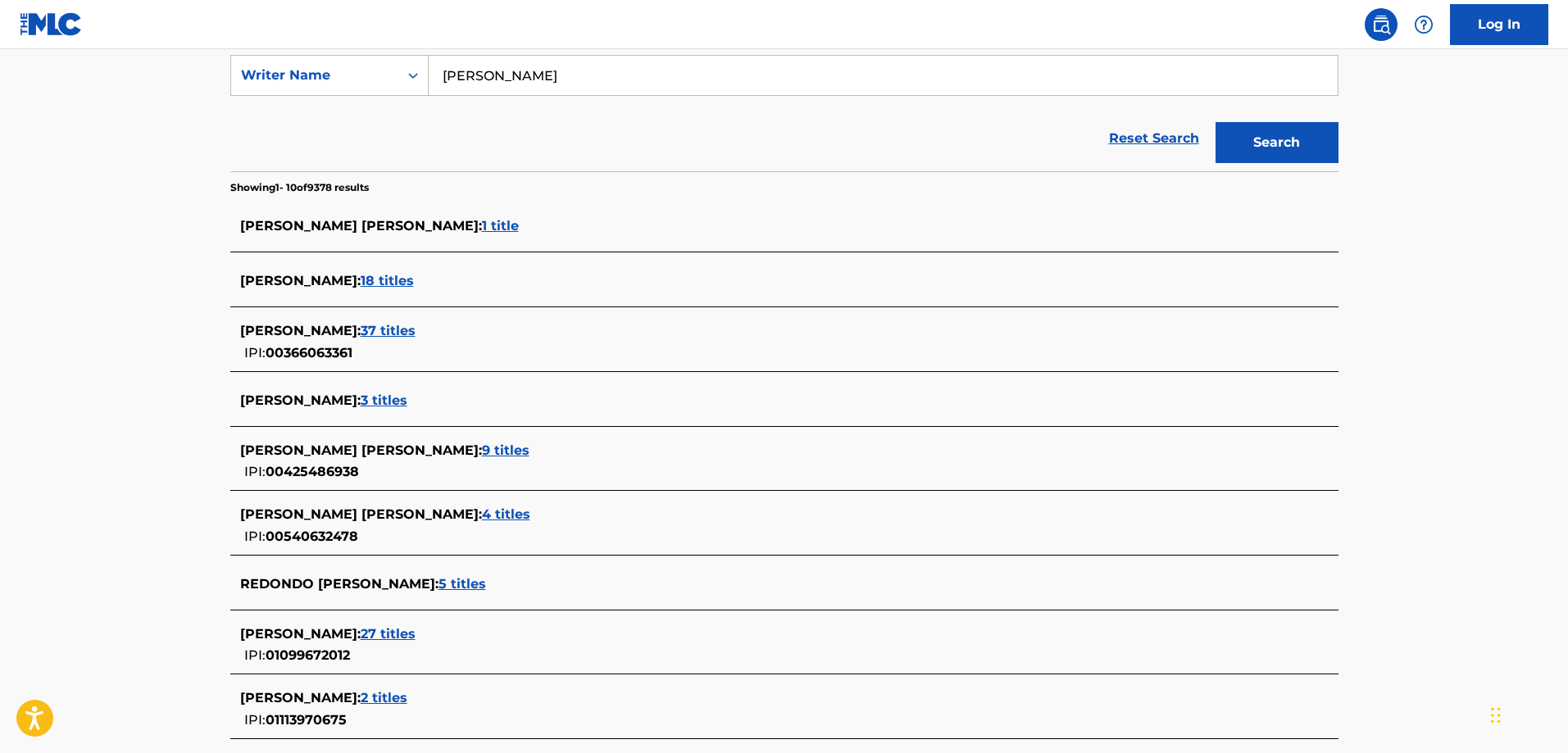
scroll to position [331, 0]
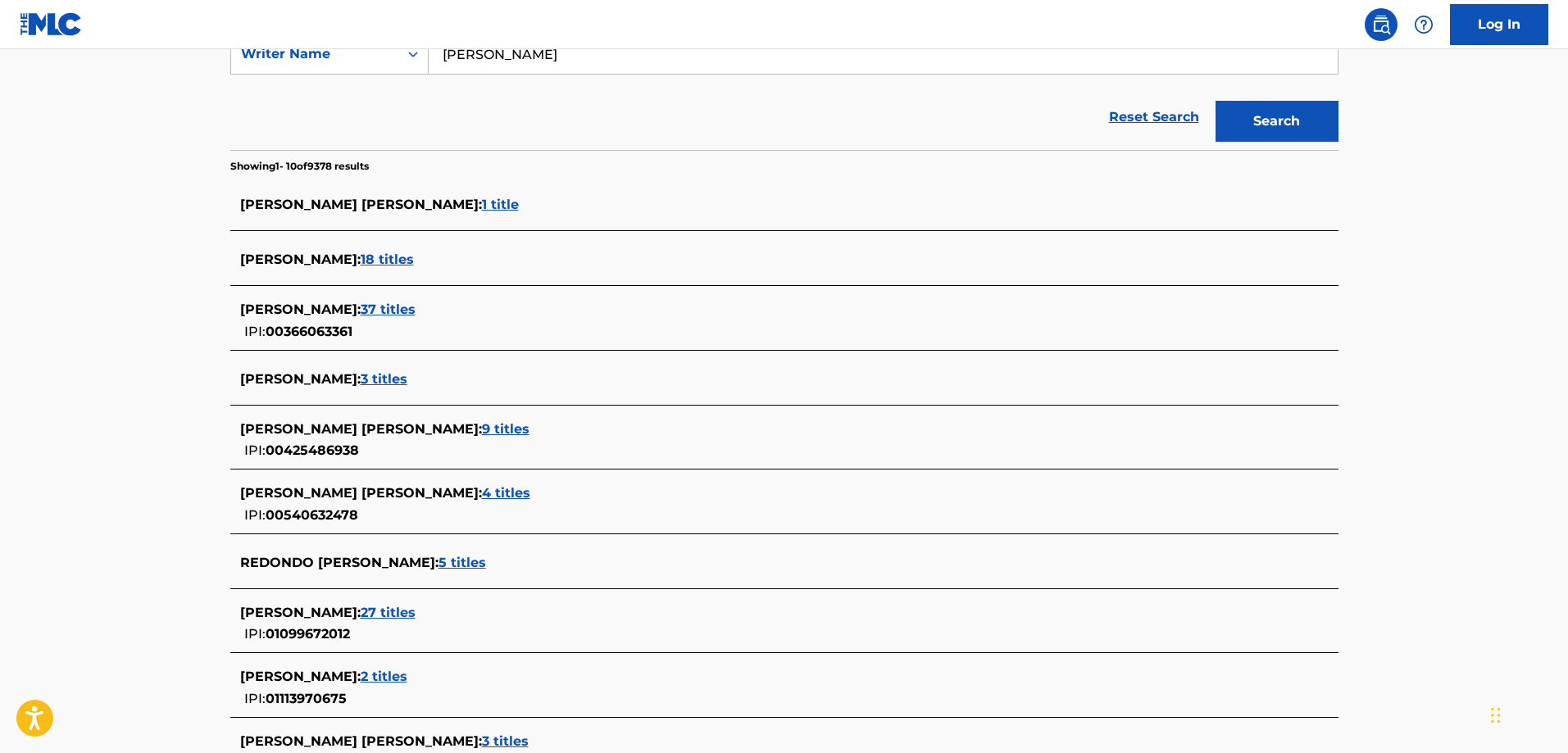
click at [416, 612] on span "27 titles" at bounding box center [388, 612] width 55 height 16
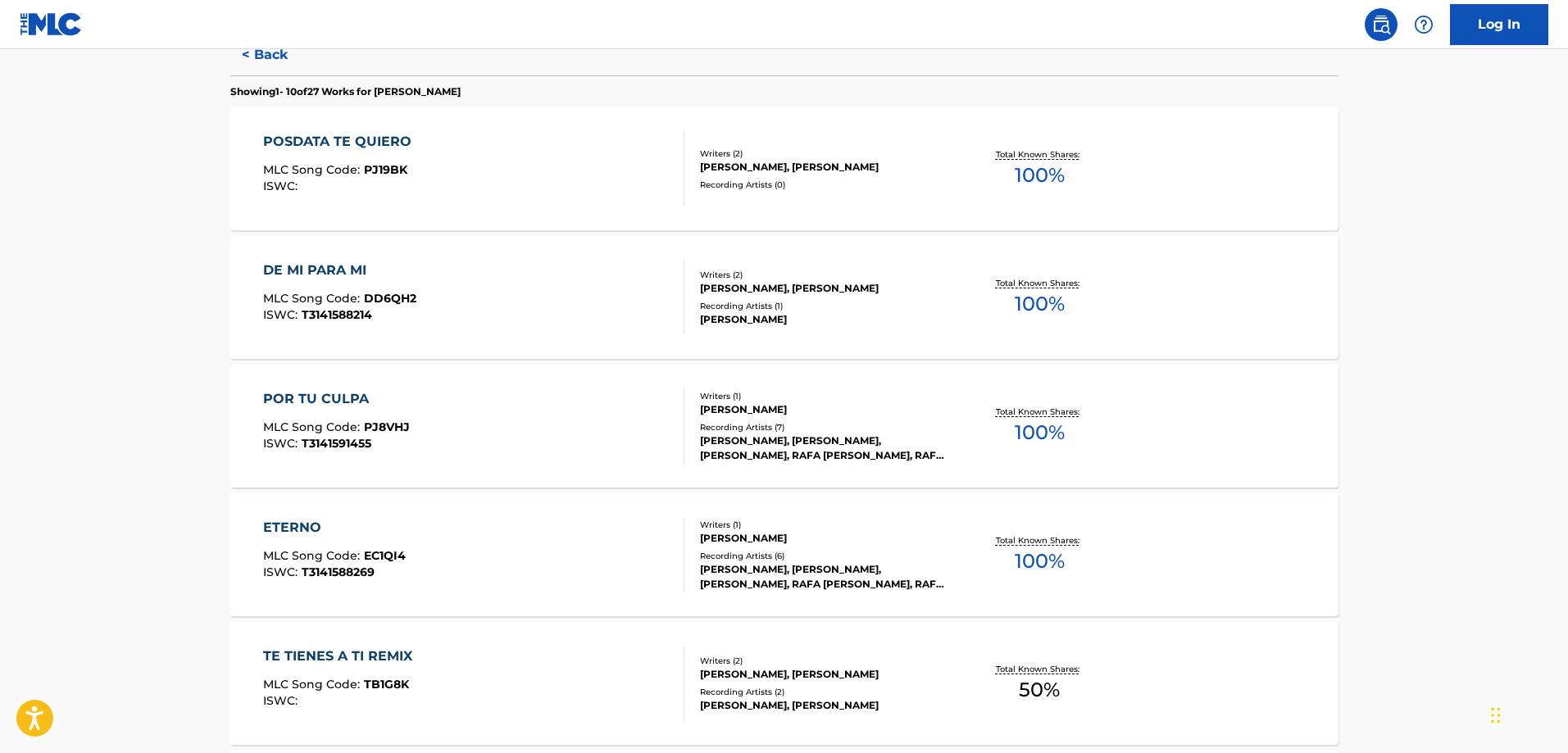
scroll to position [448, 0]
click at [928, 241] on div "DE MI PARA MI MLC Song Code : DD6QH2 ISWC : T3141588214 Writers ( 2 ) [PERSON_N…" at bounding box center [784, 296] width 1108 height 123
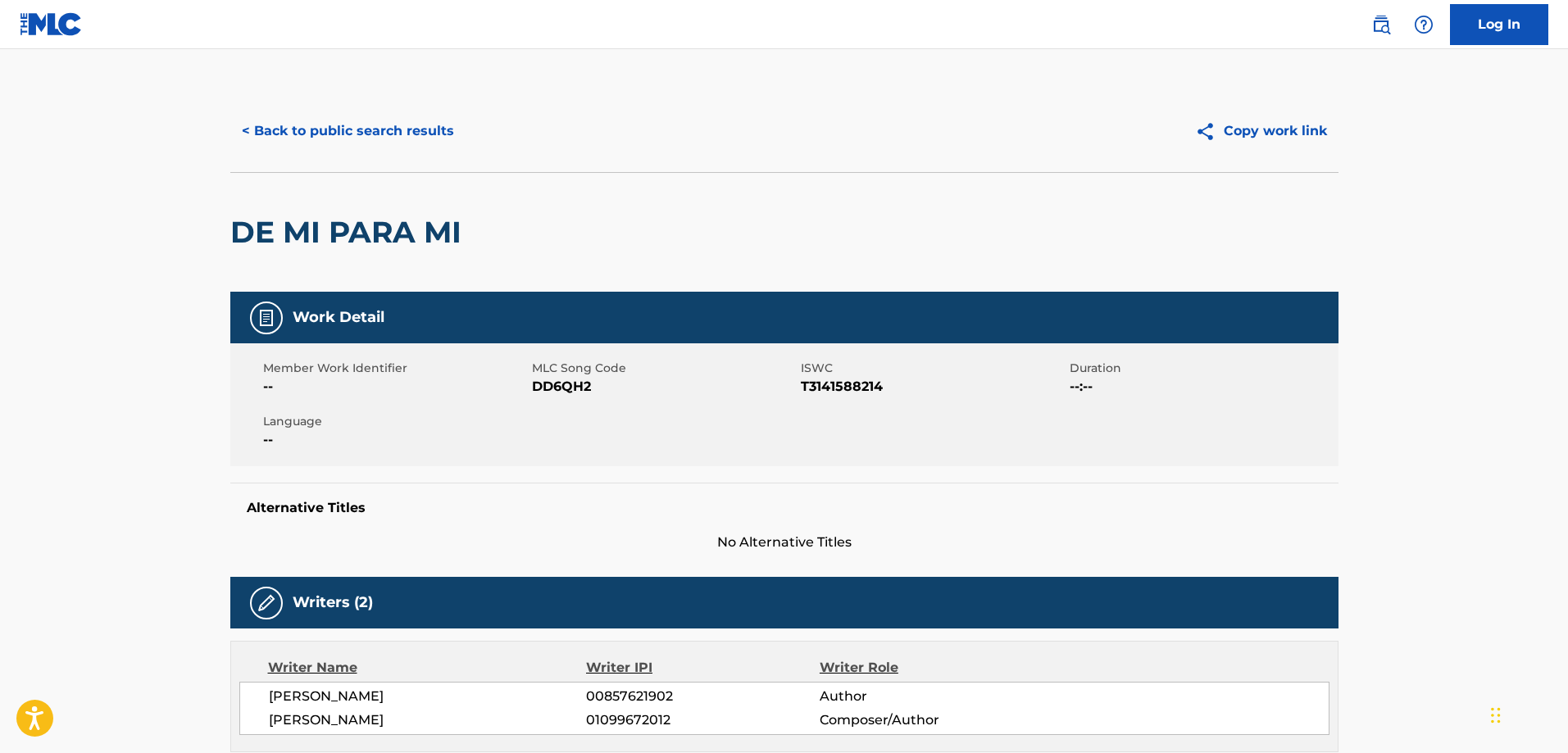
click at [439, 136] on button "< Back to public search results" at bounding box center [348, 131] width 236 height 41
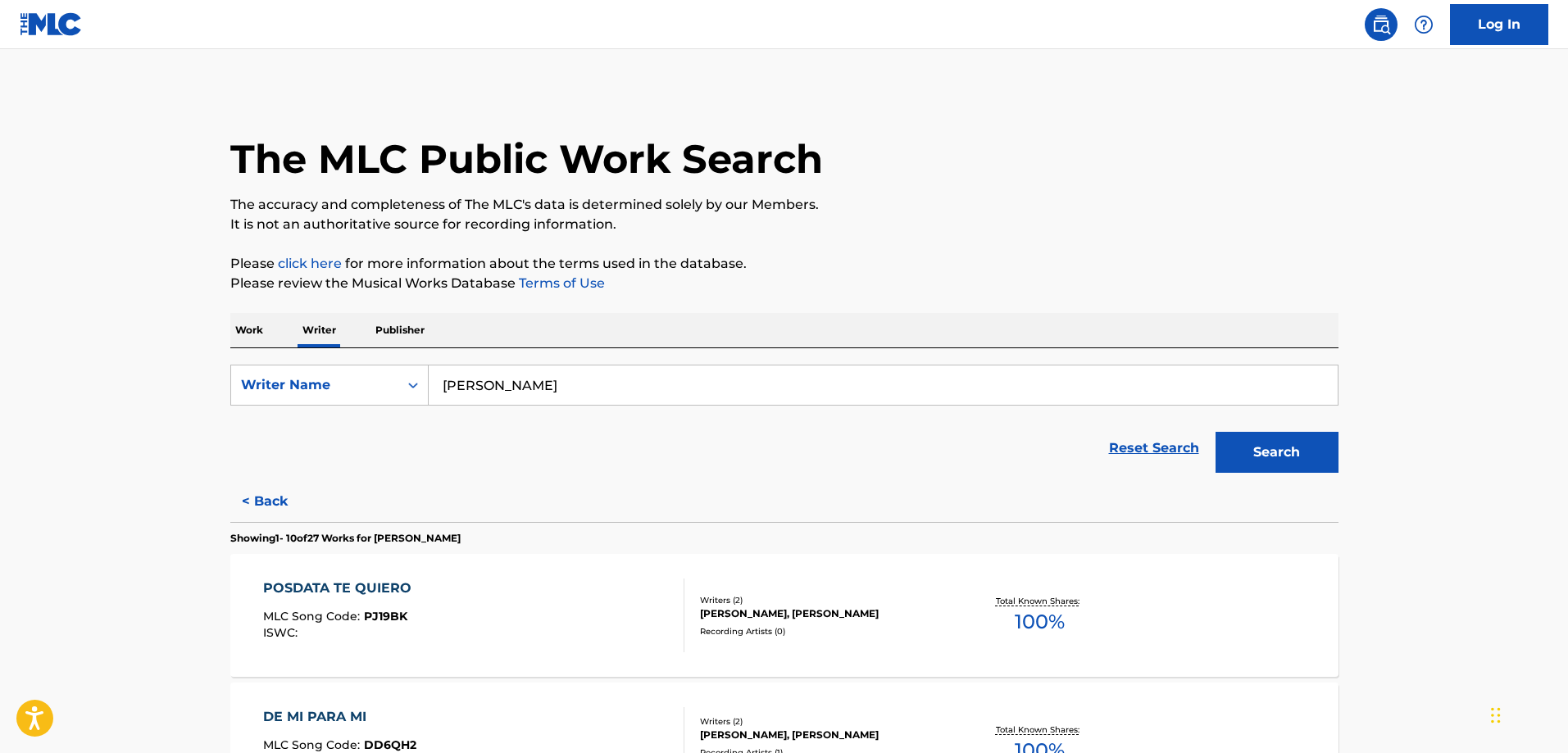
click at [890, 637] on div "Recording Artists ( 0 )" at bounding box center [824, 631] width 247 height 12
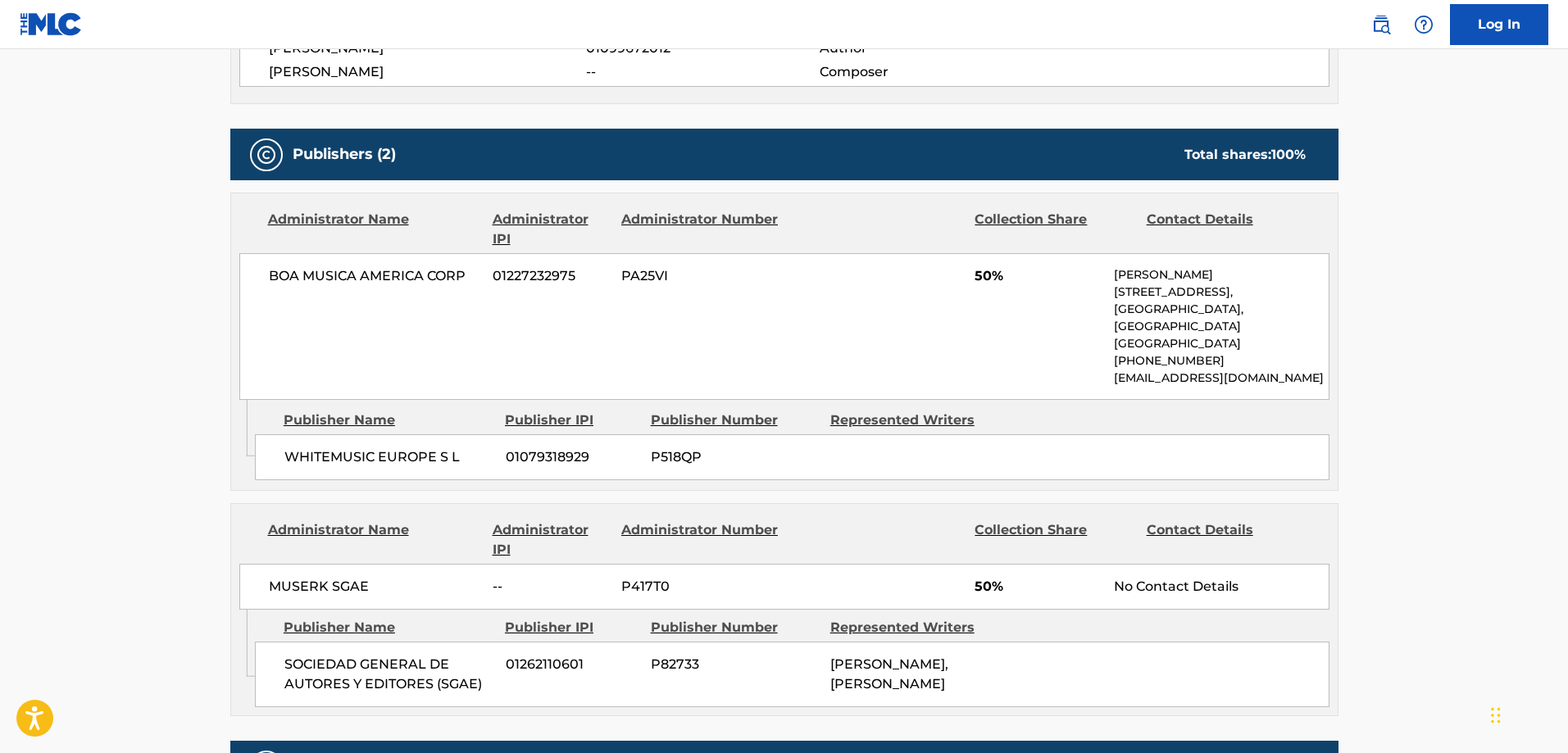
scroll to position [730, 0]
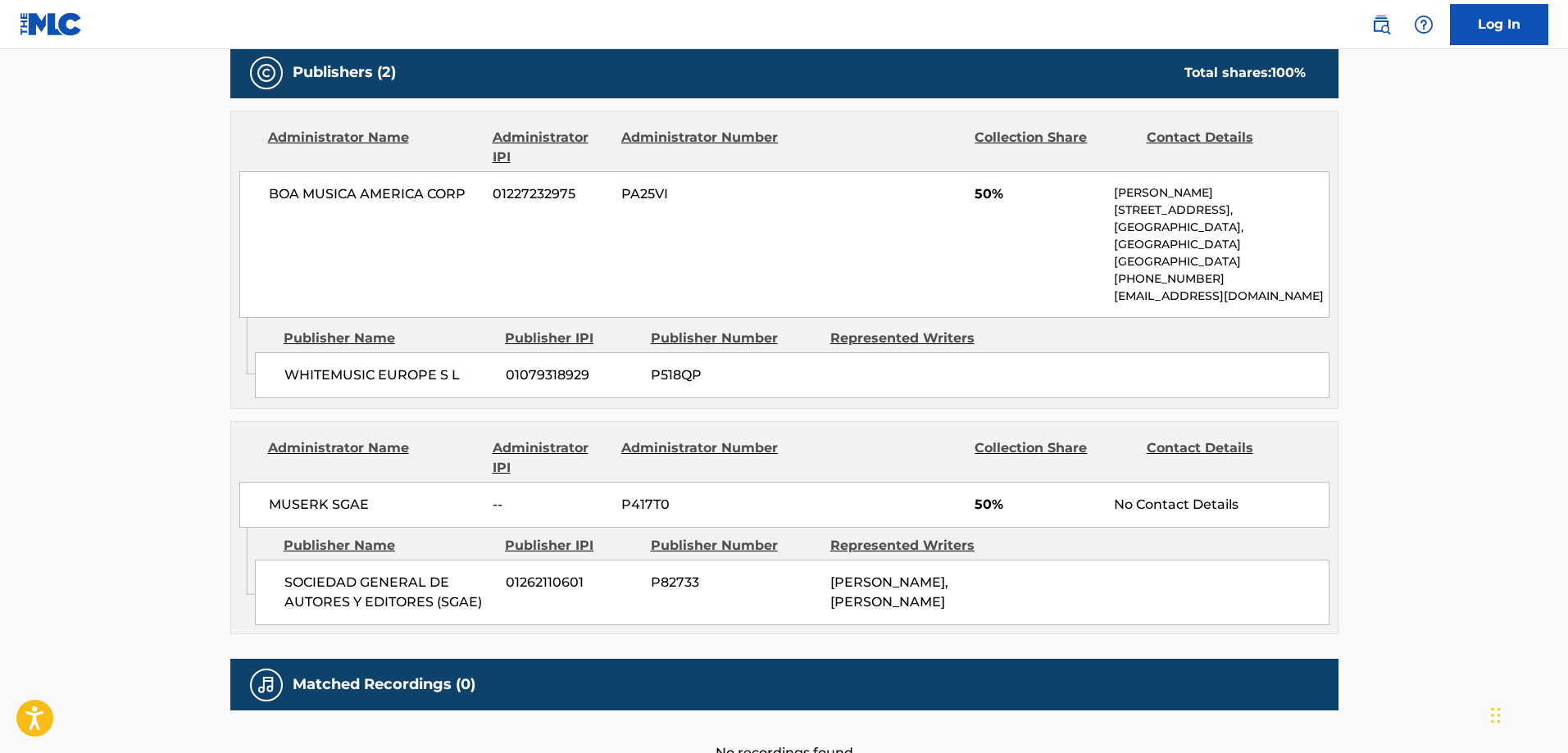
click at [390, 365] on span "WHITEMUSIC EUROPE S L" at bounding box center [388, 375] width 209 height 20
click at [488, 365] on span "WHITEMUSIC EUROPE S L" at bounding box center [388, 375] width 209 height 20
drag, startPoint x: 805, startPoint y: 346, endPoint x: 948, endPoint y: 350, distance: 143.1
click at [948, 352] on div "WHITEMUSIC EUROPE S L 01079318929 P518QP" at bounding box center [792, 375] width 1075 height 46
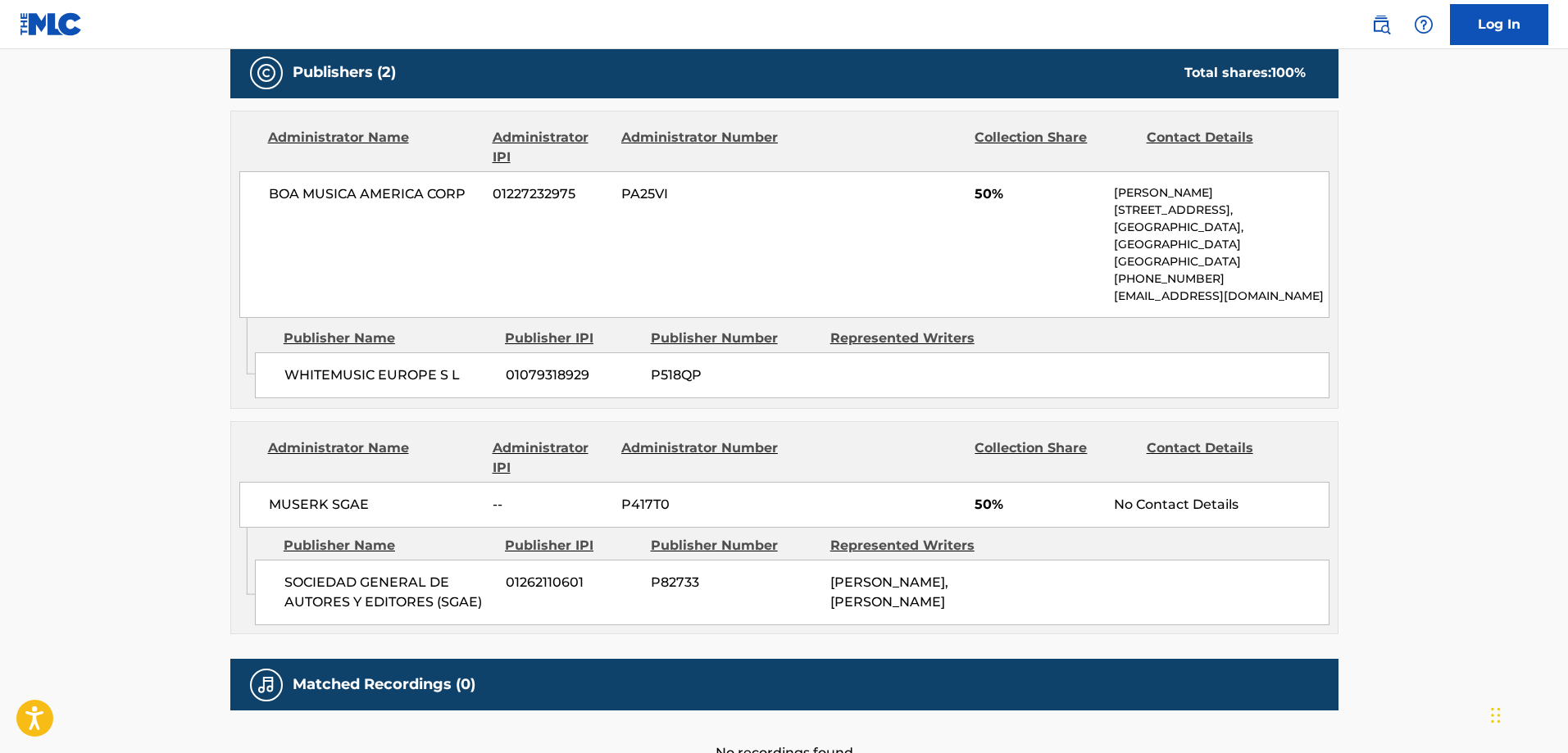
drag, startPoint x: 920, startPoint y: 601, endPoint x: 850, endPoint y: 564, distance: 79.2
click at [850, 572] on div "[PERSON_NAME], [PERSON_NAME]" at bounding box center [913, 591] width 167 height 39
click at [1159, 578] on div "SOCIEDAD GENERAL DE AUTORES Y EDITORES (SGAE) 01262110601 P82733 [PERSON_NAME],…" at bounding box center [792, 592] width 1075 height 66
drag, startPoint x: 964, startPoint y: 186, endPoint x: 921, endPoint y: 193, distance: 43.6
click at [921, 193] on div "BOA MUSICA AMERICA CORP 01227232975 PA25VI 50% CRAIG [GEOGRAPHIC_DATA][STREET_A…" at bounding box center [784, 245] width 1090 height 147
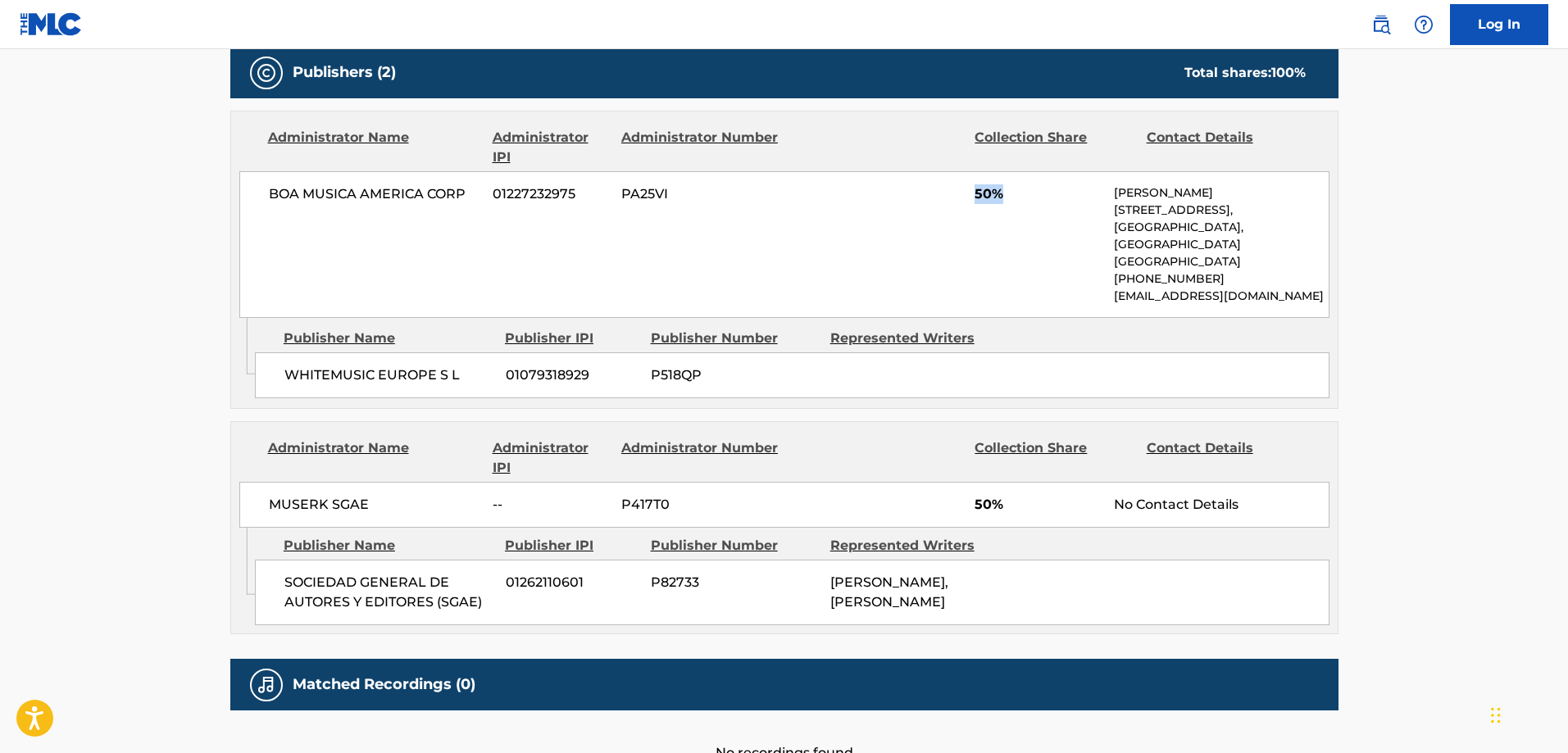
click at [1063, 212] on div "BOA MUSICA AMERICA CORP 01227232975 PA25VI 50% CRAIG [GEOGRAPHIC_DATA][STREET_A…" at bounding box center [784, 245] width 1090 height 147
click at [973, 190] on div "BOA MUSICA AMERICA CORP 01227232975 PA25VI 50% CRAIG [GEOGRAPHIC_DATA][STREET_A…" at bounding box center [784, 245] width 1090 height 147
drag, startPoint x: 1016, startPoint y: 490, endPoint x: 928, endPoint y: 495, distance: 88.1
click at [928, 495] on div "MUSERK SGAE -- P417T0 50% No Contact Details" at bounding box center [784, 505] width 1090 height 46
click at [1030, 578] on div "SOCIEDAD GENERAL DE AUTORES Y EDITORES (SGAE) 01262110601 P82733 [PERSON_NAME],…" at bounding box center [792, 592] width 1075 height 66
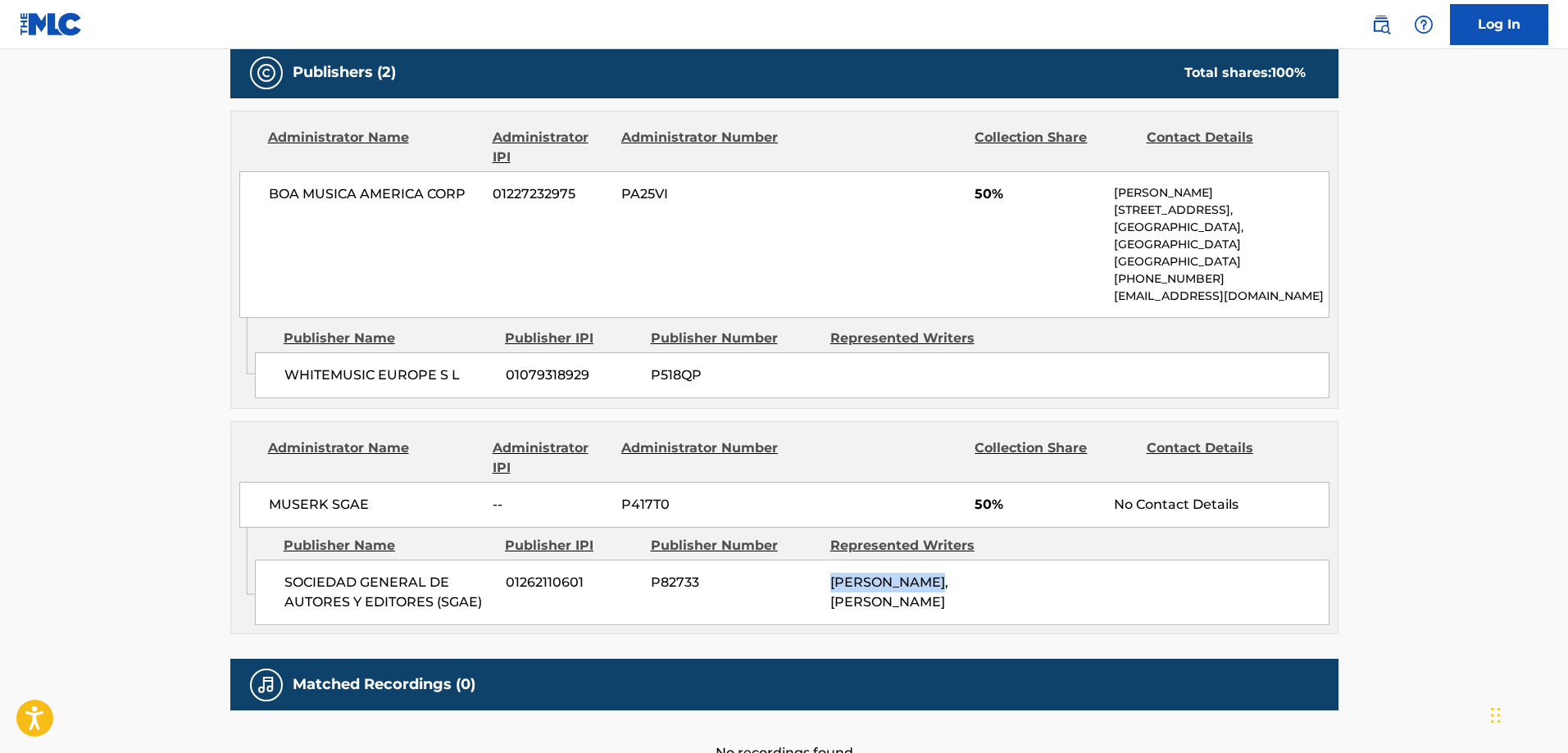
drag, startPoint x: 983, startPoint y: 569, endPoint x: 805, endPoint y: 558, distance: 178.3
click at [805, 560] on div "SOCIEDAD GENERAL DE AUTORES Y EDITORES (SGAE) 01262110601 P82733 [PERSON_NAME],…" at bounding box center [792, 592] width 1075 height 66
click at [805, 572] on span "P82733" at bounding box center [734, 582] width 167 height 20
click at [1050, 503] on div "MUSERK SGAE -- P417T0 50% No Contact Details" at bounding box center [784, 505] width 1090 height 46
drag, startPoint x: 830, startPoint y: 573, endPoint x: 962, endPoint y: 562, distance: 132.5
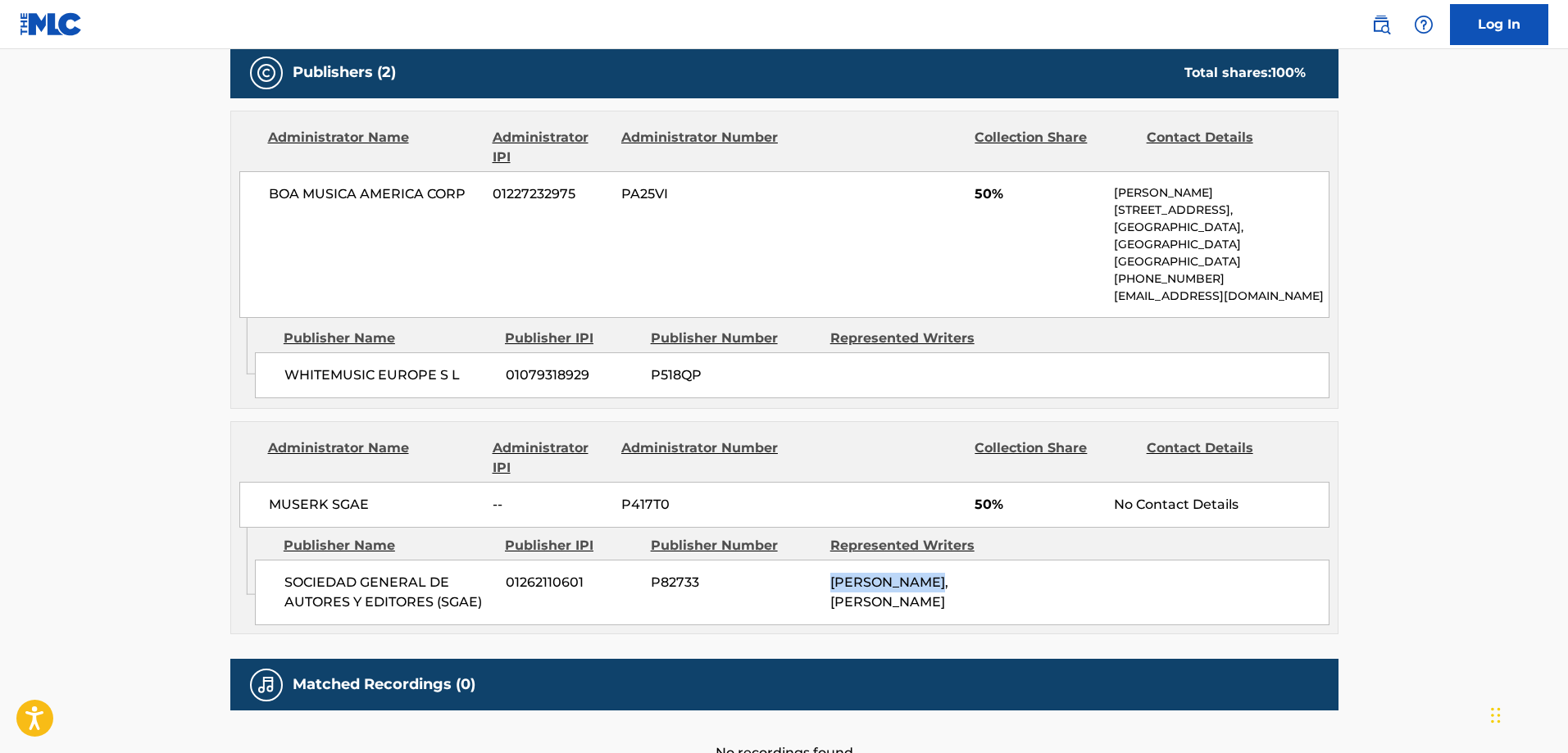
click at [962, 572] on div "[PERSON_NAME], [PERSON_NAME]" at bounding box center [913, 591] width 167 height 39
drag, startPoint x: 938, startPoint y: 622, endPoint x: 826, endPoint y: 559, distance: 128.5
click at [826, 560] on div "SOCIEDAD GENERAL DE AUTORES Y EDITORES (SGAE) 01262110601 P82733 [PERSON_NAME],…" at bounding box center [792, 592] width 1075 height 66
click at [1040, 148] on div "Collection Share" at bounding box center [1054, 147] width 159 height 39
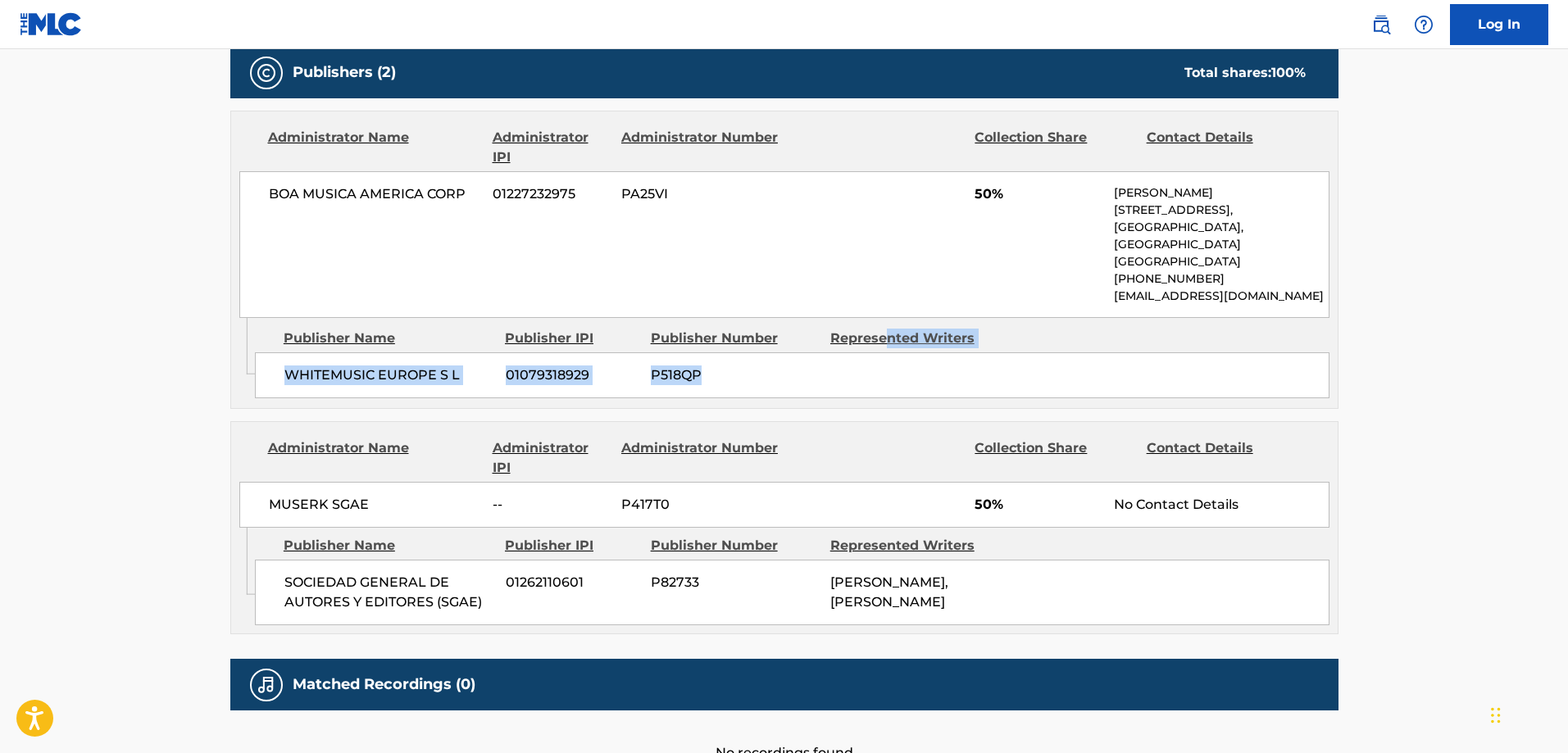
drag, startPoint x: 975, startPoint y: 348, endPoint x: 887, endPoint y: 310, distance: 95.9
click at [887, 318] on div "Publisher Name Publisher IPI Publisher Number Represented Writers WHITEMUSIC EU…" at bounding box center [796, 359] width 1083 height 82
click at [923, 366] on div "WHITEMUSIC EUROPE S L 01079318929 P518QP" at bounding box center [792, 375] width 1075 height 46
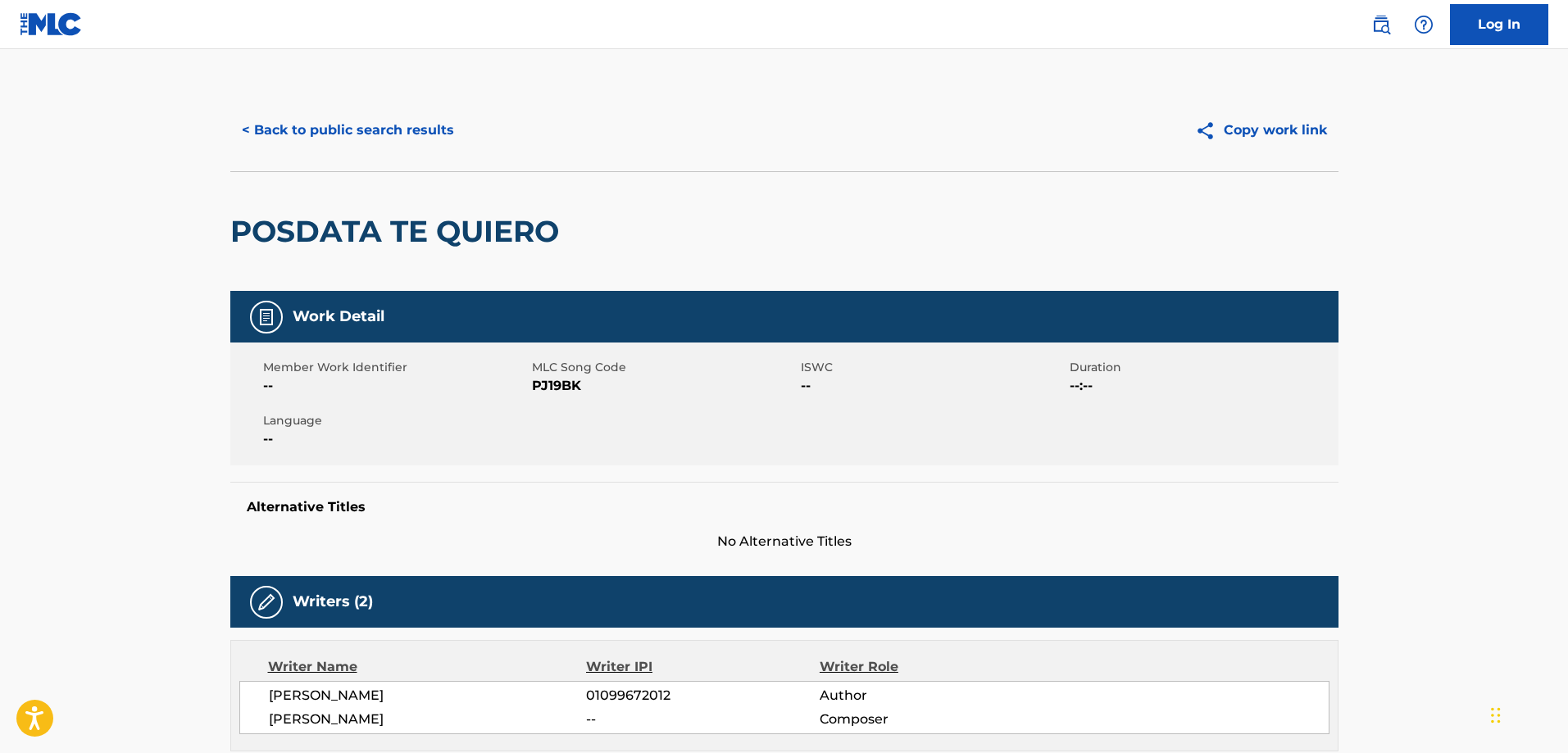
scroll to position [0, 0]
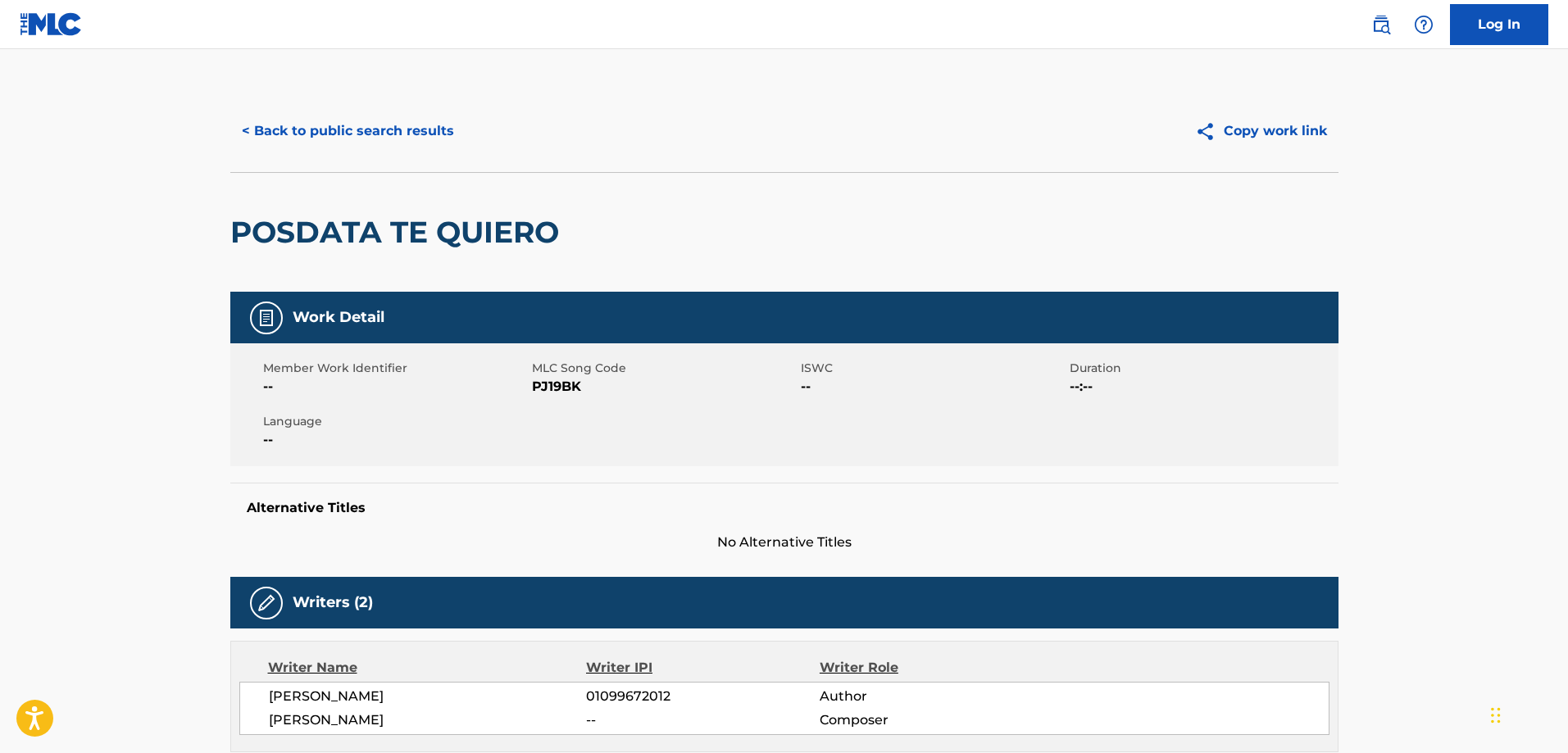
click at [384, 129] on button "< Back to public search results" at bounding box center [348, 131] width 236 height 41
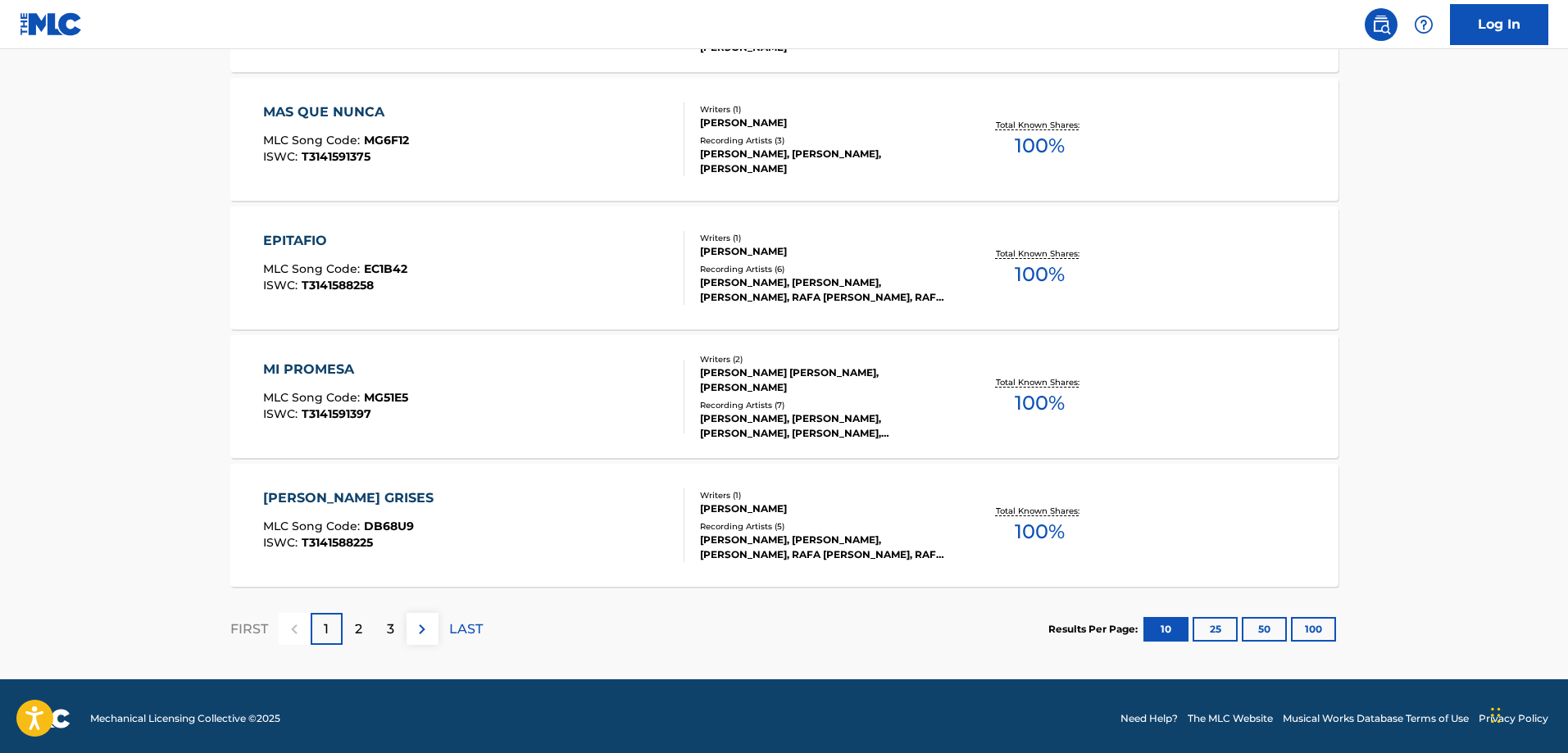
scroll to position [1252, 0]
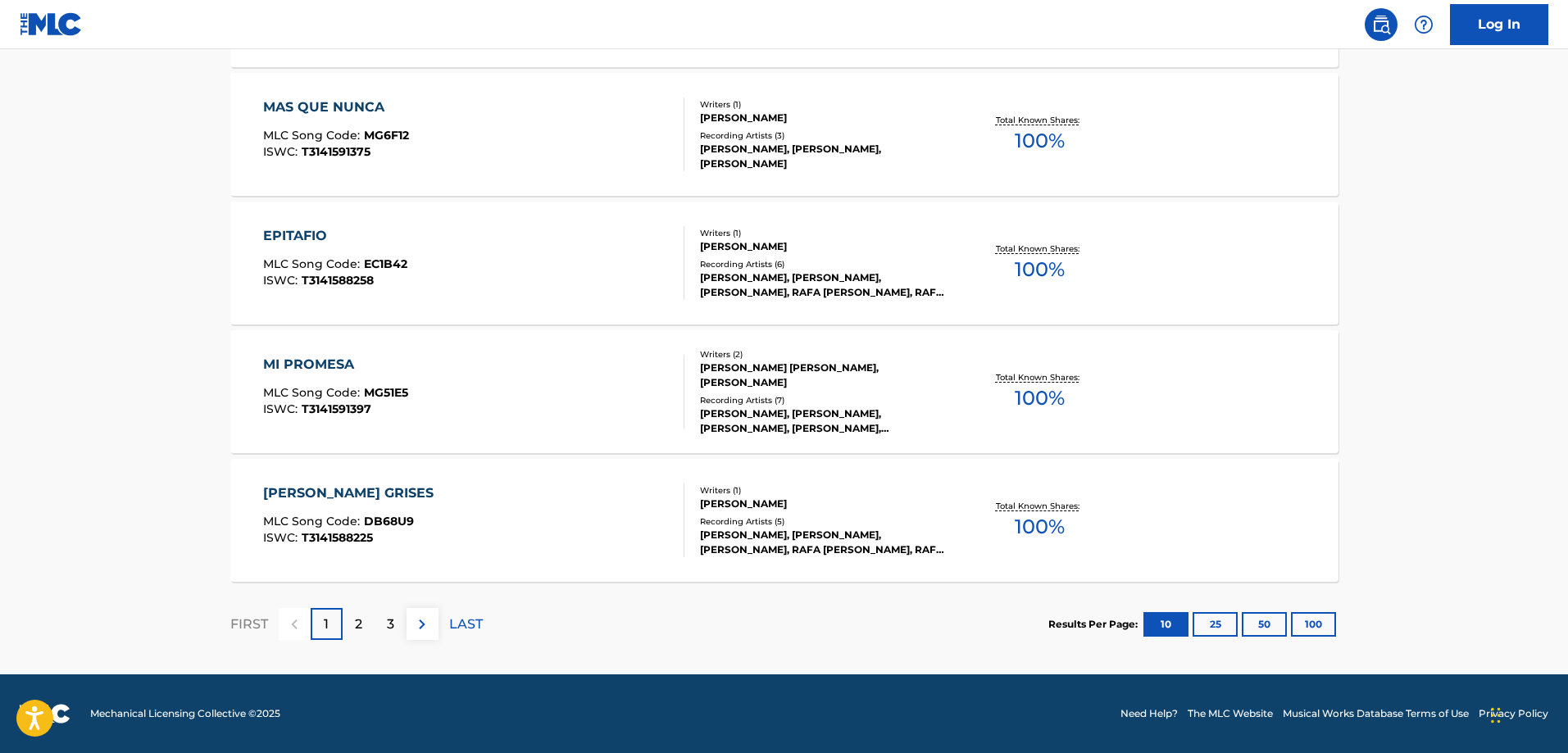
click at [597, 365] on div "MI PROMESA MLC Song Code : MG51E5 ISWC : T3141591397" at bounding box center [473, 392] width 421 height 74
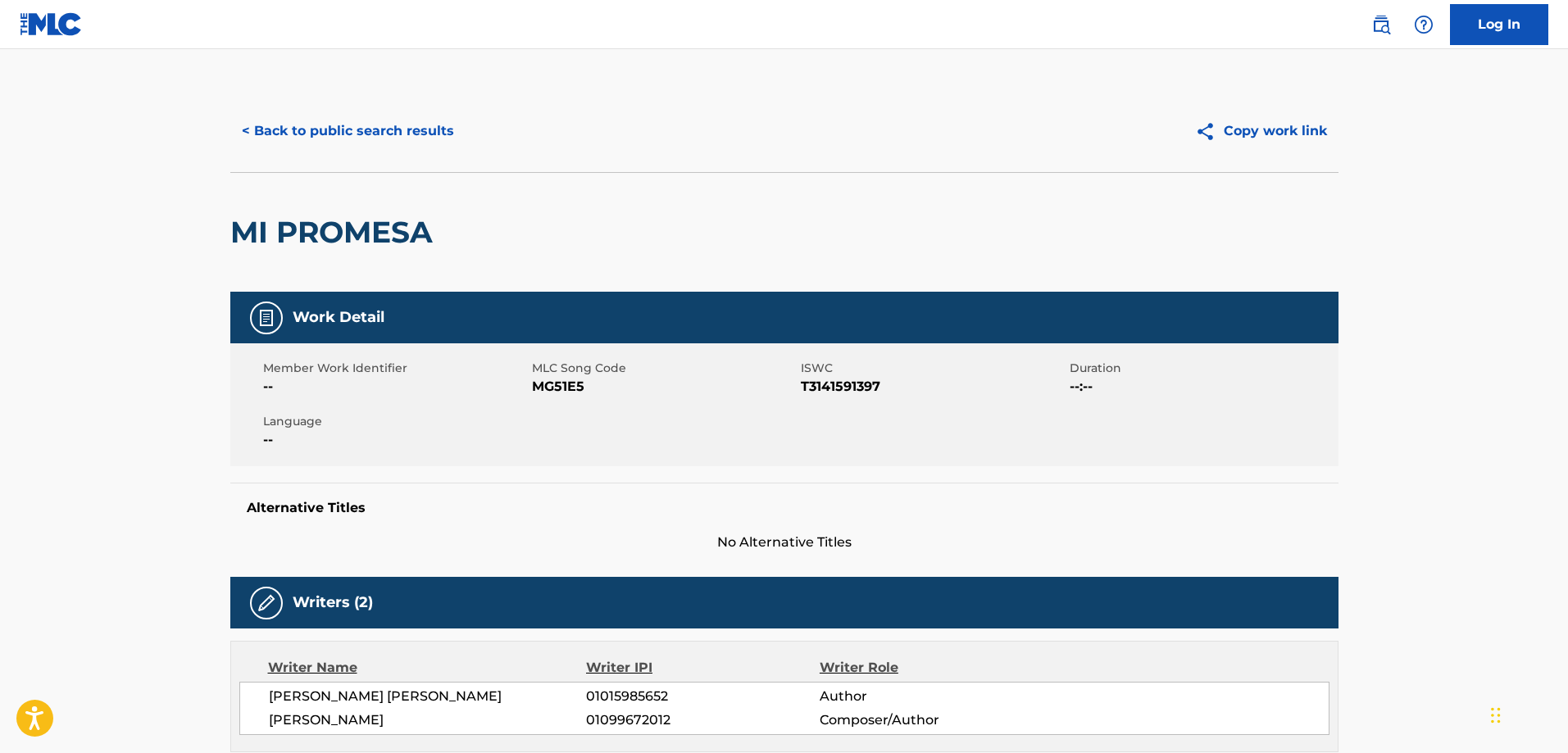
click at [364, 136] on button "< Back to public search results" at bounding box center [348, 131] width 236 height 41
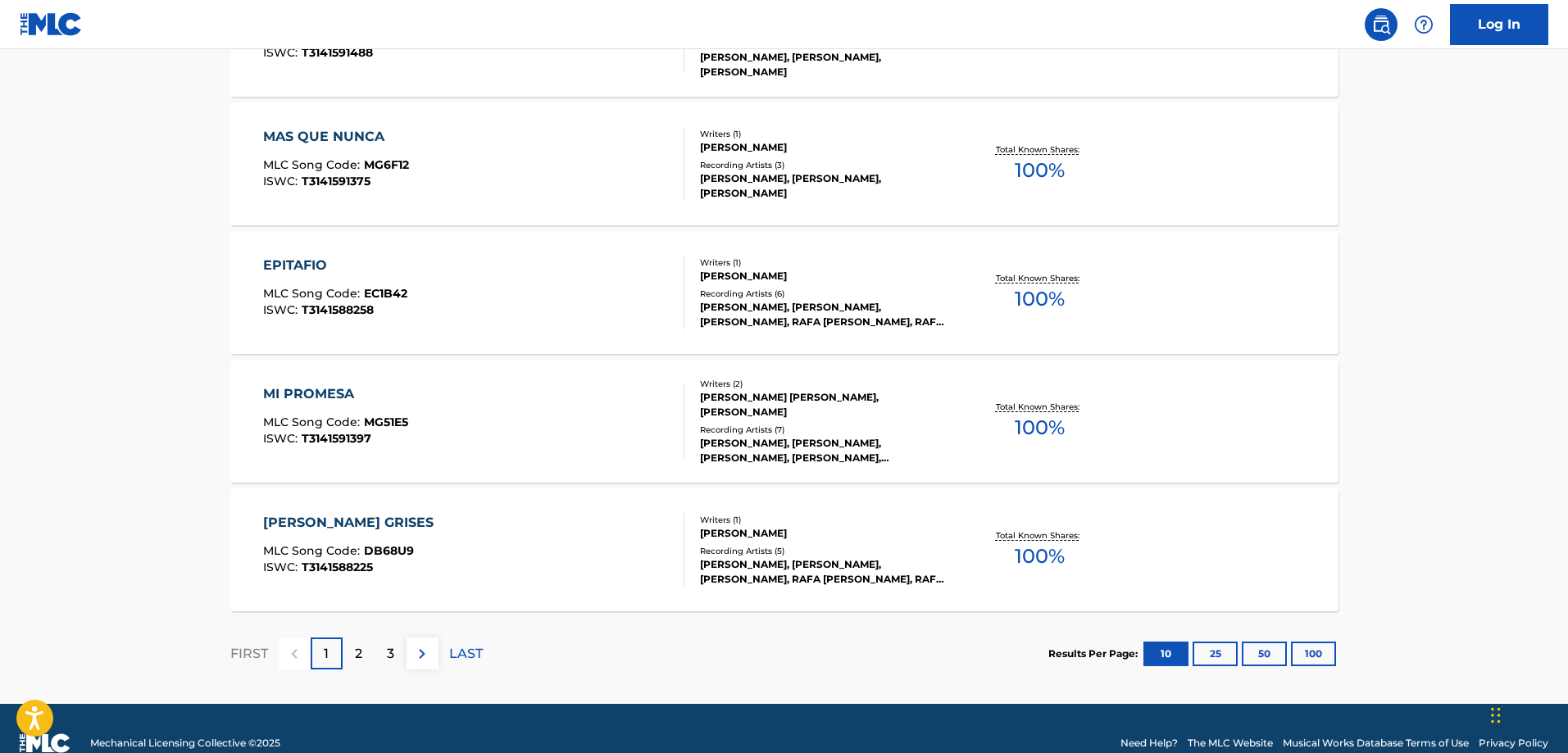
scroll to position [1252, 0]
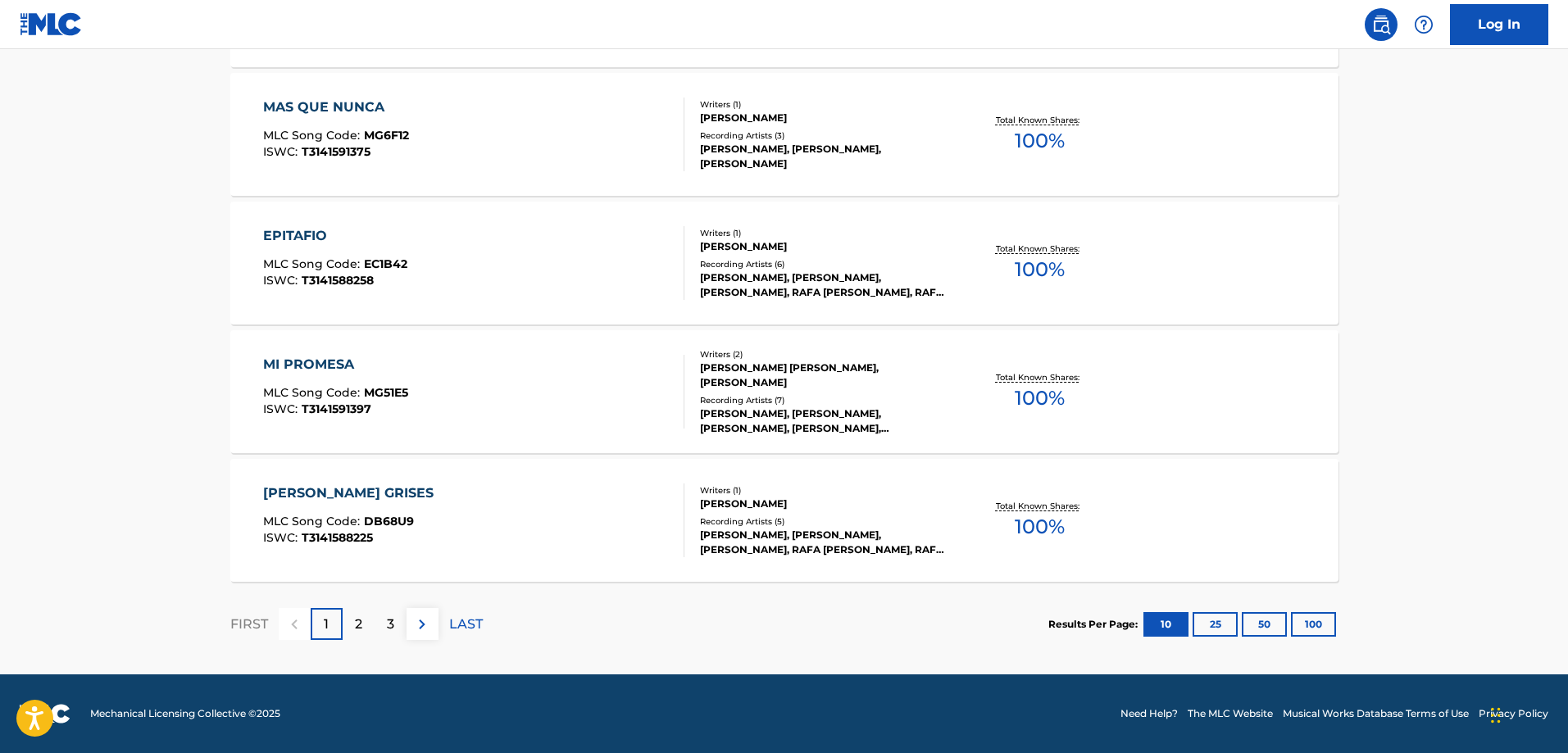
click at [552, 519] on div "[PERSON_NAME] GRISES MLC Song Code : DB68U9 ISWC : T3141588225" at bounding box center [473, 520] width 421 height 74
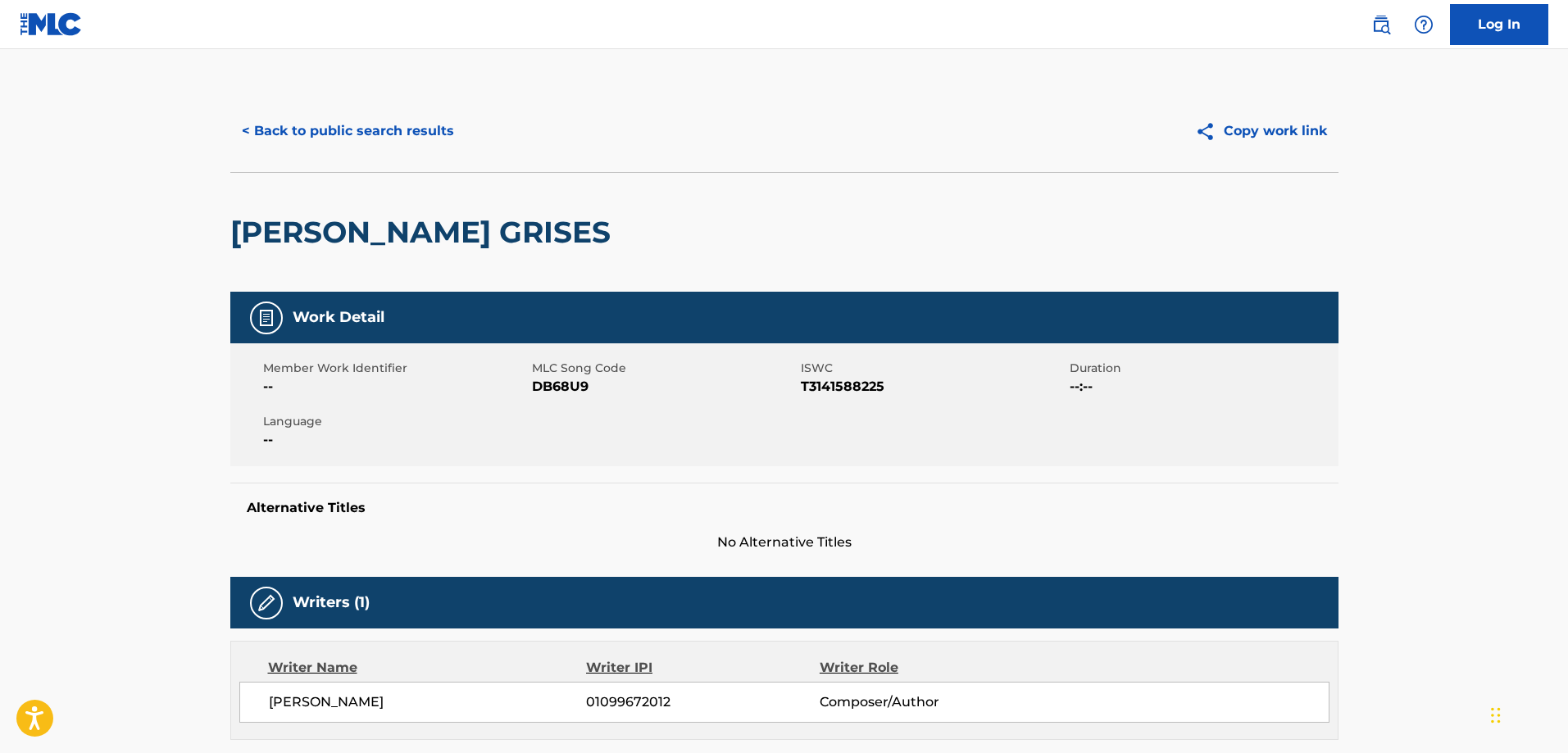
click at [386, 132] on button "< Back to public search results" at bounding box center [348, 131] width 236 height 41
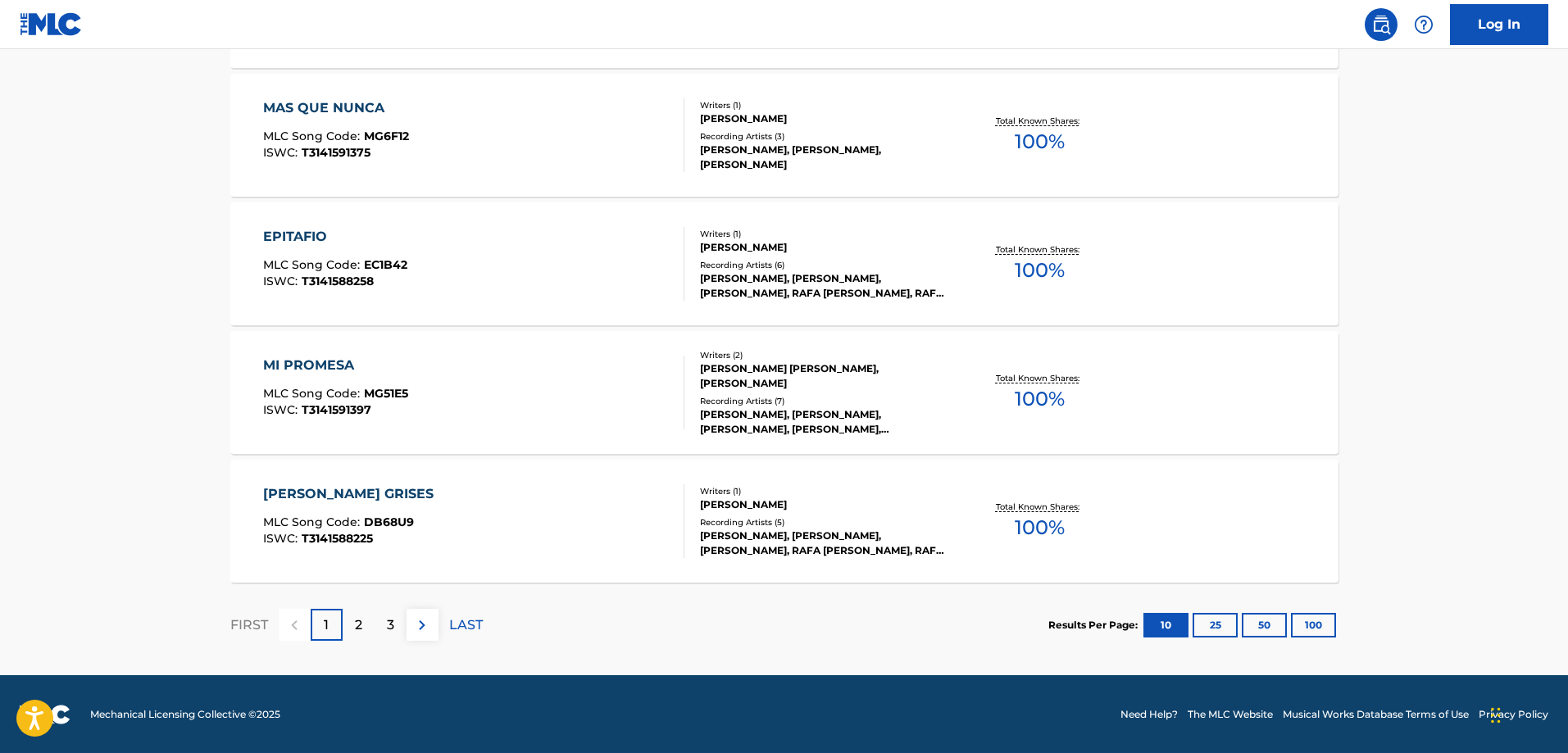
scroll to position [1252, 0]
click at [359, 618] on p "2" at bounding box center [359, 624] width 7 height 20
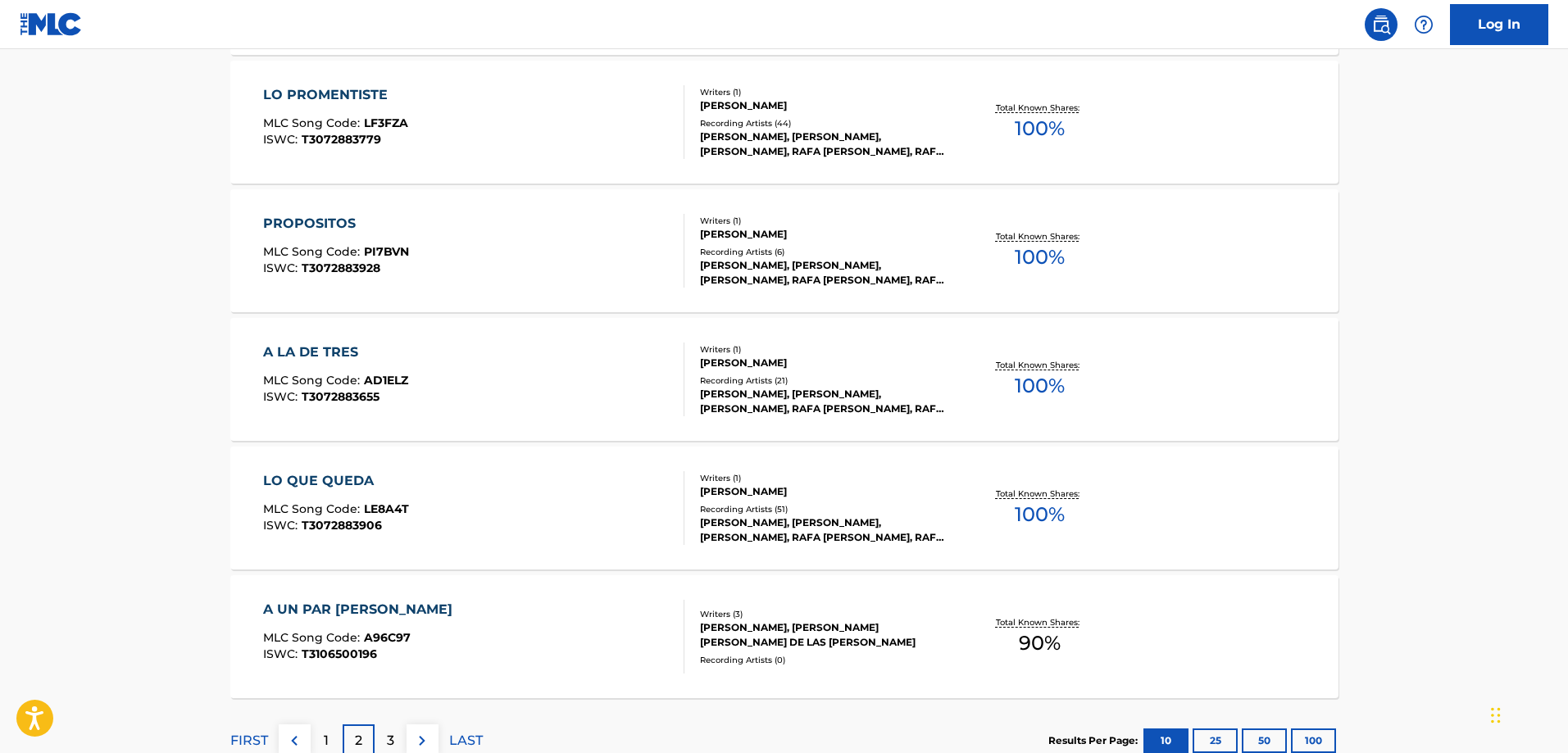
scroll to position [1046, 0]
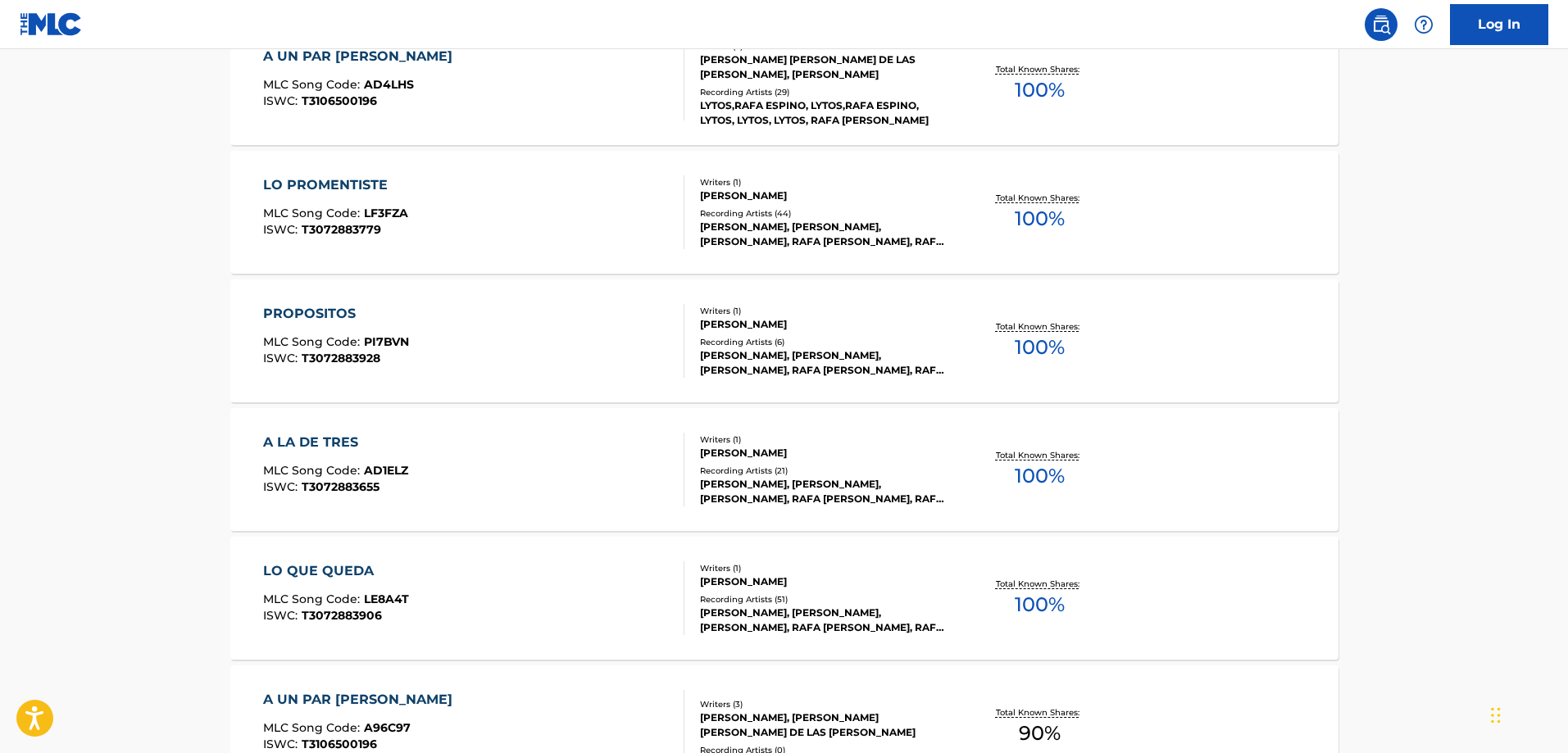
click at [553, 68] on div "A UN PAR [PERSON_NAME] MLC Song Code : AD4LHS ISWC : T3106500196" at bounding box center [473, 83] width 421 height 74
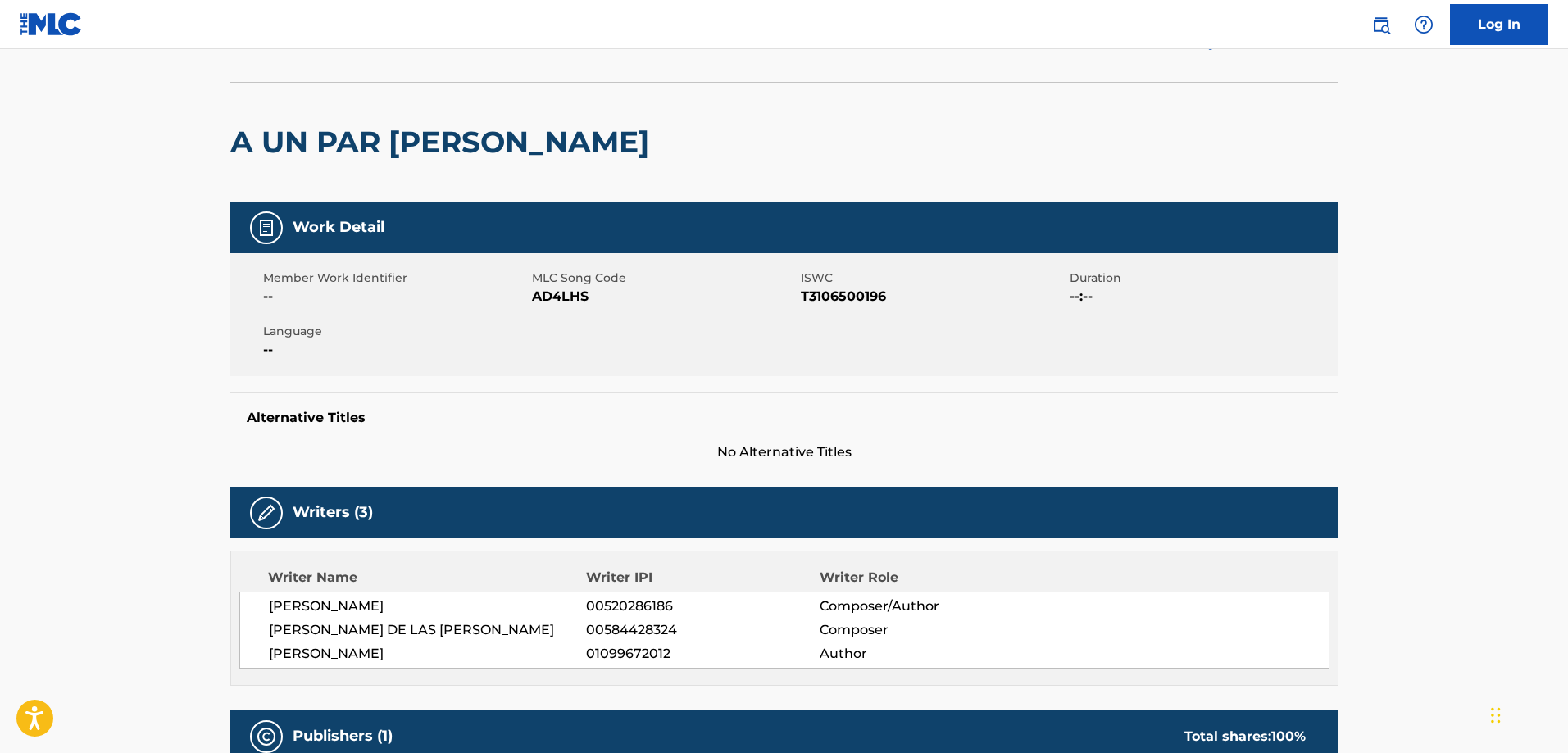
scroll to position [47, 0]
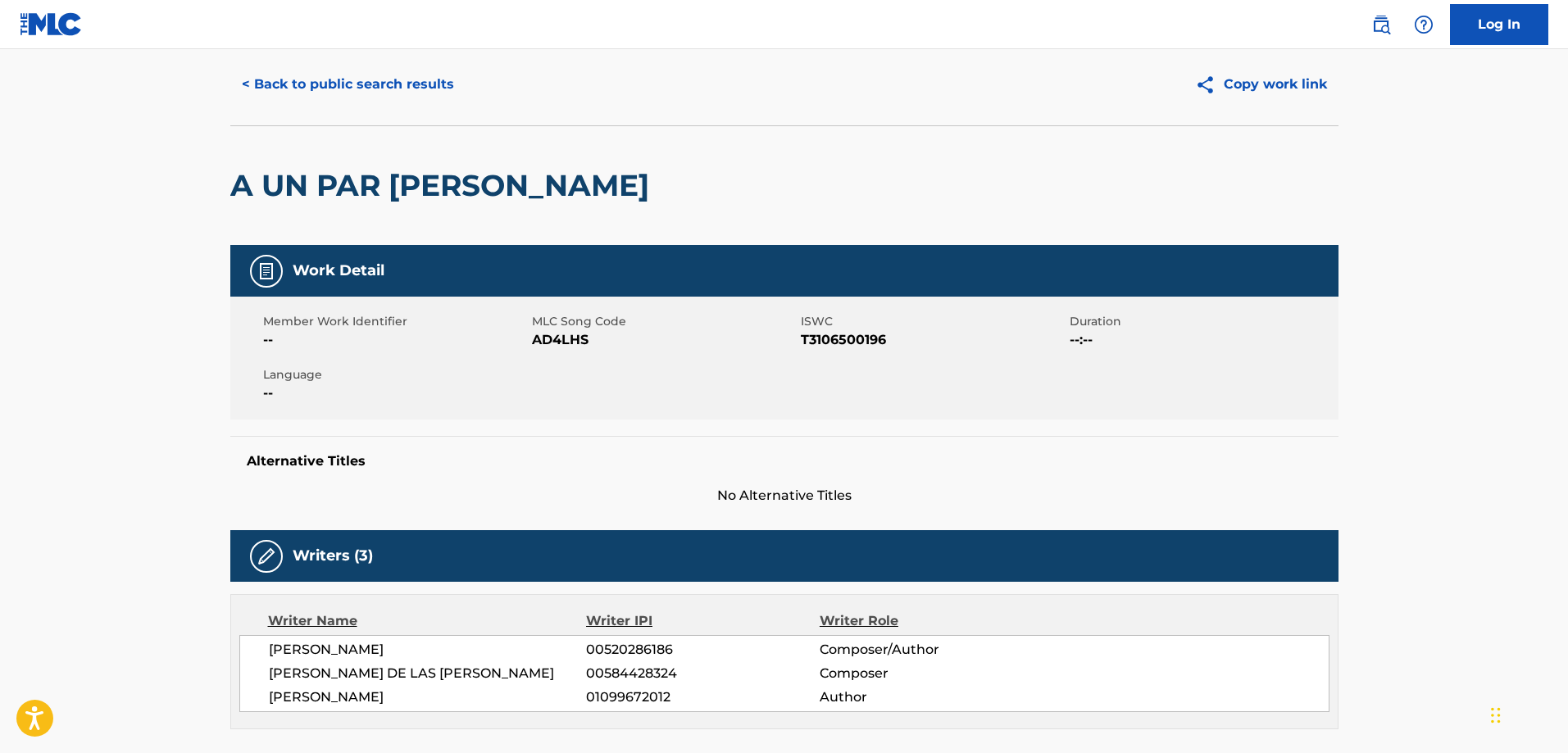
click at [423, 101] on button "< Back to public search results" at bounding box center [348, 84] width 236 height 41
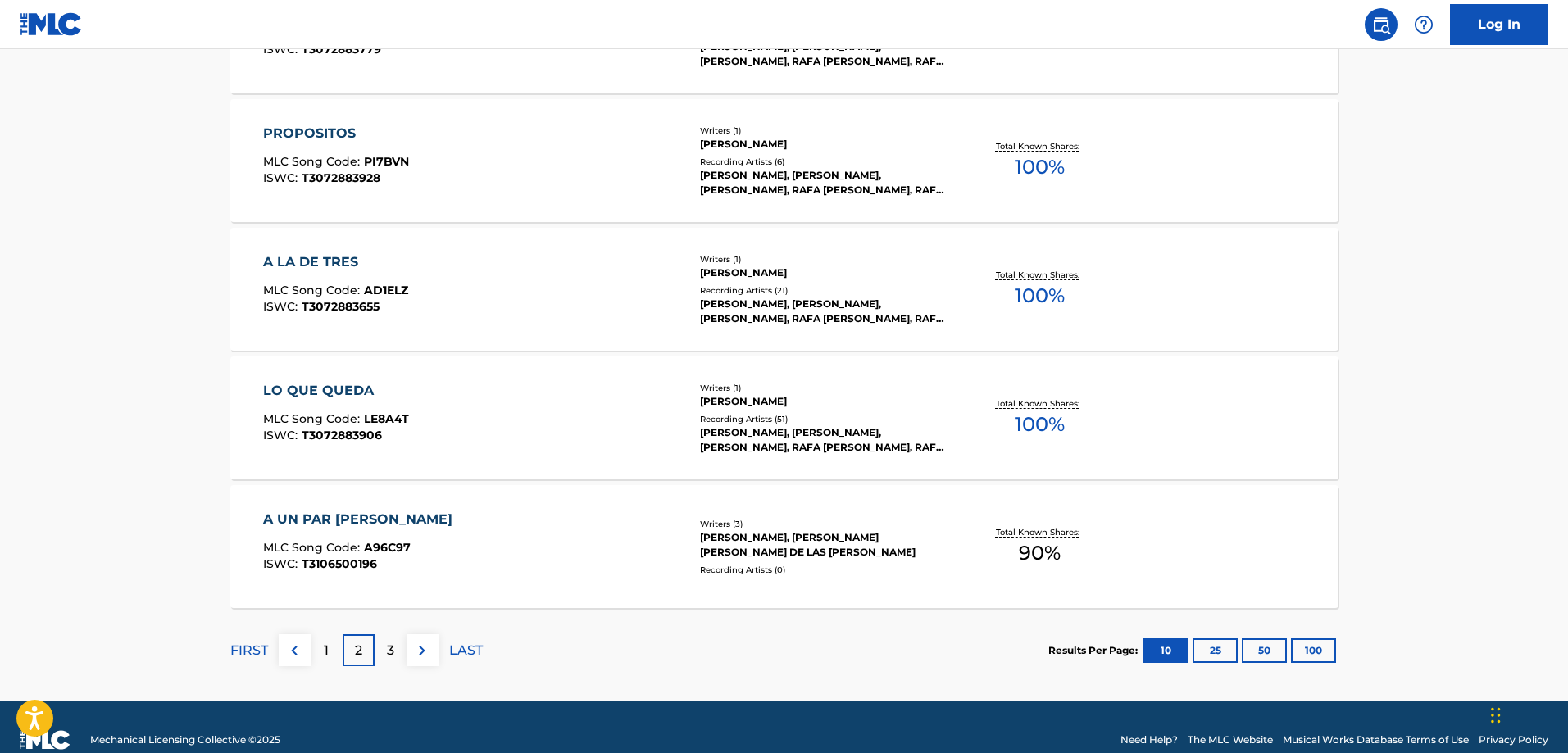
scroll to position [1252, 0]
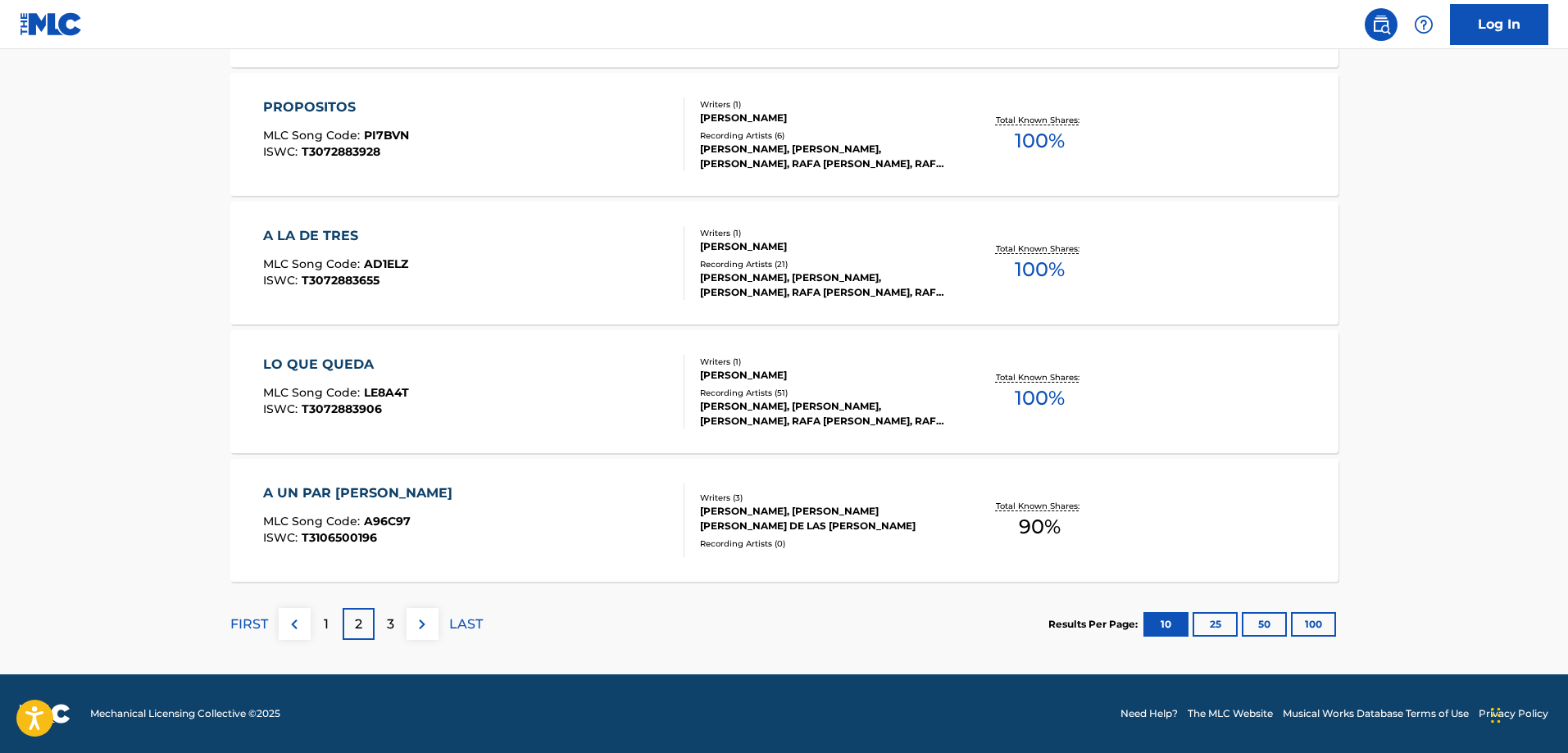
click at [614, 507] on div "A UN PAR [PERSON_NAME] MLC Song Code : A96C97 ISWC : T3106500196" at bounding box center [473, 520] width 421 height 74
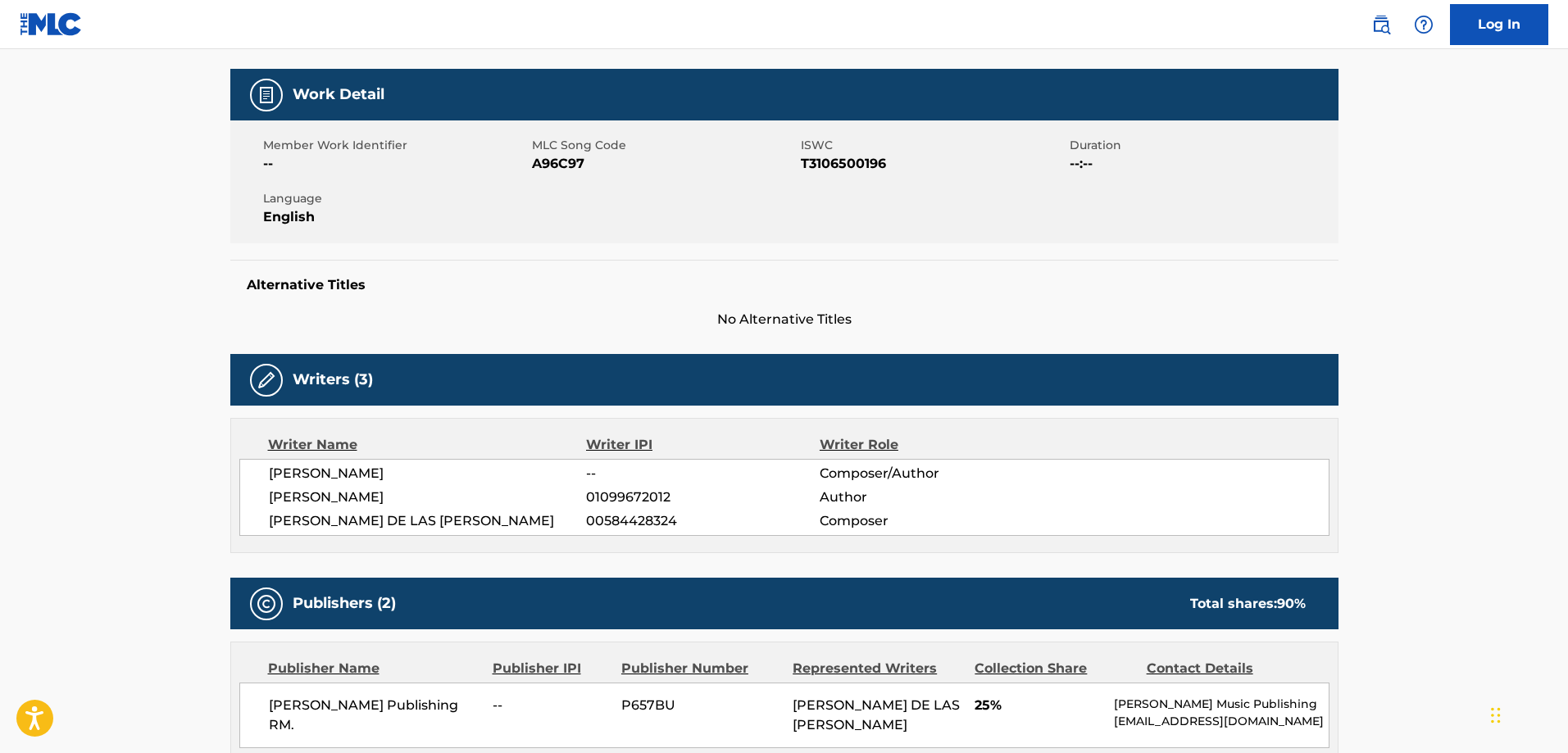
scroll to position [367, 0]
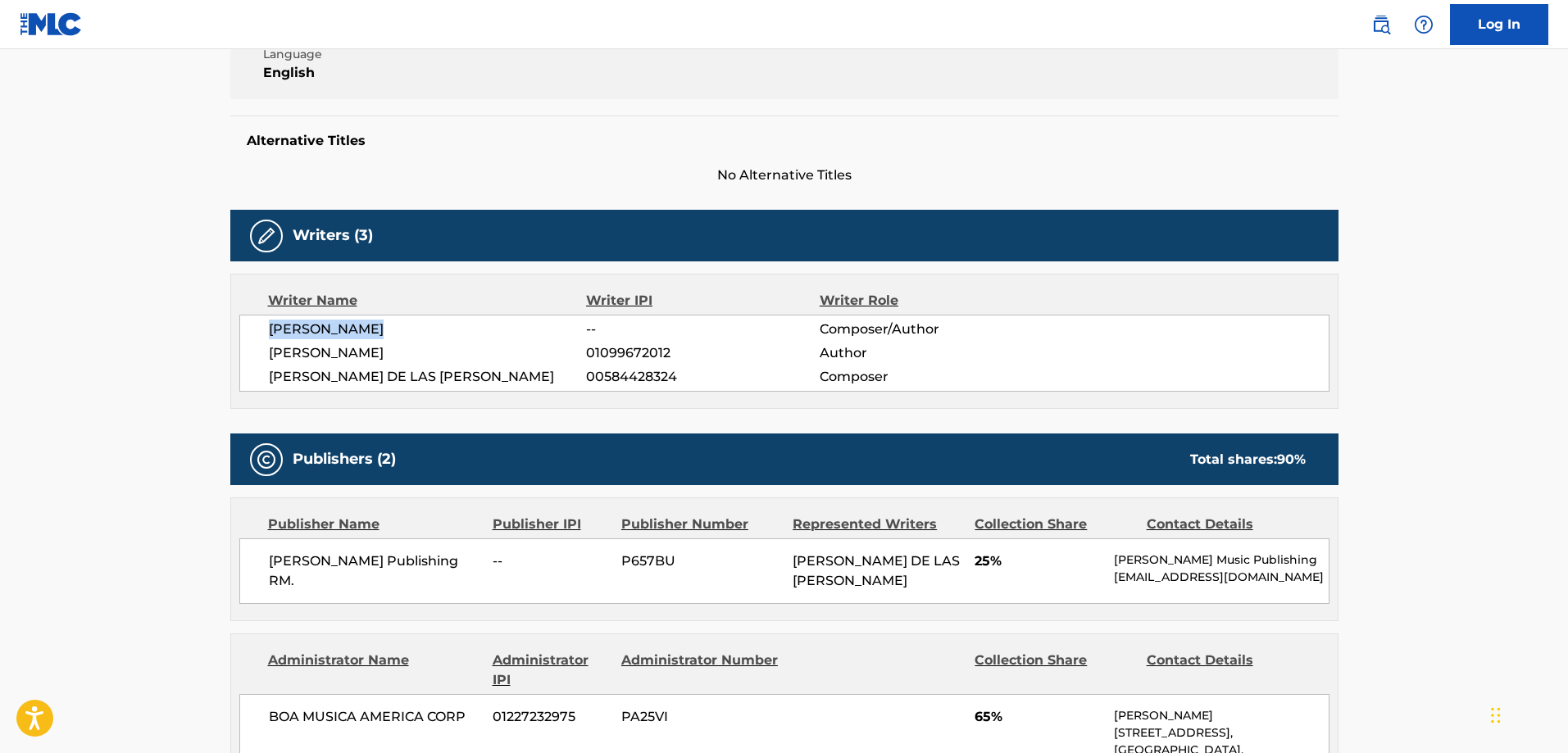
drag, startPoint x: 396, startPoint y: 329, endPoint x: 250, endPoint y: 332, distance: 146.0
click at [250, 332] on div "[PERSON_NAME] -- Composer/Author [PERSON_NAME] 01099672012 Author [PERSON_NAME]…" at bounding box center [784, 353] width 1090 height 77
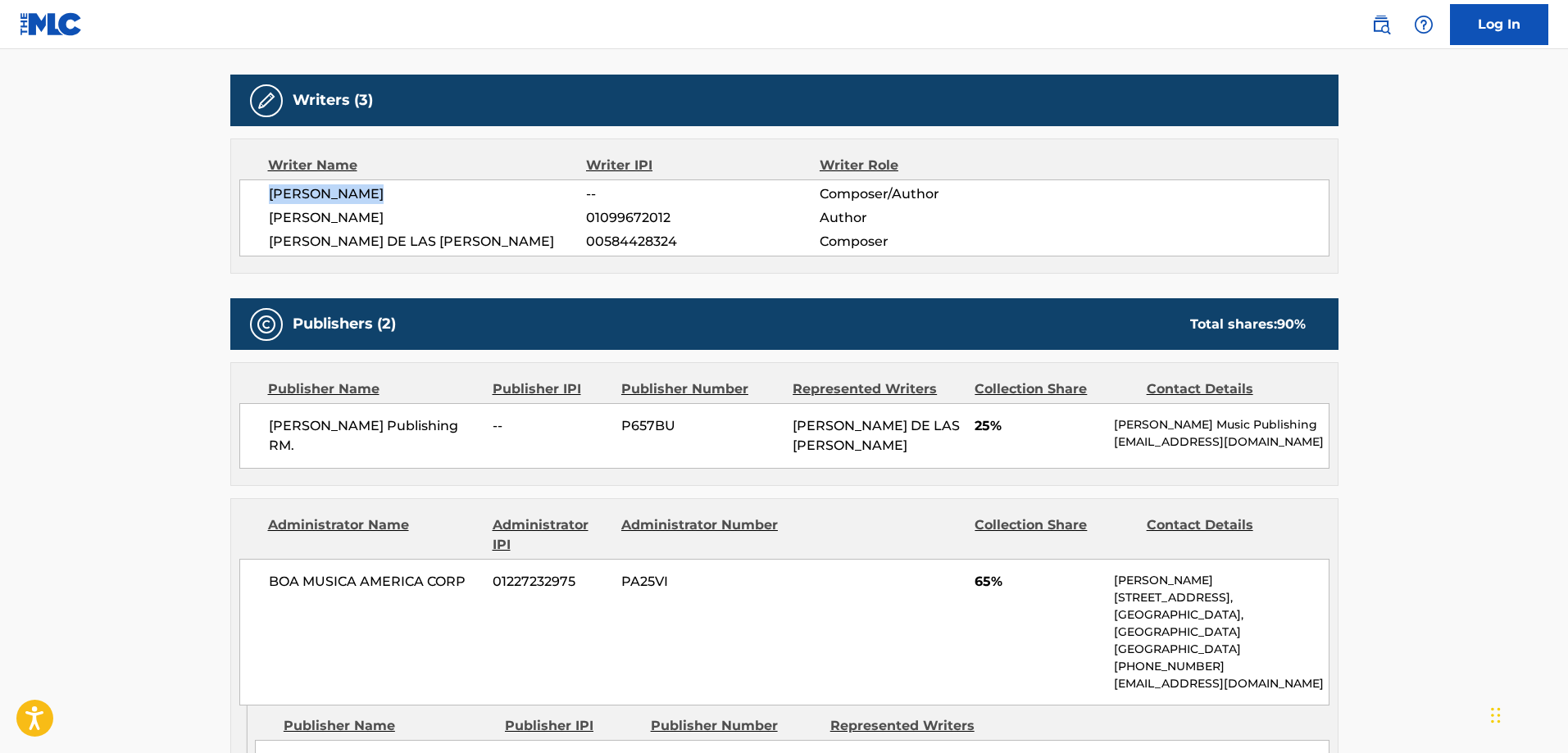
scroll to position [600, 0]
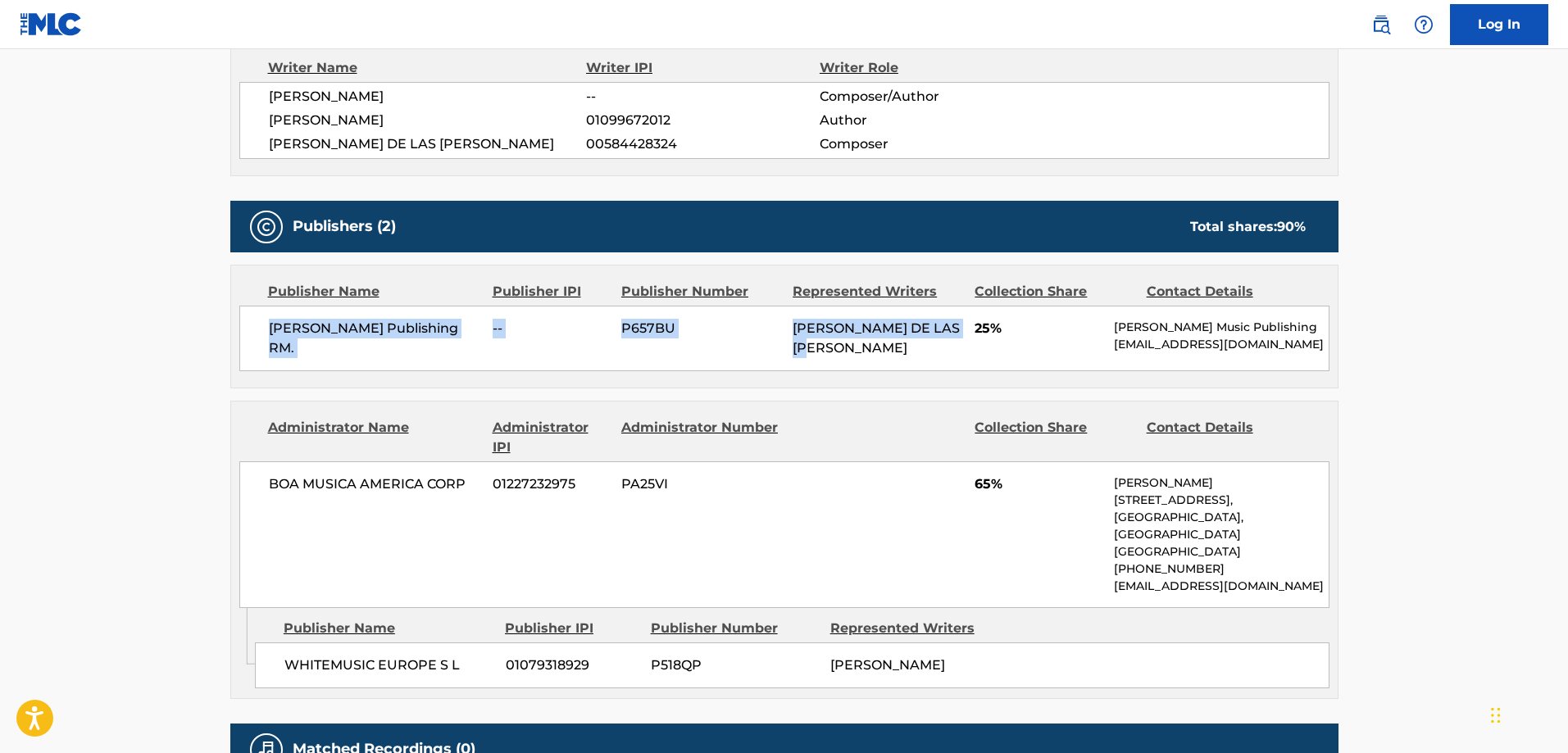
drag, startPoint x: 863, startPoint y: 340, endPoint x: 242, endPoint y: 351, distance: 621.1
click at [242, 351] on div "[PERSON_NAME] Publishing RM. -- P657BU [PERSON_NAME] [PERSON_NAME] 25% [PERSON_…" at bounding box center [784, 339] width 1090 height 66
click at [927, 444] on div at bounding box center [878, 437] width 170 height 39
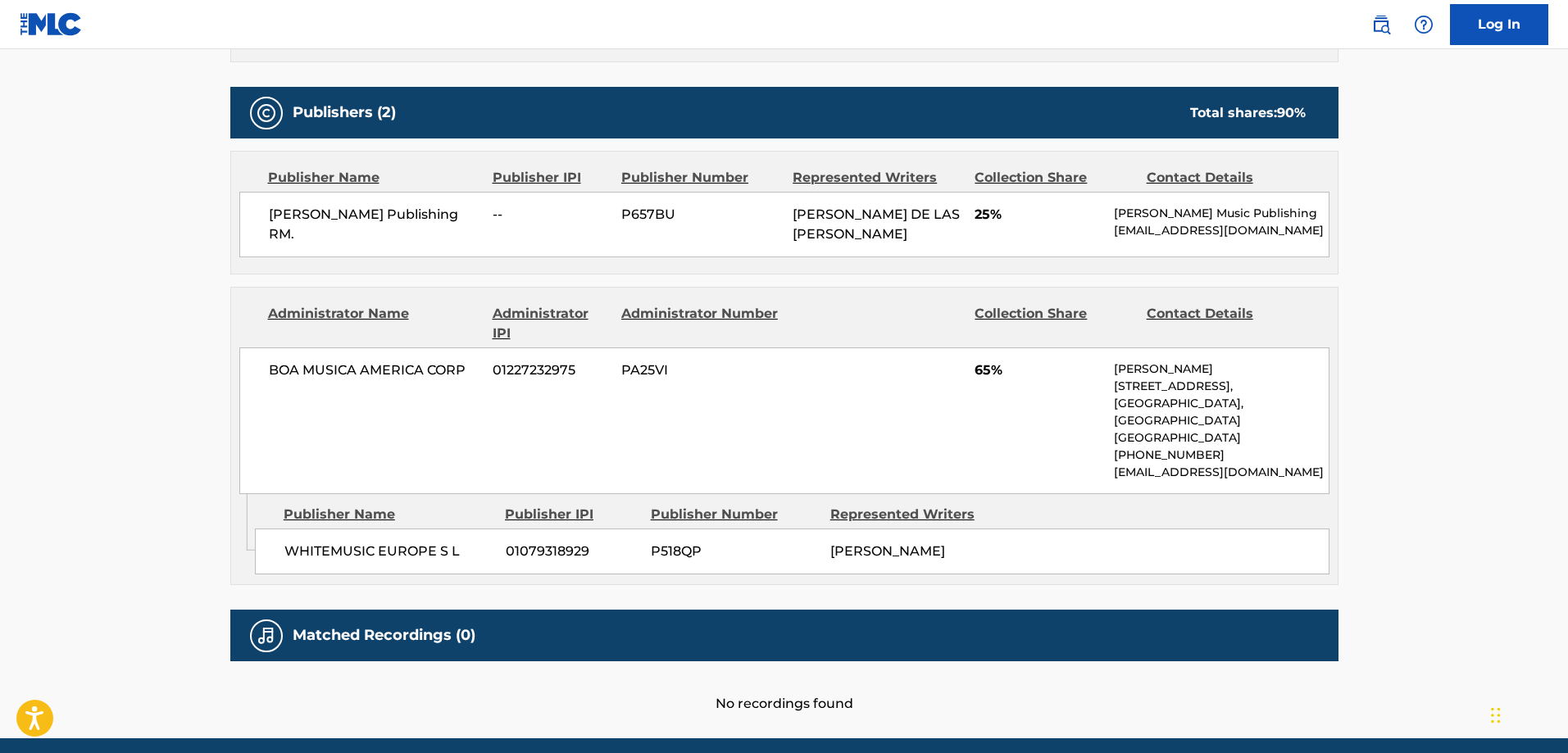
scroll to position [760, 0]
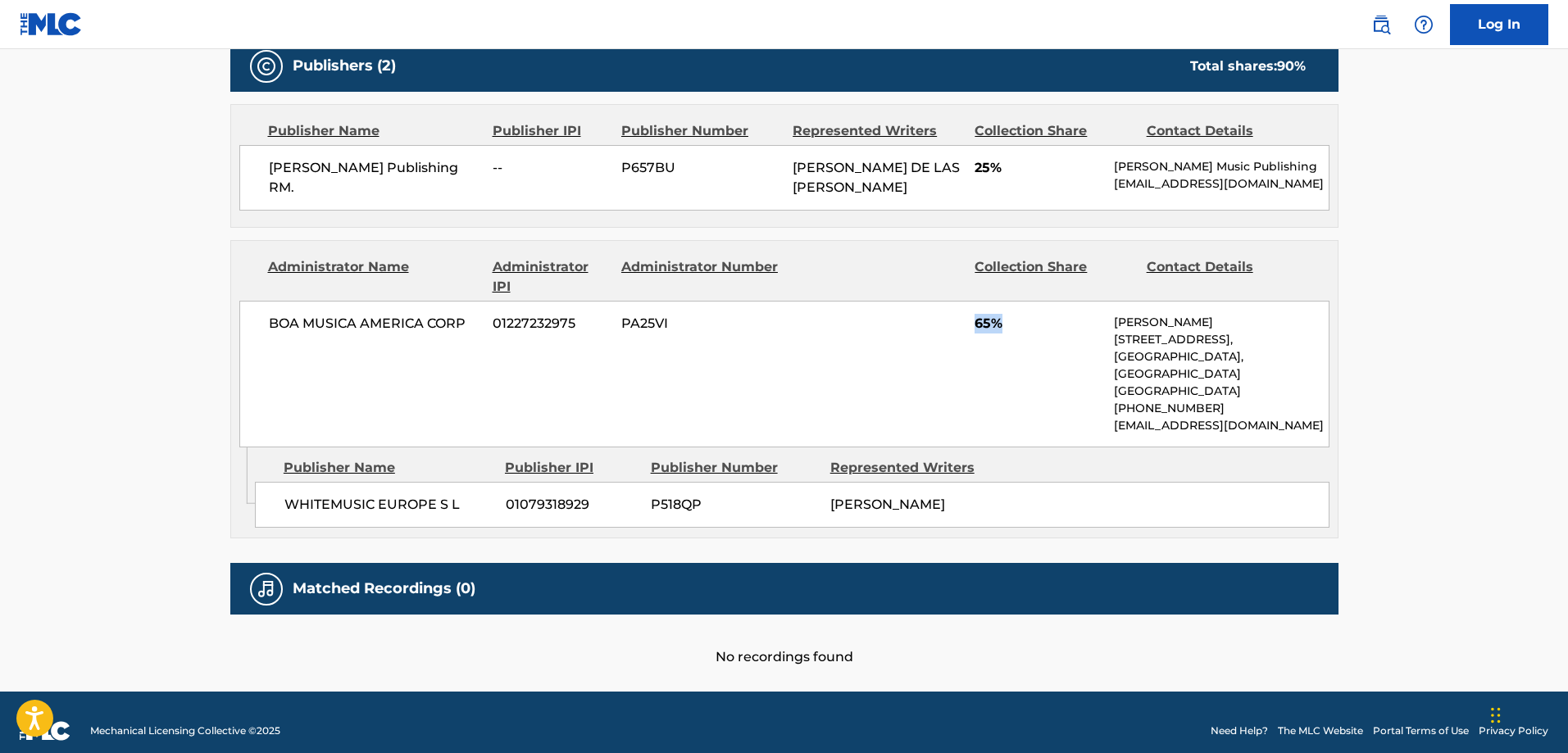
drag, startPoint x: 1016, startPoint y: 310, endPoint x: 920, endPoint y: 316, distance: 96.2
click at [920, 316] on div "BOA MUSICA AMERICA CORP 01227232975 PA25VI 65% [PERSON_NAME][GEOGRAPHIC_DATA][S…" at bounding box center [784, 373] width 1090 height 147
click at [996, 329] on span "65%" at bounding box center [1037, 324] width 127 height 20
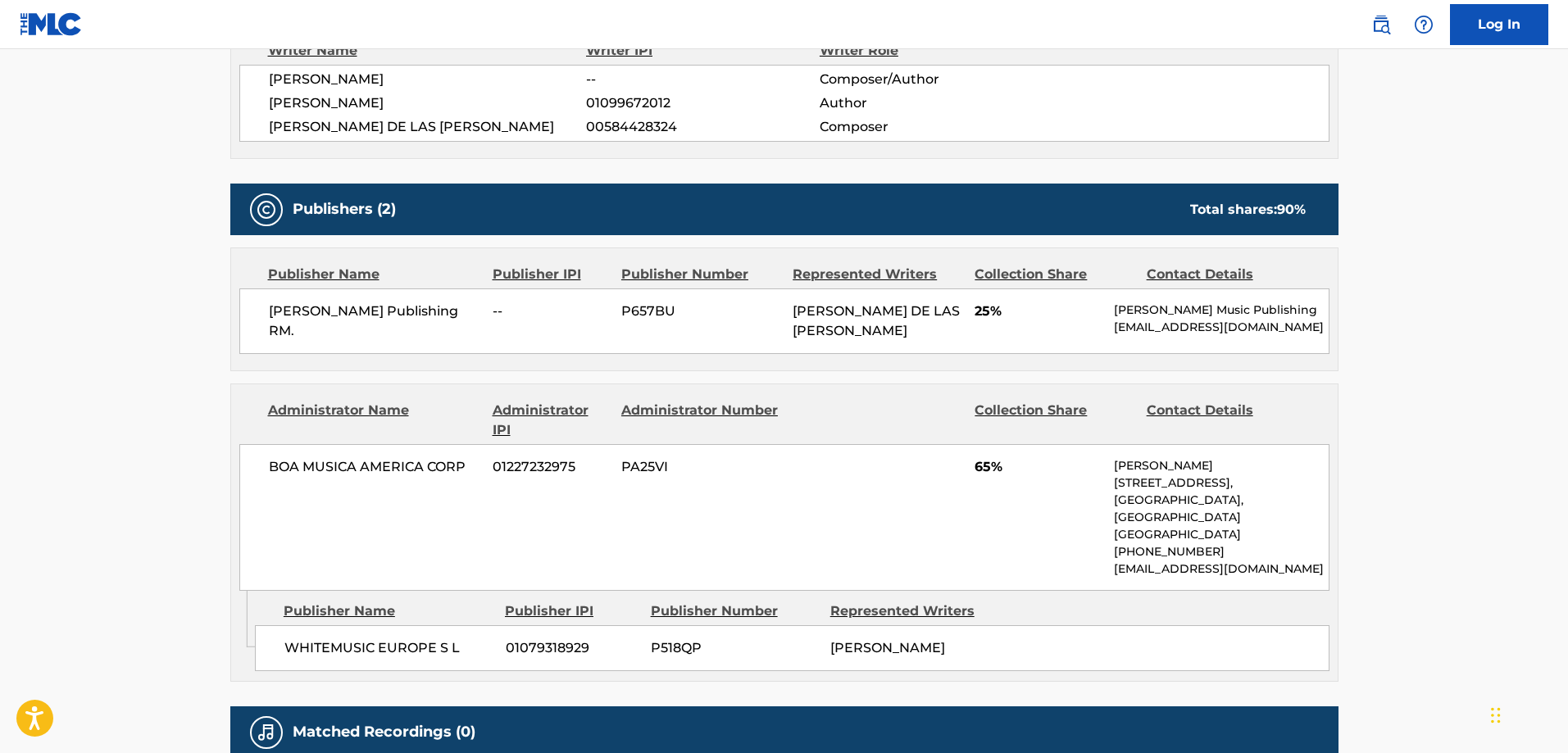
scroll to position [639, 0]
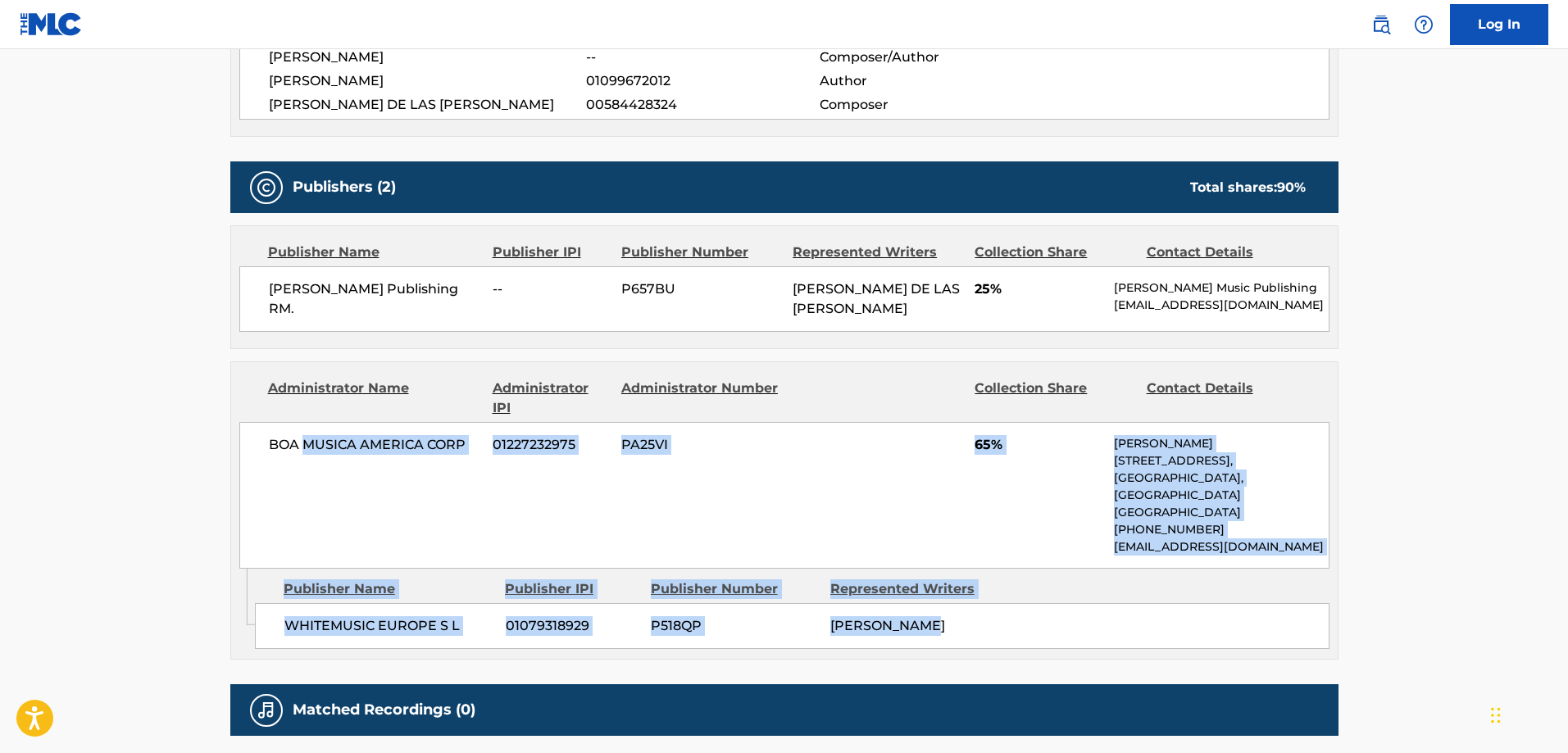
drag, startPoint x: 932, startPoint y: 603, endPoint x: 308, endPoint y: 463, distance: 639.5
click at [308, 463] on div "Administrator Name Administrator IPI Administrator Number Collection Share Cont…" at bounding box center [784, 510] width 1108 height 298
click at [605, 536] on div "BOA MUSICA AMERICA CORP 01227232975 PA25VI 65% [PERSON_NAME][GEOGRAPHIC_DATA][S…" at bounding box center [784, 495] width 1090 height 147
click at [1016, 499] on div "BOA MUSICA AMERICA CORP 01227232975 PA25VI 65% [PERSON_NAME][GEOGRAPHIC_DATA][S…" at bounding box center [784, 495] width 1090 height 147
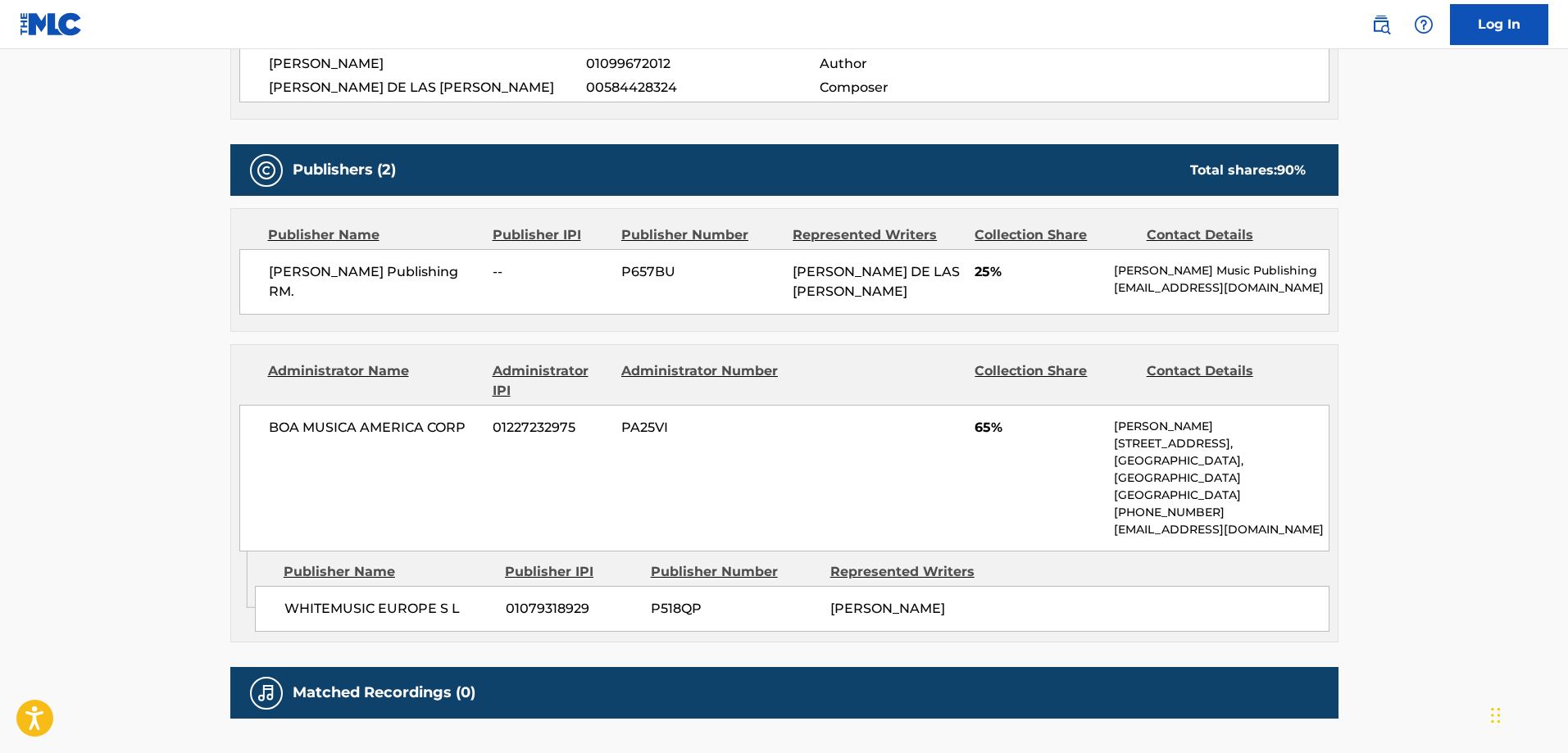
scroll to position [646, 0]
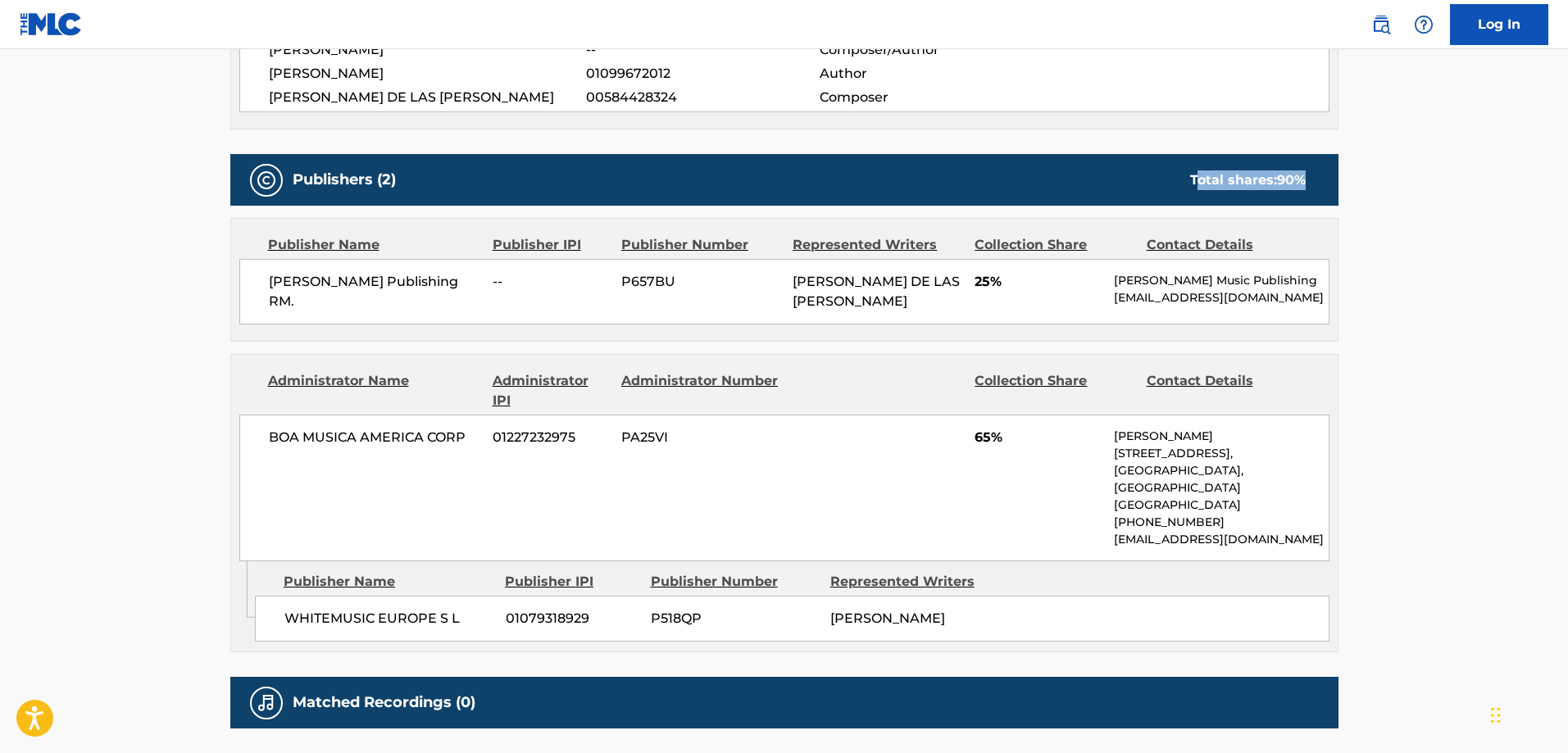
drag, startPoint x: 1309, startPoint y: 186, endPoint x: 1196, endPoint y: 187, distance: 113.0
click at [1196, 187] on div "Total shares: 90 %" at bounding box center [1247, 181] width 148 height 20
click at [1457, 325] on main "< Back to public search results Copy work link A UN PAR [PERSON_NAME] Work Deta…" at bounding box center [784, 104] width 1568 height 1403
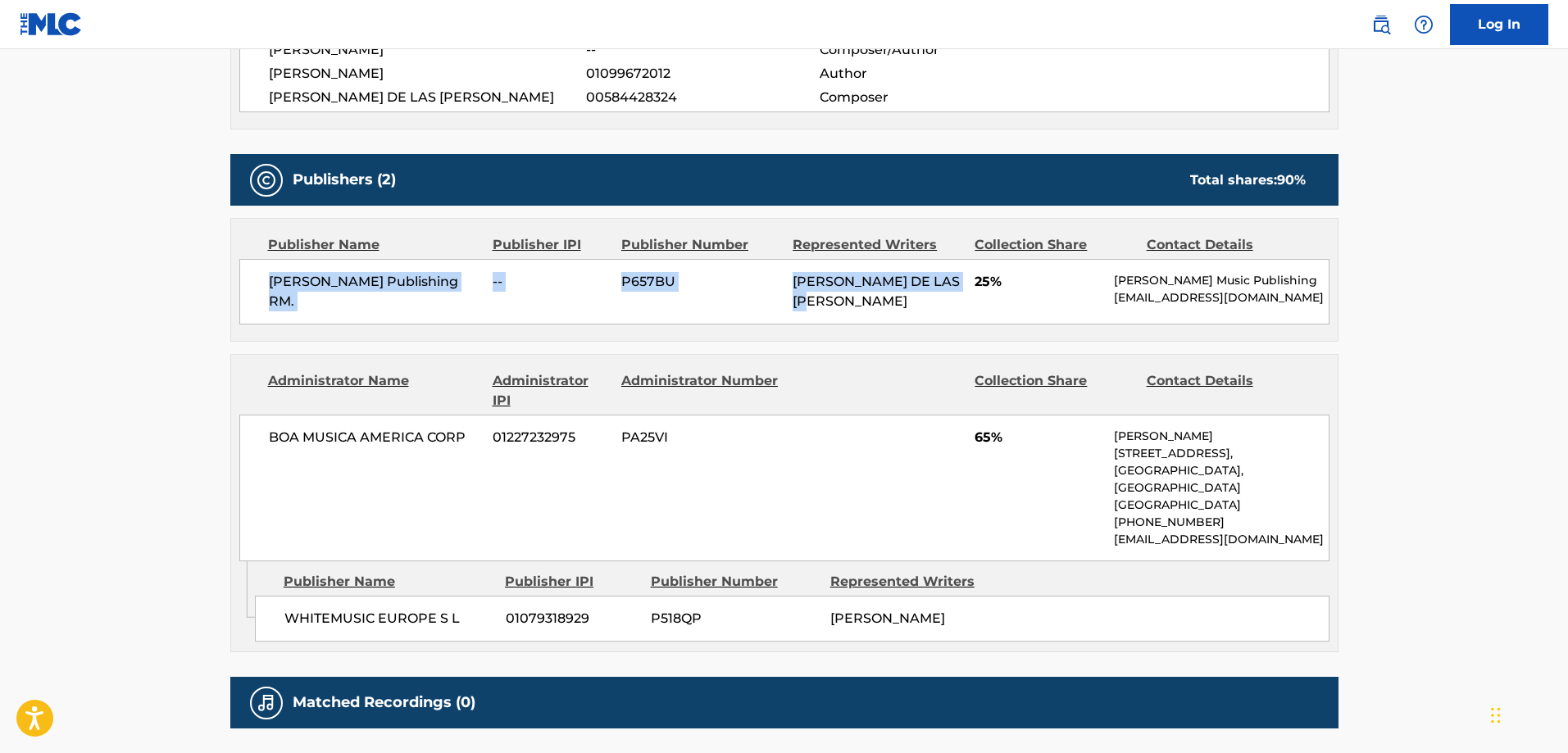
drag, startPoint x: 814, startPoint y: 286, endPoint x: 204, endPoint y: 340, distance: 612.4
click at [204, 340] on main "< Back to public search results Copy work link A UN PAR [PERSON_NAME] Work Deta…" at bounding box center [784, 104] width 1568 height 1403
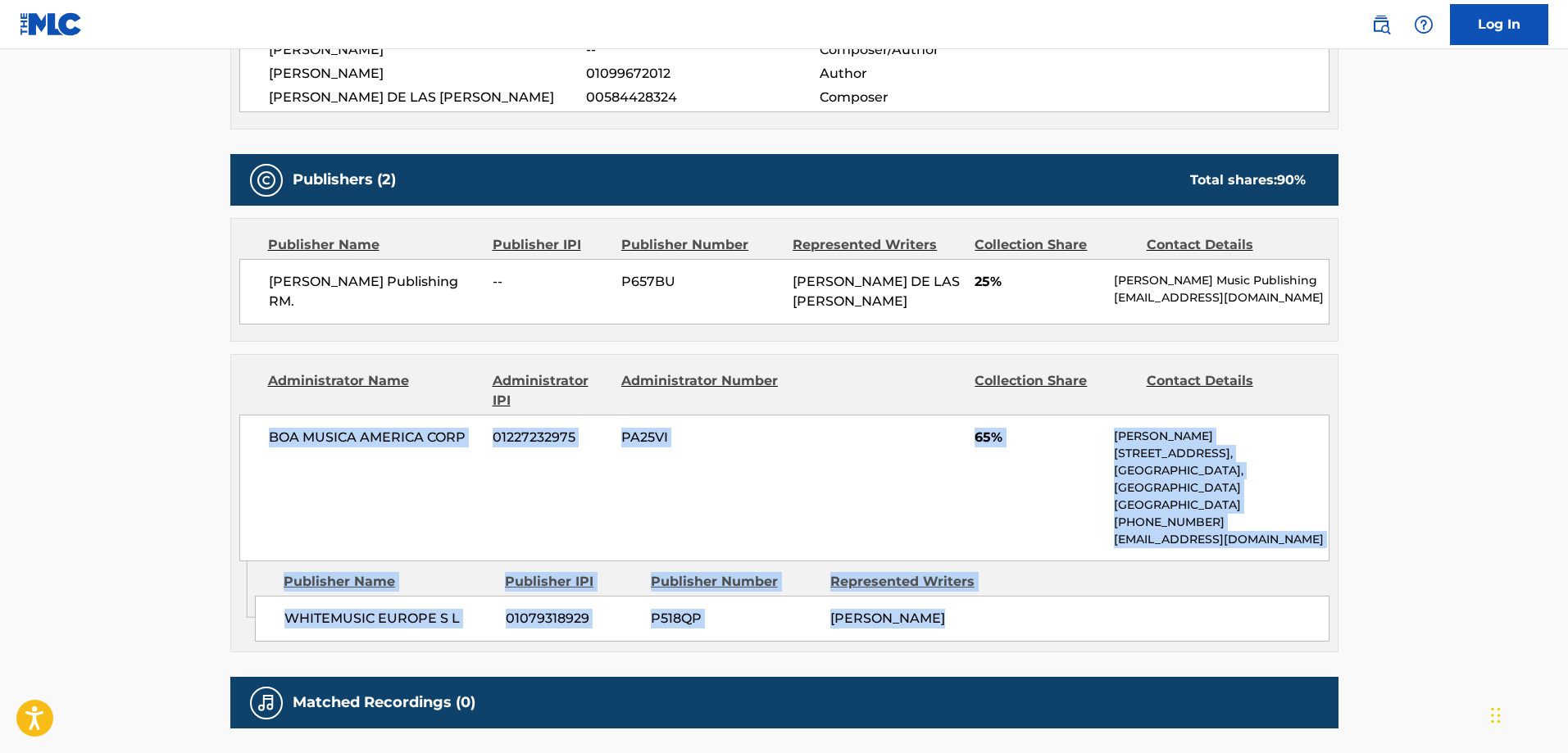
drag, startPoint x: 1017, startPoint y: 604, endPoint x: 219, endPoint y: 441, distance: 814.5
click at [219, 441] on div "< Back to public search results Copy work link A UN PAR [PERSON_NAME] Work Deta…" at bounding box center [784, 112] width 1148 height 1337
click at [715, 458] on div "BOA MUSICA AMERICA CORP 01227232975 PA25VI 65% [PERSON_NAME][GEOGRAPHIC_DATA][S…" at bounding box center [784, 487] width 1090 height 147
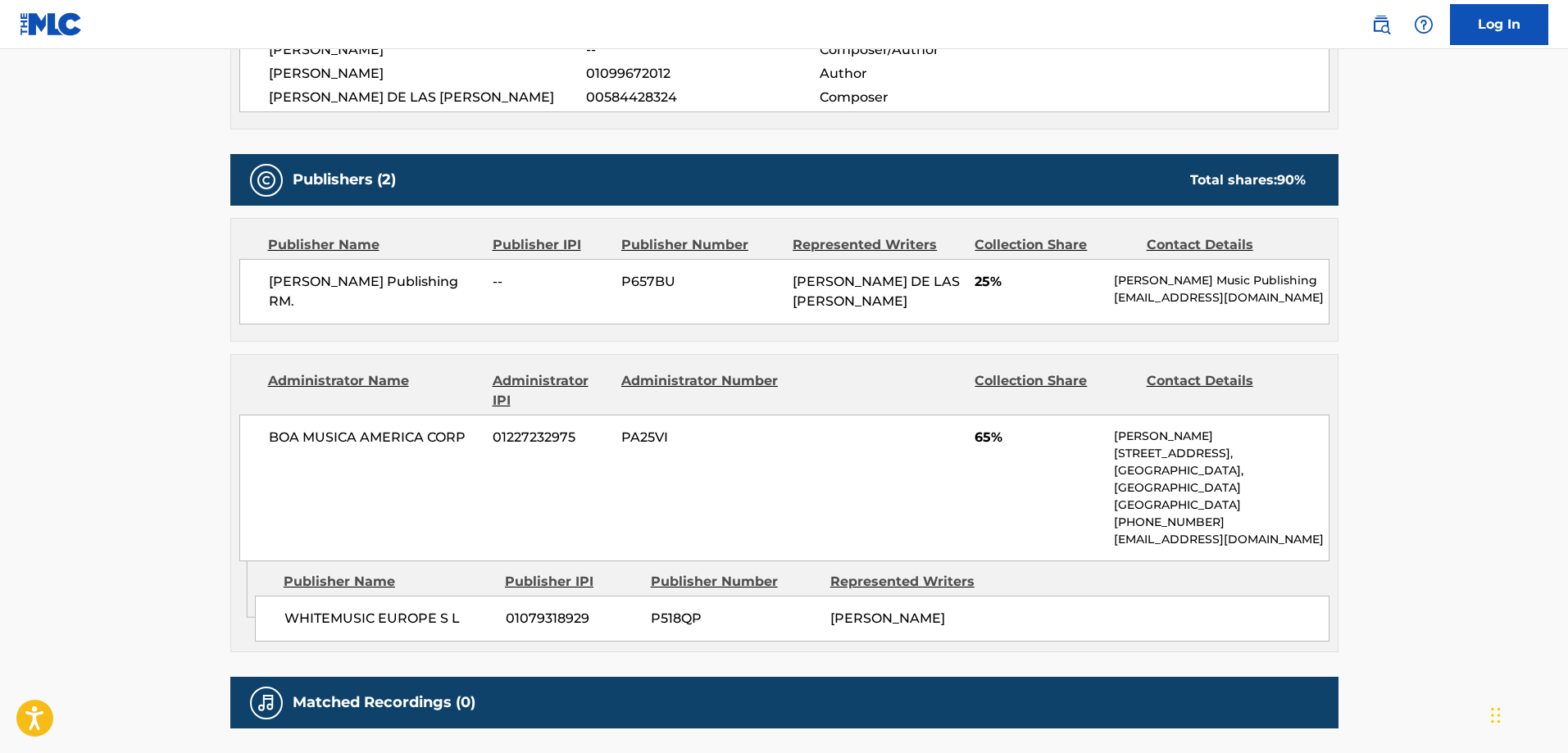
click at [1393, 361] on main "< Back to public search results Copy work link A UN PAR [PERSON_NAME] Work Deta…" at bounding box center [784, 104] width 1568 height 1403
drag, startPoint x: 1300, startPoint y: 183, endPoint x: 1268, endPoint y: 173, distance: 33.5
click at [1268, 173] on div "Total shares: 90 %" at bounding box center [1247, 181] width 116 height 20
click at [1310, 212] on div "Publishers (2) Total shares: 90 % Publisher Name Publisher IPI Publisher Number…" at bounding box center [784, 403] width 1108 height 498
drag, startPoint x: 1331, startPoint y: 182, endPoint x: 1224, endPoint y: 183, distance: 107.0
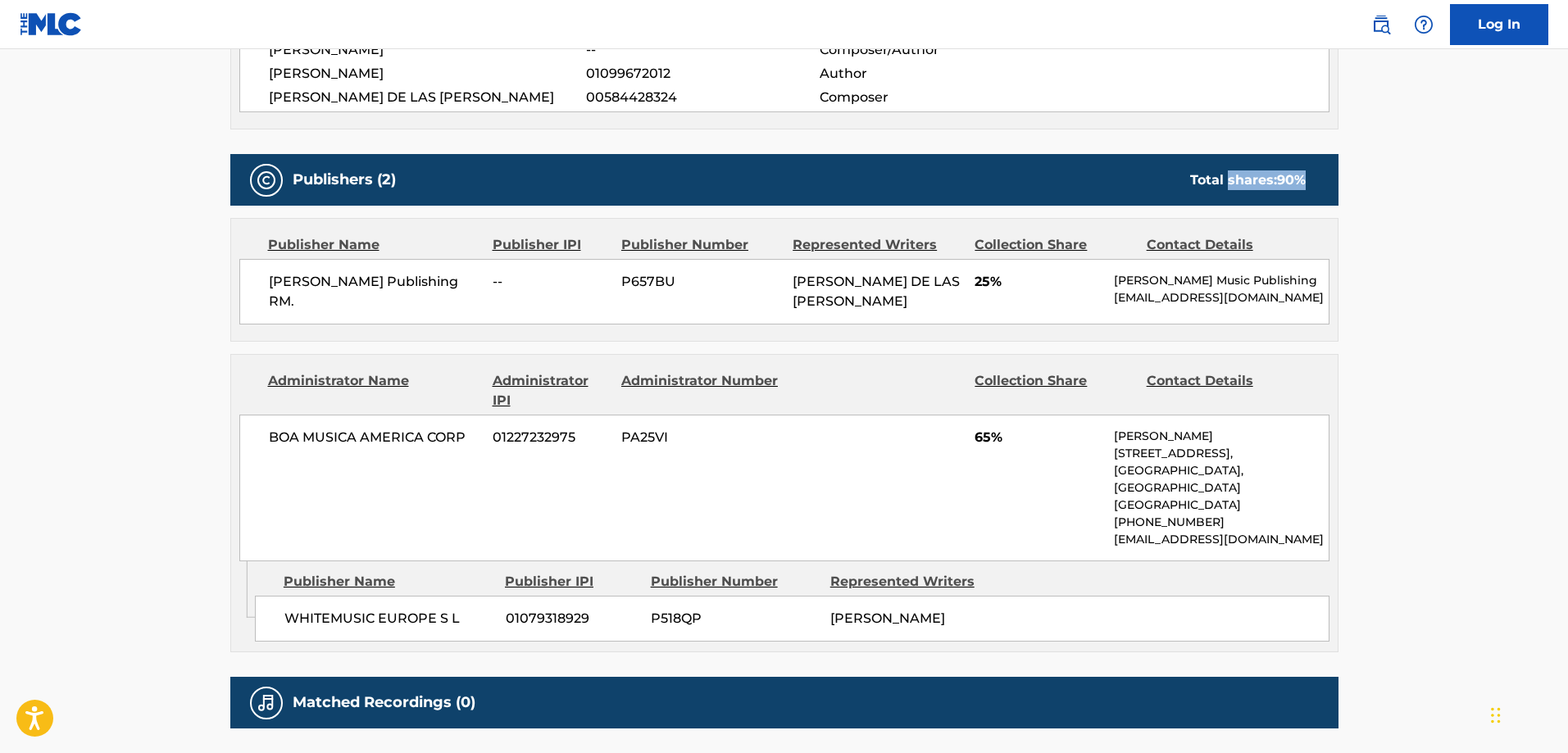
click at [1224, 183] on div "Publishers (2) Total shares: 90 %" at bounding box center [784, 180] width 1108 height 52
click at [1392, 233] on main "< Back to public search results Copy work link A UN PAR [PERSON_NAME] Work Deta…" at bounding box center [784, 104] width 1568 height 1403
drag, startPoint x: 1017, startPoint y: 434, endPoint x: 935, endPoint y: 446, distance: 82.9
click at [935, 446] on div "BOA MUSICA AMERICA CORP 01227232975 PA25VI 65% [PERSON_NAME][GEOGRAPHIC_DATA][S…" at bounding box center [784, 487] width 1090 height 147
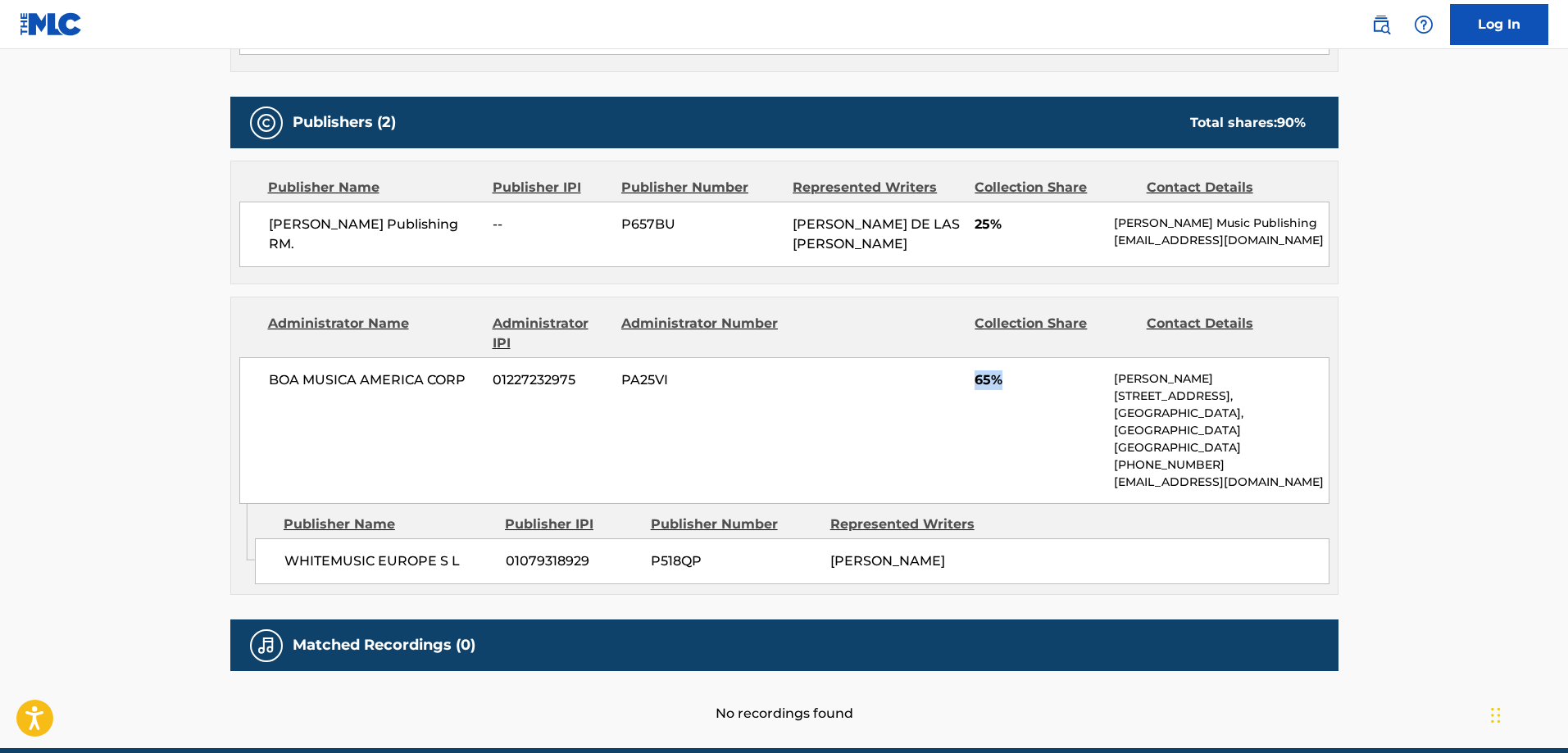
scroll to position [706, 0]
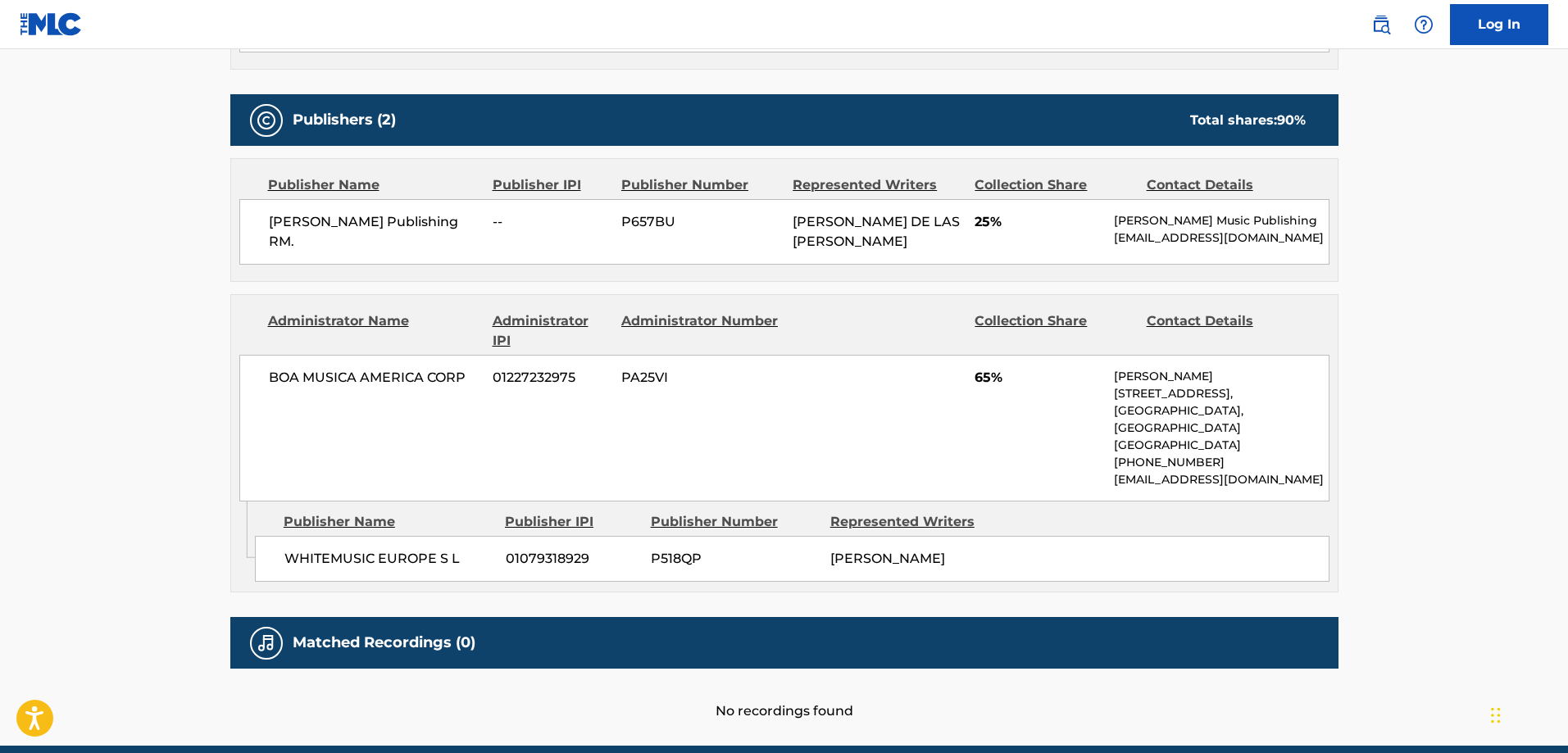
drag, startPoint x: 1036, startPoint y: 627, endPoint x: 1067, endPoint y: 590, distance: 48.3
click at [1037, 622] on div "Matched Recordings (0)" at bounding box center [784, 643] width 1108 height 52
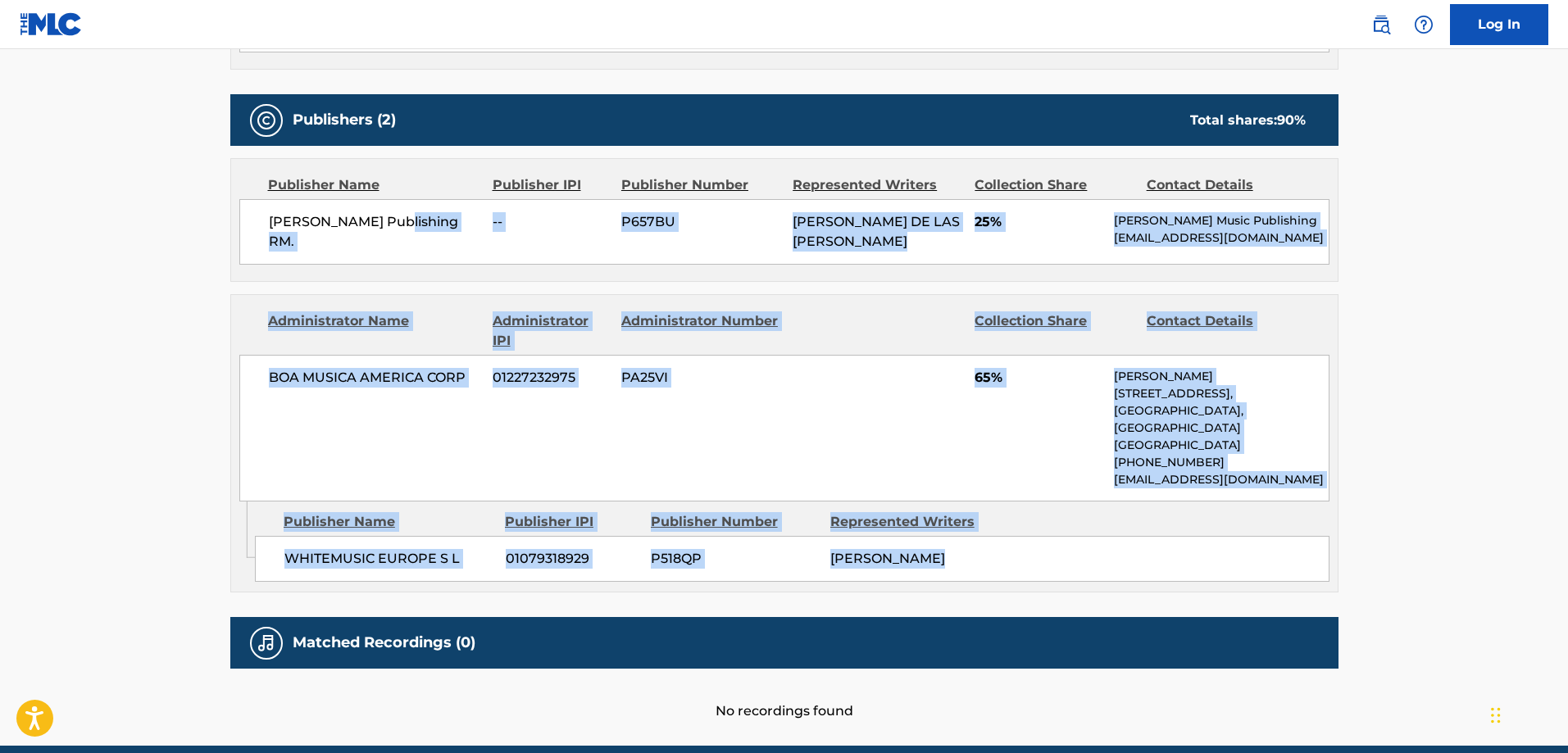
drag, startPoint x: 1150, startPoint y: 539, endPoint x: 388, endPoint y: 237, distance: 819.7
click at [388, 237] on div "Publishers (2) Total shares: 90 % Publisher Name Publisher IPI Publisher Number…" at bounding box center [784, 343] width 1108 height 498
click at [1386, 470] on main "< Back to public search results Copy work link A UN PAR [PERSON_NAME] Work Deta…" at bounding box center [784, 44] width 1568 height 1403
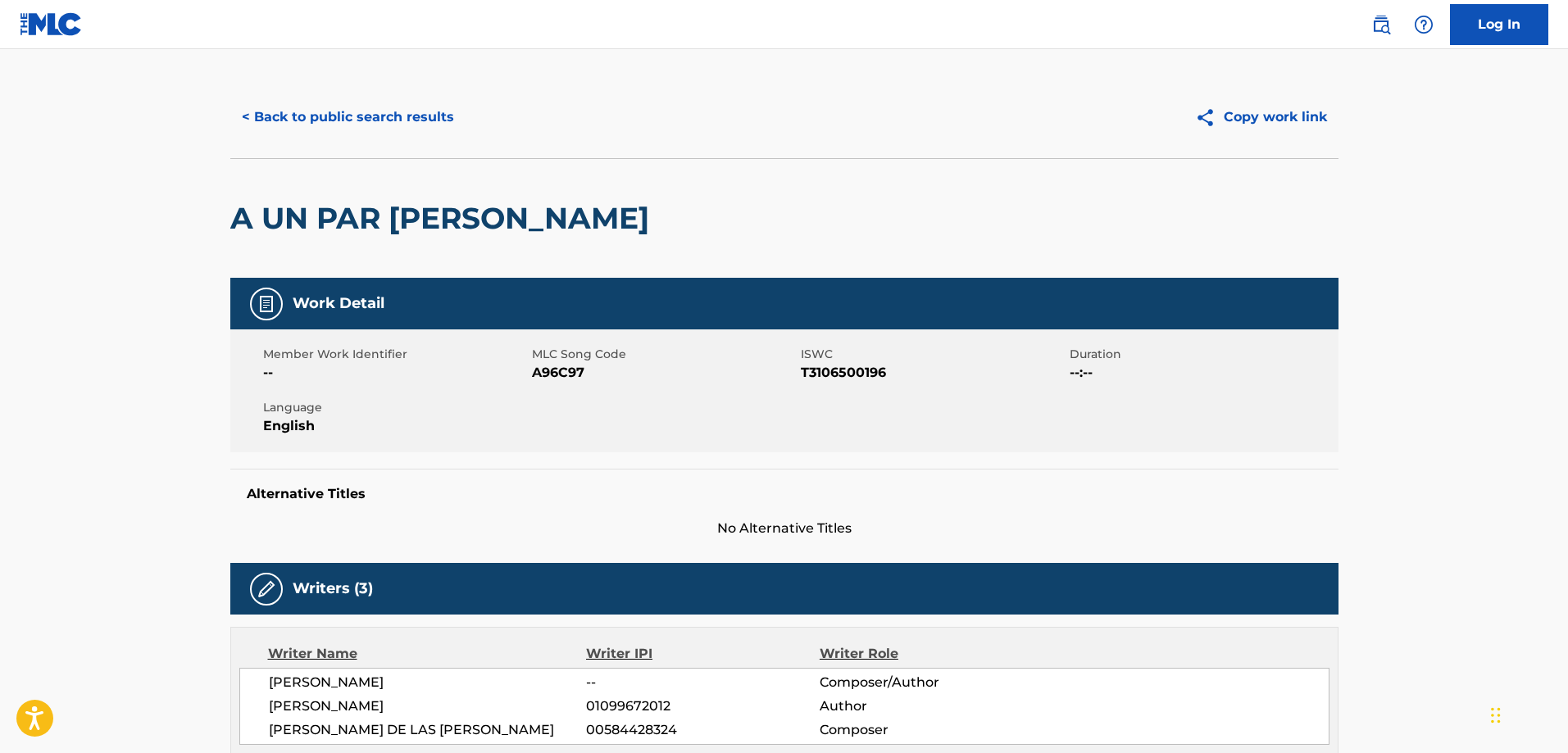
scroll to position [0, 0]
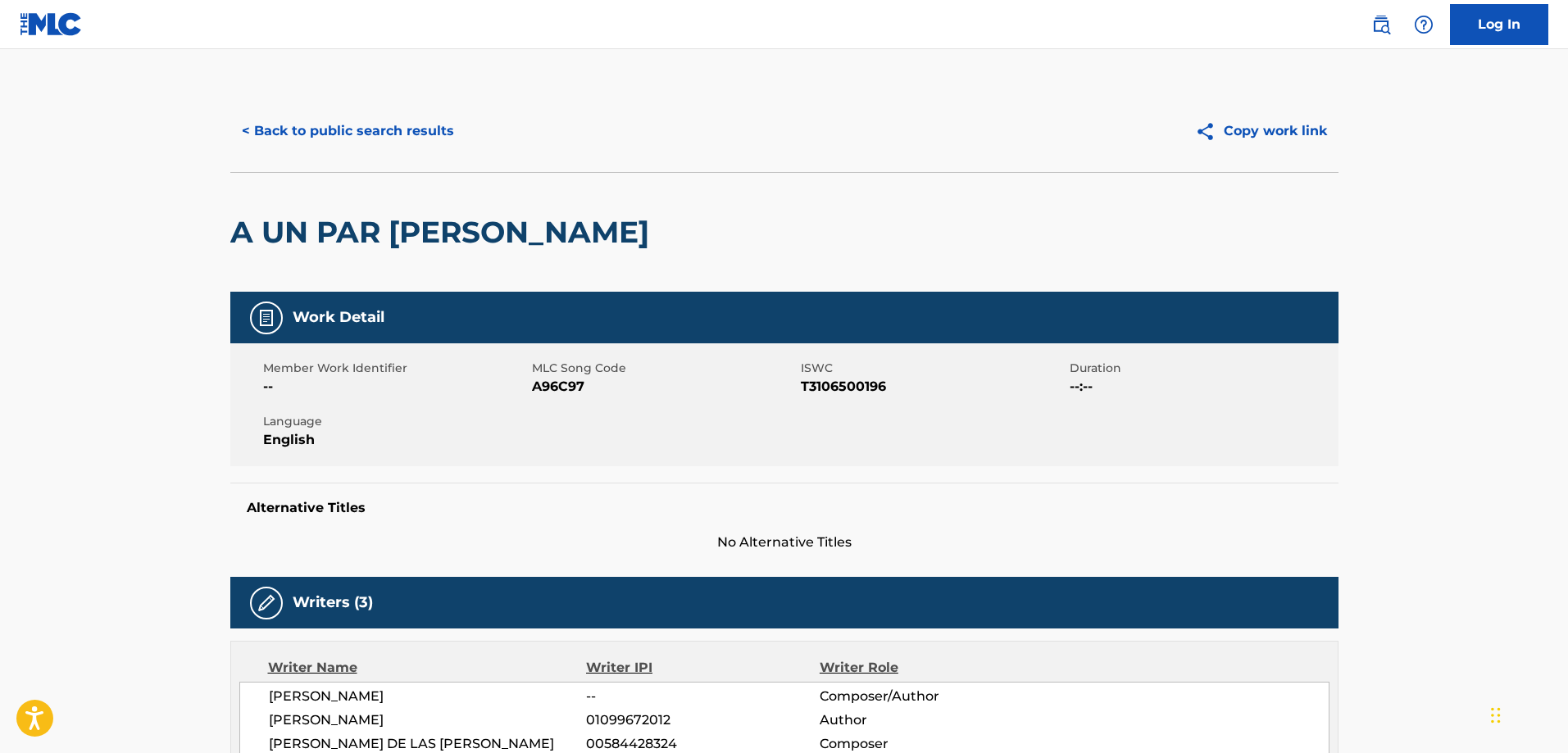
click at [424, 114] on button "< Back to public search results" at bounding box center [348, 131] width 236 height 41
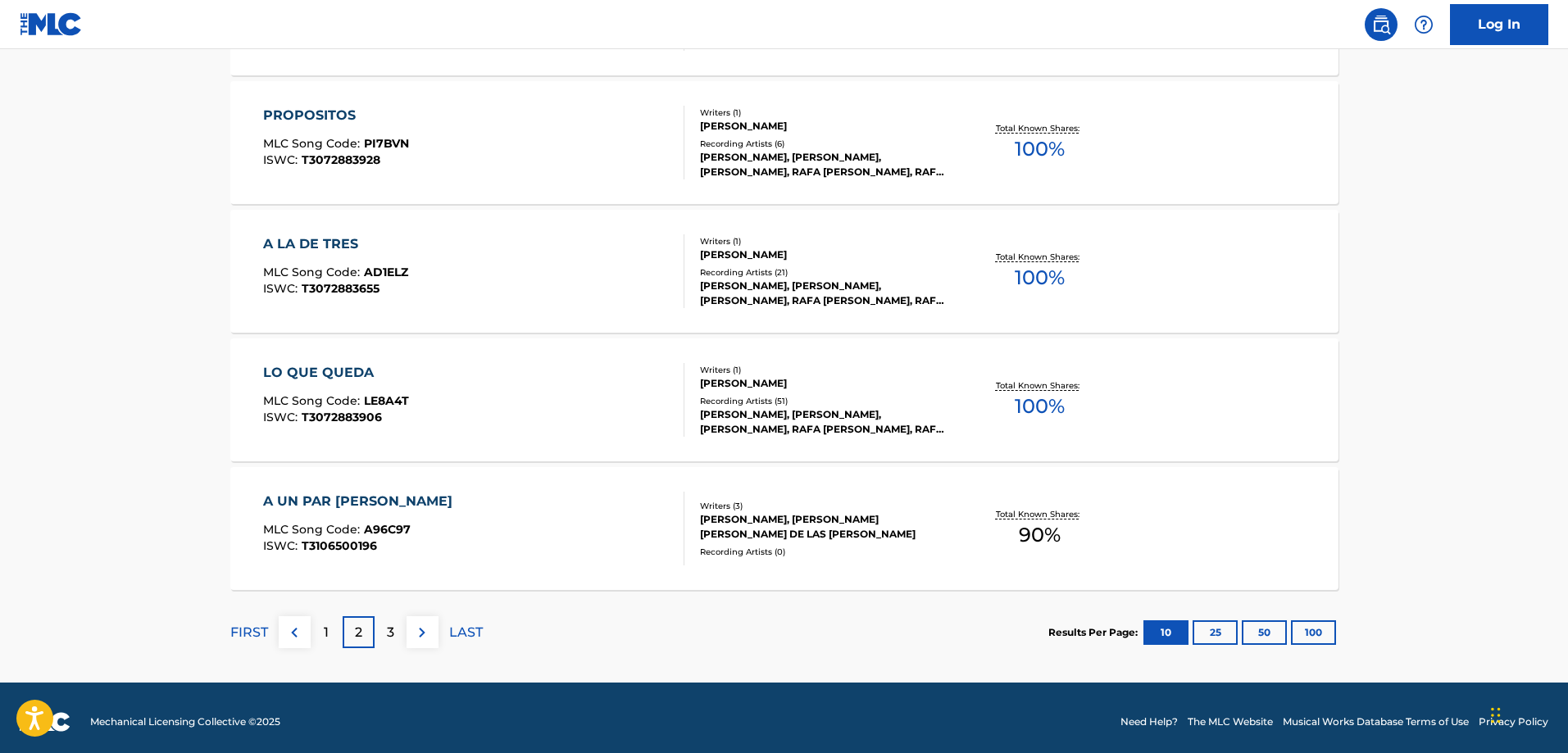
scroll to position [1252, 0]
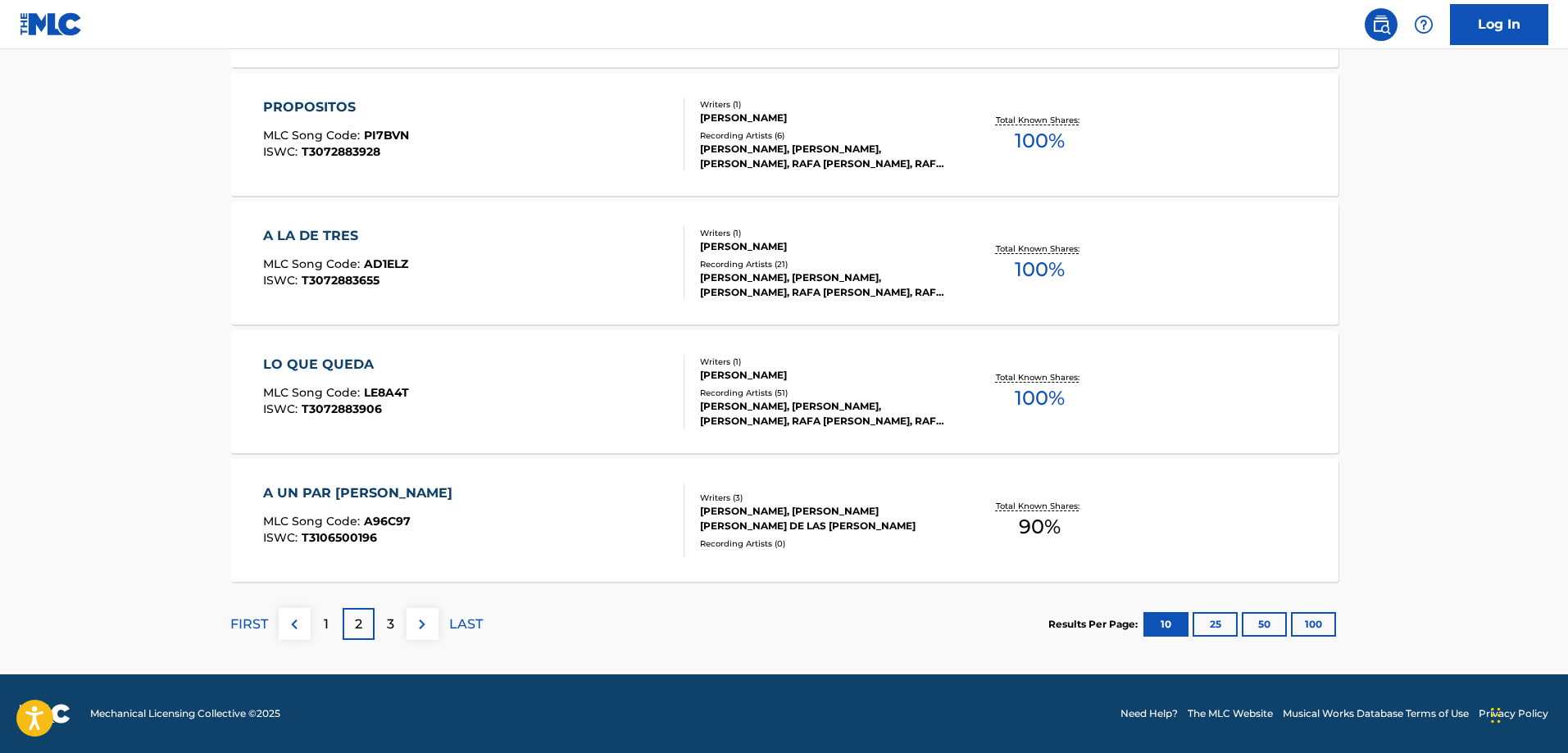
click at [390, 620] on p "3" at bounding box center [391, 624] width 7 height 20
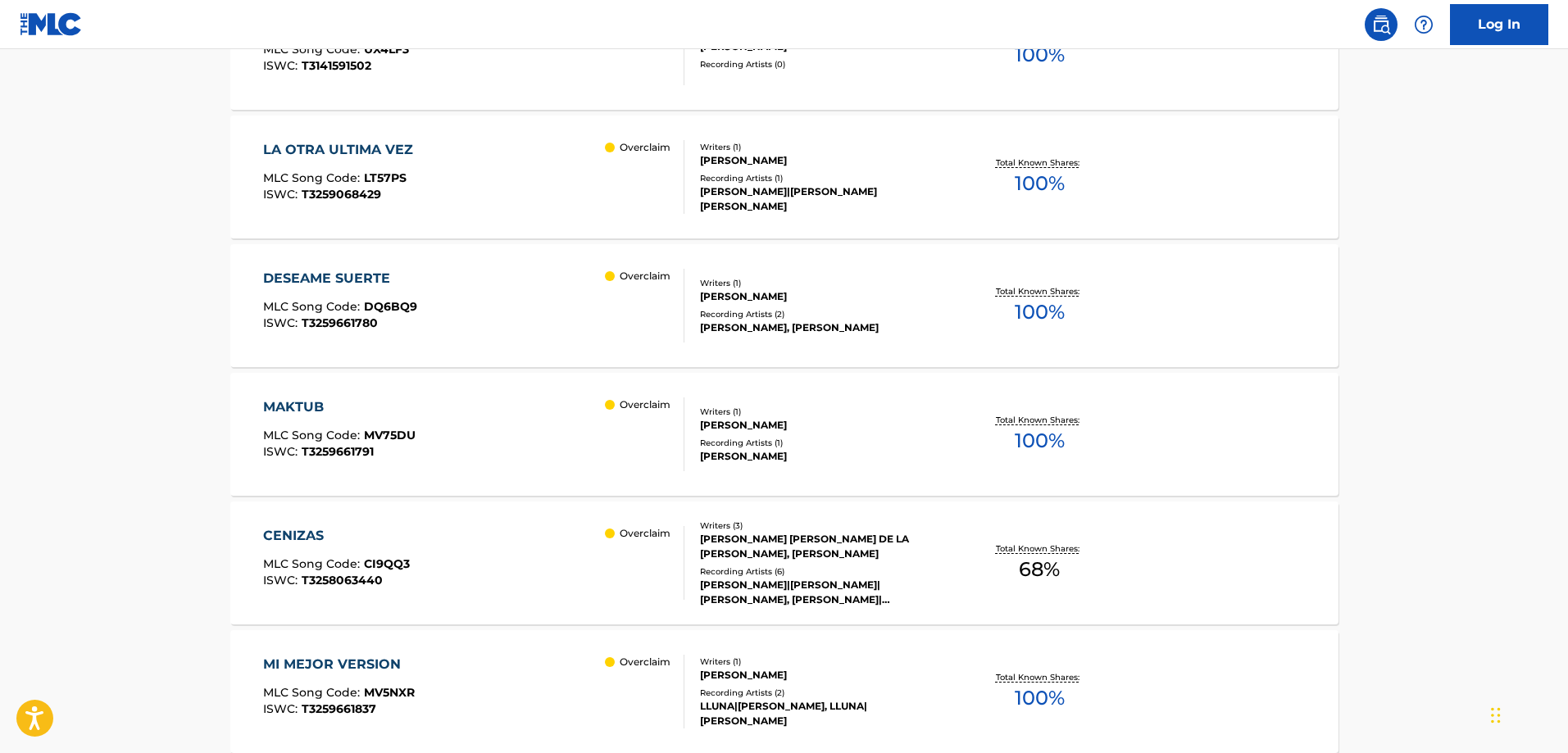
scroll to position [707, 0]
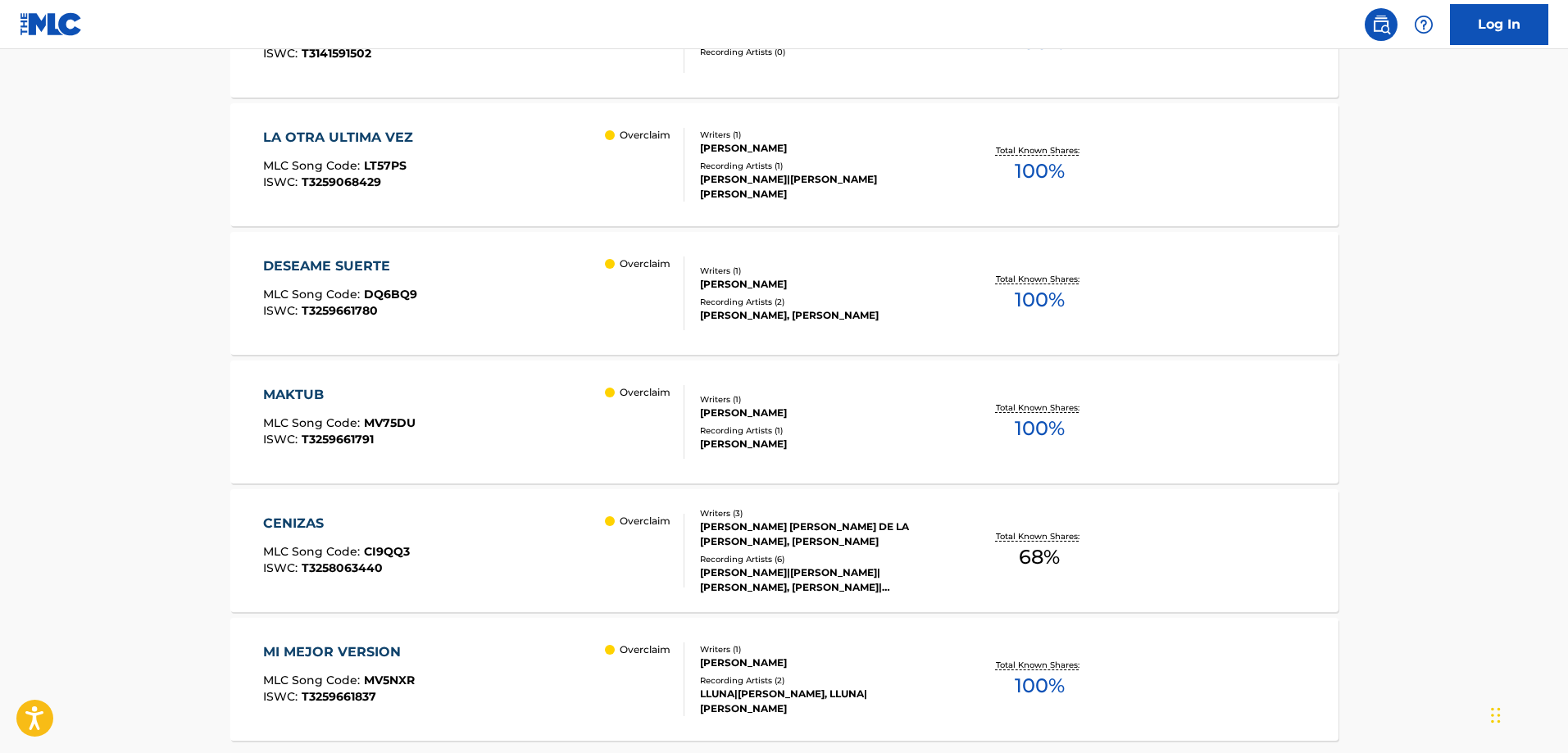
click at [605, 157] on div "Overclaim" at bounding box center [644, 164] width 79 height 74
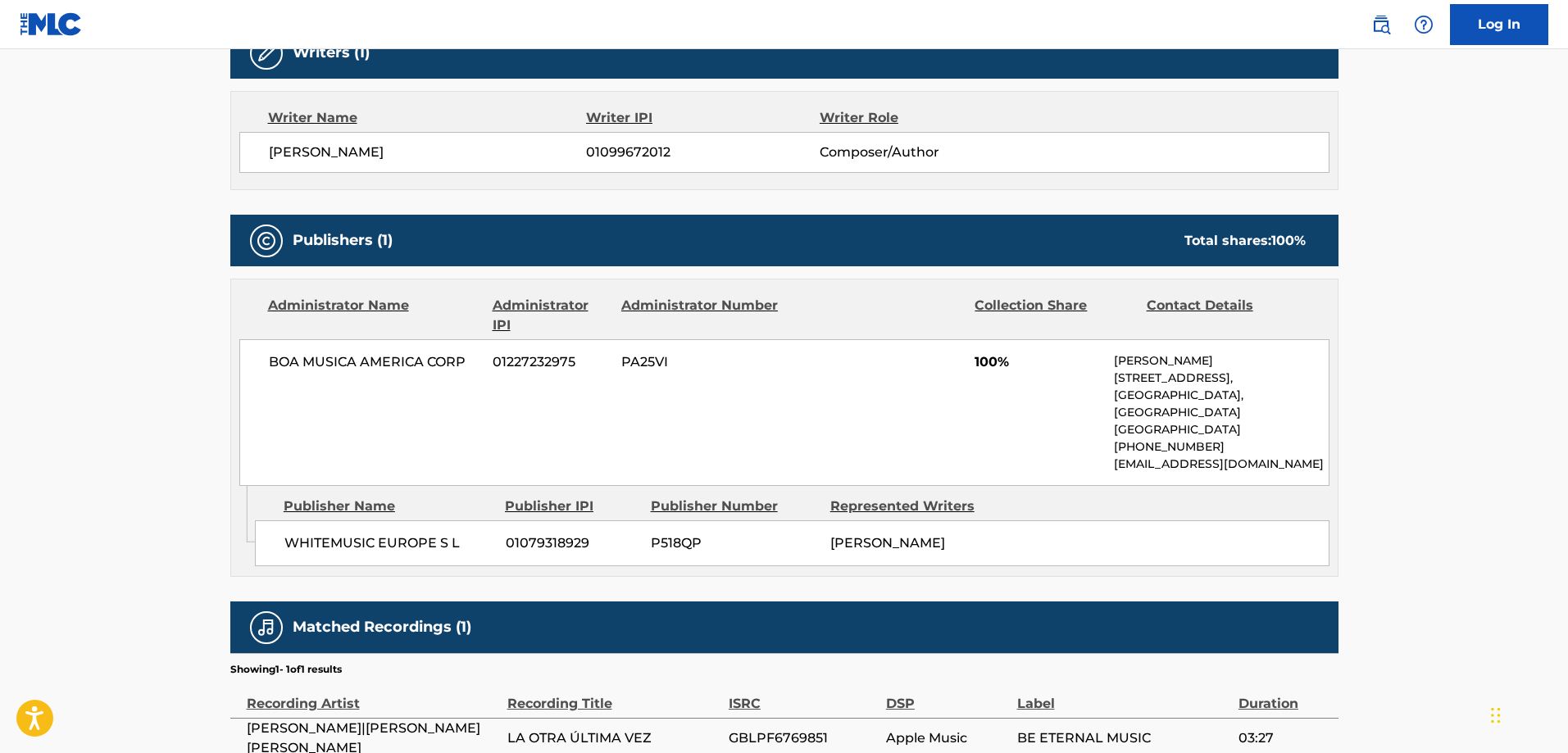
scroll to position [580, 0]
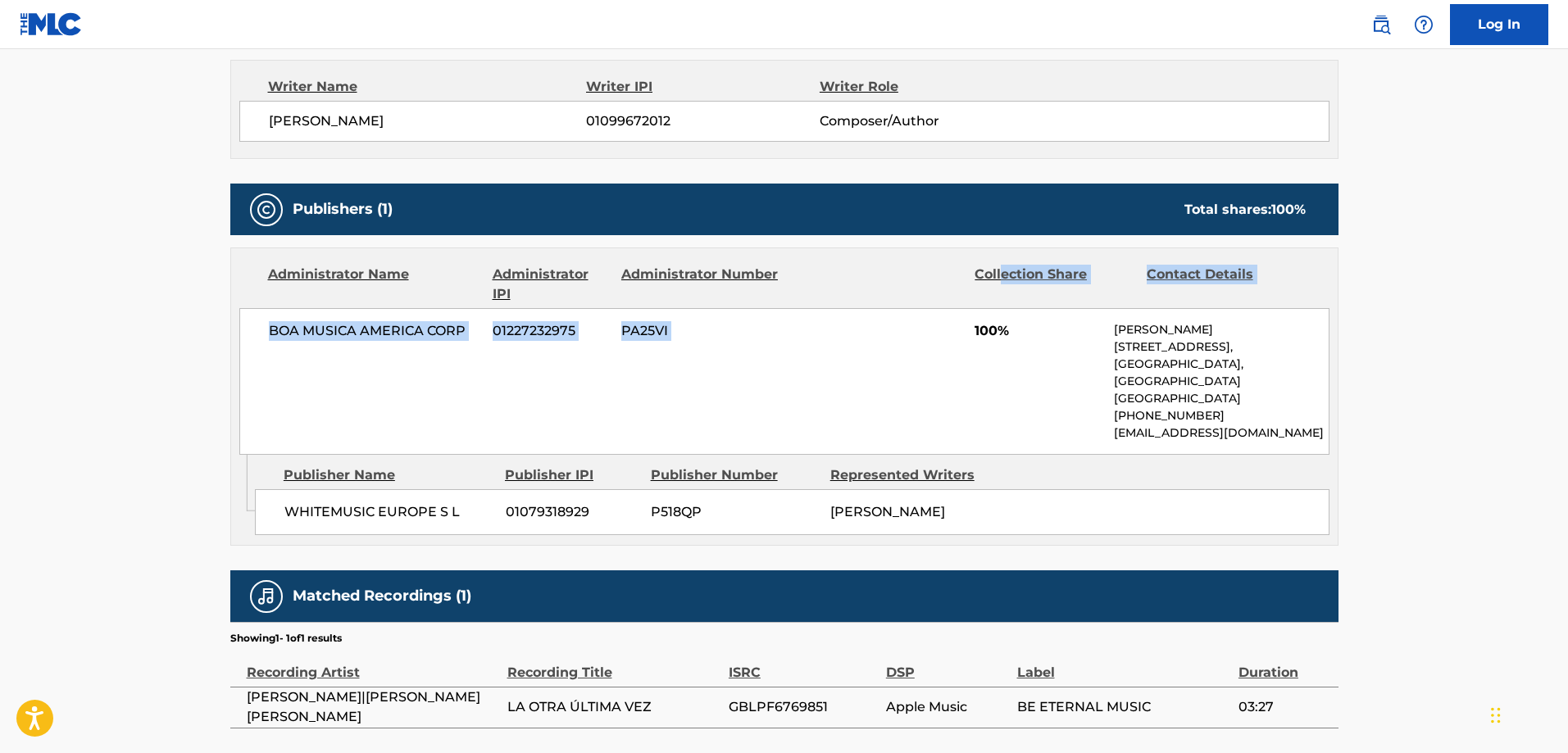
drag, startPoint x: 1003, startPoint y: 288, endPoint x: 929, endPoint y: 319, distance: 80.2
click at [929, 319] on div "Administrator Name Administrator IPI Administrator Number Collection Share Cont…" at bounding box center [784, 351] width 1107 height 206
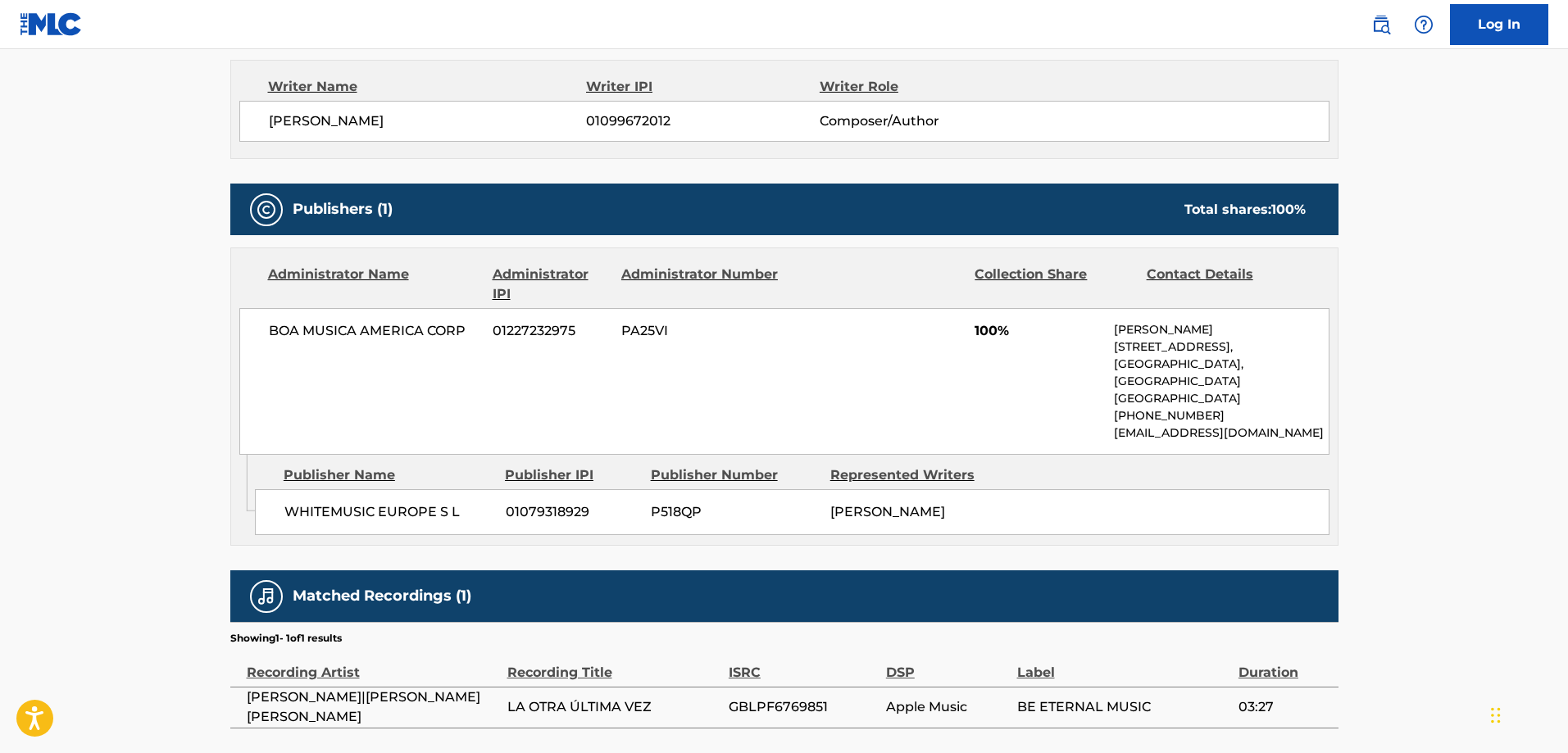
click at [996, 365] on div "BOA MUSICA AMERICA CORP 01227232975 PA25VI 100% [PERSON_NAME][GEOGRAPHIC_DATA][…" at bounding box center [784, 381] width 1090 height 147
drag, startPoint x: 938, startPoint y: 530, endPoint x: 819, endPoint y: 492, distance: 124.9
click at [819, 492] on div "WHITEMUSIC EUROPE S L 01079318929 P518QP [PERSON_NAME]" at bounding box center [792, 512] width 1075 height 46
click at [956, 455] on div "Publisher Name Publisher IPI Publisher Number Represented Writers WHITEMUSIC EU…" at bounding box center [796, 496] width 1083 height 82
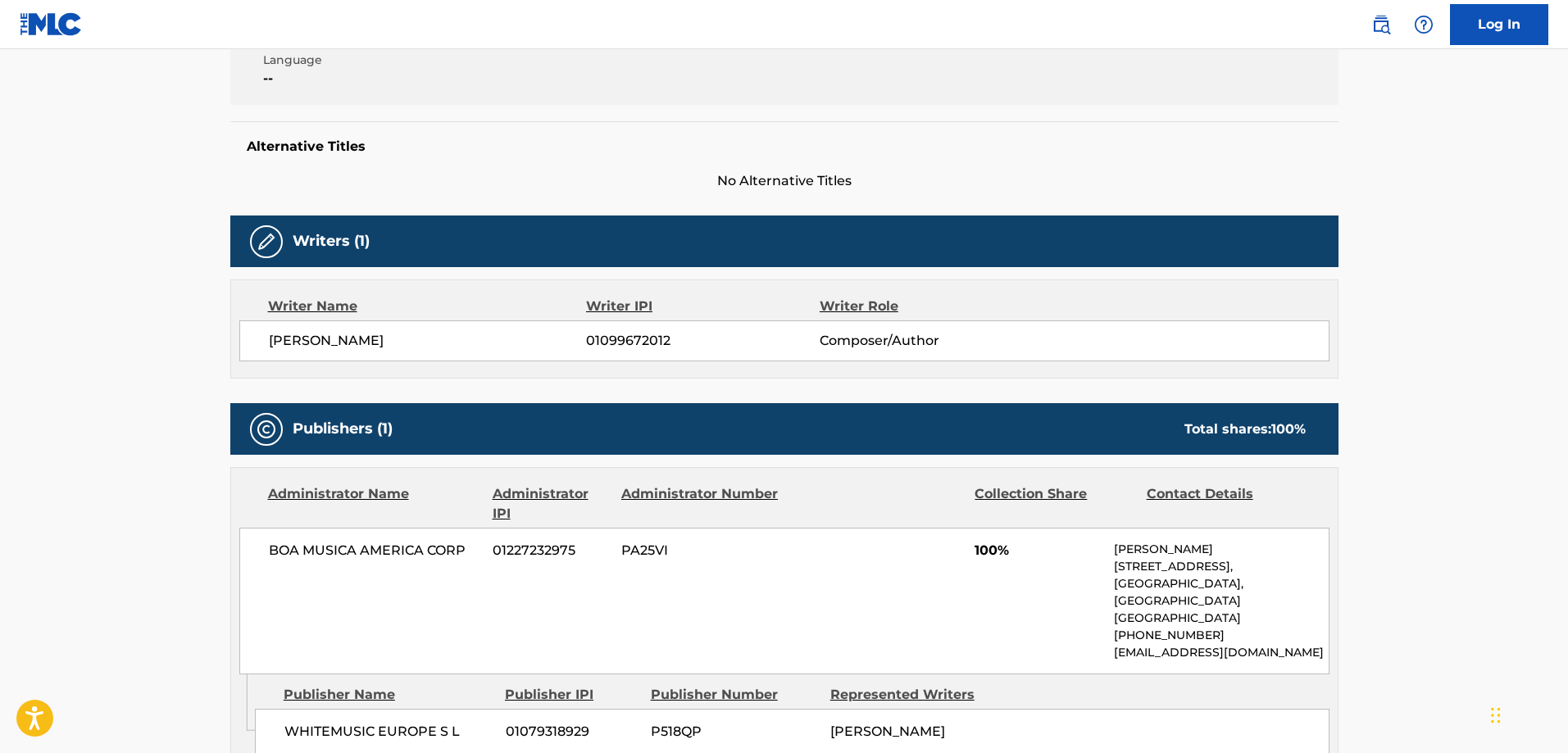
scroll to position [658, 0]
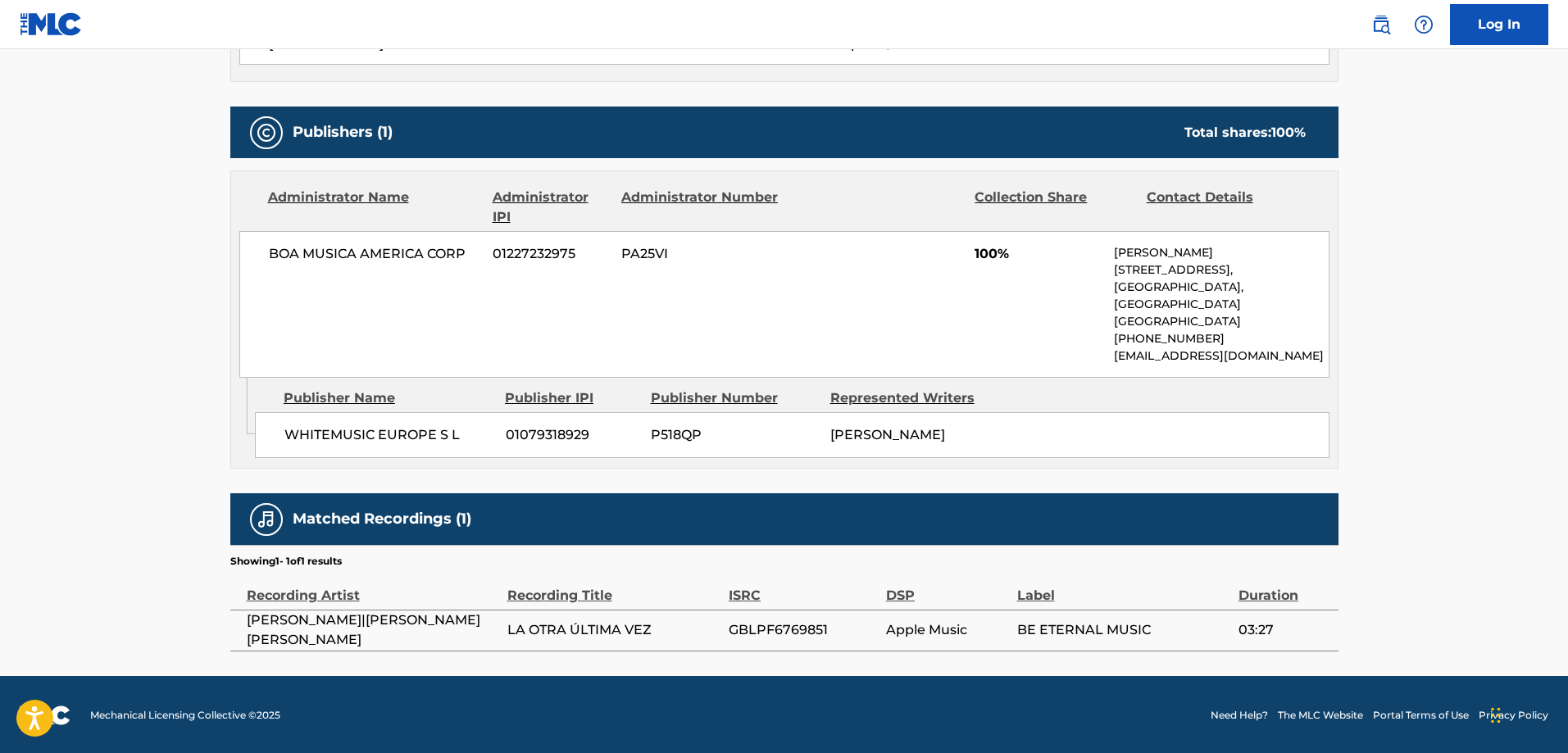
click at [343, 464] on div "Admin Original Publisher Connecting Line Publisher Name Publisher IPI Publisher…" at bounding box center [784, 423] width 1107 height 90
drag, startPoint x: 447, startPoint y: 619, endPoint x: 224, endPoint y: 631, distance: 223.3
click at [224, 631] on div "< Back to public search results Copy work link LA OTRA ULTIMA VEZ Overclaim Wor…" at bounding box center [784, 42] width 1148 height 1219
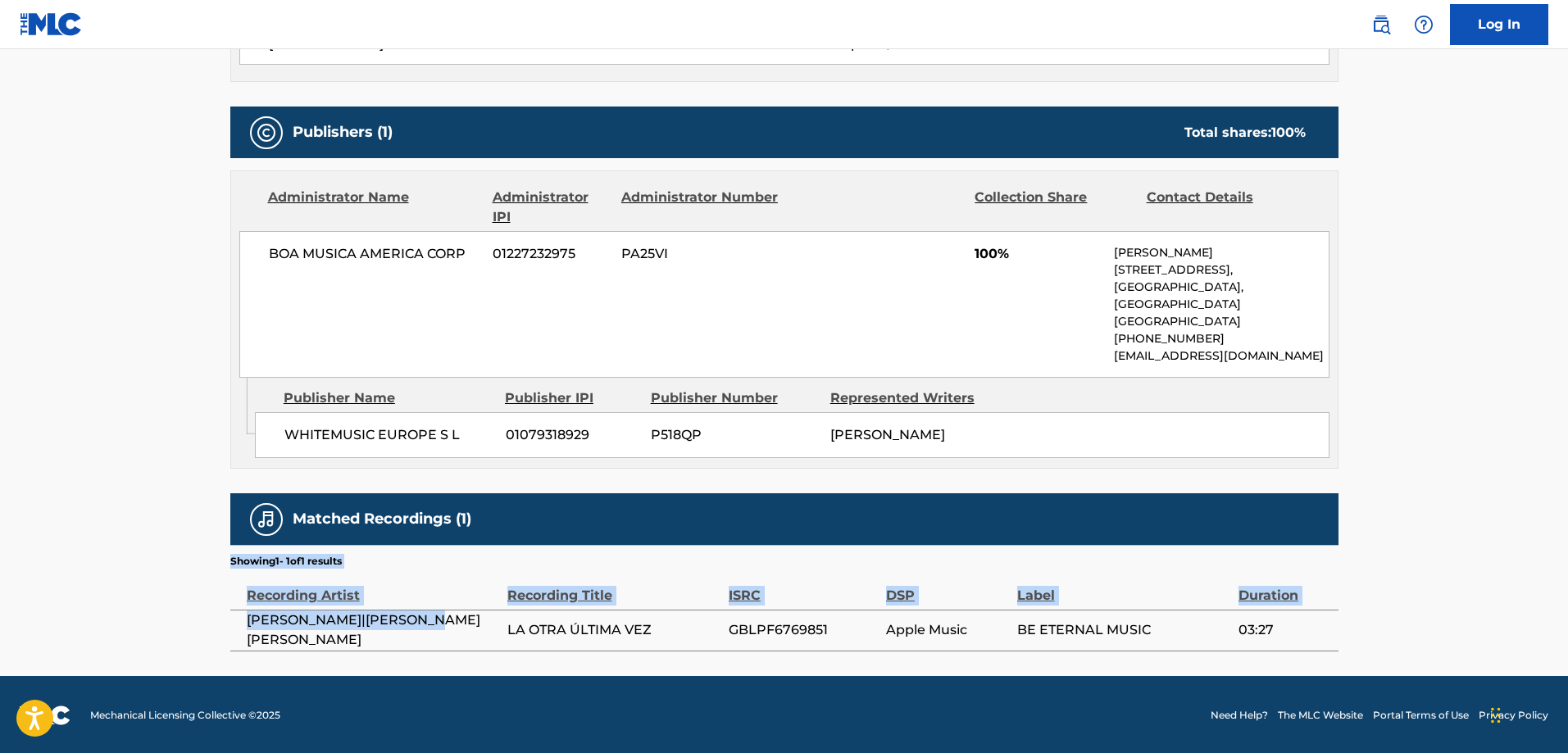
click at [437, 620] on span "[PERSON_NAME]|[PERSON_NAME] [PERSON_NAME]" at bounding box center [373, 630] width 252 height 39
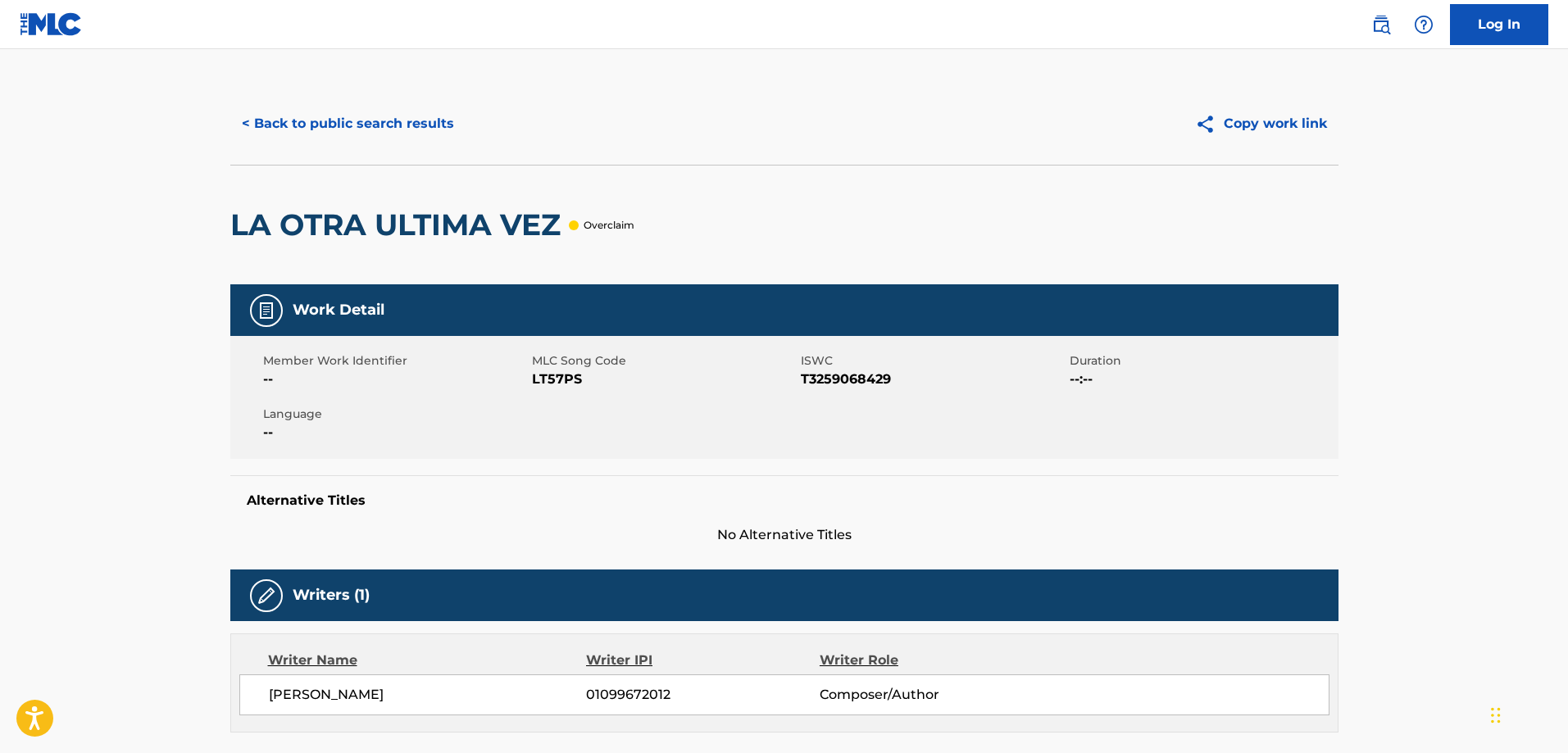
scroll to position [0, 0]
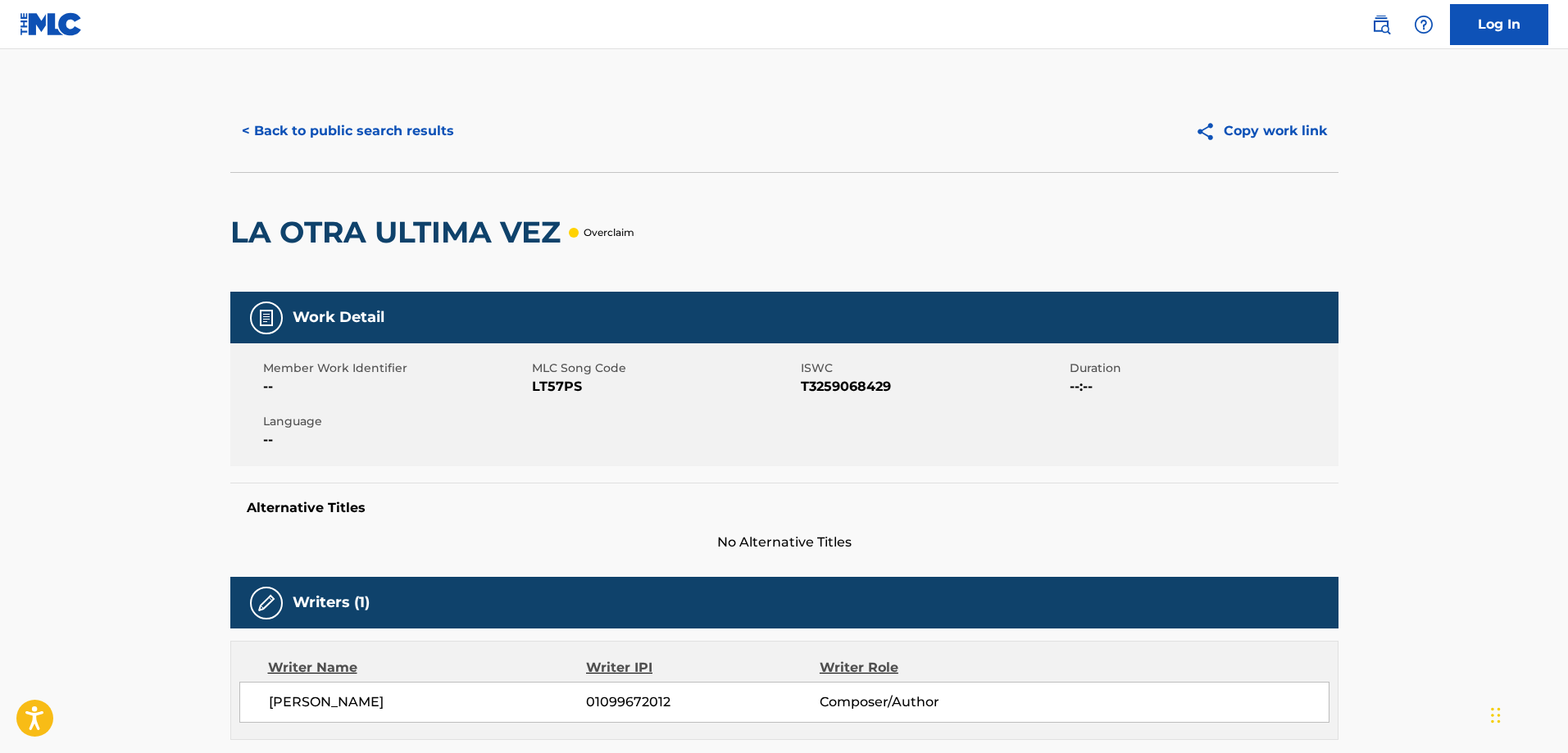
click at [378, 130] on button "< Back to public search results" at bounding box center [348, 131] width 236 height 41
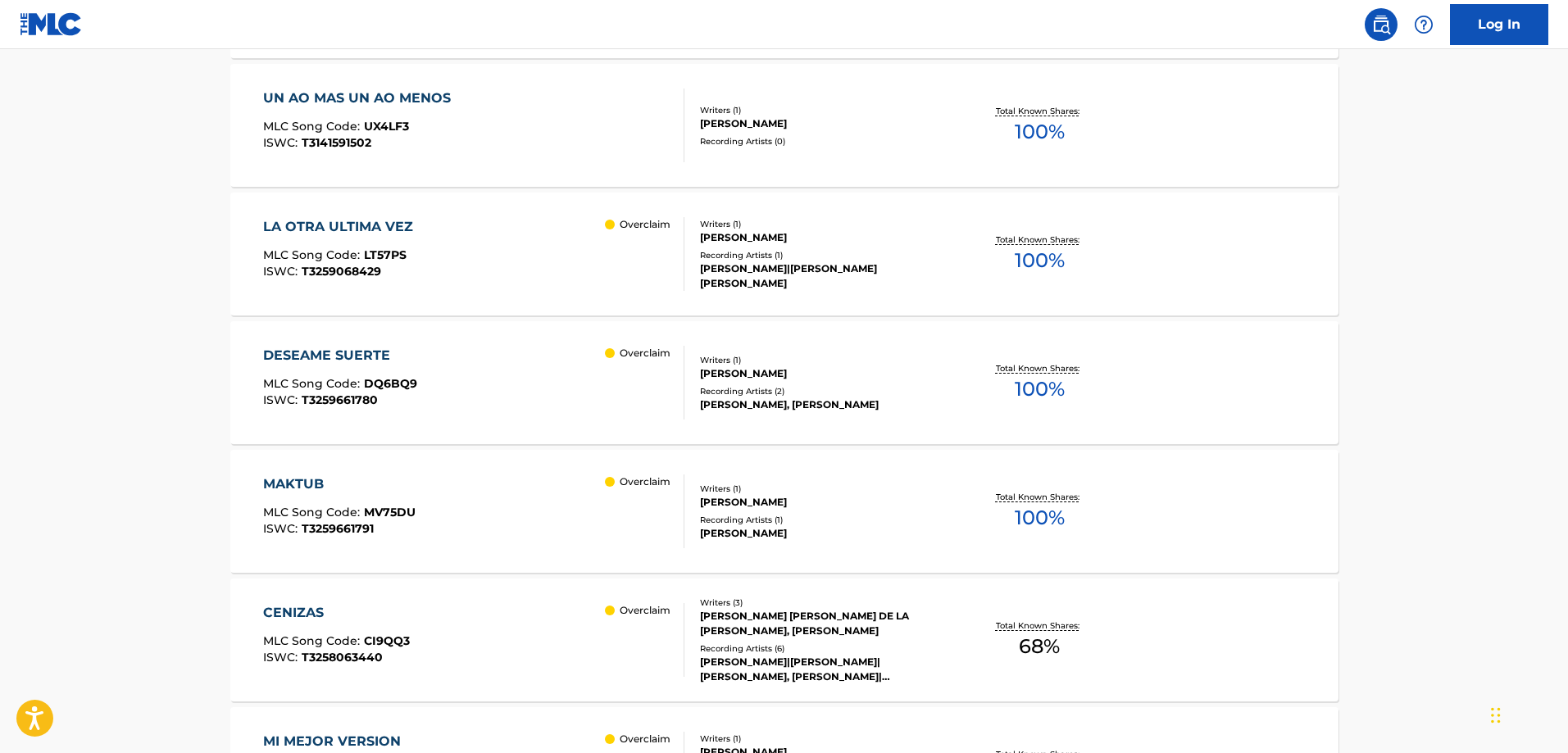
scroll to position [674, 0]
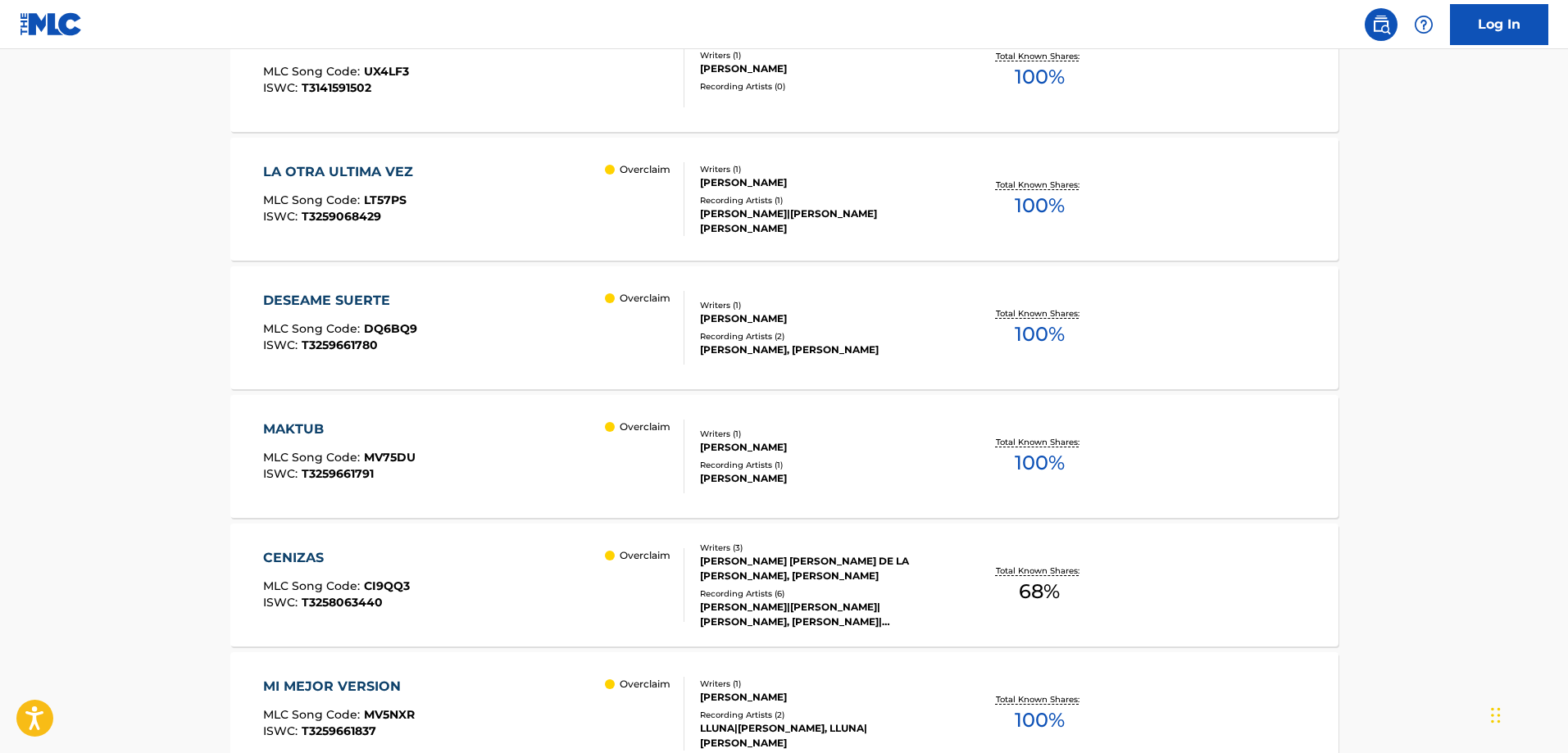
click at [546, 212] on div "LA OTRA ULTIMA VEZ MLC Song Code : LT57PS ISWC : T3259068429 Overclaim" at bounding box center [473, 199] width 421 height 74
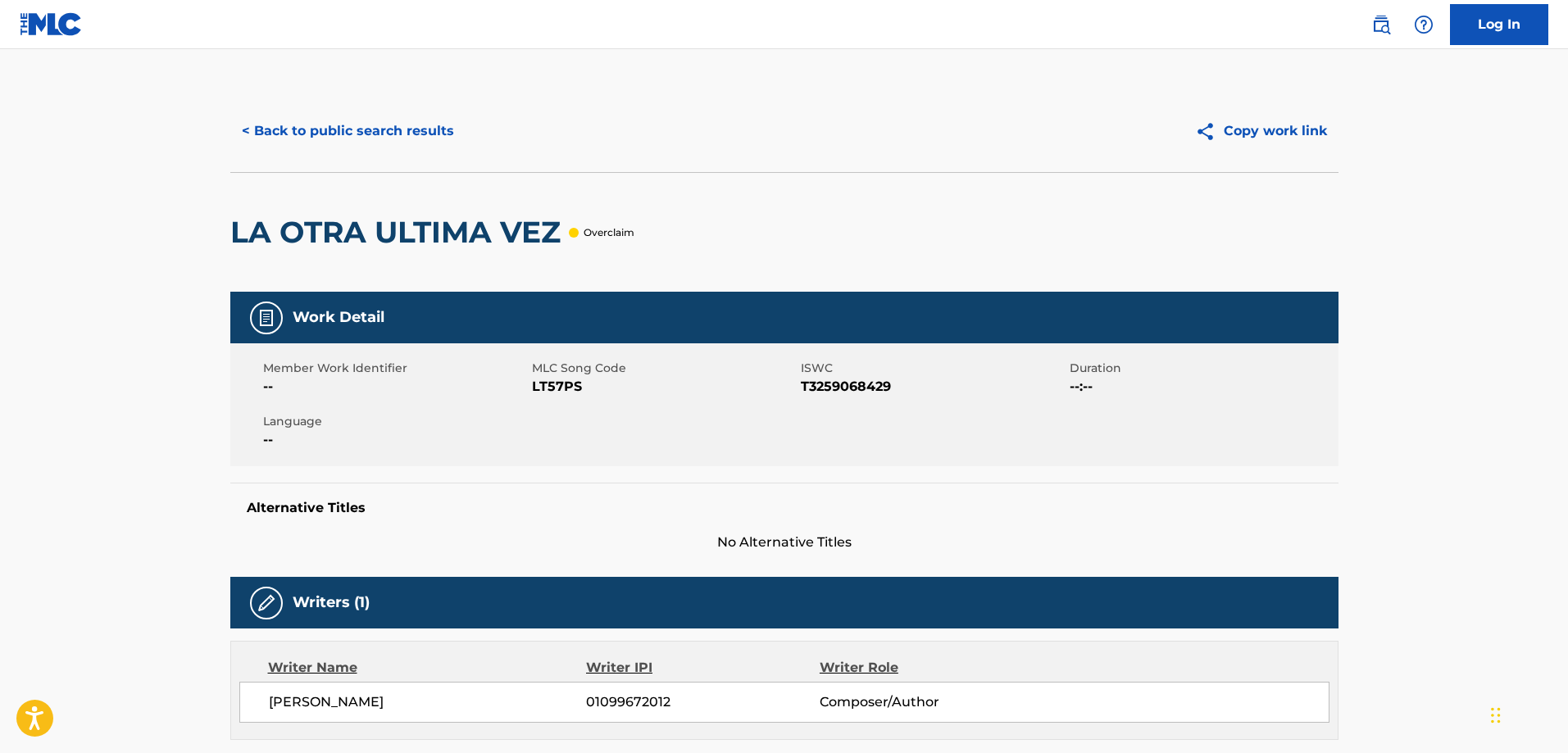
click at [301, 129] on button "< Back to public search results" at bounding box center [348, 131] width 236 height 41
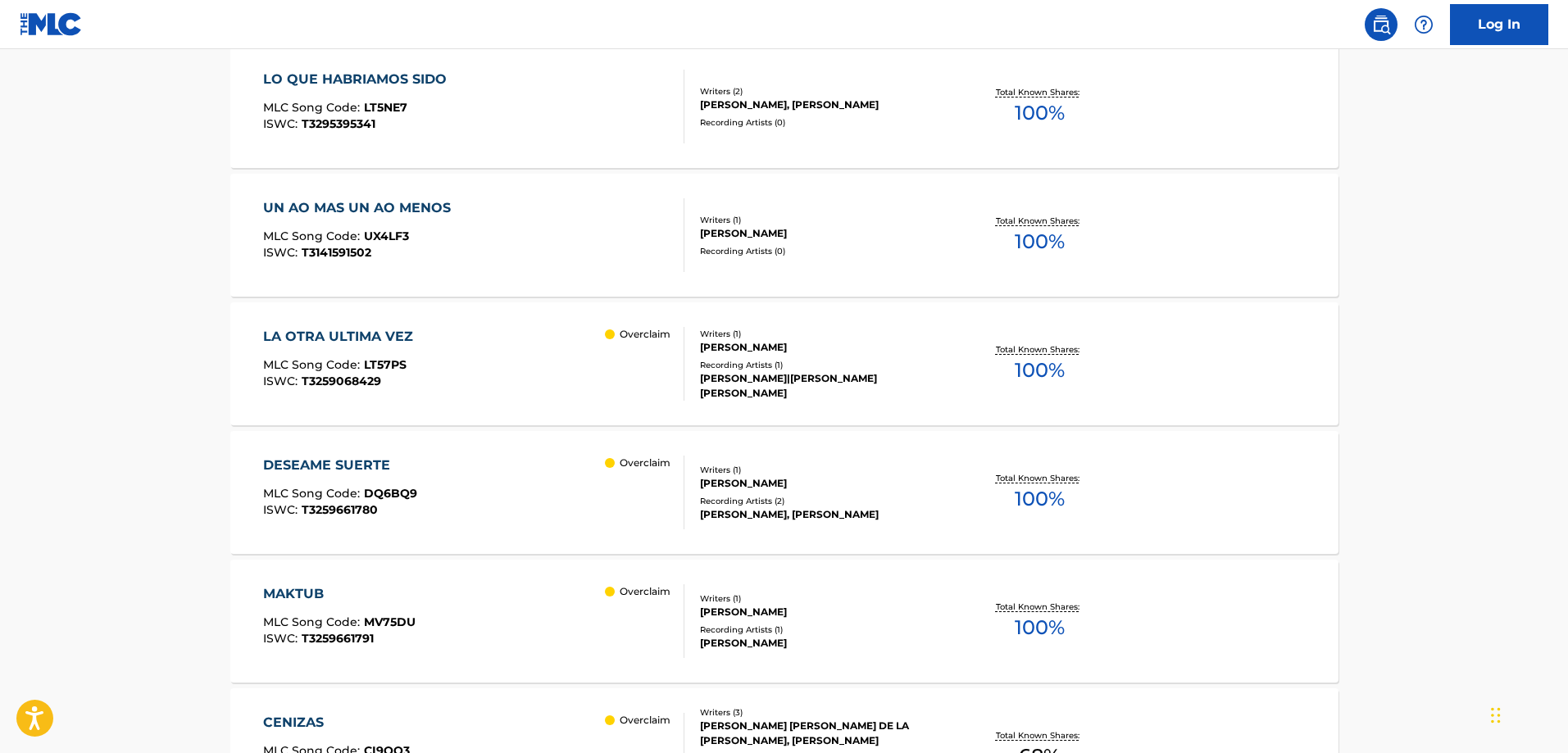
scroll to position [495, 0]
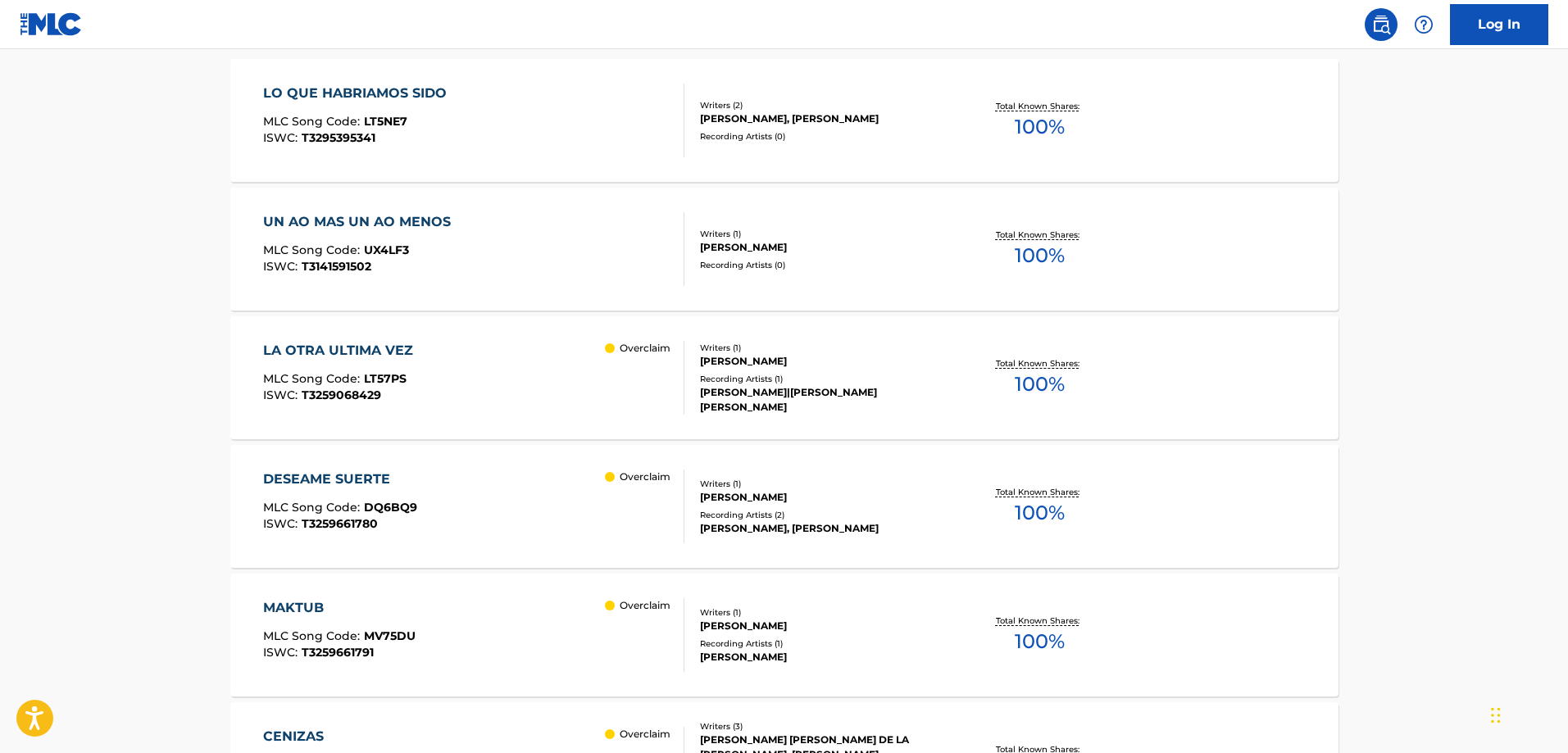
click at [569, 236] on div "UN AO MAS UN AO MENOS MLC Song Code : UX4LF3 ISWC : T3141591502" at bounding box center [473, 248] width 421 height 74
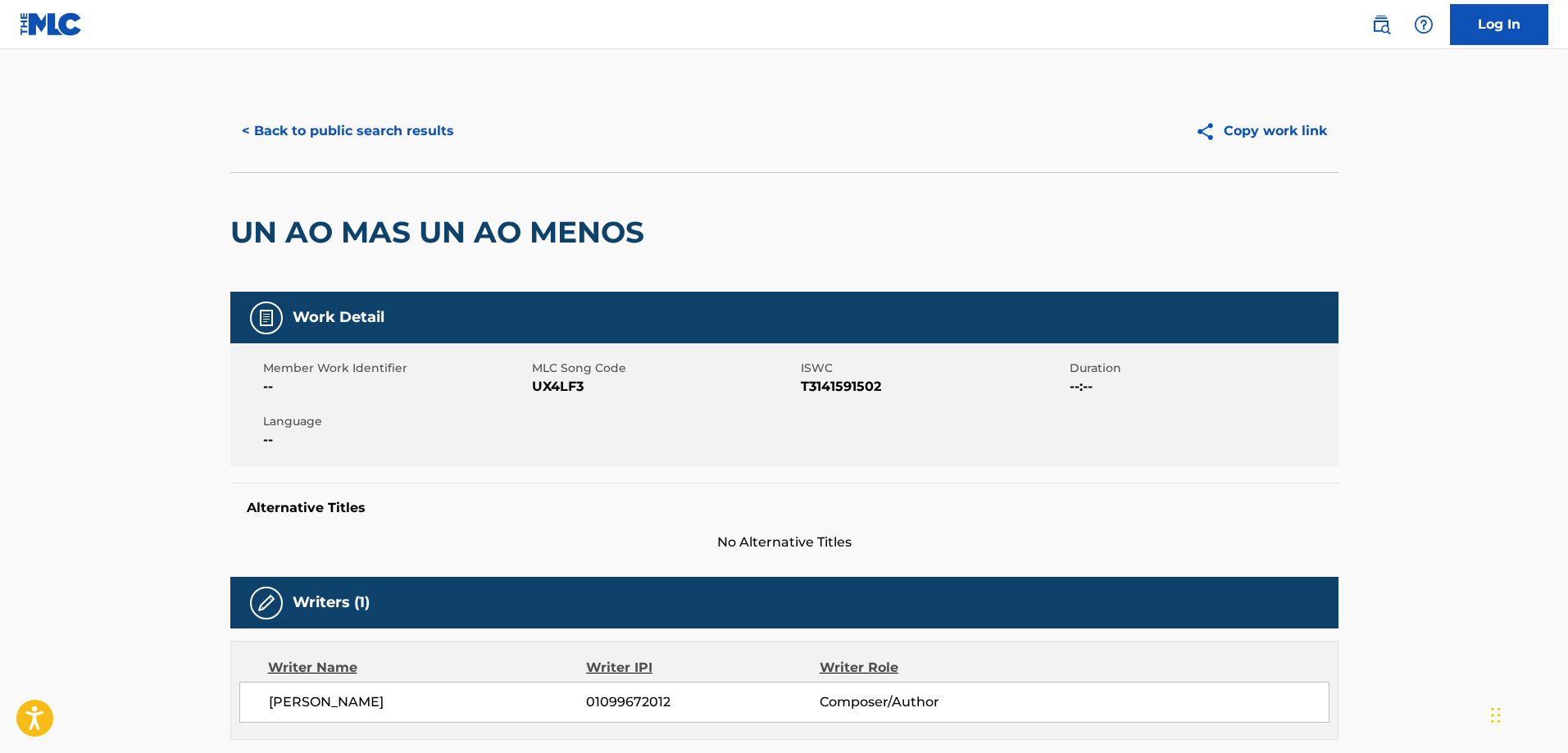
click at [300, 121] on button "< Back to public search results" at bounding box center [348, 131] width 236 height 41
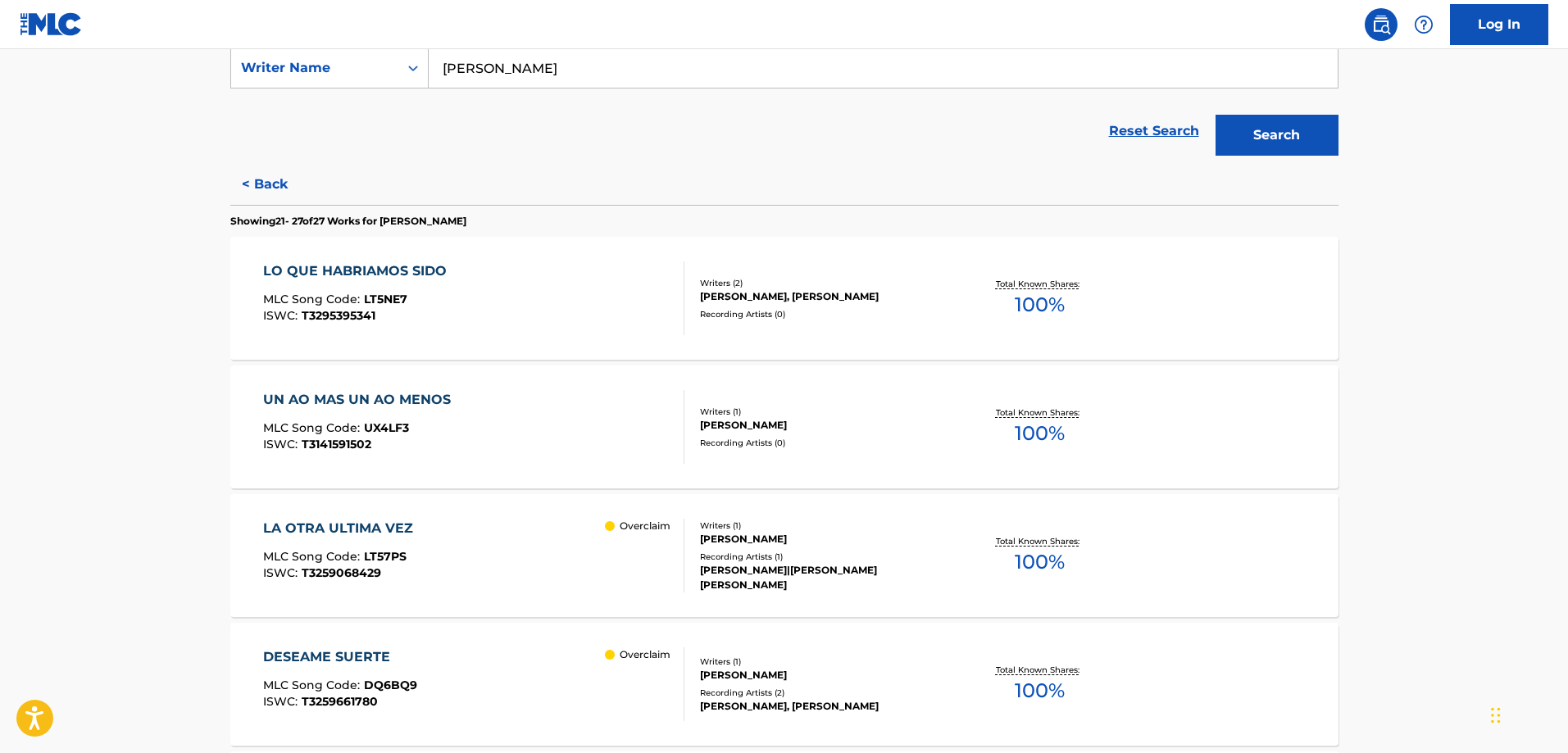
scroll to position [390, 0]
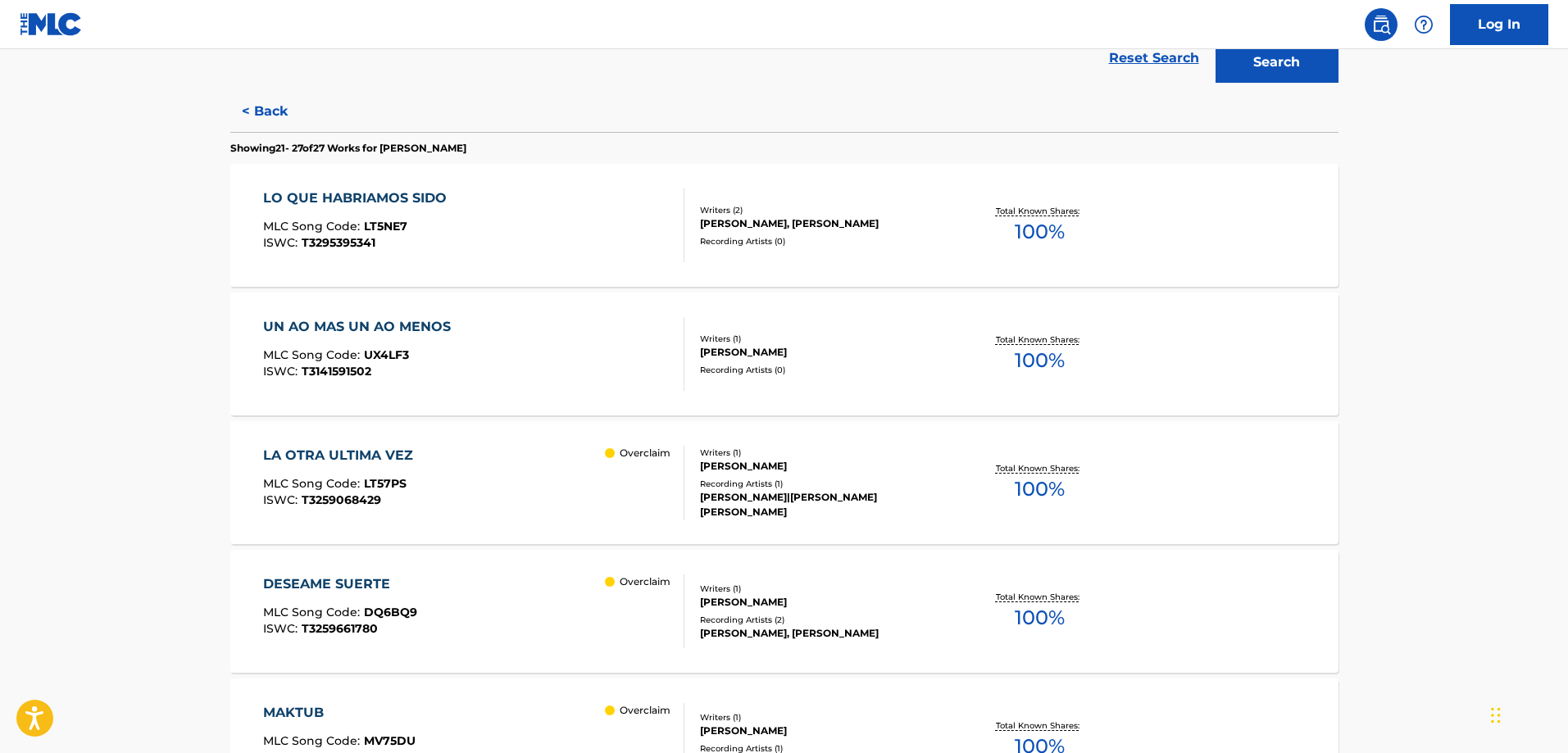
click at [453, 332] on div "UN AO MAS UN AO MENOS" at bounding box center [361, 327] width 196 height 20
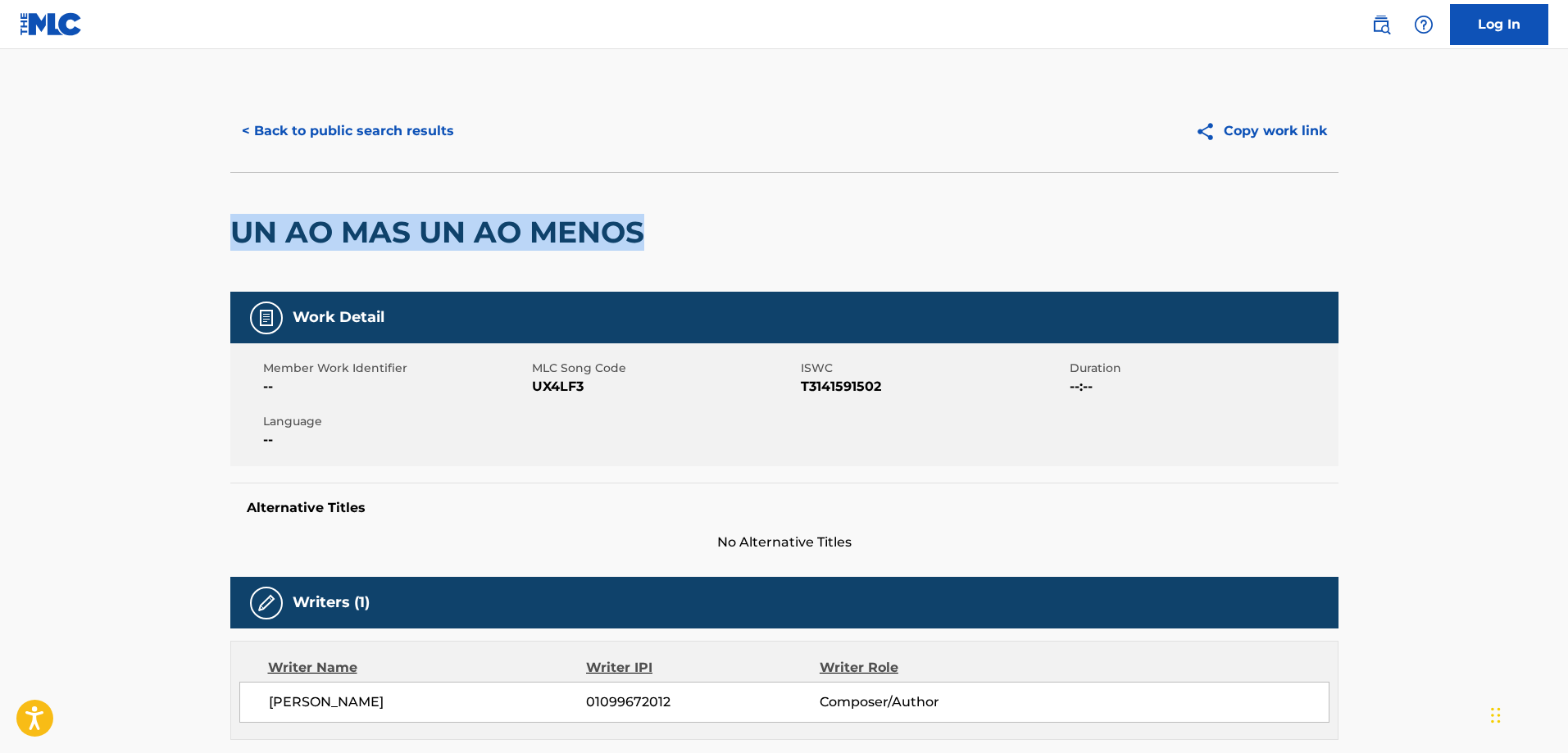
drag, startPoint x: 238, startPoint y: 234, endPoint x: 678, endPoint y: 232, distance: 440.0
click at [678, 232] on div "UN AO MAS UN AO MENOS" at bounding box center [784, 231] width 1108 height 120
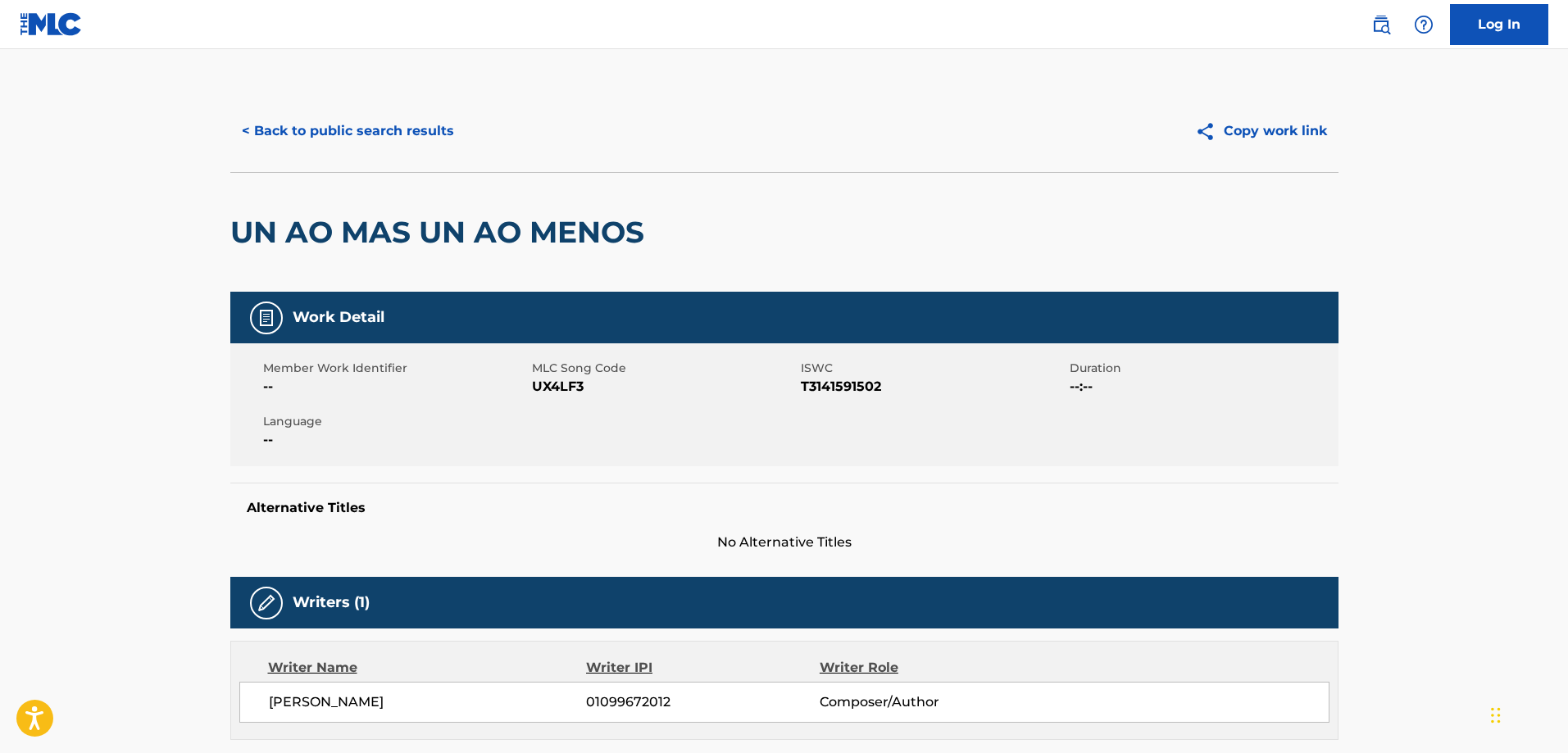
click at [1497, 371] on main "< Back to public search results Copy work link UN AO MAS UN AO MENOS Work Detai…" at bounding box center [784, 664] width 1568 height 1230
click at [967, 365] on span "ISWC" at bounding box center [933, 368] width 265 height 17
click at [427, 131] on button "< Back to public search results" at bounding box center [348, 131] width 236 height 41
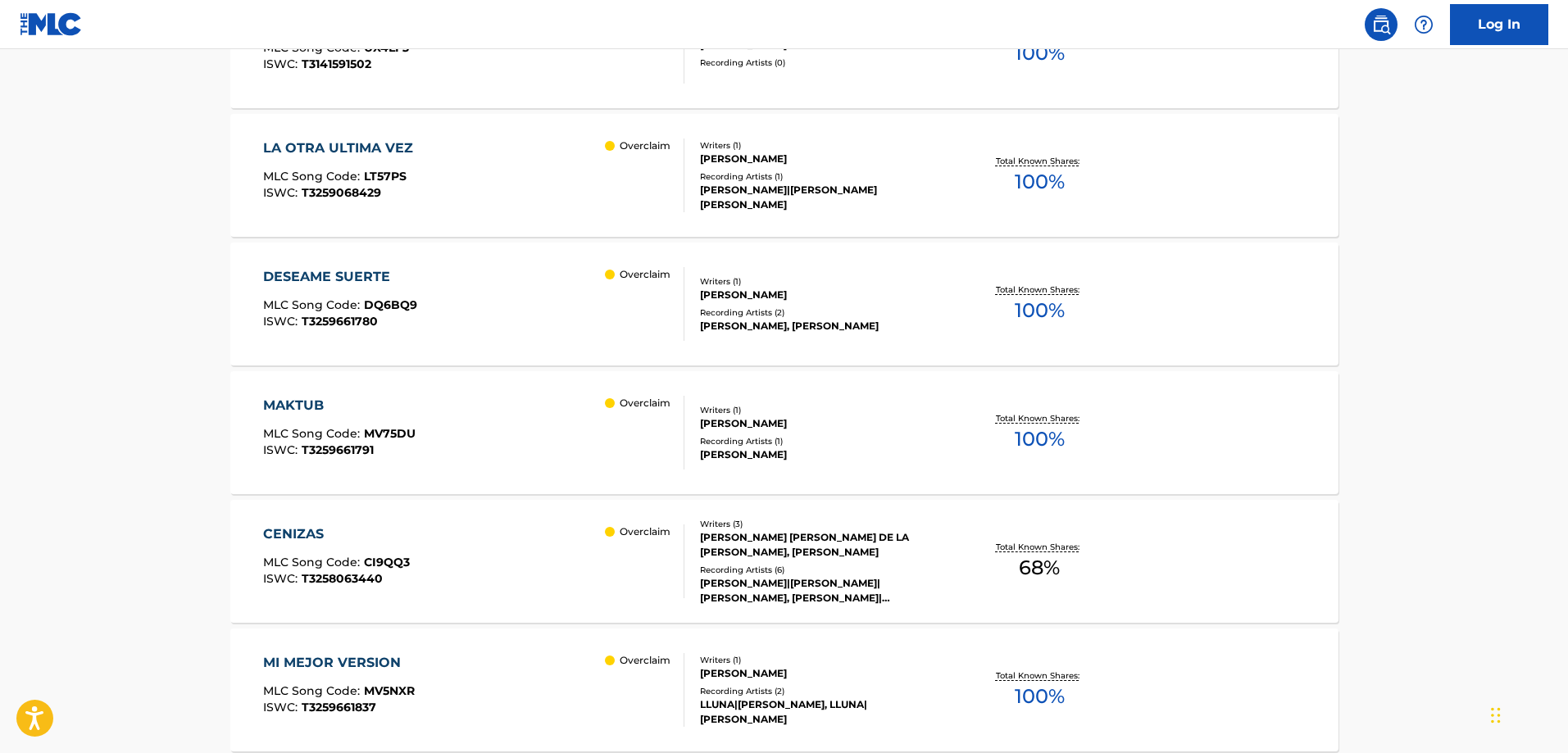
scroll to position [732, 0]
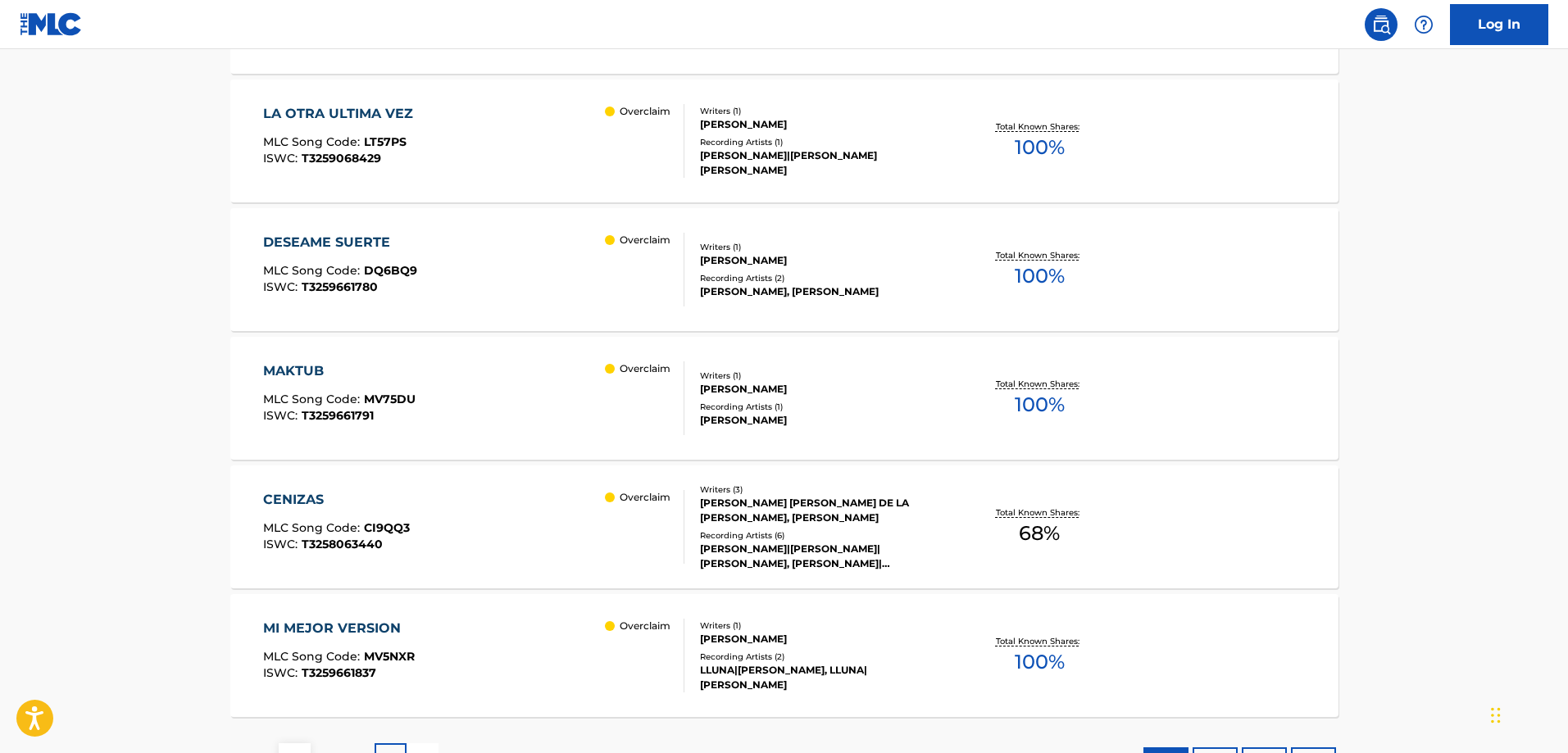
click at [529, 635] on div "MI MEJOR VERSION MLC Song Code : MV5NXR ISWC : T3259661837 Overclaim" at bounding box center [473, 655] width 421 height 74
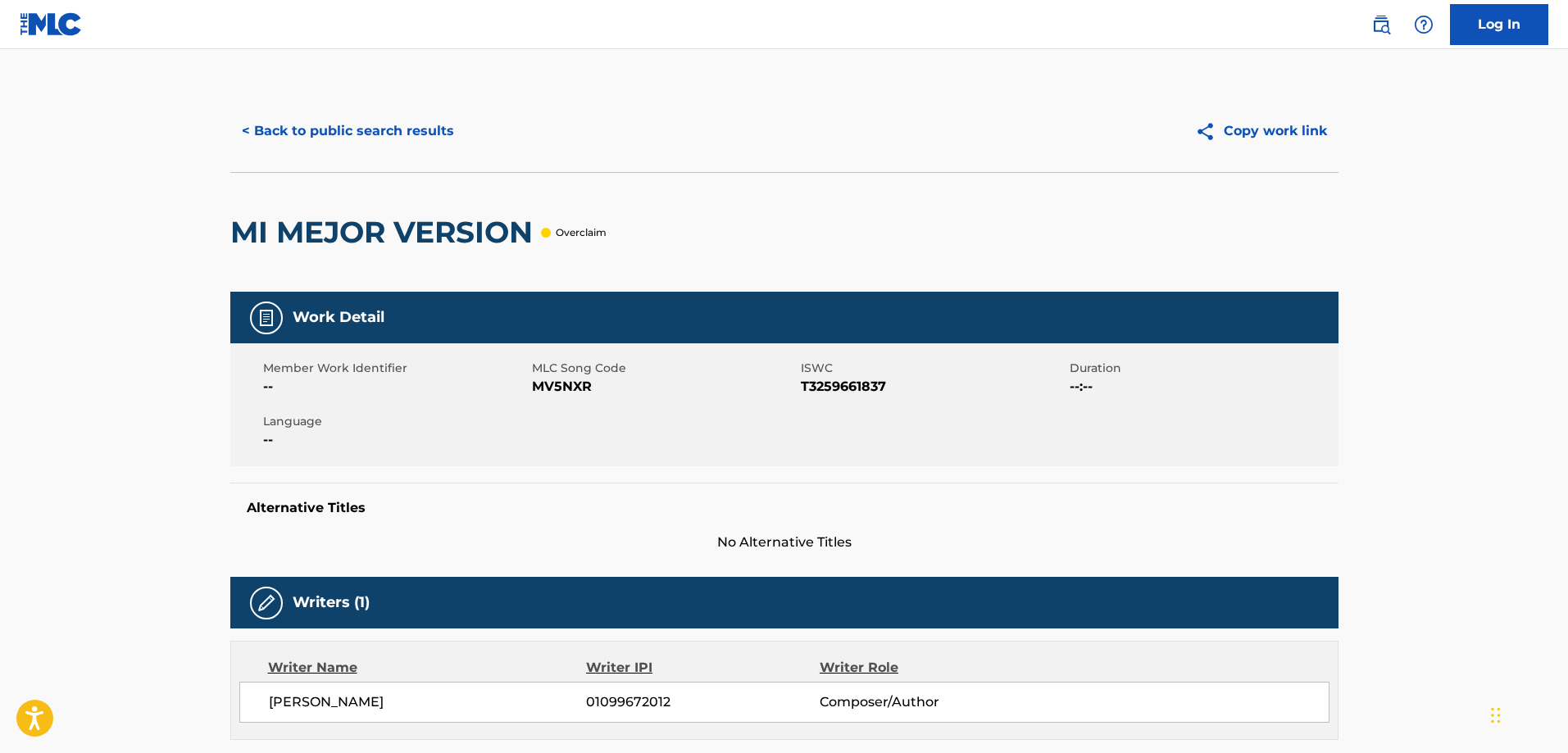
click at [386, 127] on button "< Back to public search results" at bounding box center [348, 131] width 236 height 41
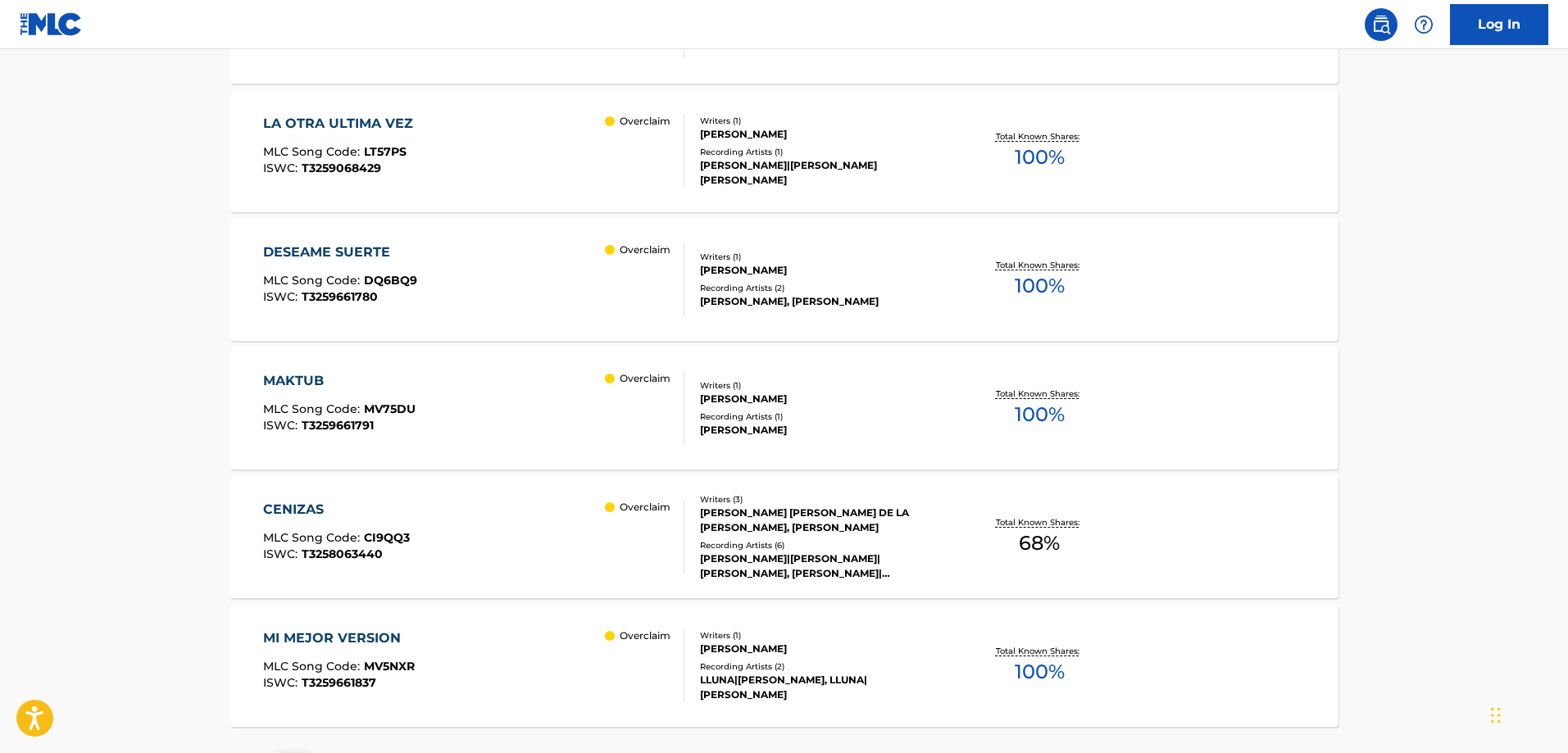
scroll to position [748, 0]
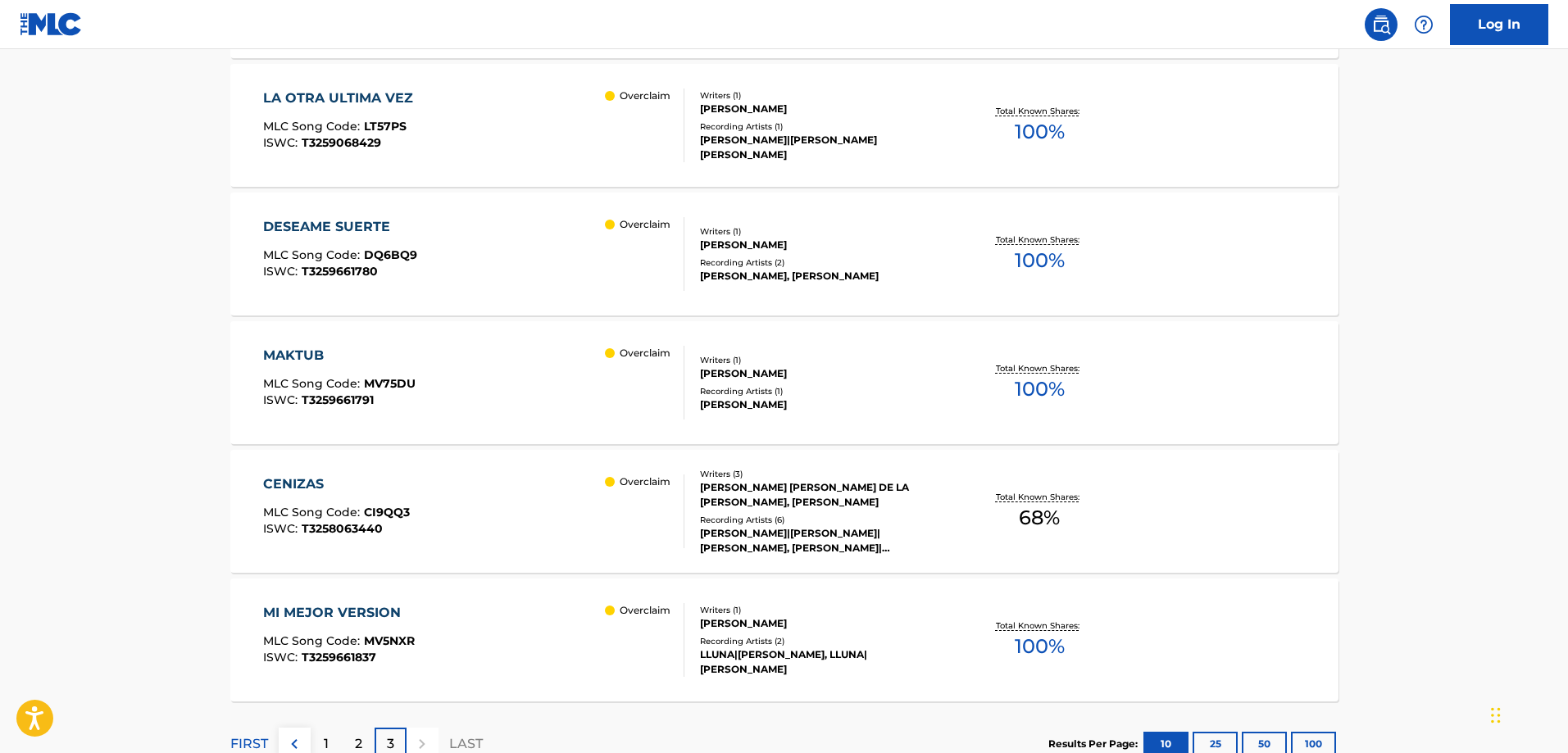
click at [560, 526] on div "CENIZAS MLC Song Code : CI9QQ3 ISWC : T3258063440 Overclaim" at bounding box center [473, 511] width 421 height 74
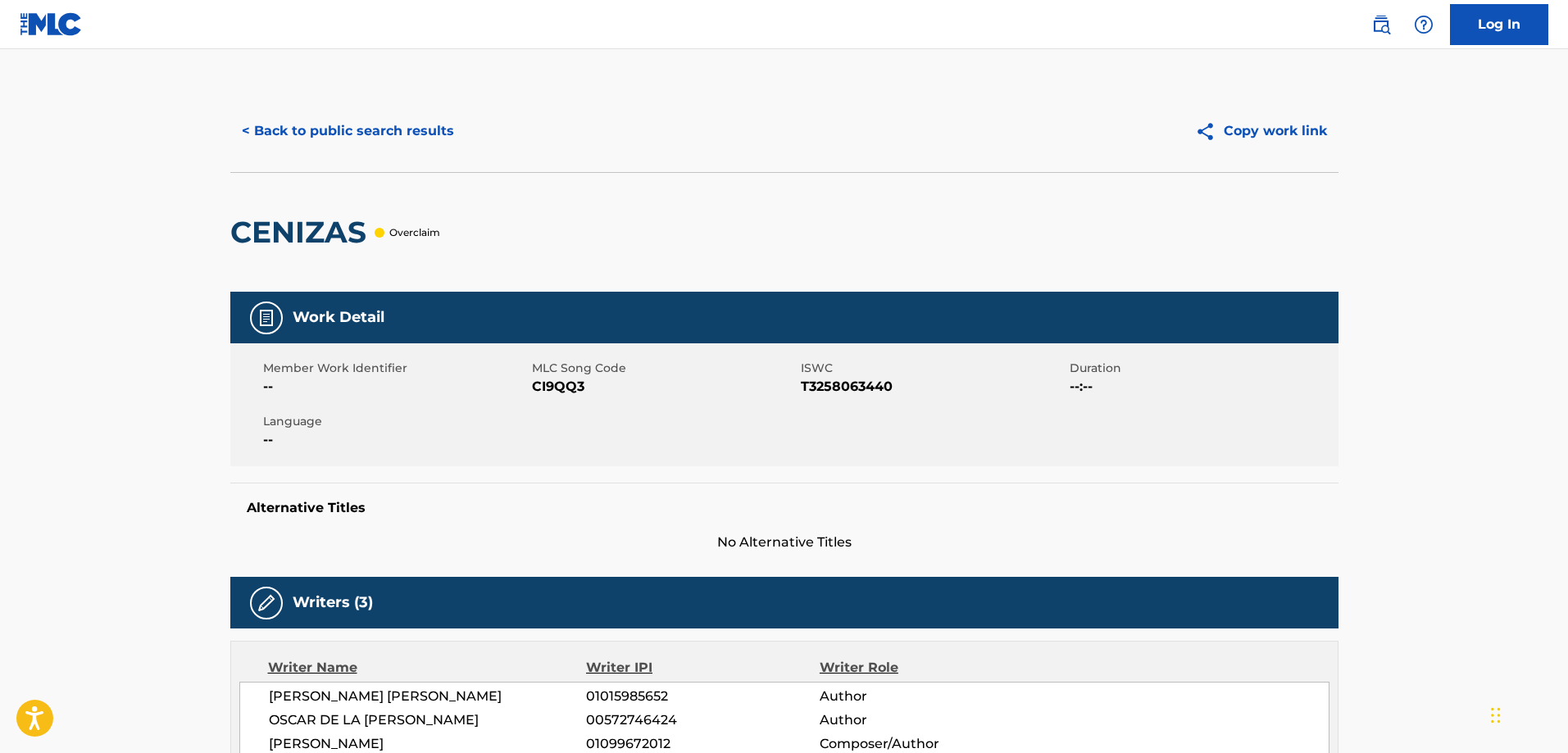
click at [316, 145] on button "< Back to public search results" at bounding box center [348, 131] width 236 height 41
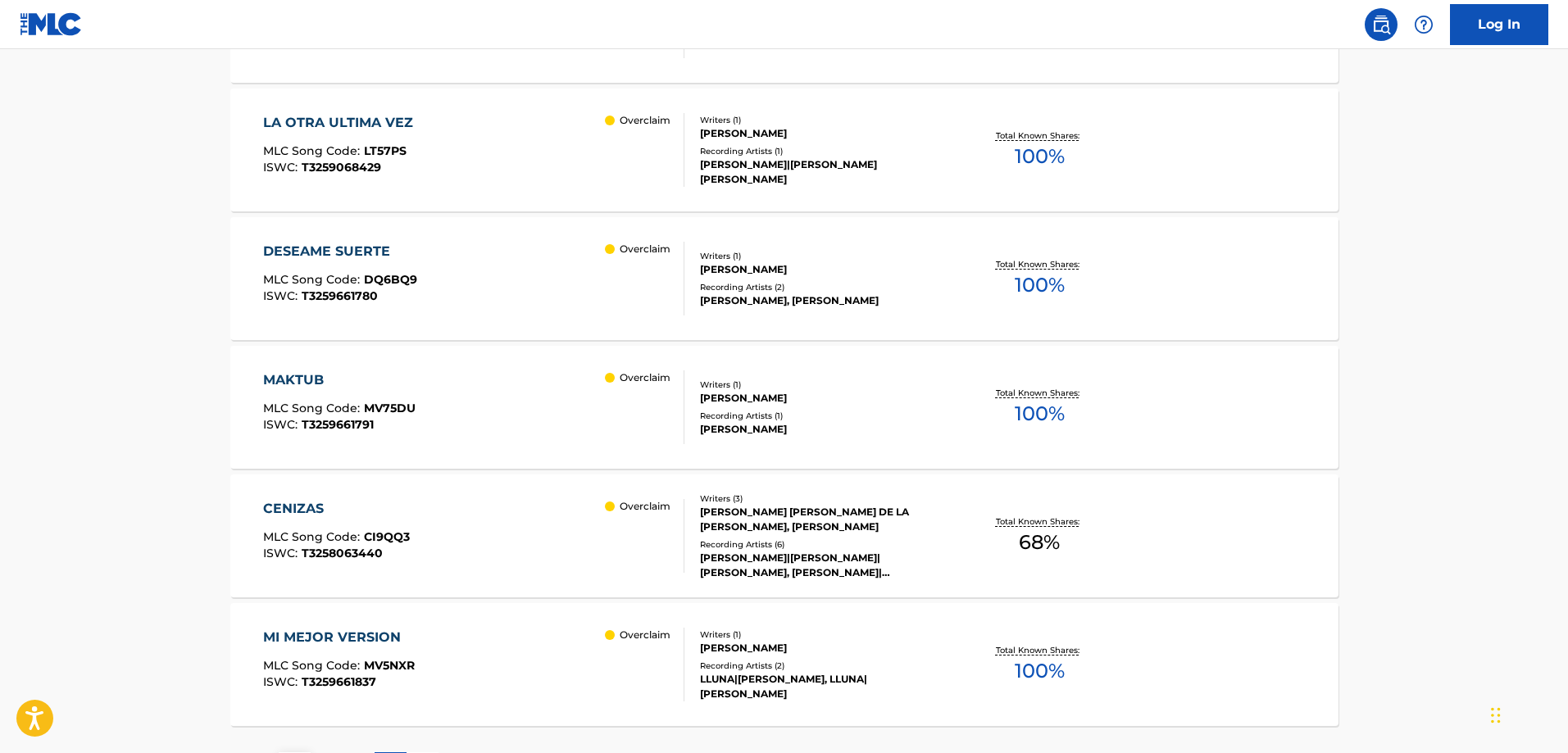
scroll to position [827, 0]
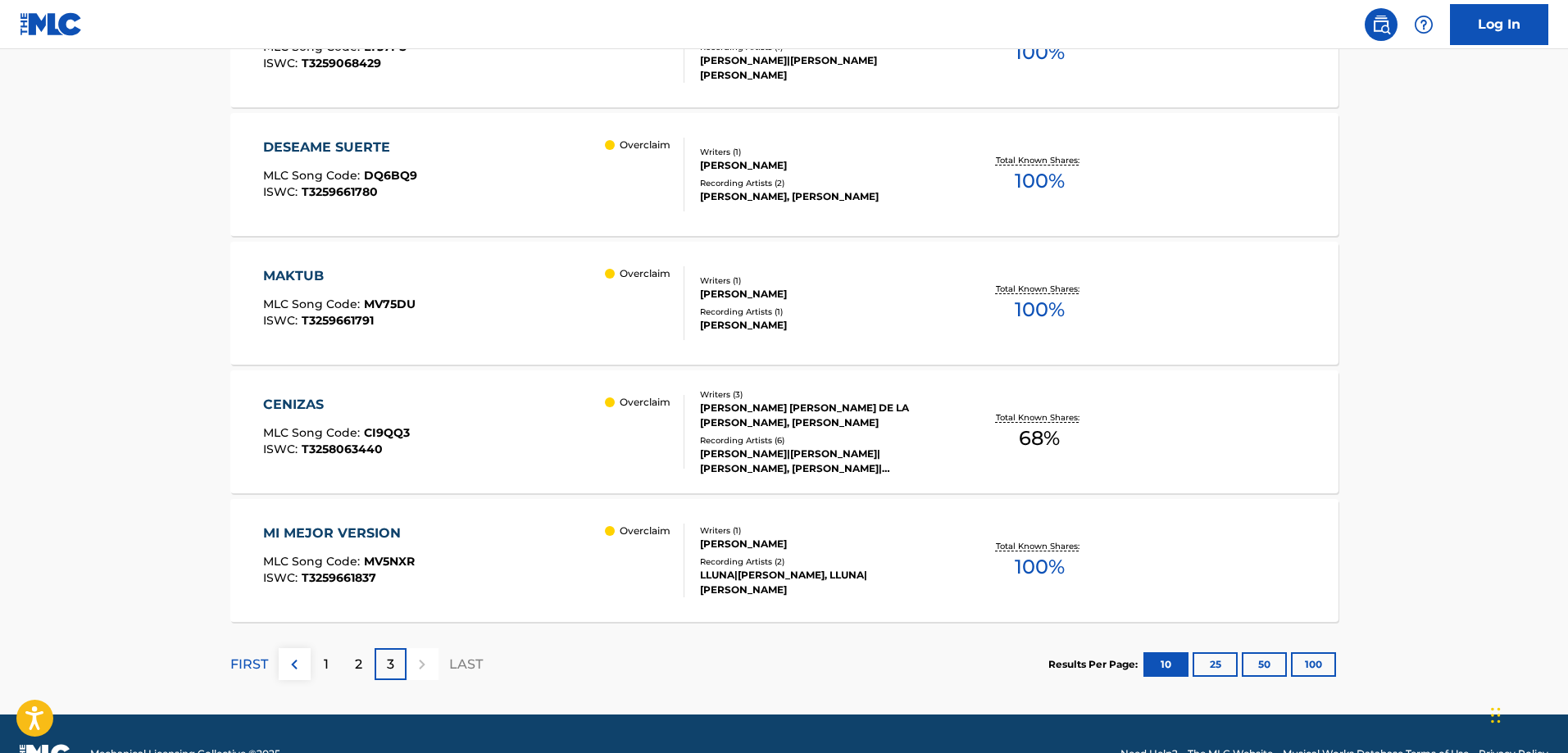
click at [533, 268] on div "MAKTUB MLC Song Code : MV75DU ISWC : T3259661791 Overclaim" at bounding box center [473, 303] width 421 height 74
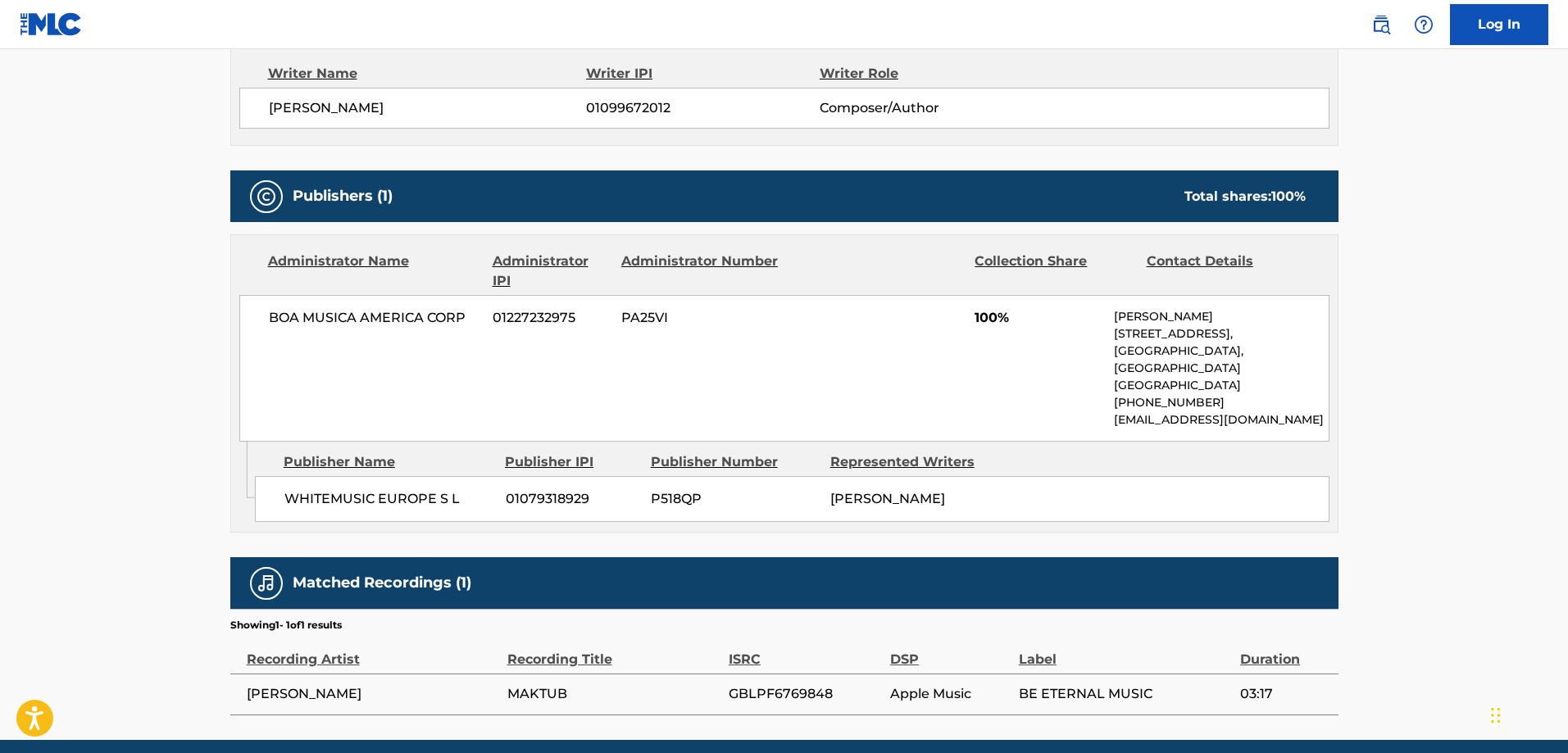
scroll to position [658, 0]
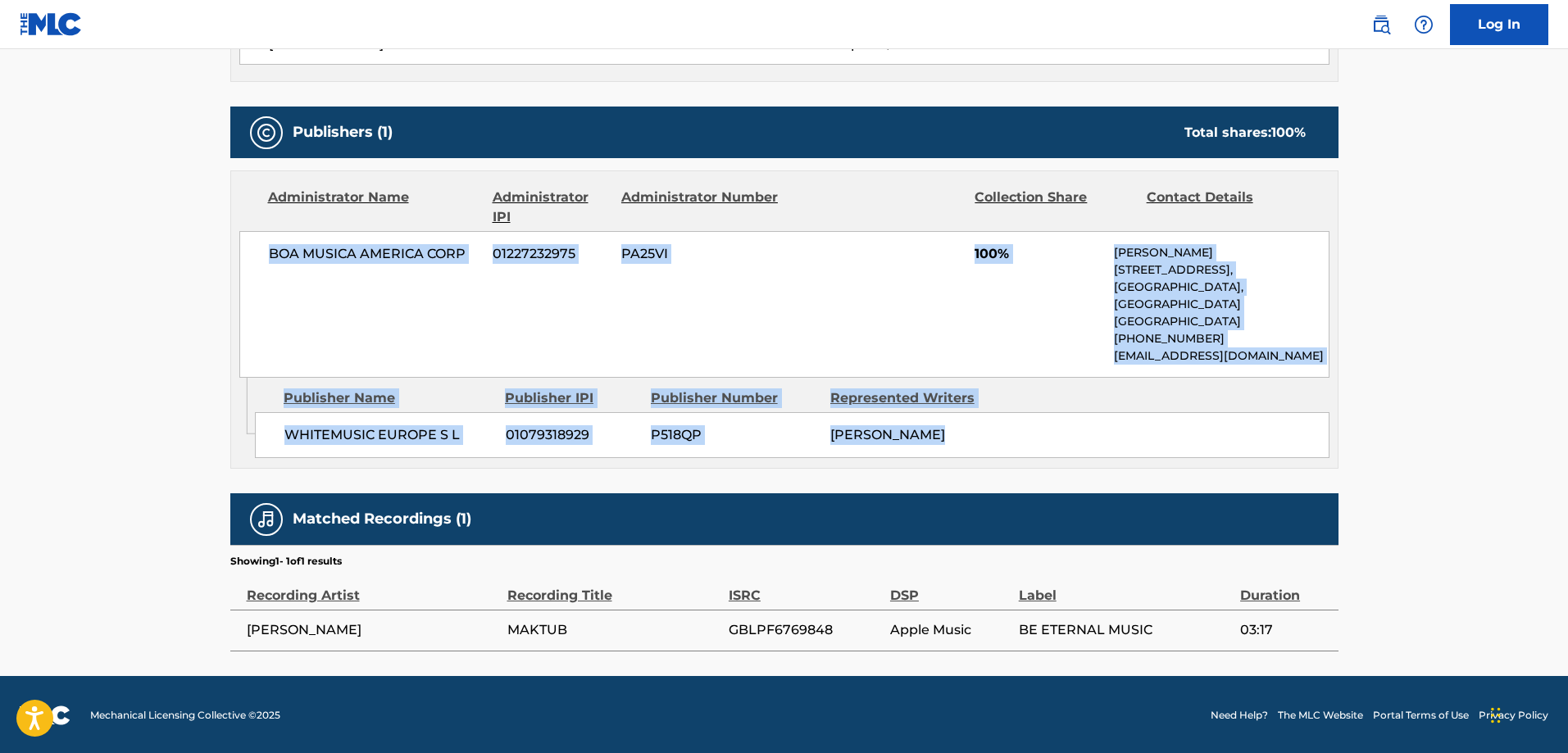
drag, startPoint x: 276, startPoint y: 238, endPoint x: 1230, endPoint y: 423, distance: 971.8
click at [1230, 423] on div "Administrator Name Administrator IPI Administrator Number Collection Share Cont…" at bounding box center [784, 319] width 1108 height 298
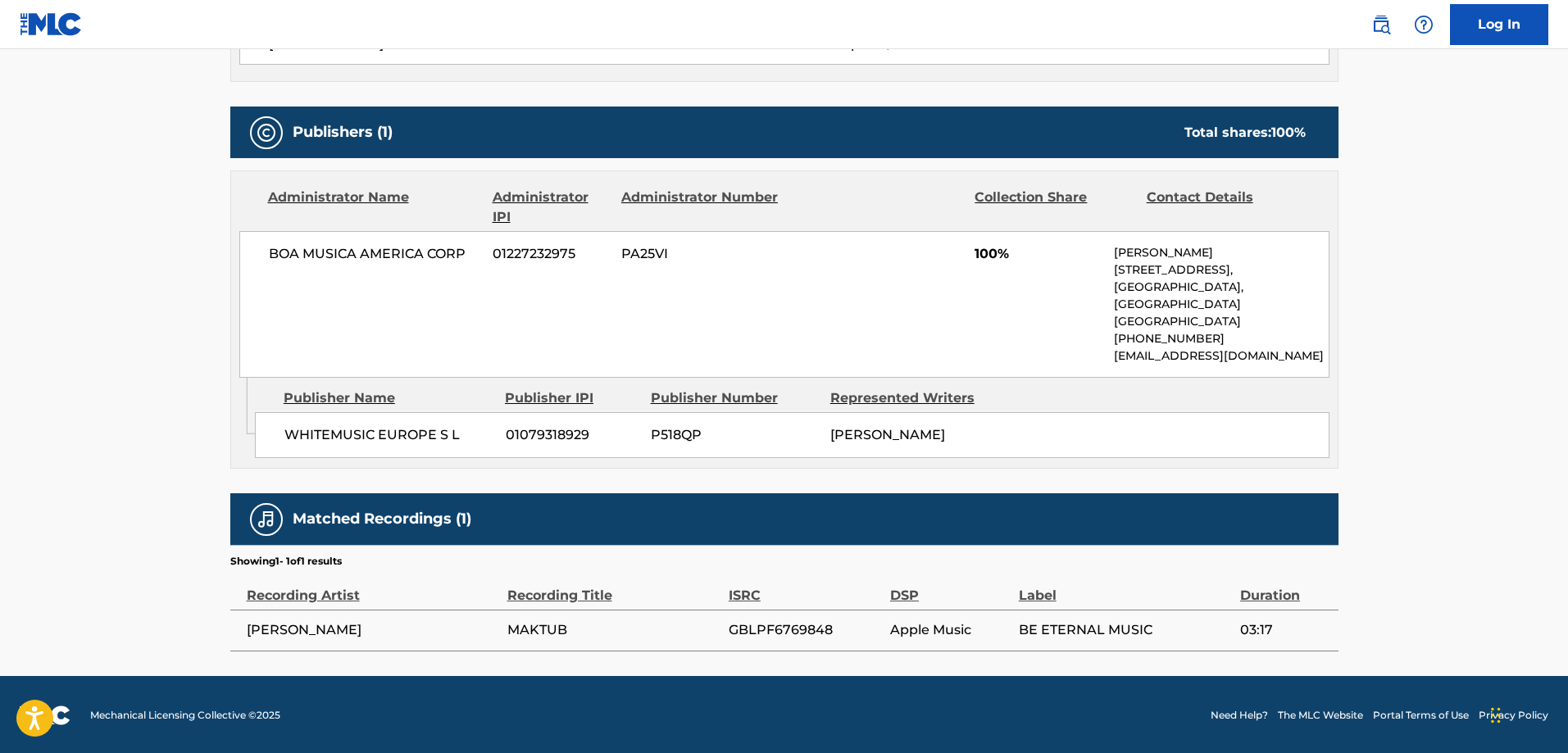
click at [1155, 465] on div "Admin Original Publisher Connecting Line Publisher Name Publisher IPI Publisher…" at bounding box center [784, 423] width 1107 height 90
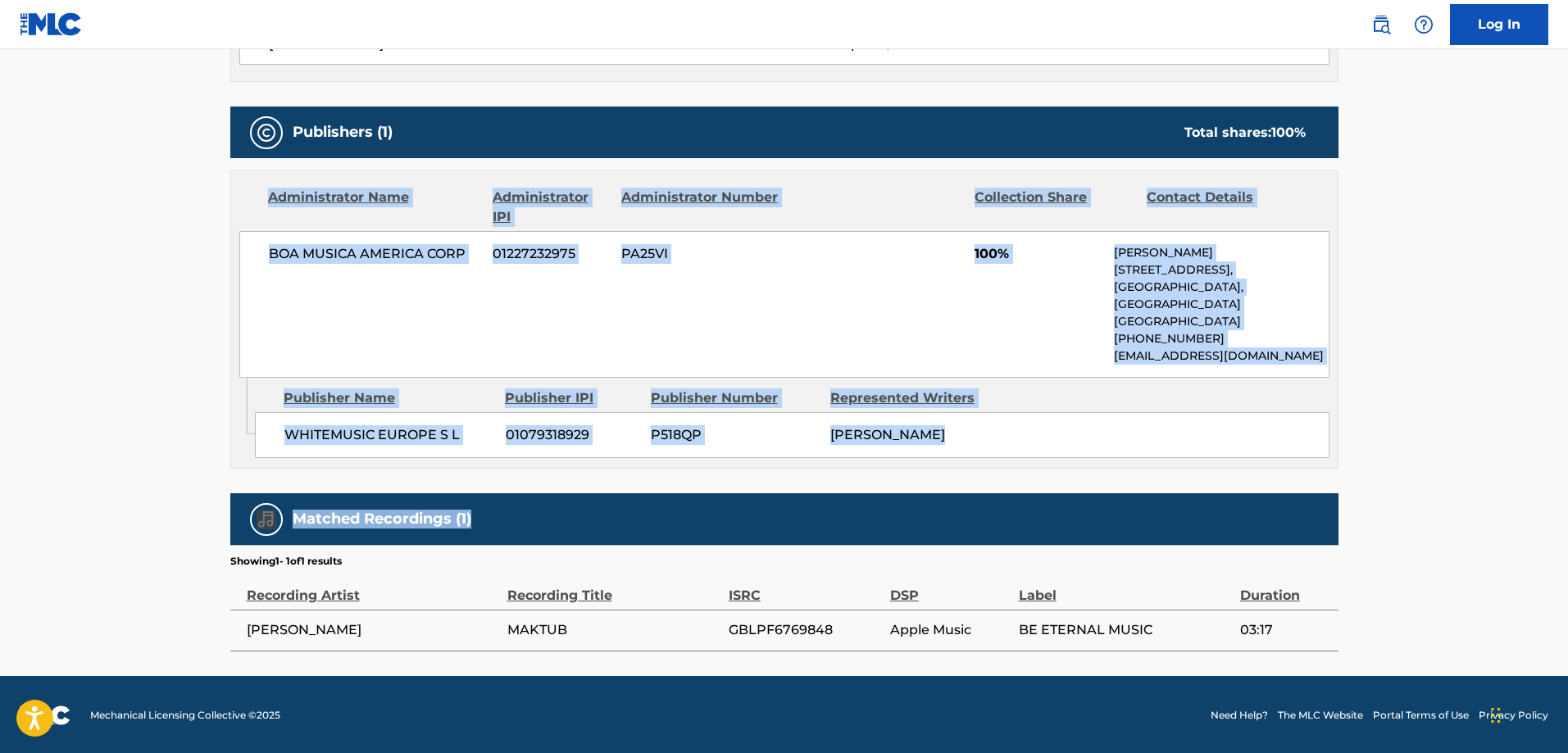
drag, startPoint x: 1304, startPoint y: 468, endPoint x: 260, endPoint y: 166, distance: 1086.8
click at [260, 166] on div "Work Detail Member Work Identifier -- MLC Song Code MV75DU ISWC T3259661791 Dur…" at bounding box center [784, 142] width 1108 height 1018
click at [1049, 266] on div "BOA MUSICA AMERICA CORP 01227232975 PA25VI 100% [PERSON_NAME][GEOGRAPHIC_DATA][…" at bounding box center [784, 304] width 1090 height 147
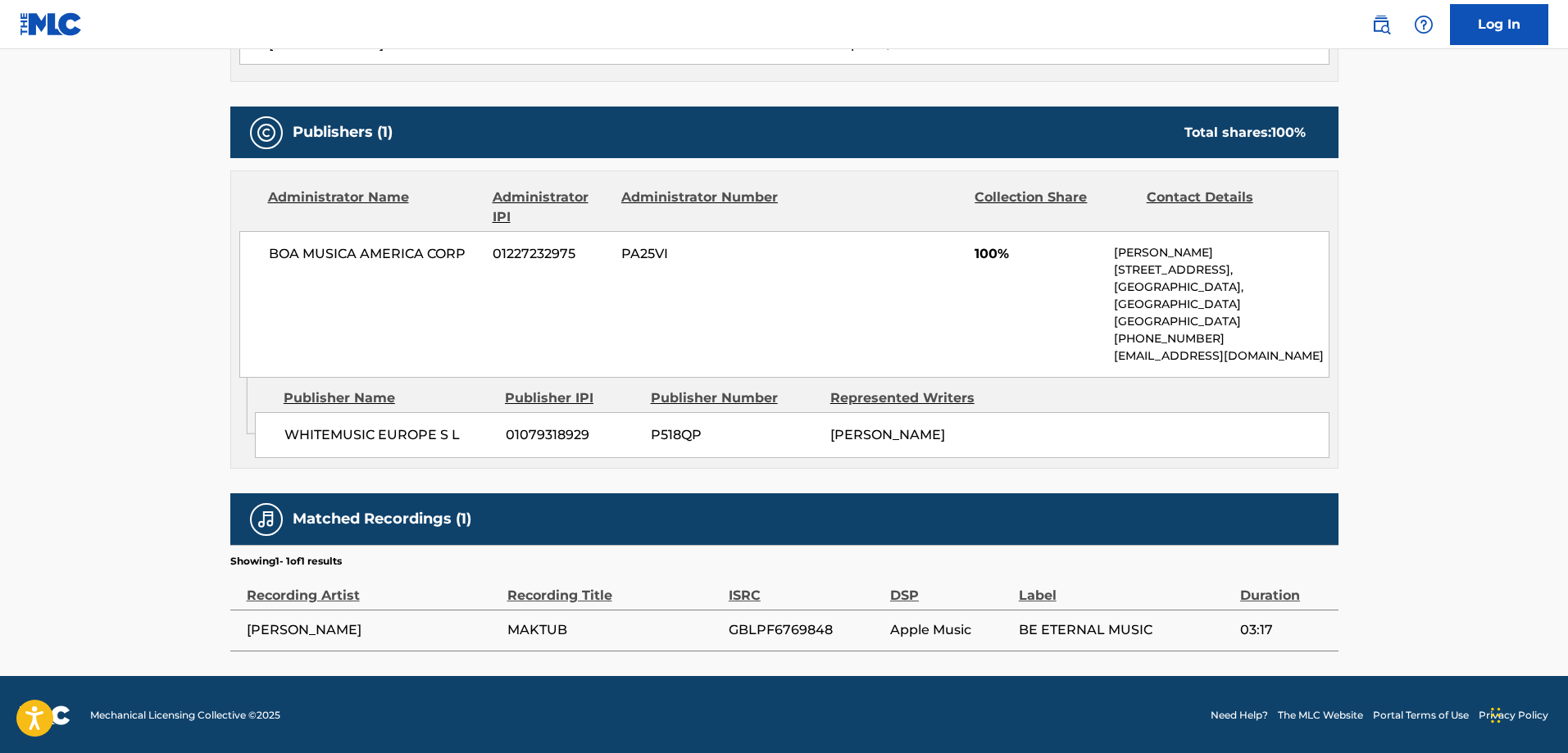
click at [130, 228] on main "< Back to public search results Copy work link MAKTUB Overclaim Work Detail Mem…" at bounding box center [784, 33] width 1568 height 1284
click at [1426, 242] on main "< Back to public search results Copy work link MAKTUB Overclaim Work Detail Mem…" at bounding box center [784, 33] width 1568 height 1284
click at [1476, 235] on main "< Back to public search results Copy work link MAKTUB Overclaim Work Detail Mem…" at bounding box center [784, 33] width 1568 height 1284
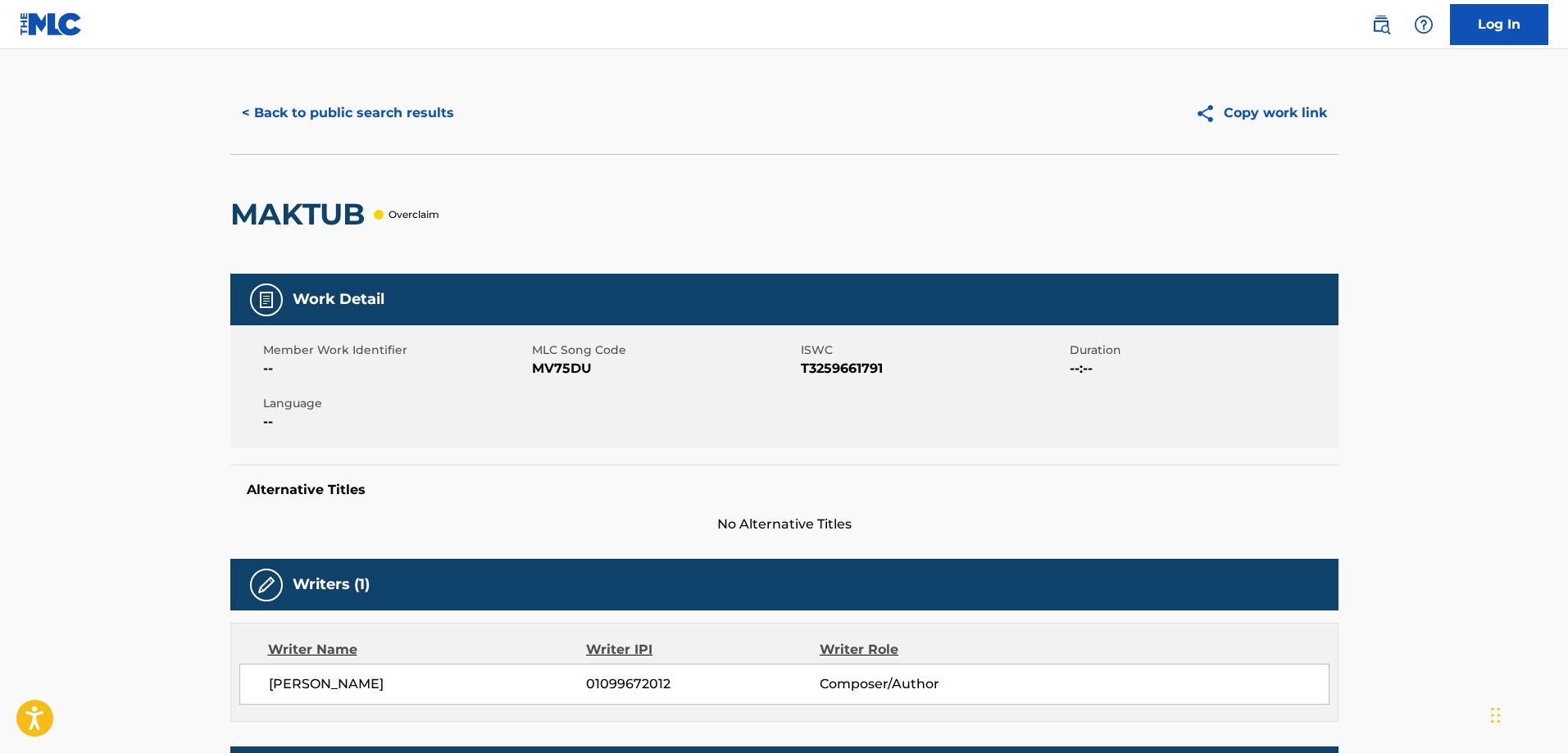
scroll to position [0, 0]
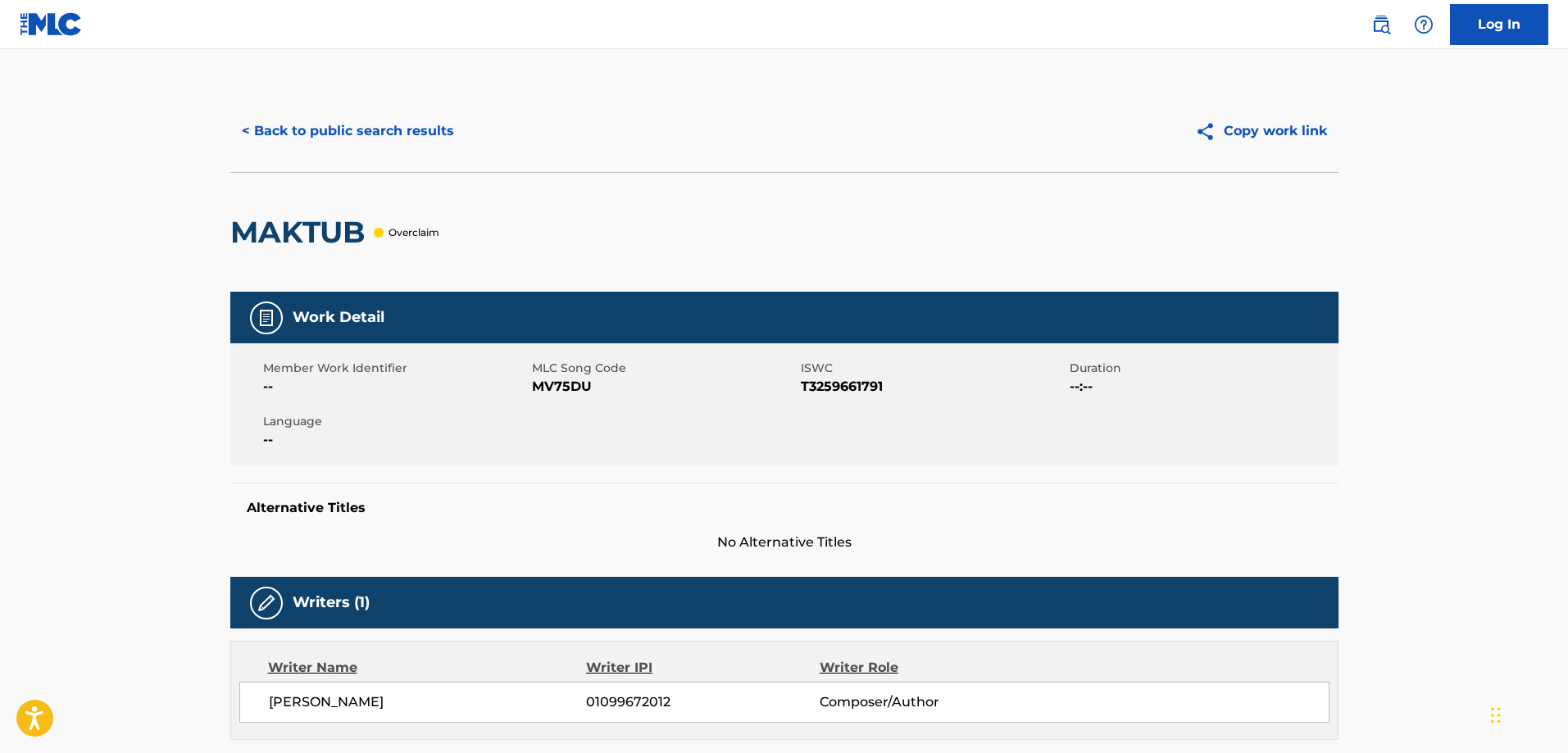
click at [425, 109] on div "< Back to public search results Copy work link" at bounding box center [784, 131] width 1108 height 82
click at [395, 121] on button "< Back to public search results" at bounding box center [348, 131] width 236 height 41
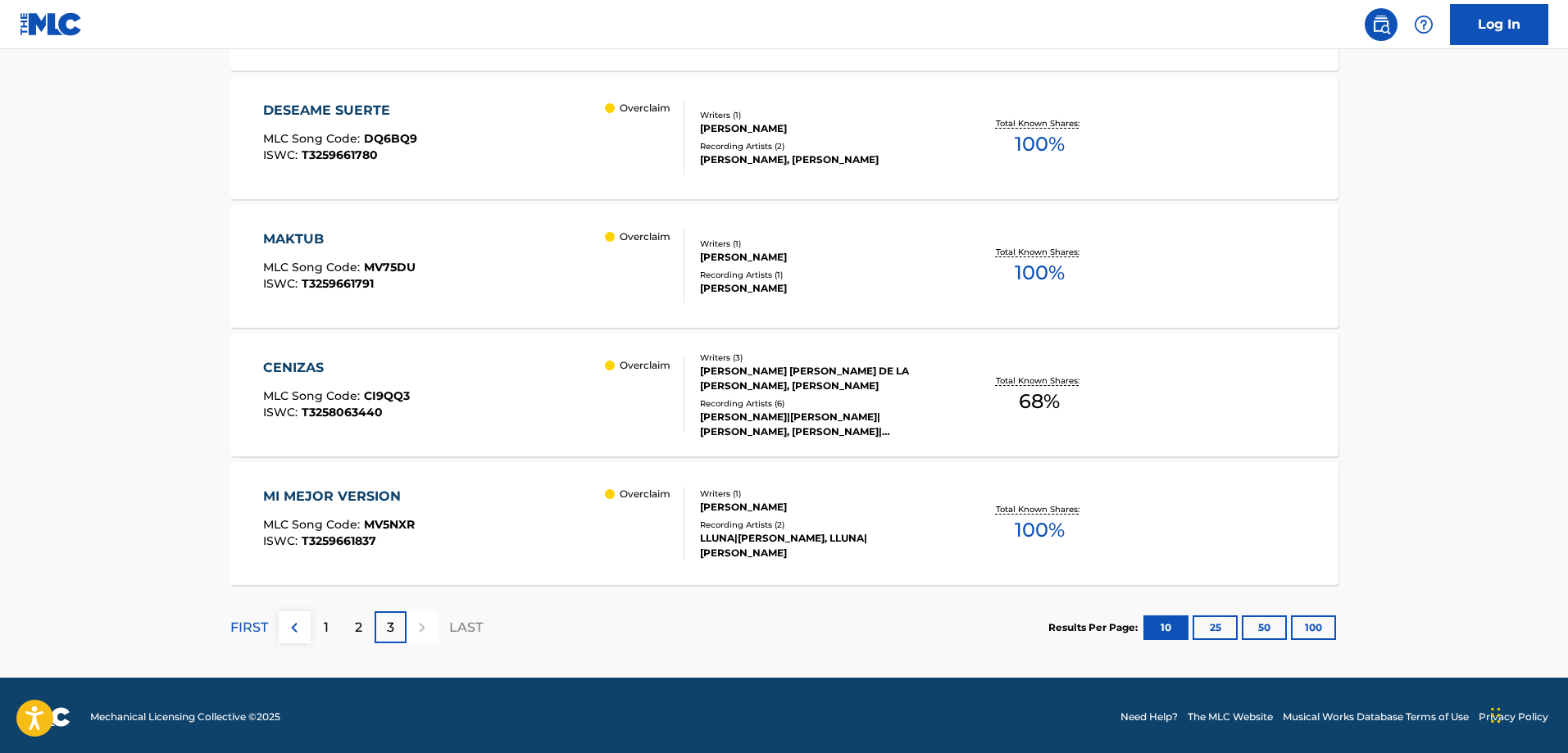
scroll to position [867, 0]
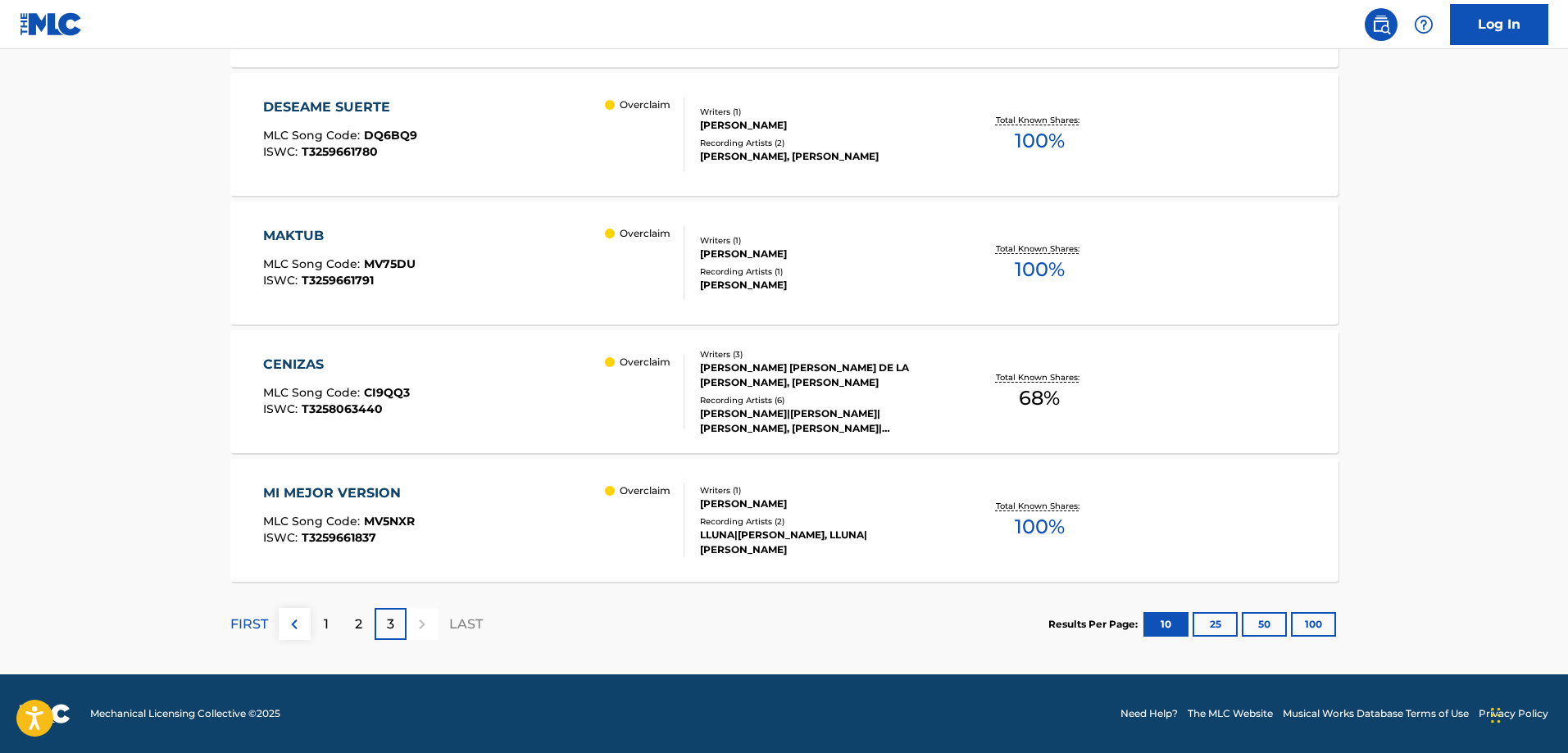
click at [355, 626] on p "2" at bounding box center [359, 624] width 7 height 20
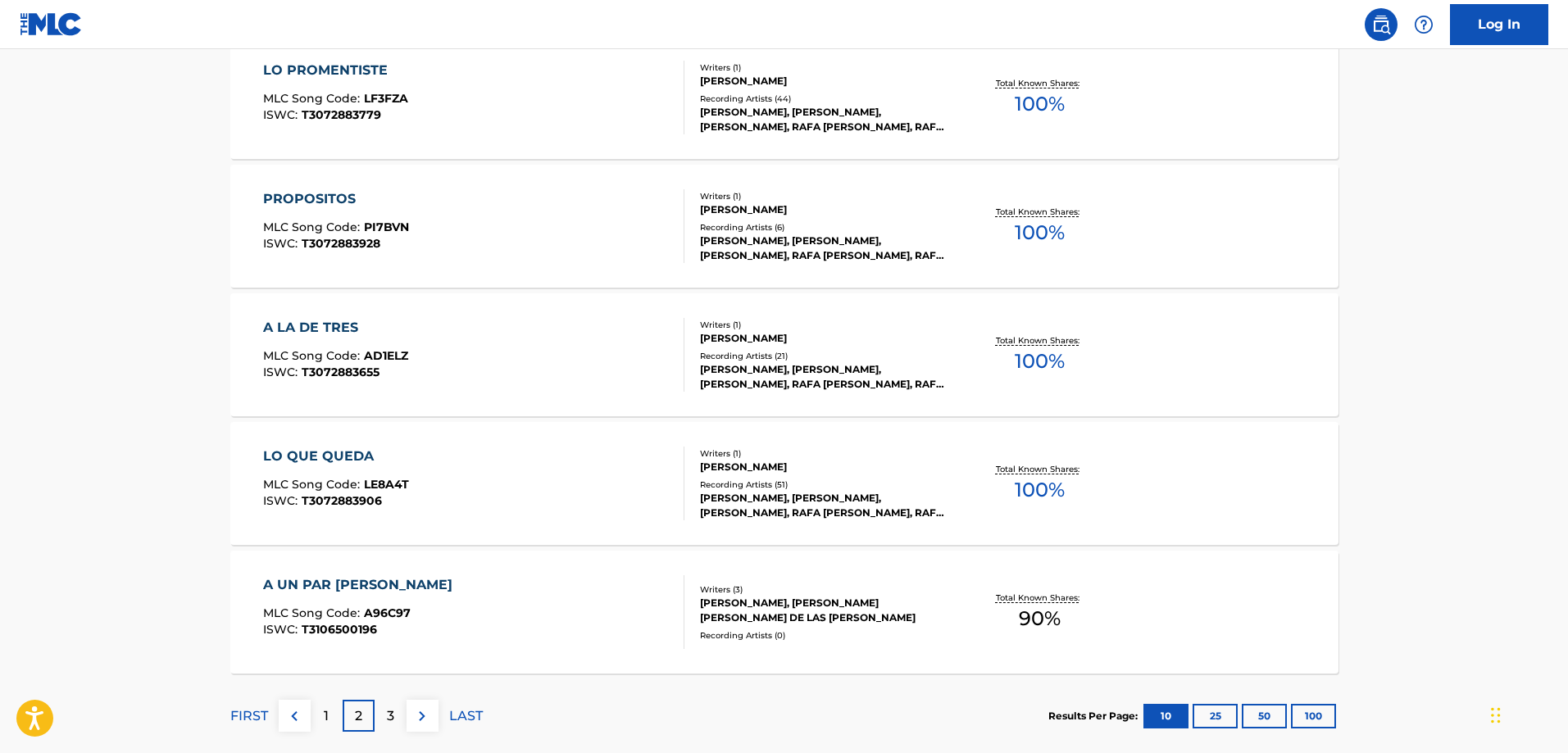
scroll to position [1252, 0]
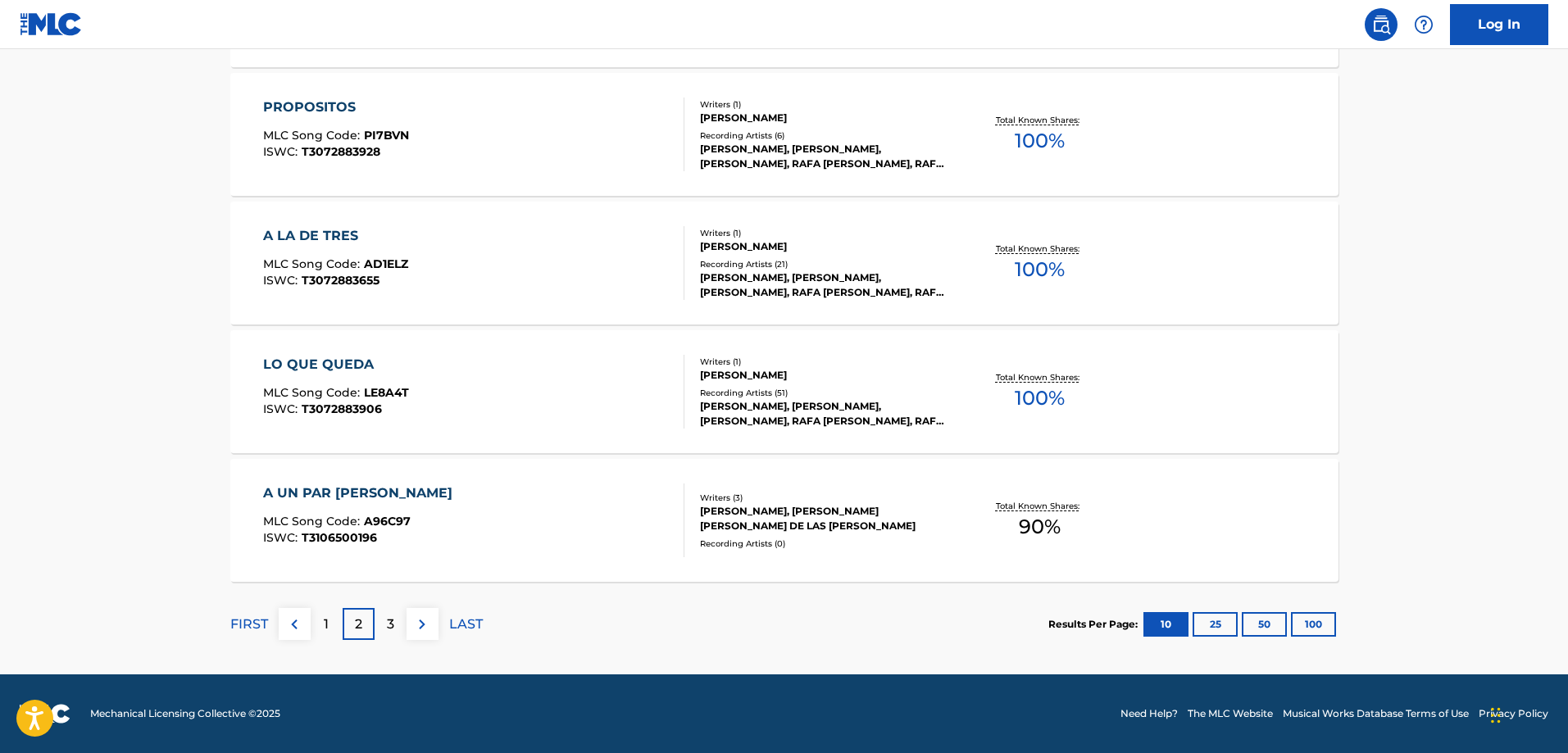
click at [324, 623] on p "1" at bounding box center [326, 624] width 5 height 20
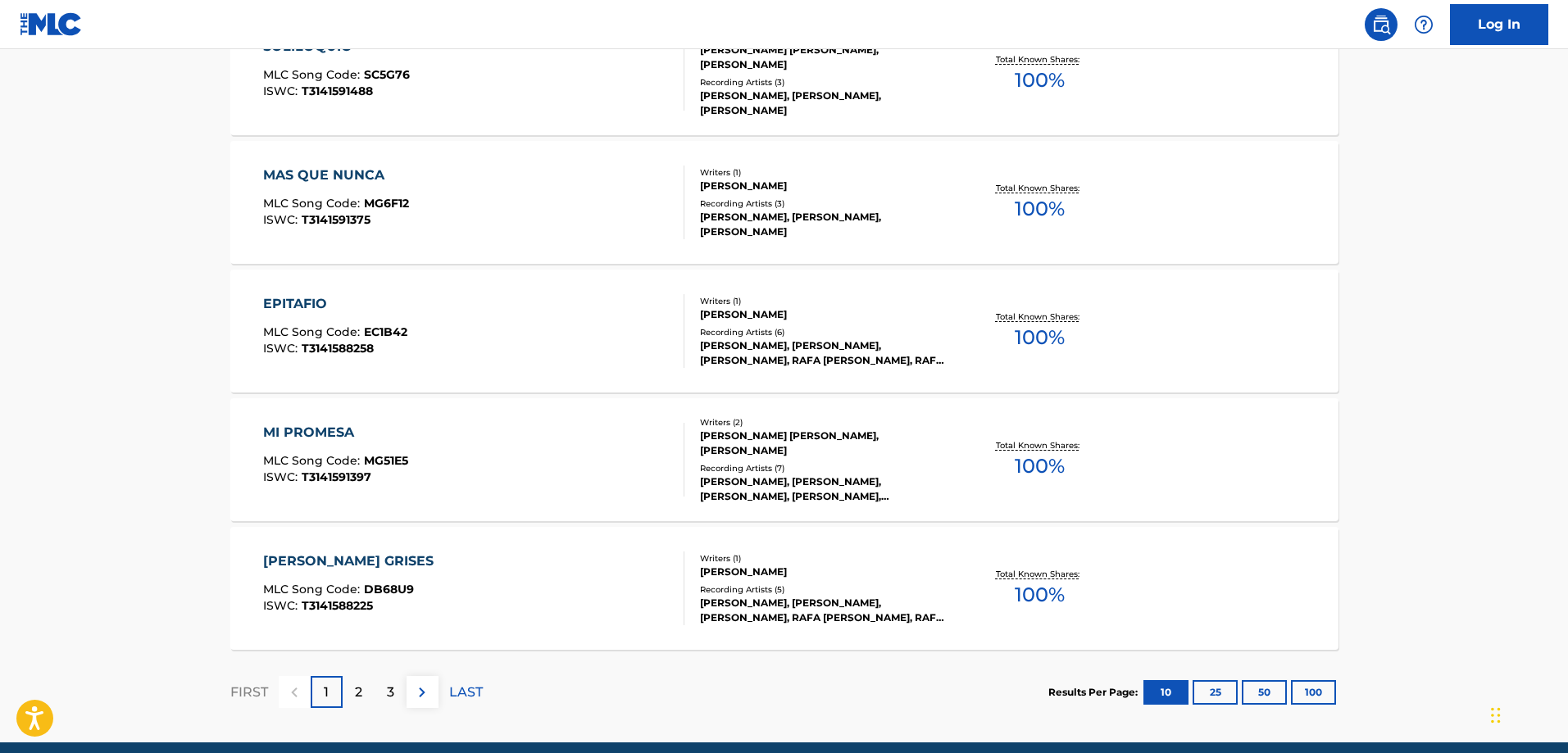
scroll to position [1184, 0]
